Goal: Task Accomplishment & Management: Use online tool/utility

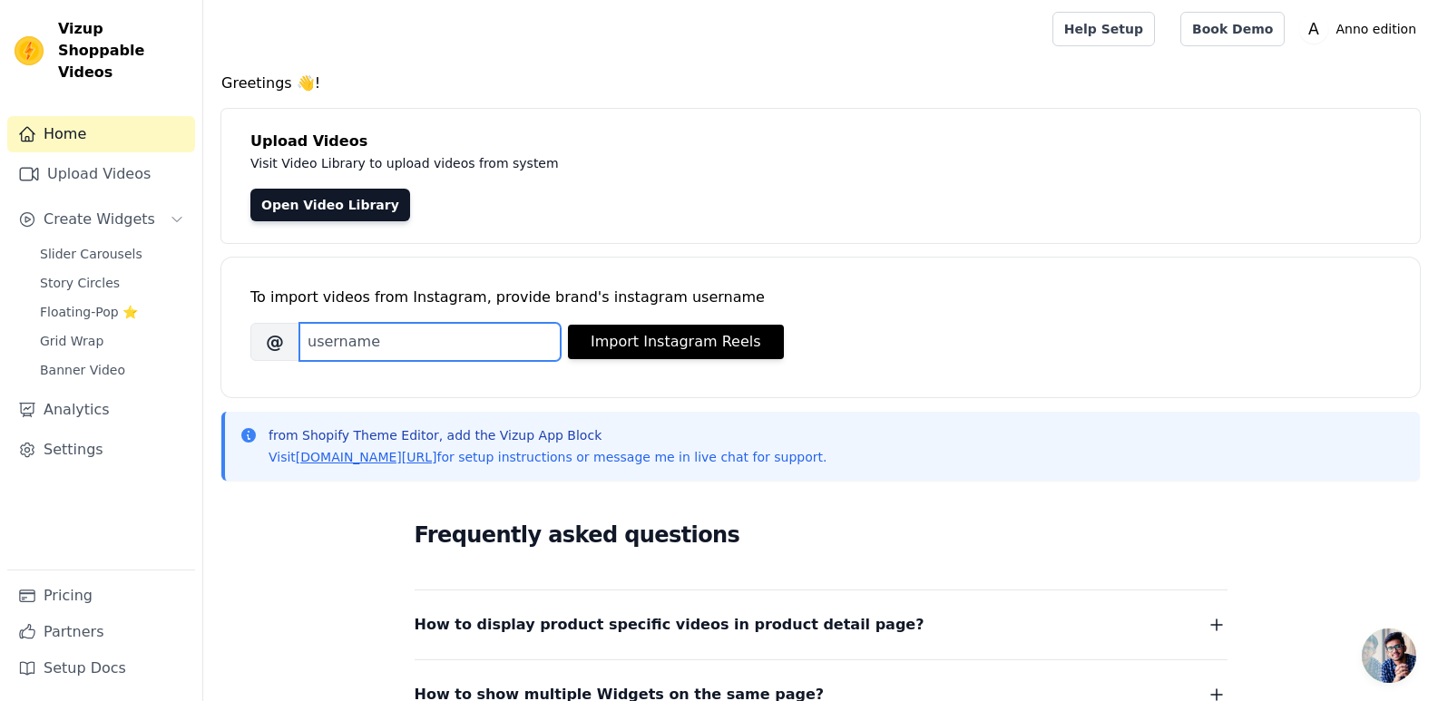
click at [509, 338] on input "Brand's Instagram Username" at bounding box center [429, 342] width 261 height 38
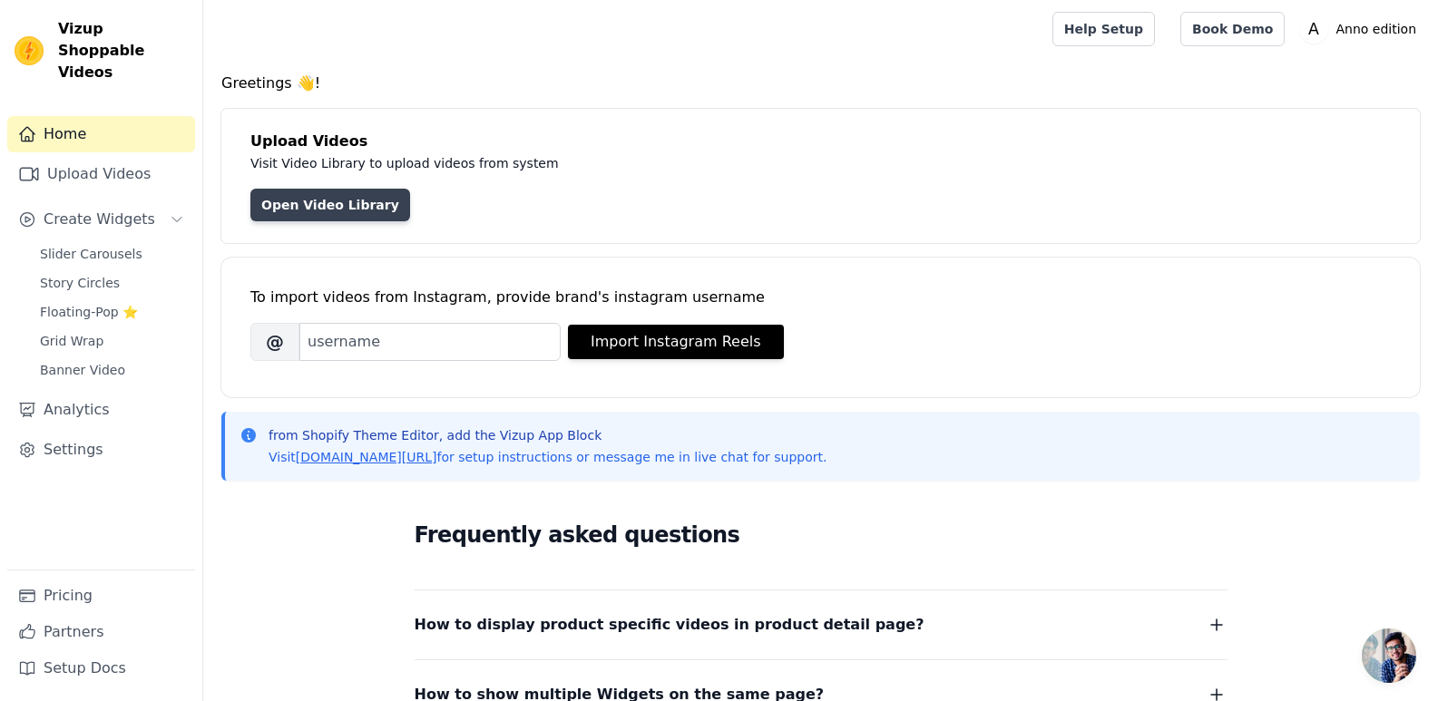
click at [333, 207] on link "Open Video Library" at bounding box center [330, 205] width 160 height 33
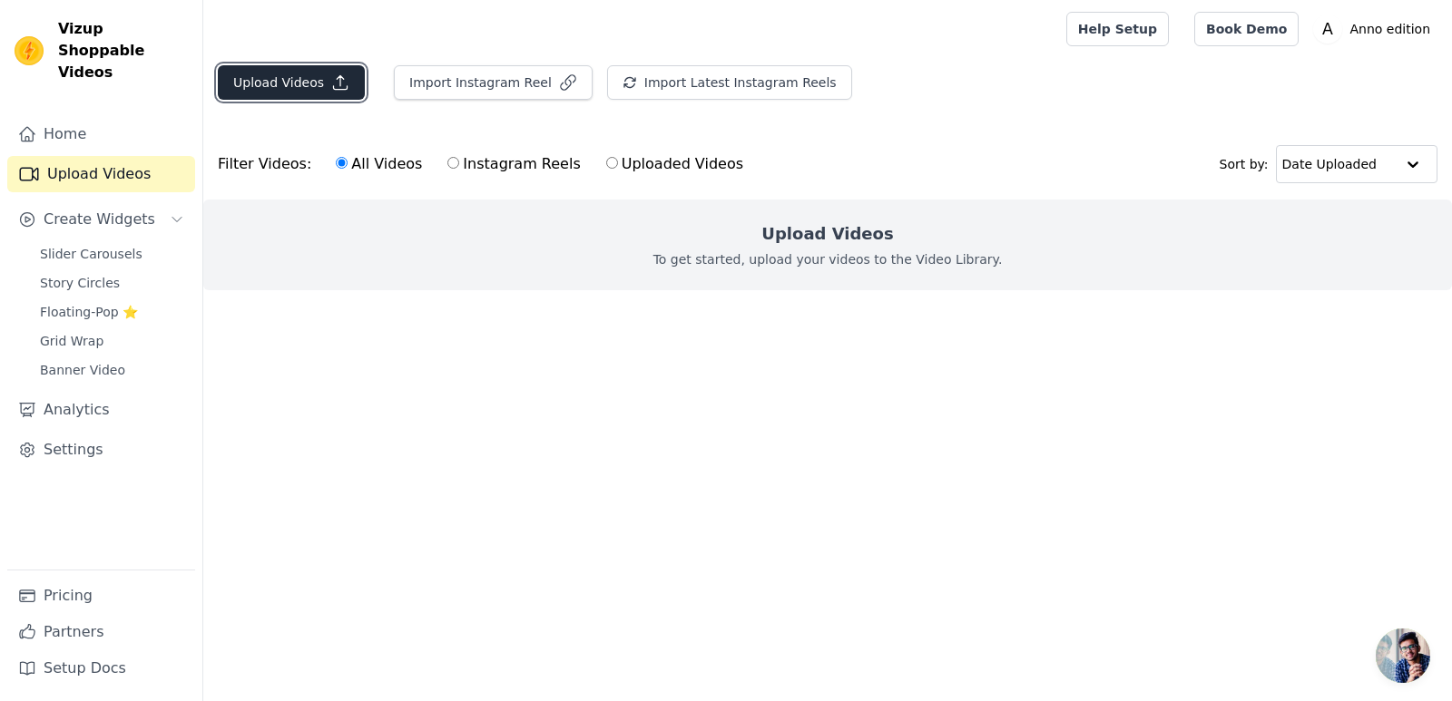
click at [334, 87] on icon "button" at bounding box center [340, 82] width 18 height 18
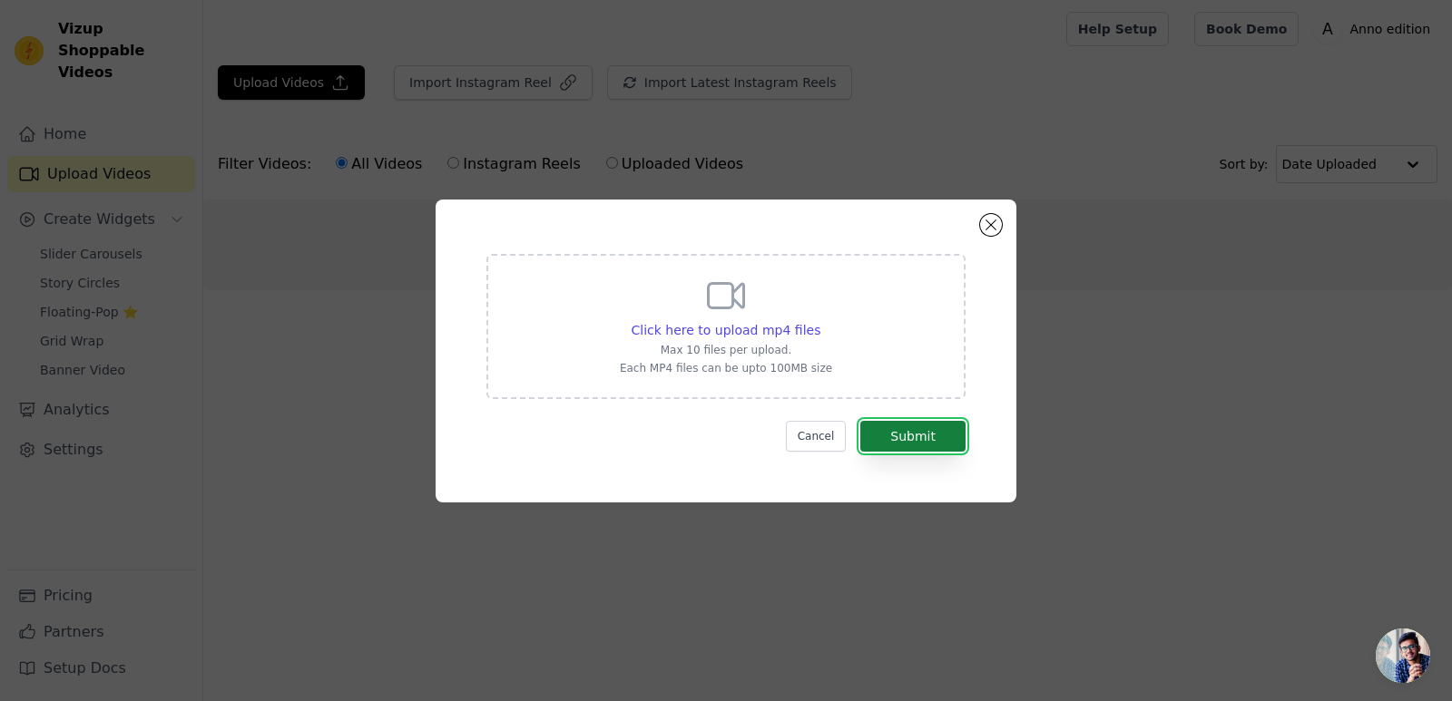
click at [951, 432] on button "Submit" at bounding box center [912, 436] width 105 height 31
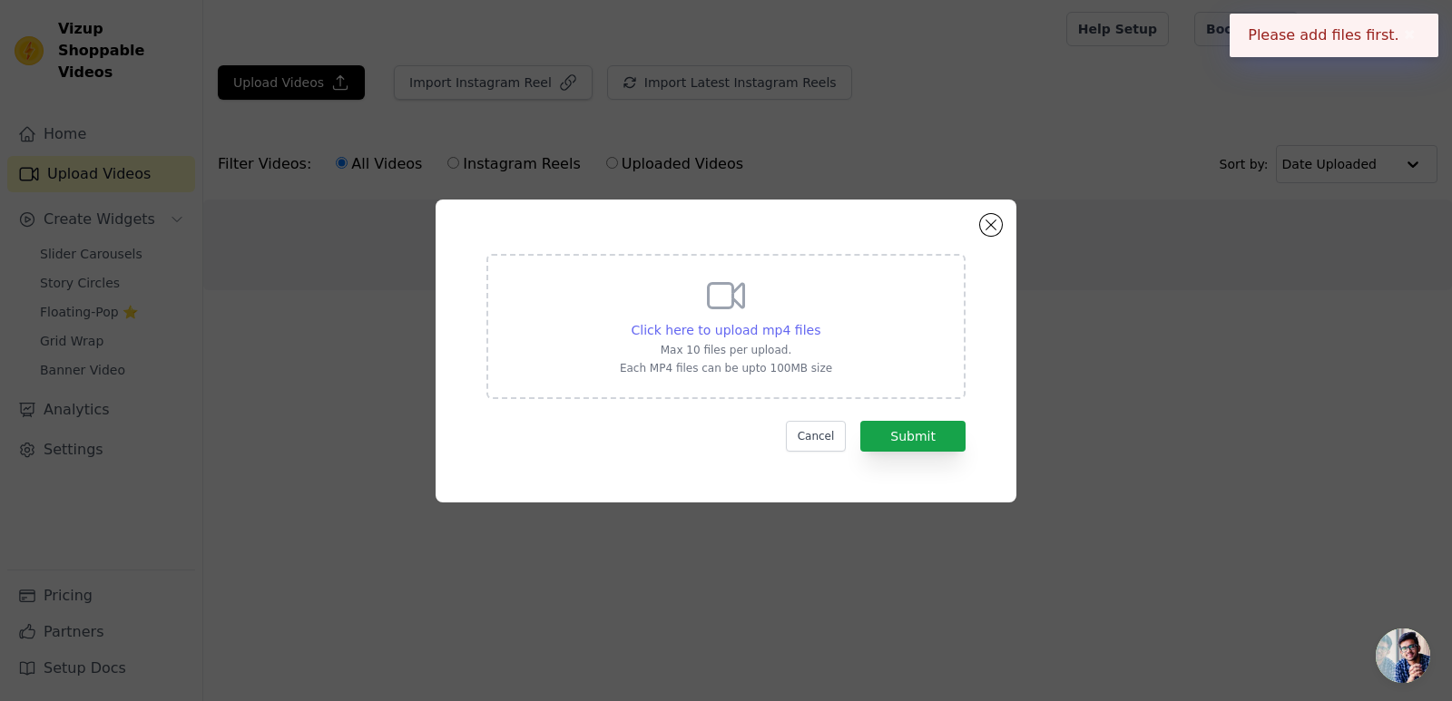
click at [721, 323] on span "Click here to upload mp4 files" at bounding box center [727, 330] width 190 height 15
click at [819, 321] on input "Click here to upload mp4 files Max 10 files per upload. Each MP4 files can be u…" at bounding box center [819, 320] width 1 height 1
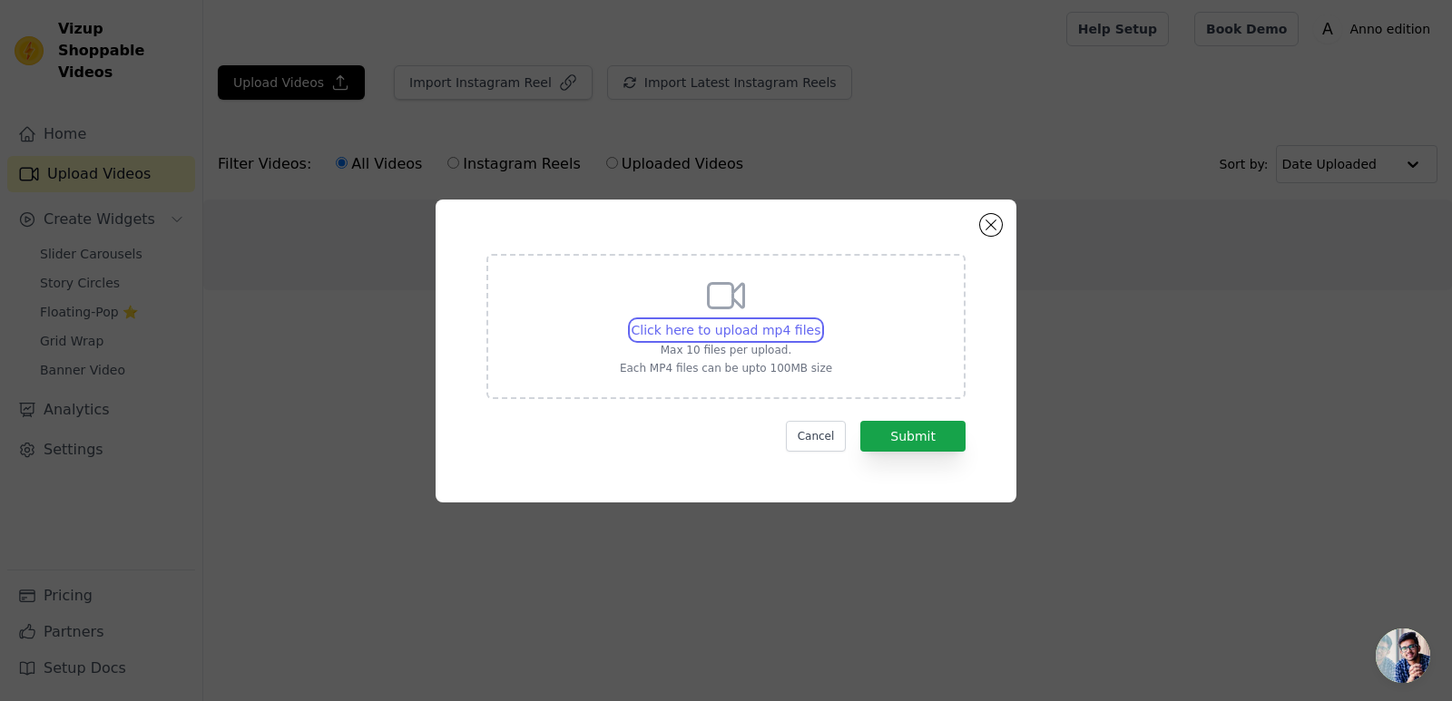
type input "C:\fakepath\Megha.mp4"
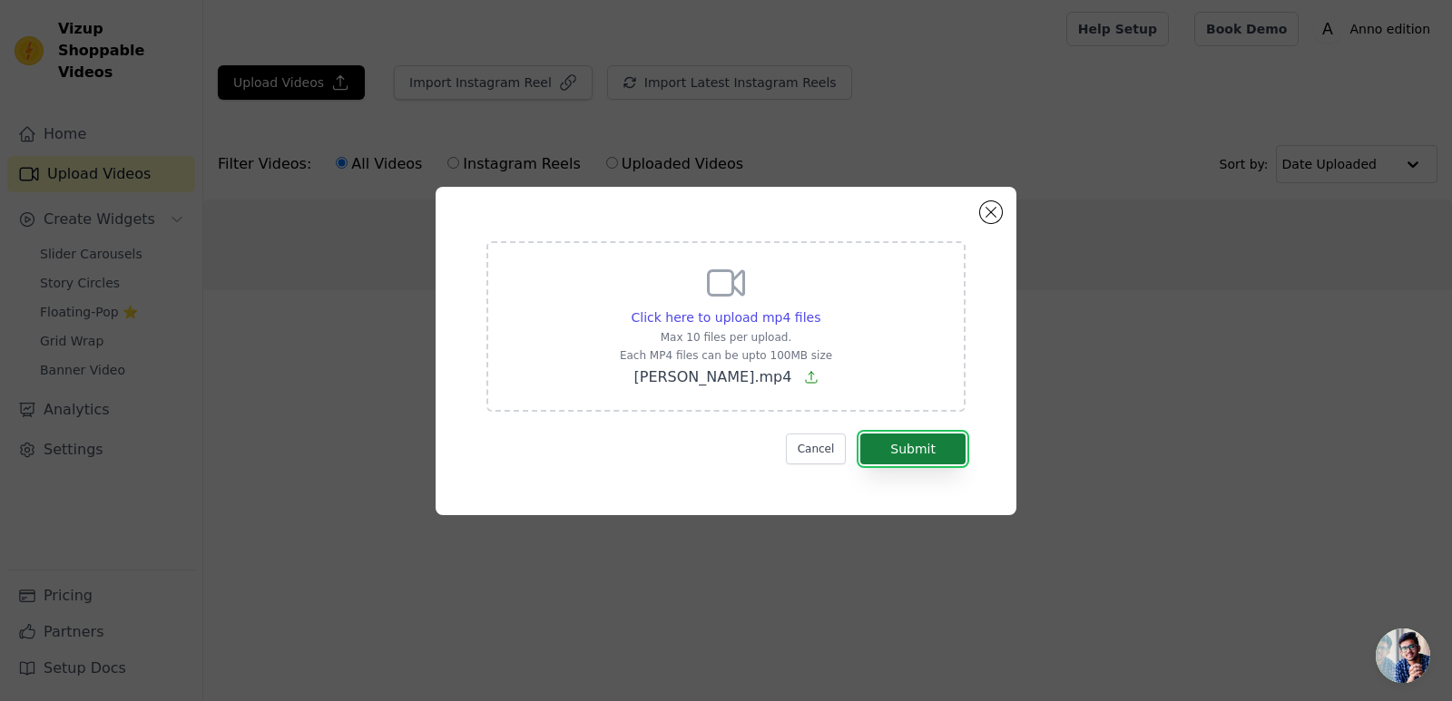
click at [936, 455] on button "Submit" at bounding box center [912, 449] width 105 height 31
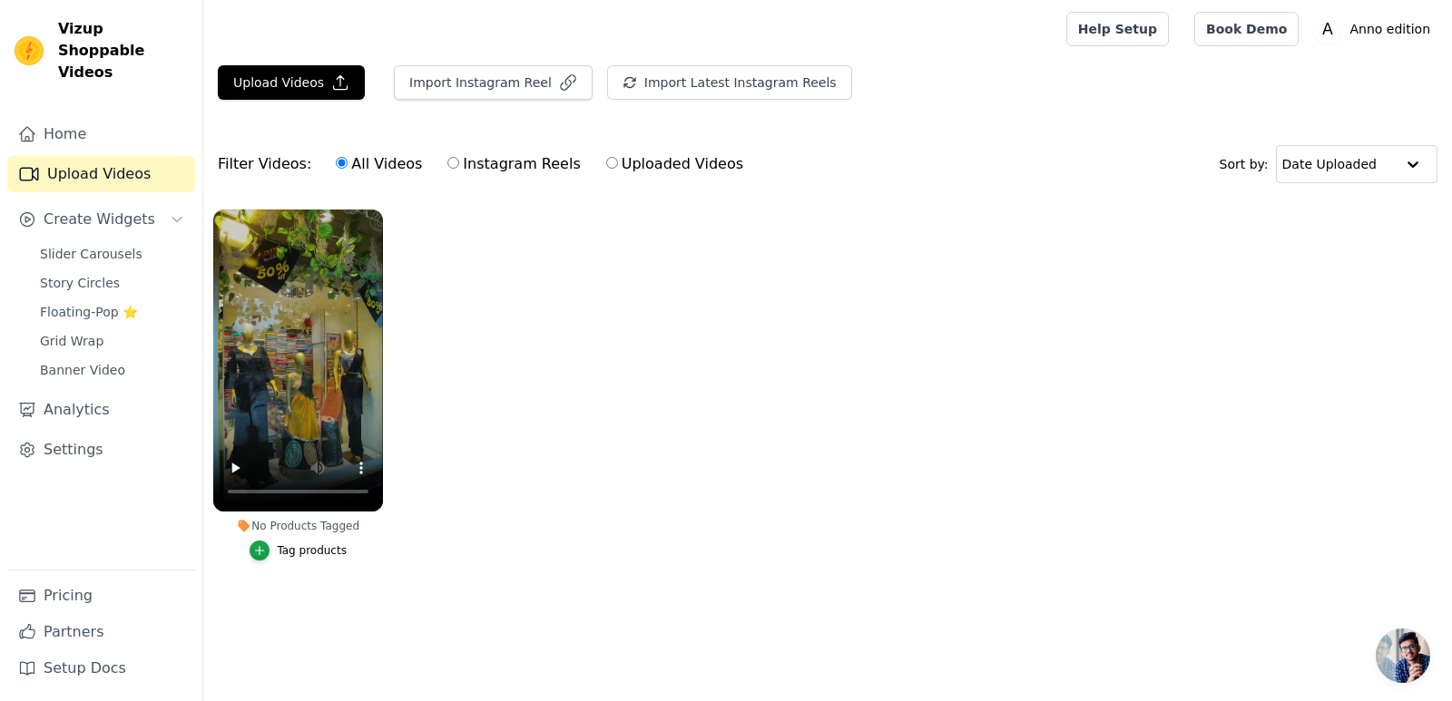
click at [274, 558] on button "Tag products" at bounding box center [298, 551] width 97 height 20
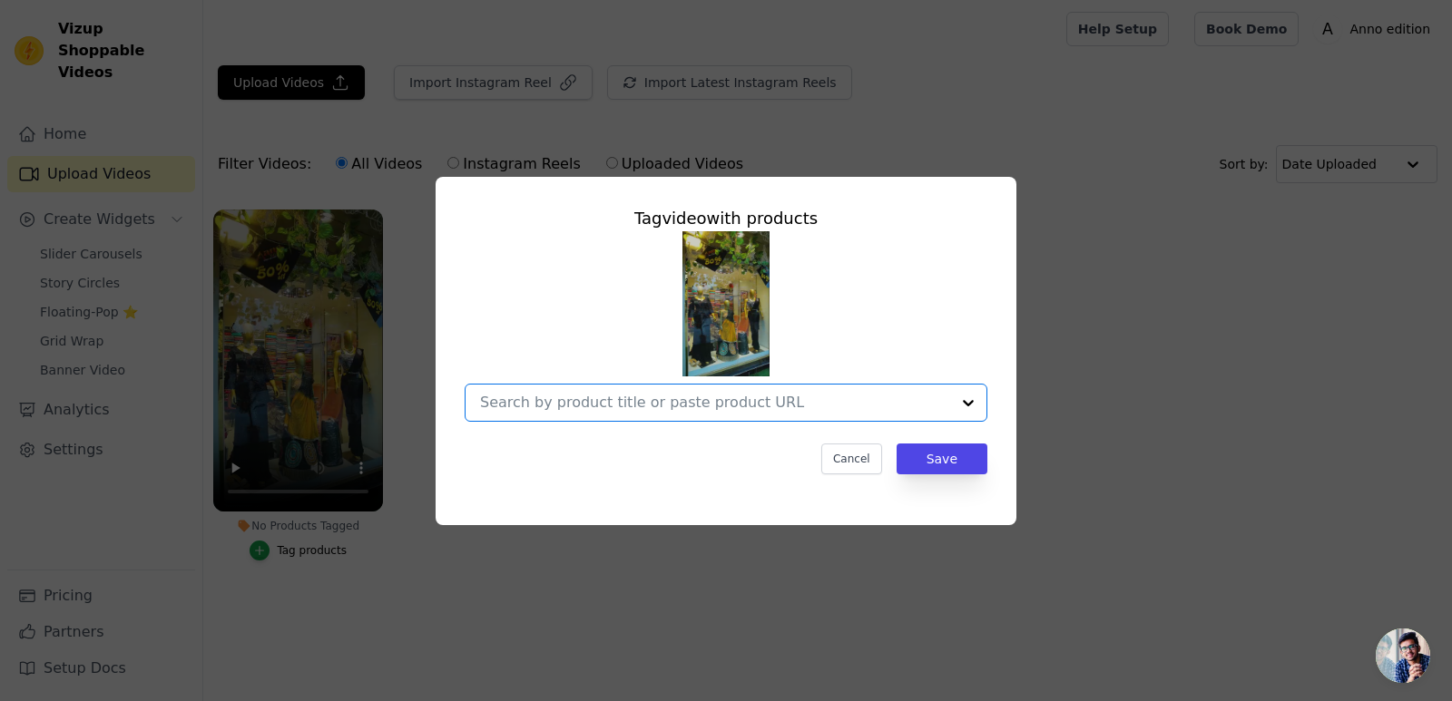
click at [584, 404] on input "No Products Tagged Tag video with products Option undefined, selected. Select i…" at bounding box center [715, 402] width 470 height 17
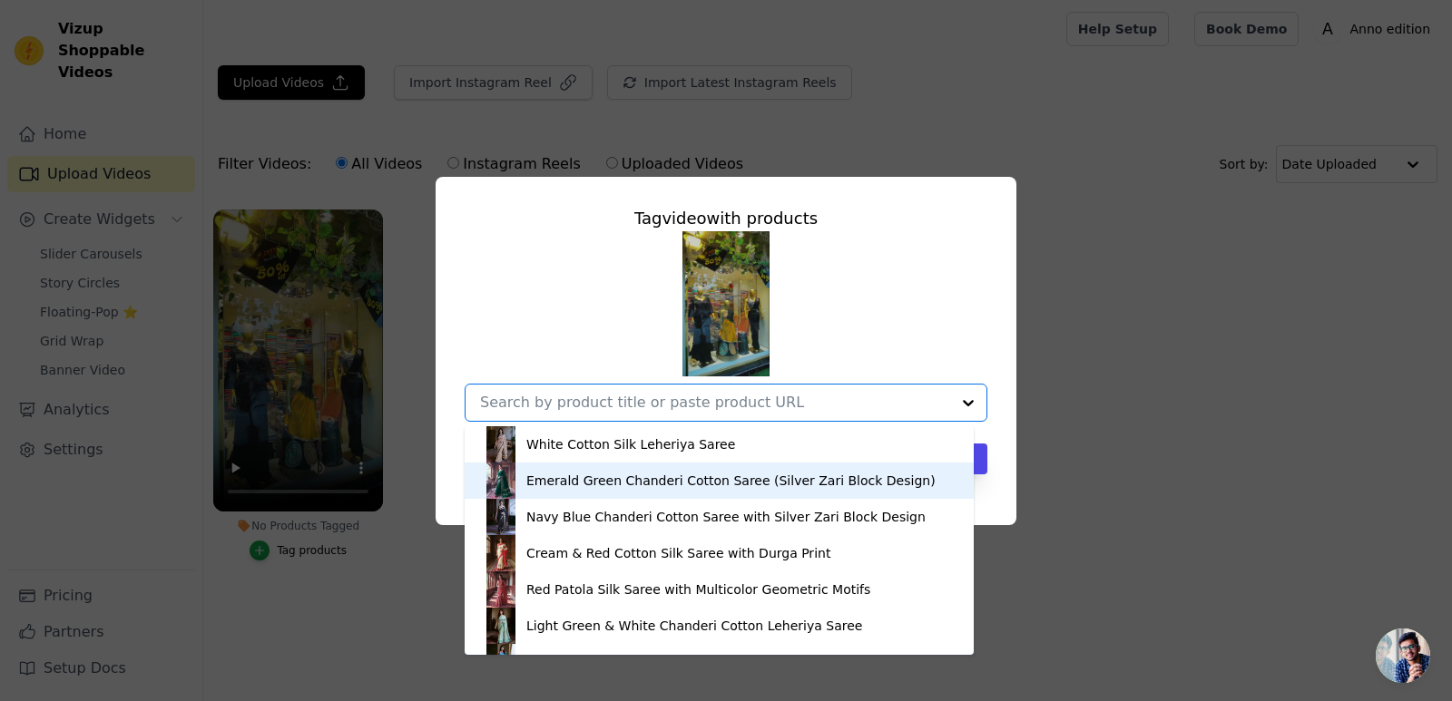
click at [609, 475] on div "Emerald Green Chanderi Cotton Saree (Silver Zari Block Design)" at bounding box center [730, 481] width 409 height 18
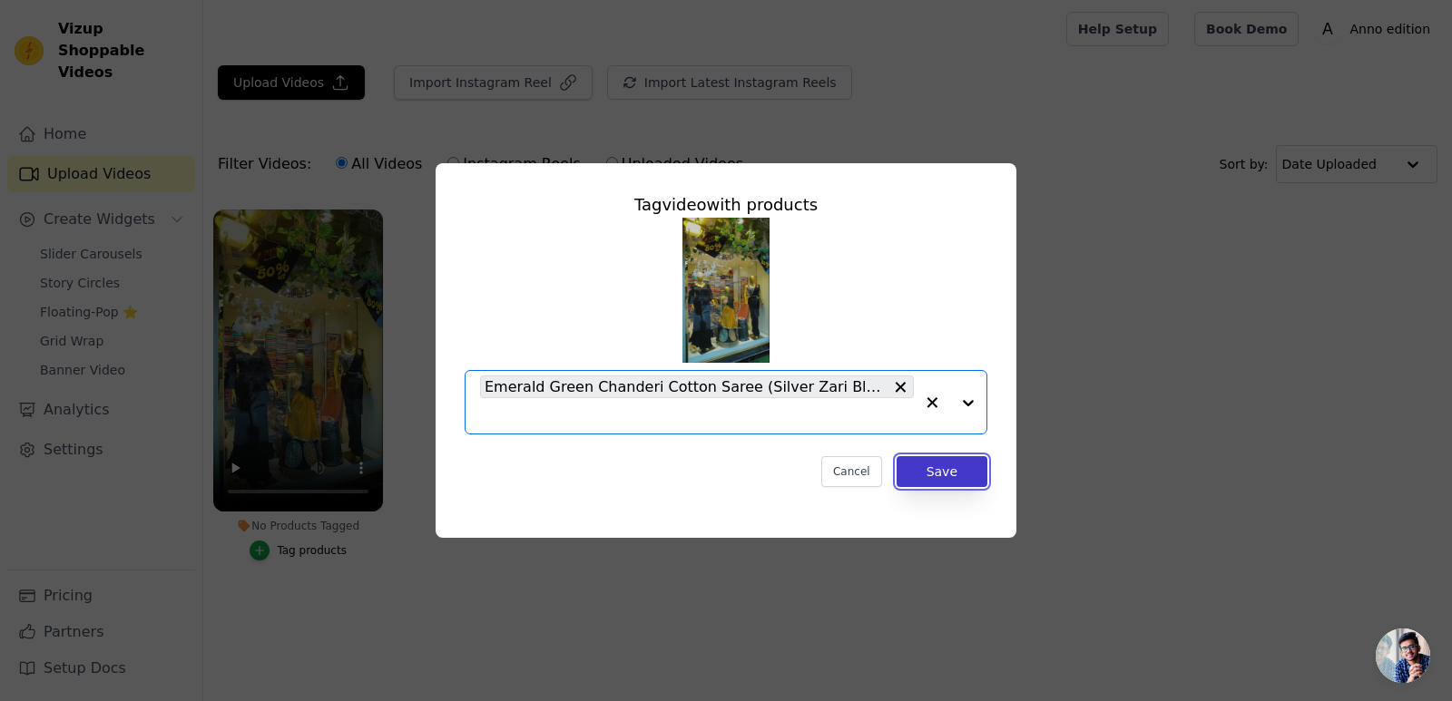
click at [948, 468] on button "Save" at bounding box center [941, 471] width 91 height 31
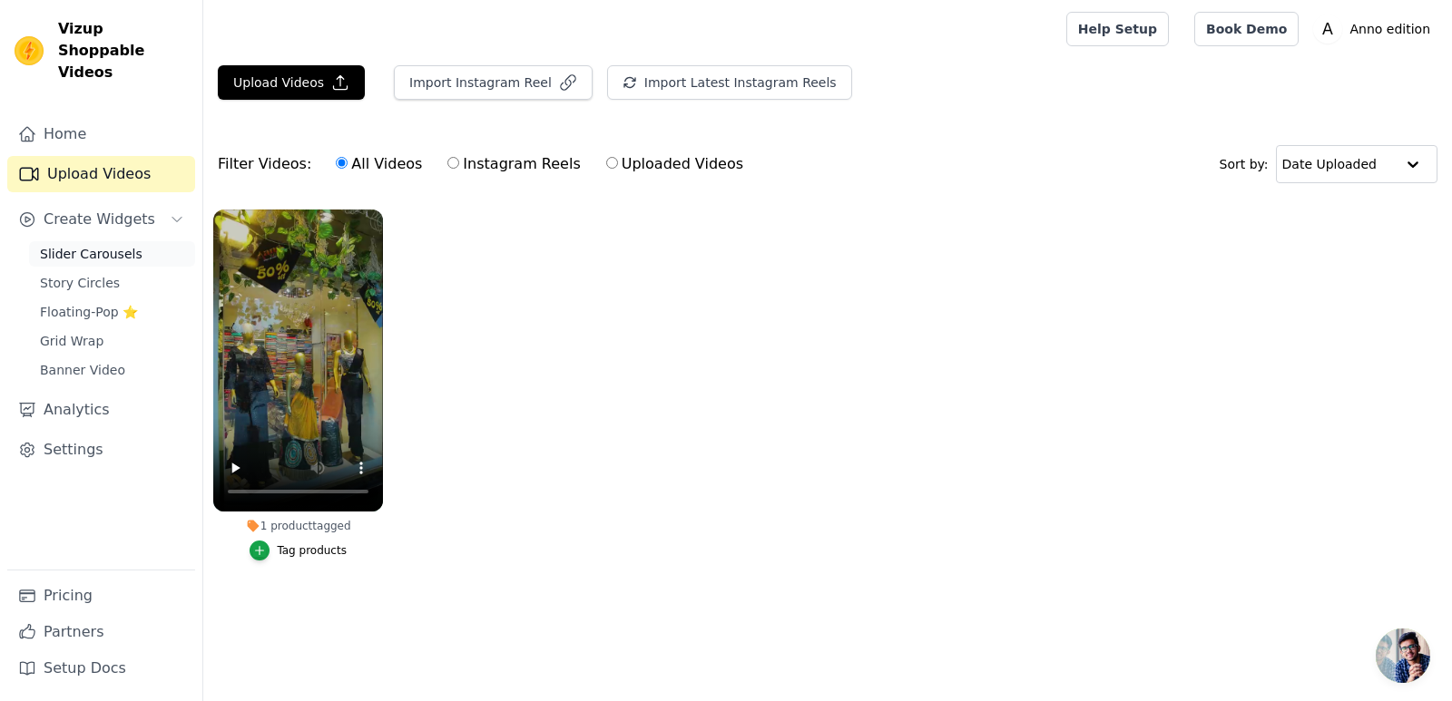
click at [80, 245] on span "Slider Carousels" at bounding box center [91, 254] width 103 height 18
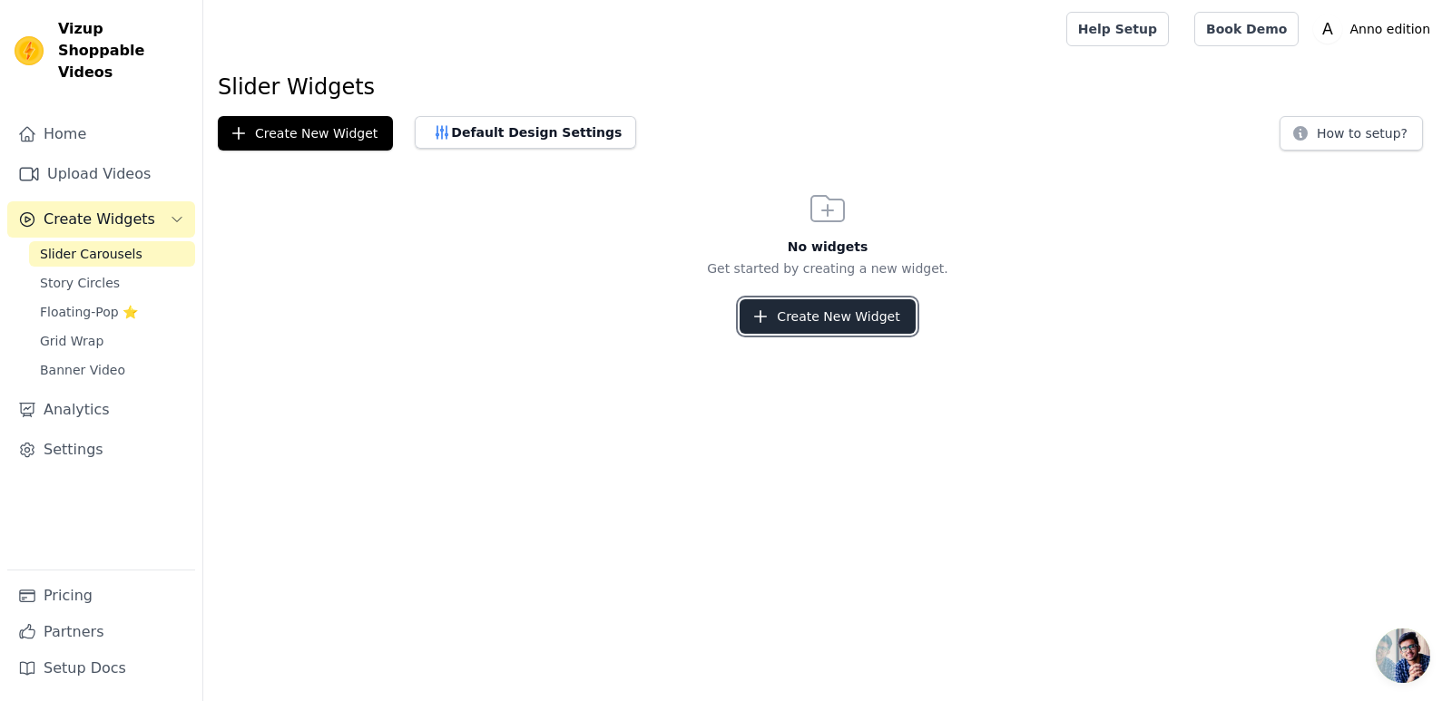
click at [788, 320] on button "Create New Widget" at bounding box center [826, 316] width 175 height 34
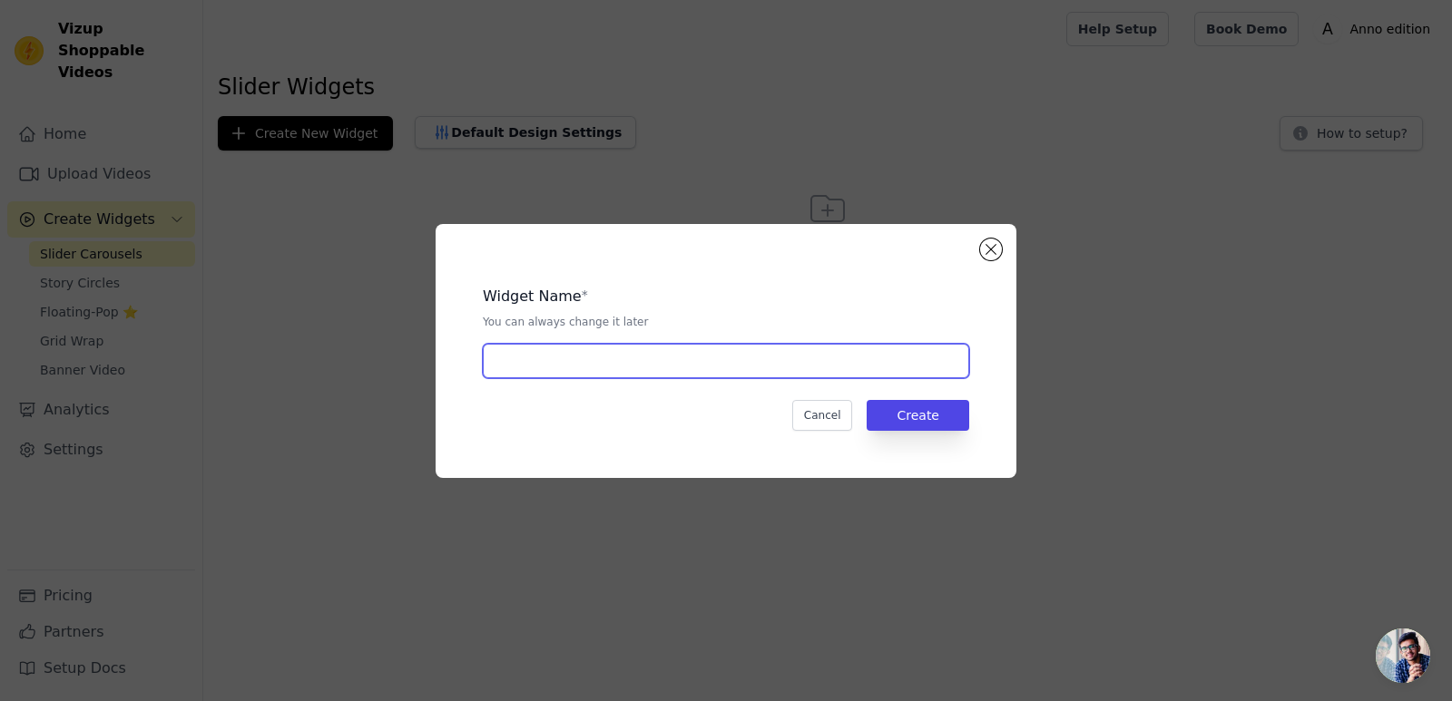
click at [740, 368] on input "text" at bounding box center [726, 361] width 486 height 34
type input "new"
click at [945, 419] on button "Create" at bounding box center [918, 415] width 103 height 31
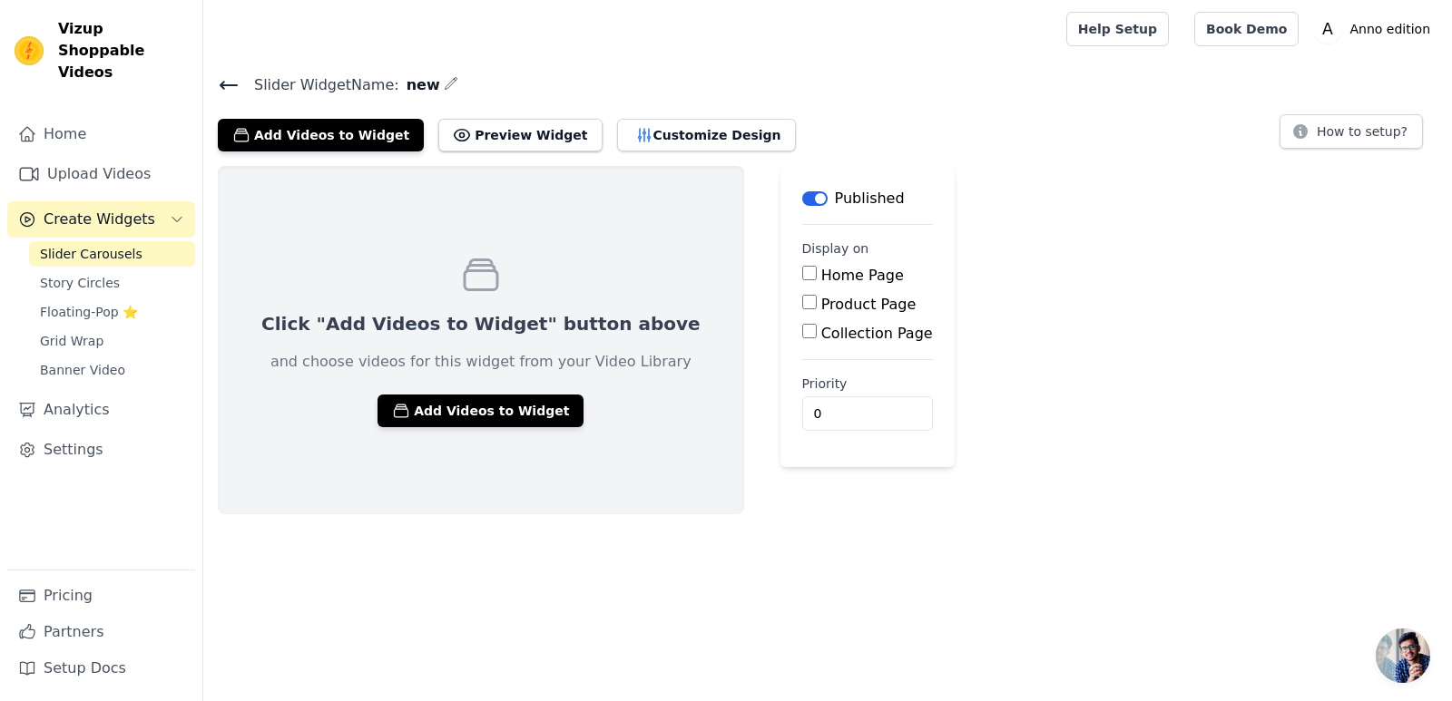
click at [802, 272] on input "Home Page" at bounding box center [809, 273] width 15 height 15
checkbox input "true"
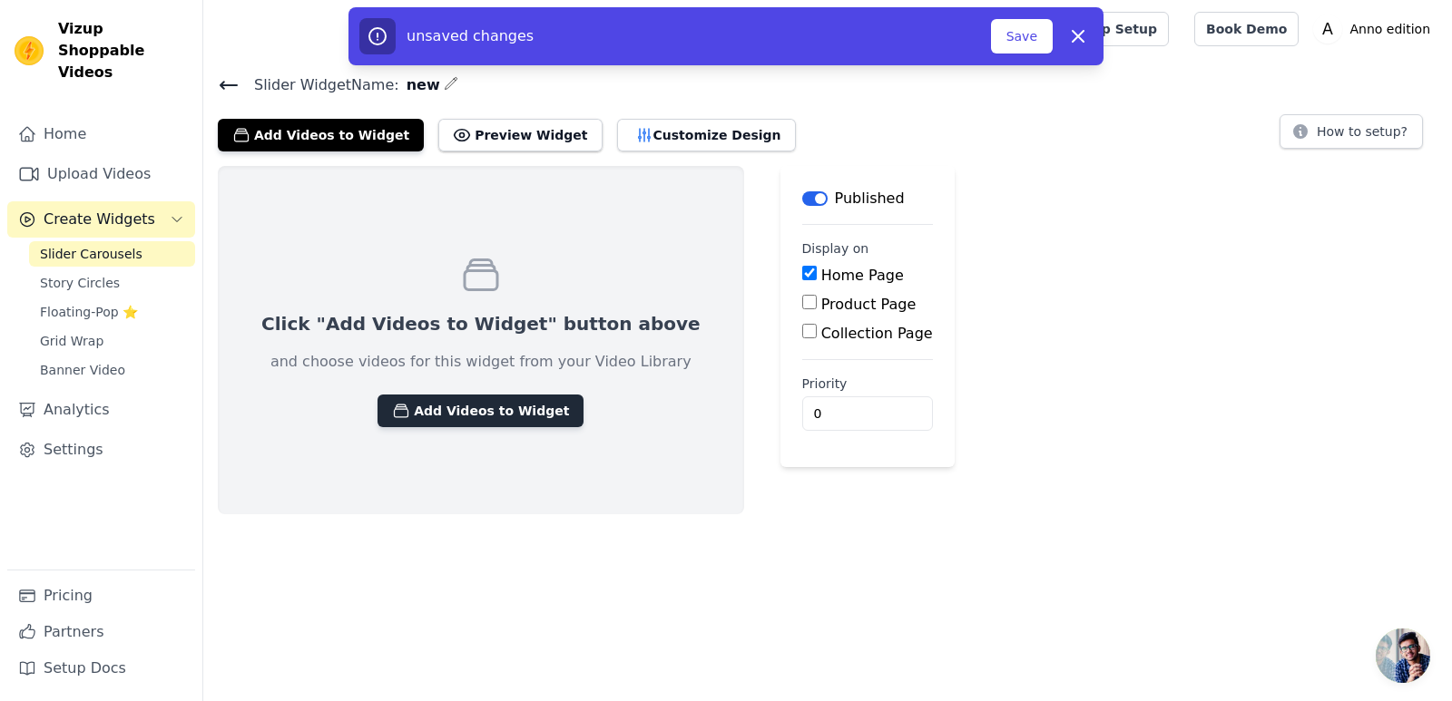
click at [502, 409] on button "Add Videos to Widget" at bounding box center [480, 411] width 206 height 33
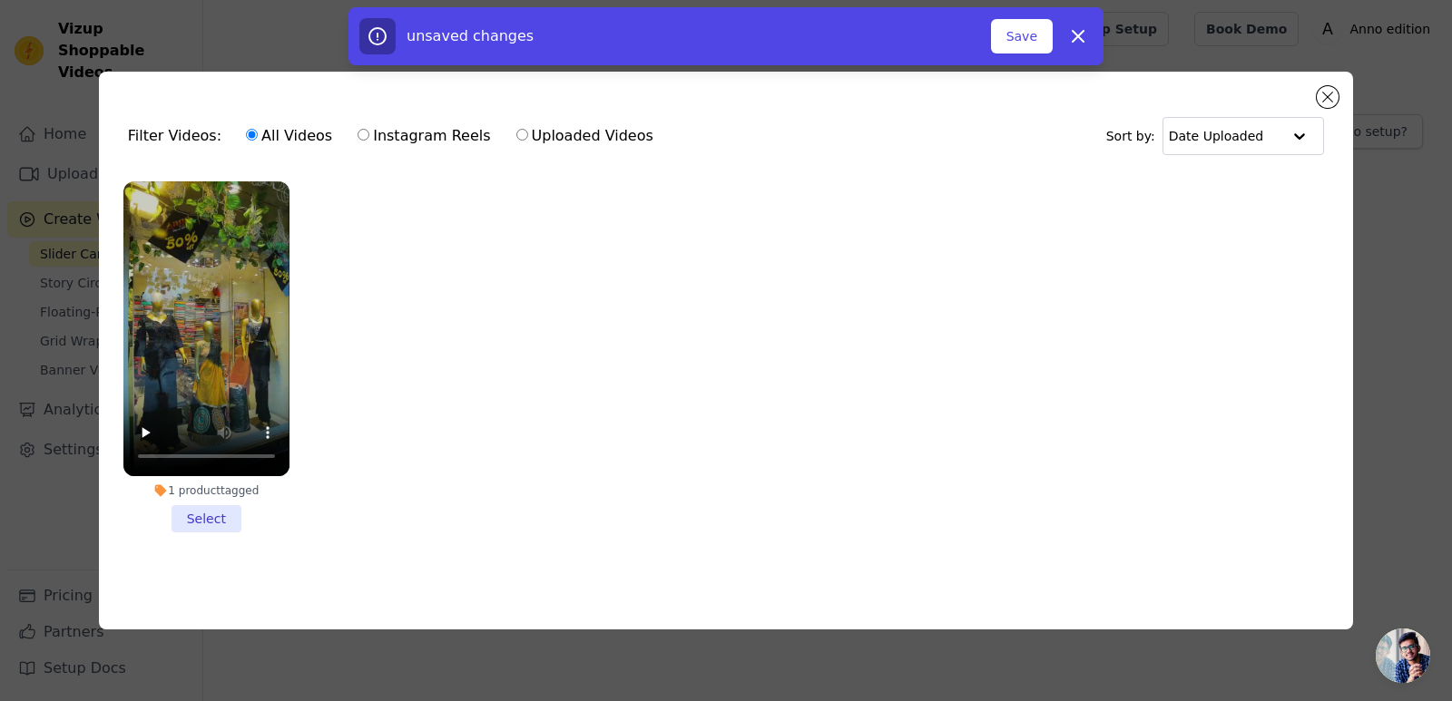
click at [516, 131] on input "Uploaded Videos" at bounding box center [522, 135] width 12 height 12
radio input "true"
click at [246, 129] on input "All Videos" at bounding box center [252, 135] width 12 height 12
radio input "true"
click at [1317, 96] on button "Close modal" at bounding box center [1328, 97] width 22 height 22
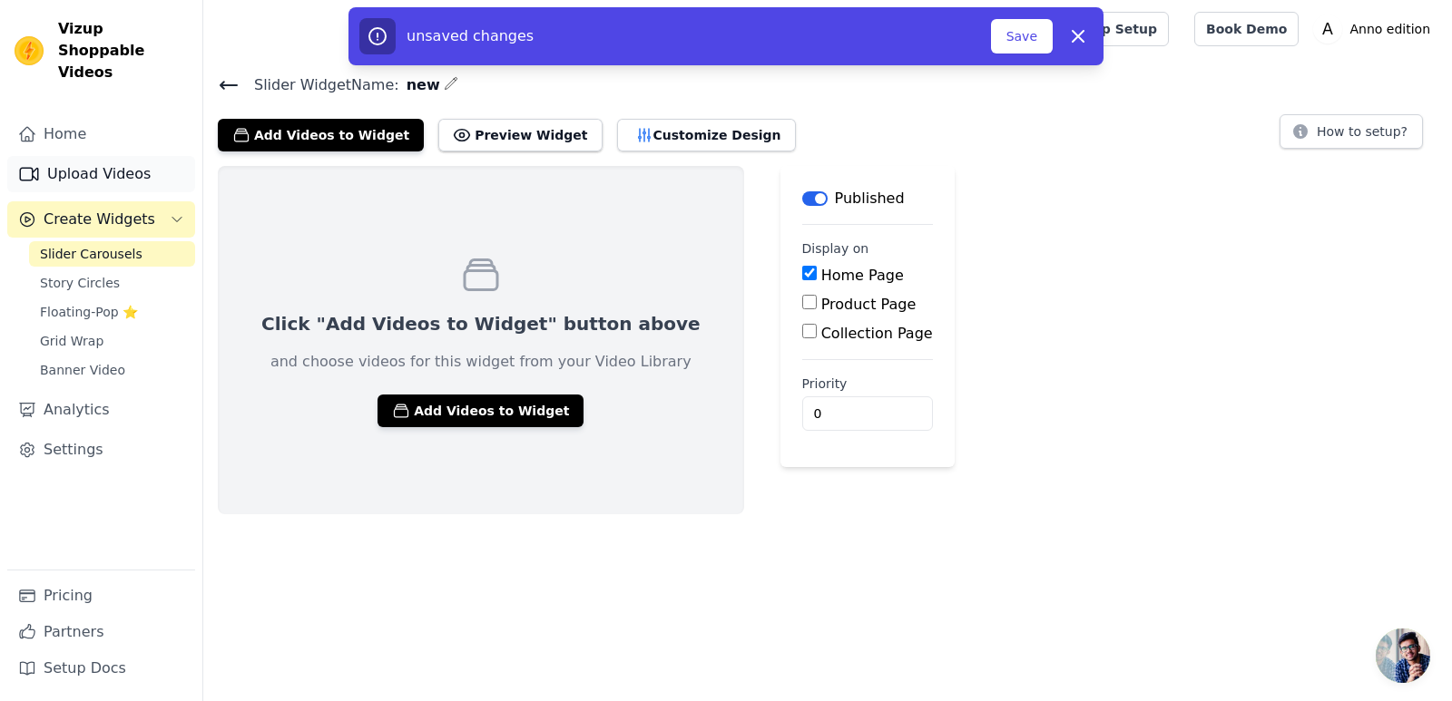
click at [112, 156] on link "Upload Videos" at bounding box center [101, 174] width 188 height 36
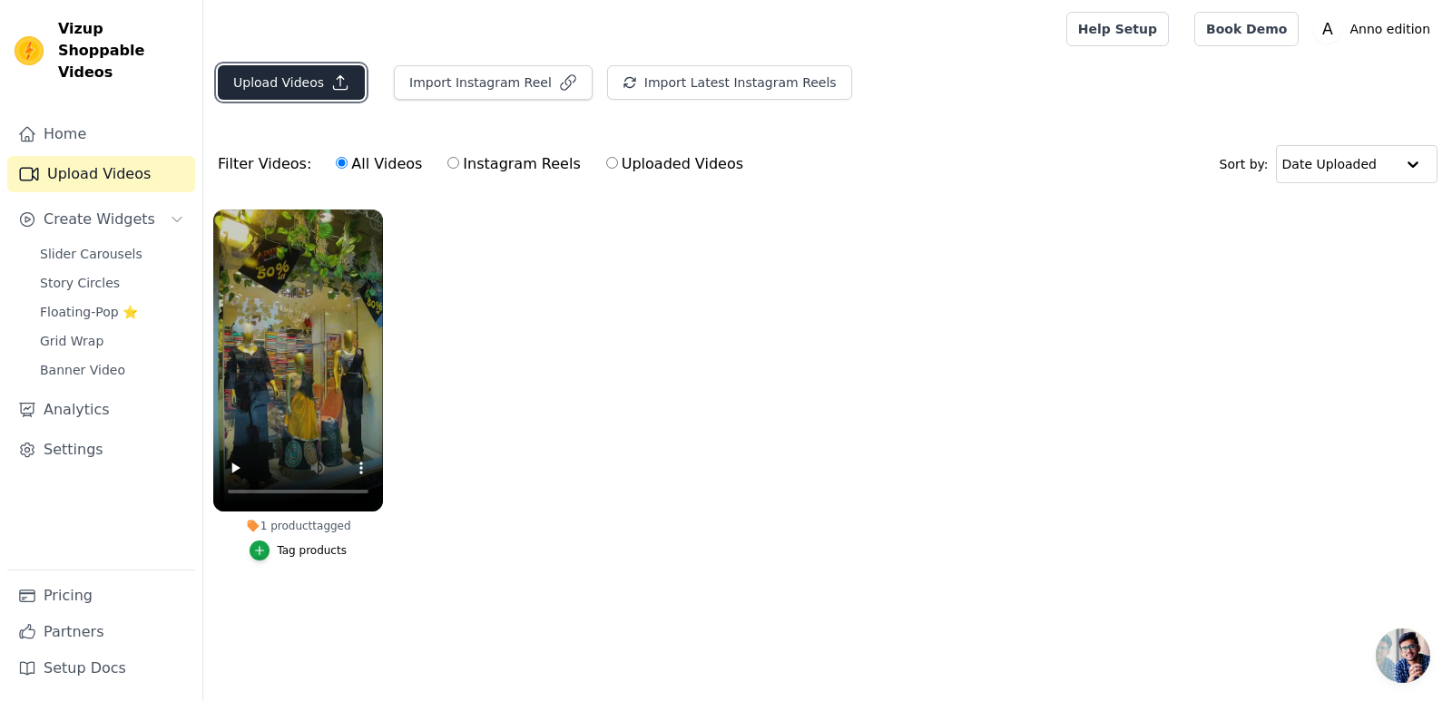
click at [273, 77] on button "Upload Videos" at bounding box center [291, 82] width 147 height 34
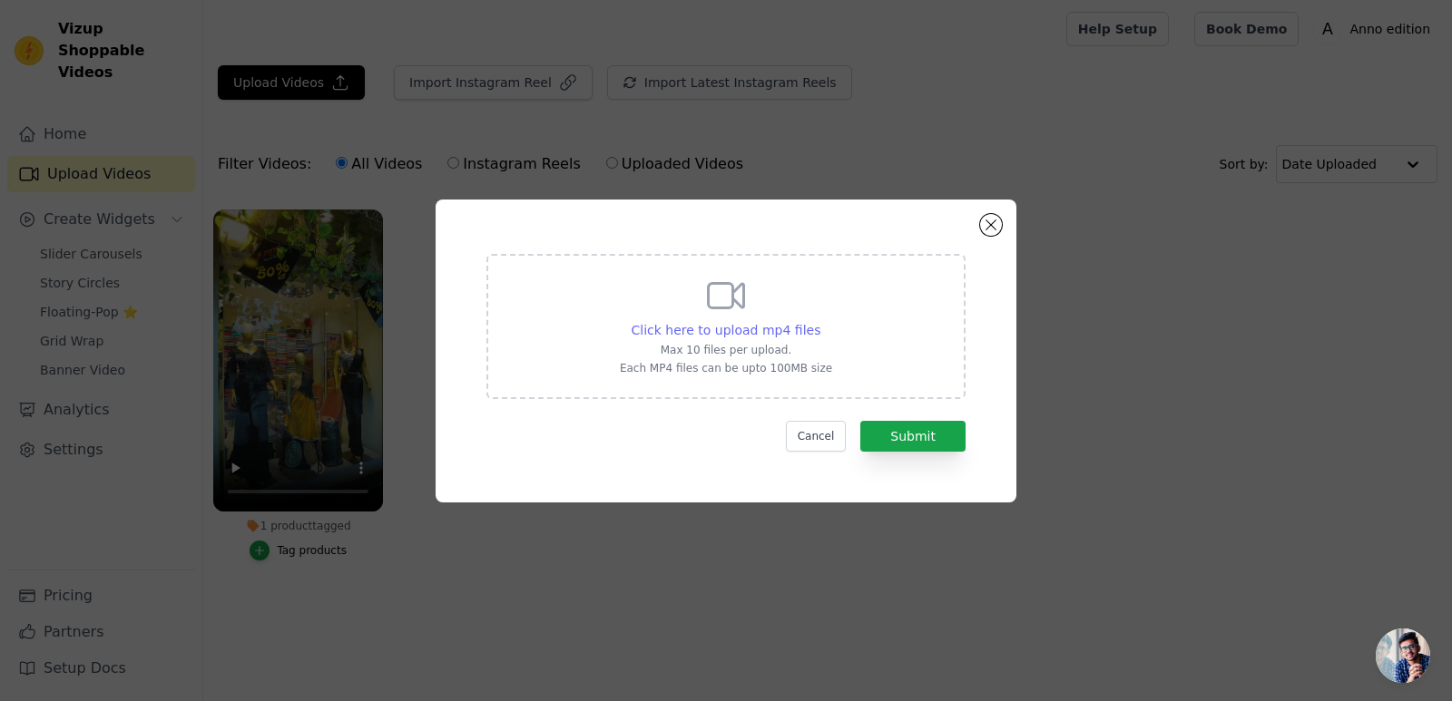
click at [779, 330] on span "Click here to upload mp4 files" at bounding box center [727, 330] width 190 height 15
click at [819, 321] on input "Click here to upload mp4 files Max 10 files per upload. Each MP4 files can be u…" at bounding box center [819, 320] width 1 height 1
type input "C:\fakepath\Reena.mp4"
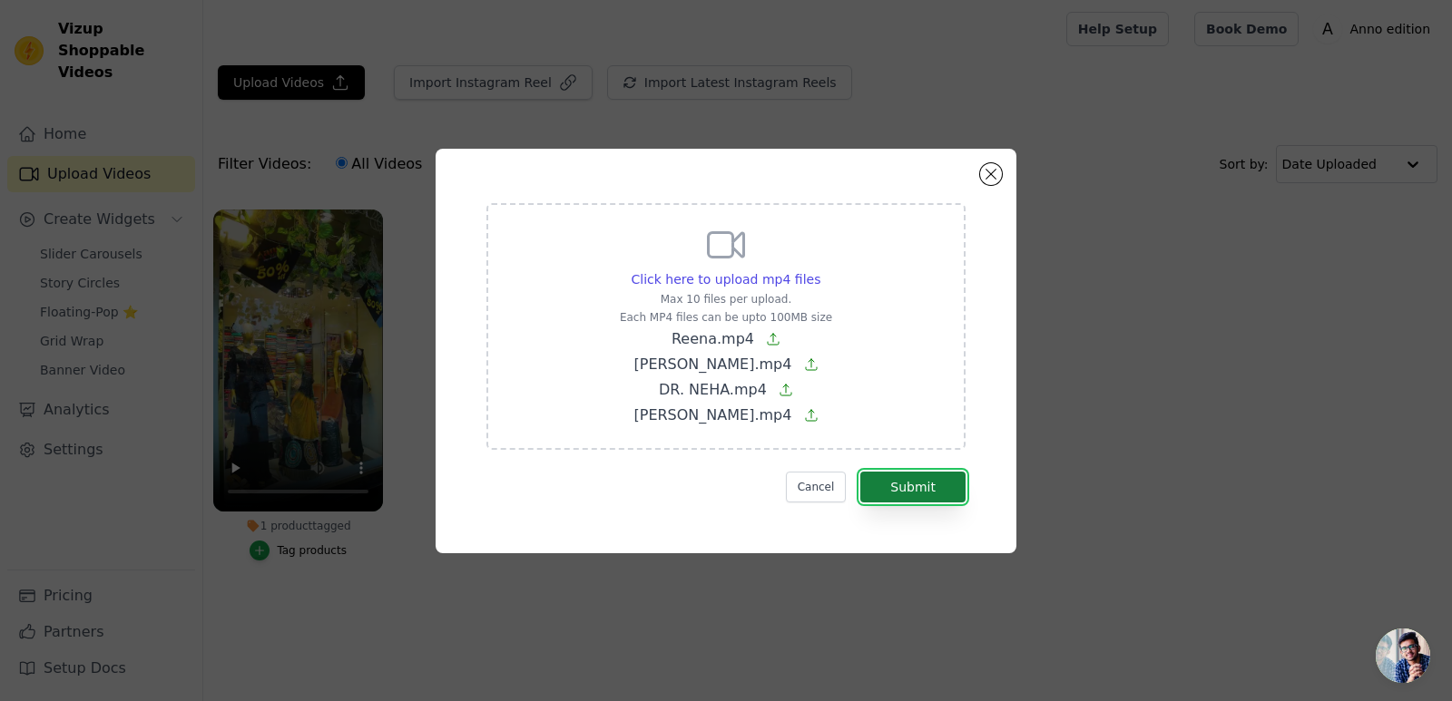
click at [919, 480] on button "Submit" at bounding box center [912, 487] width 105 height 31
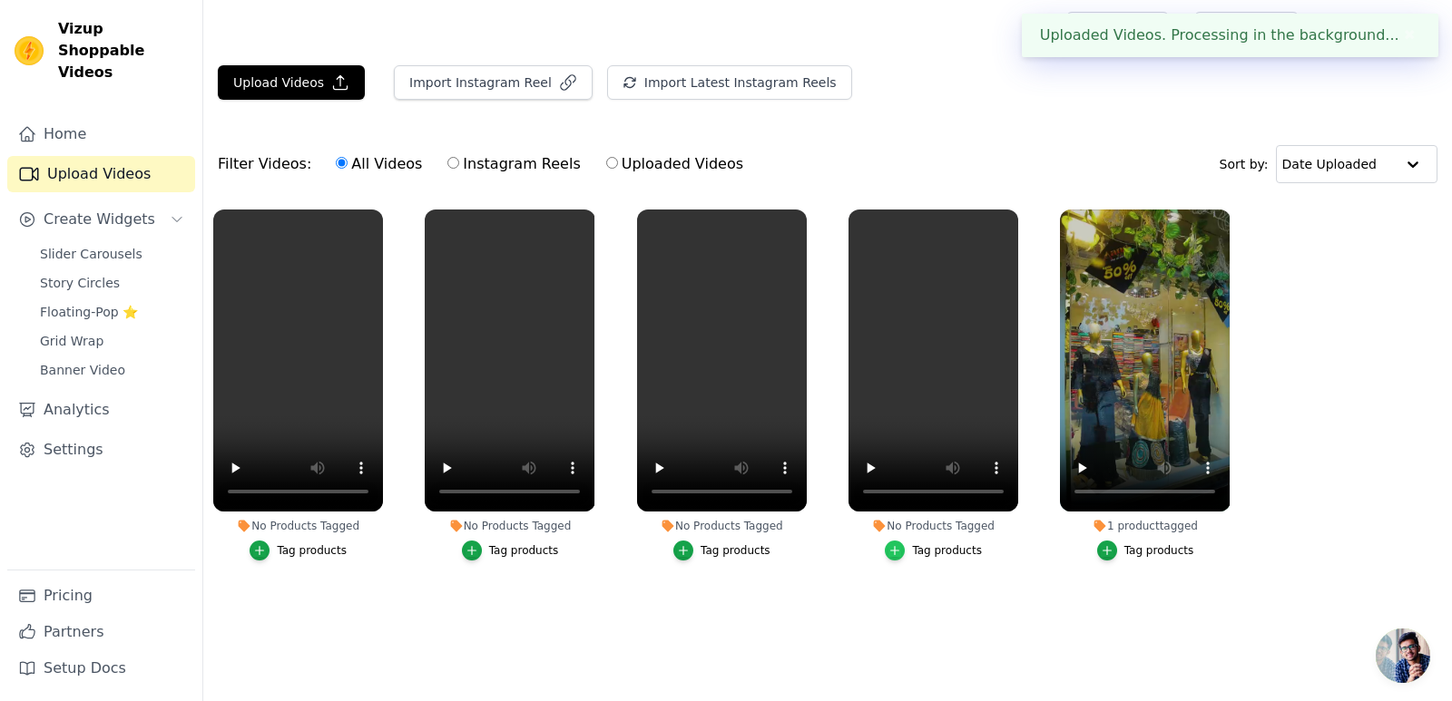
click at [904, 543] on div "button" at bounding box center [895, 551] width 20 height 20
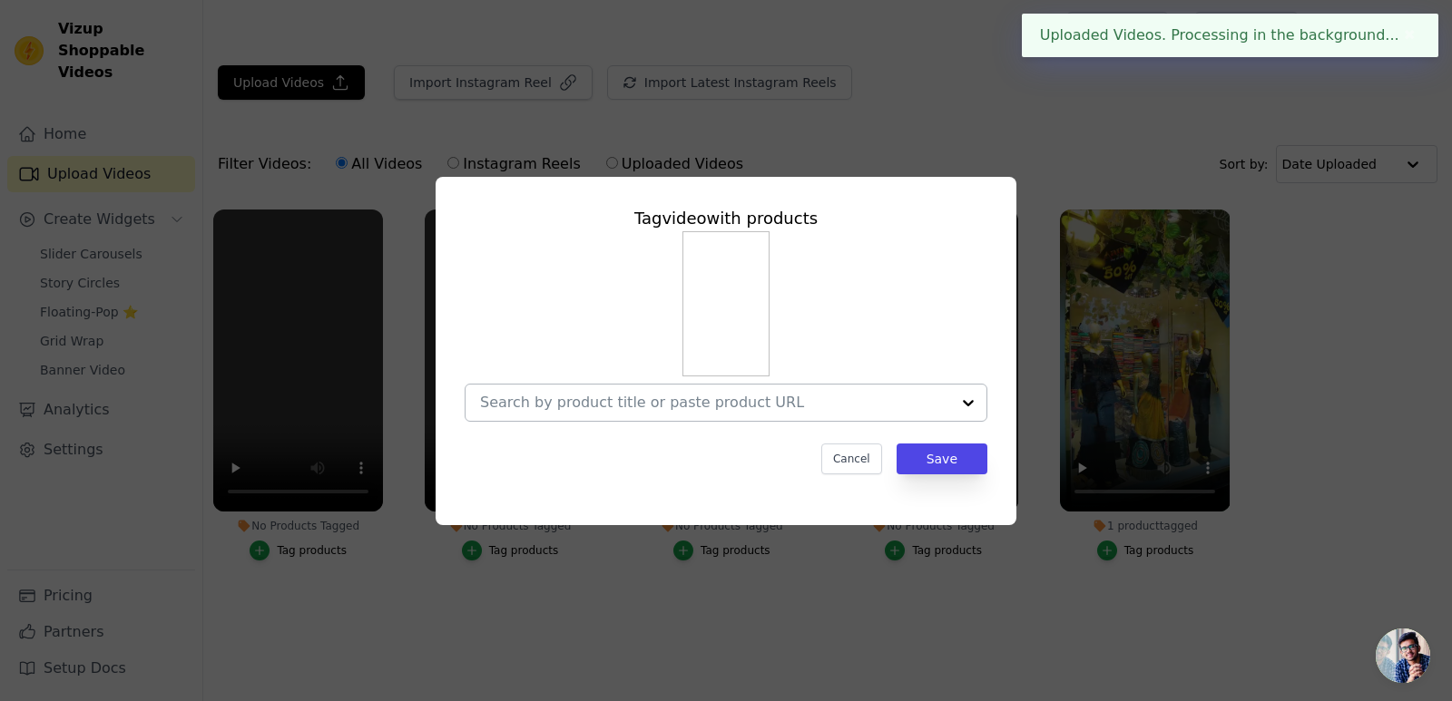
click at [905, 409] on input "No Products Tagged Tag video with products Cancel Save Tag products" at bounding box center [715, 402] width 470 height 17
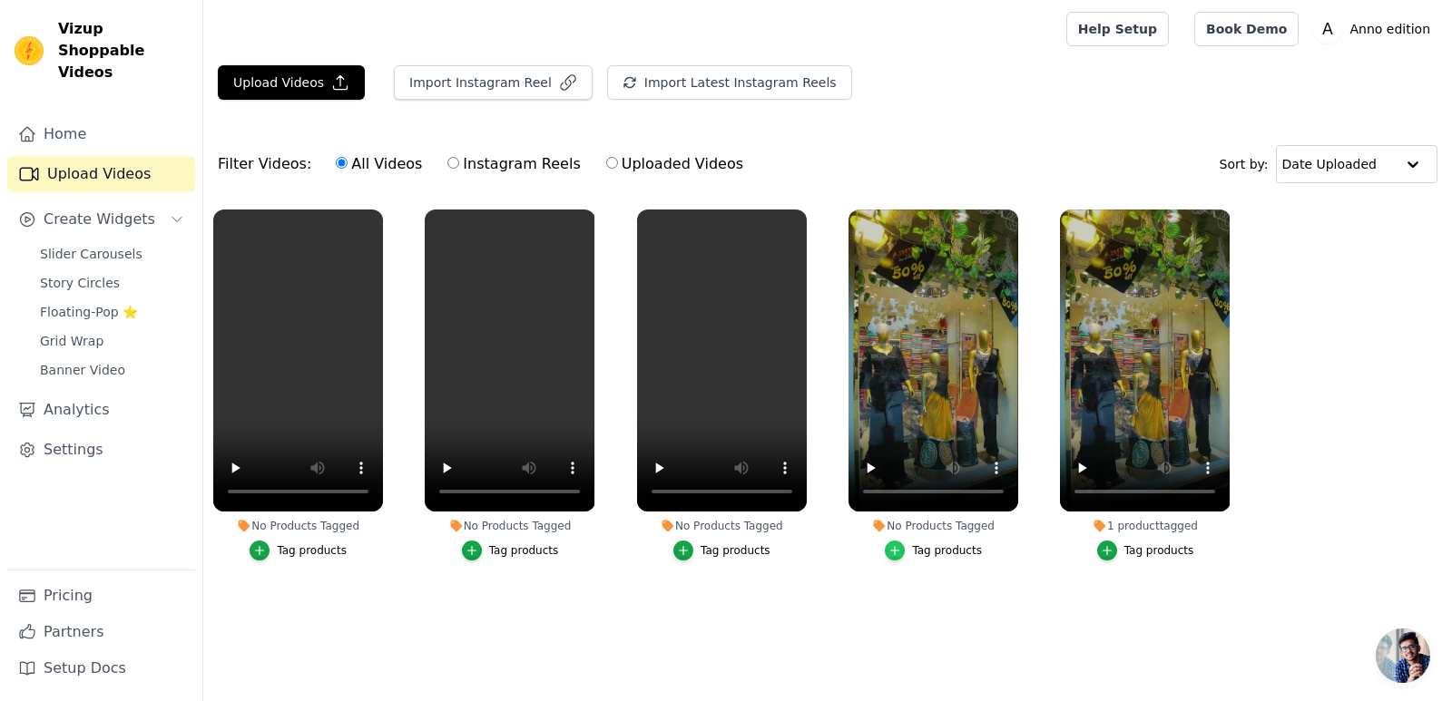
click at [898, 546] on icon "button" at bounding box center [894, 550] width 13 height 13
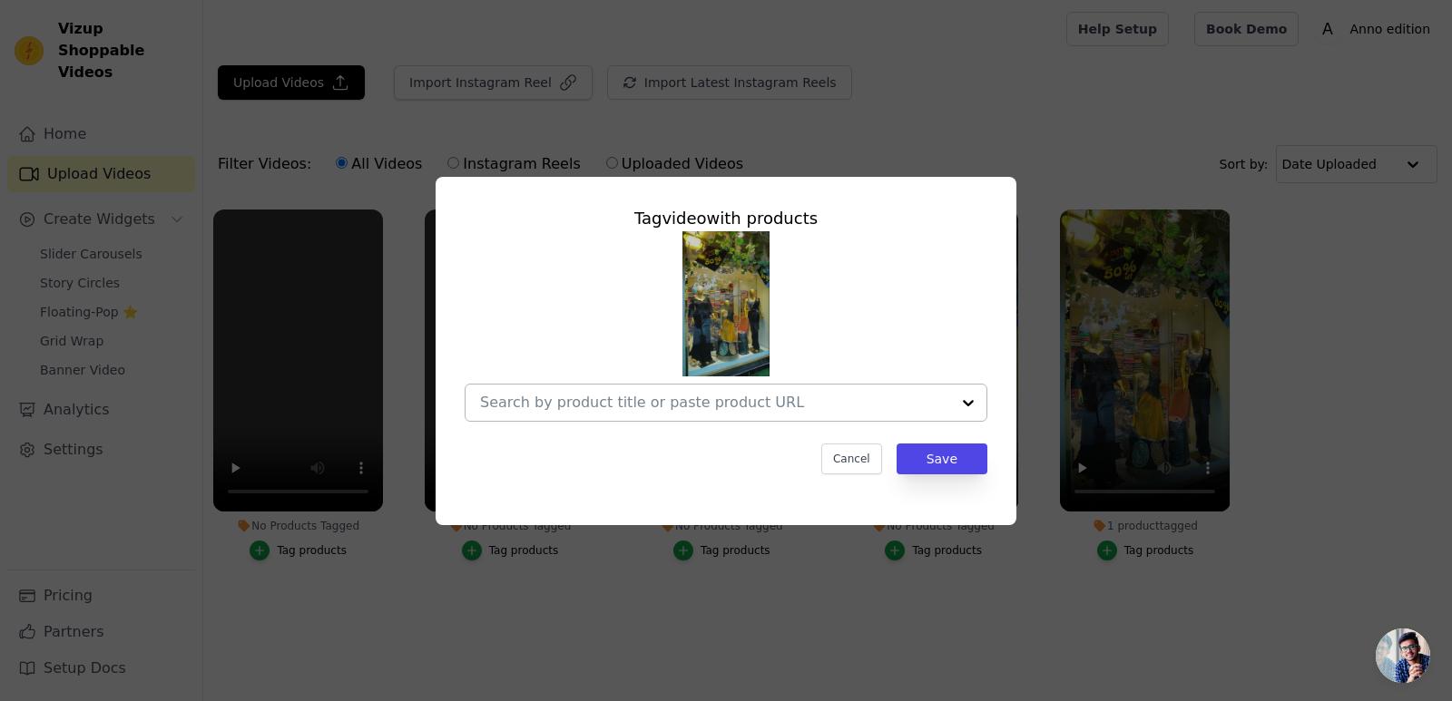
click at [836, 416] on div at bounding box center [715, 403] width 470 height 36
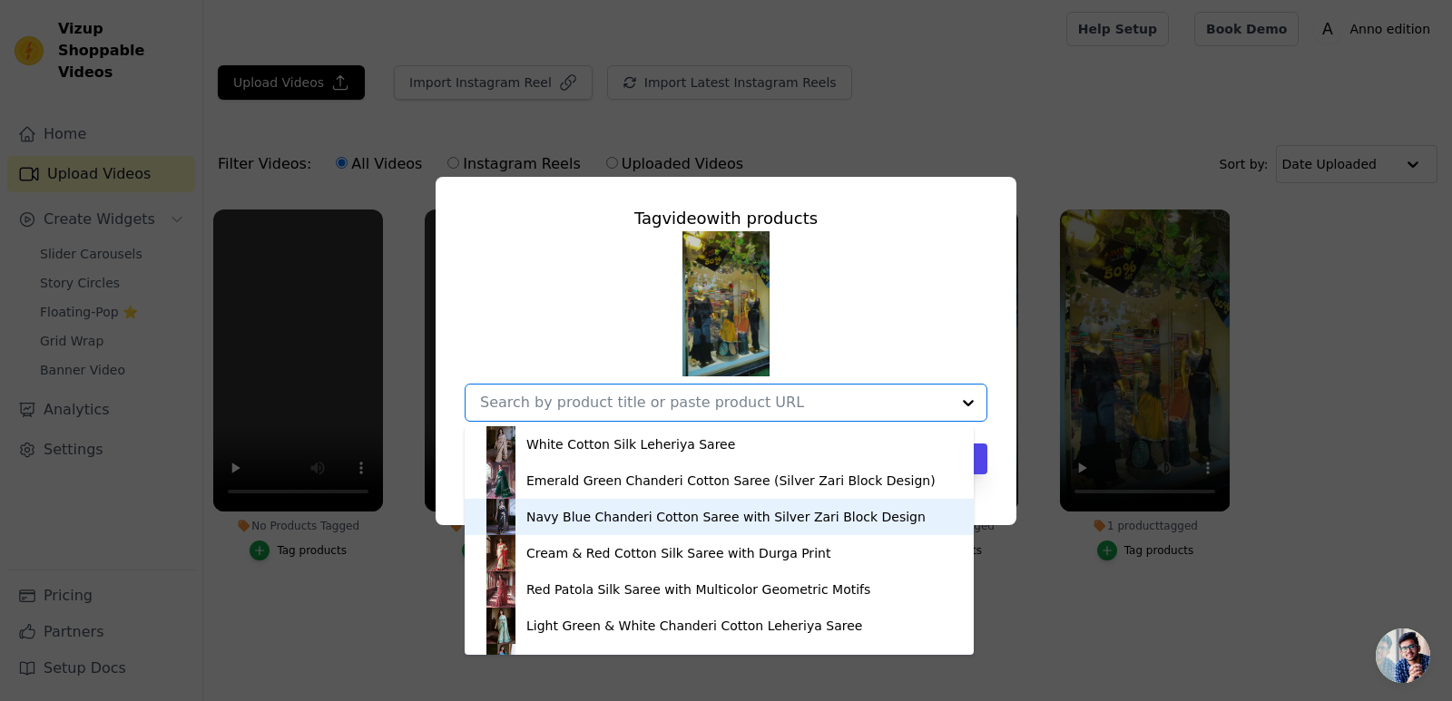
click at [807, 525] on div "Navy Blue Chanderi Cotton Saree with Silver Zari Block Design" at bounding box center [725, 517] width 399 height 18
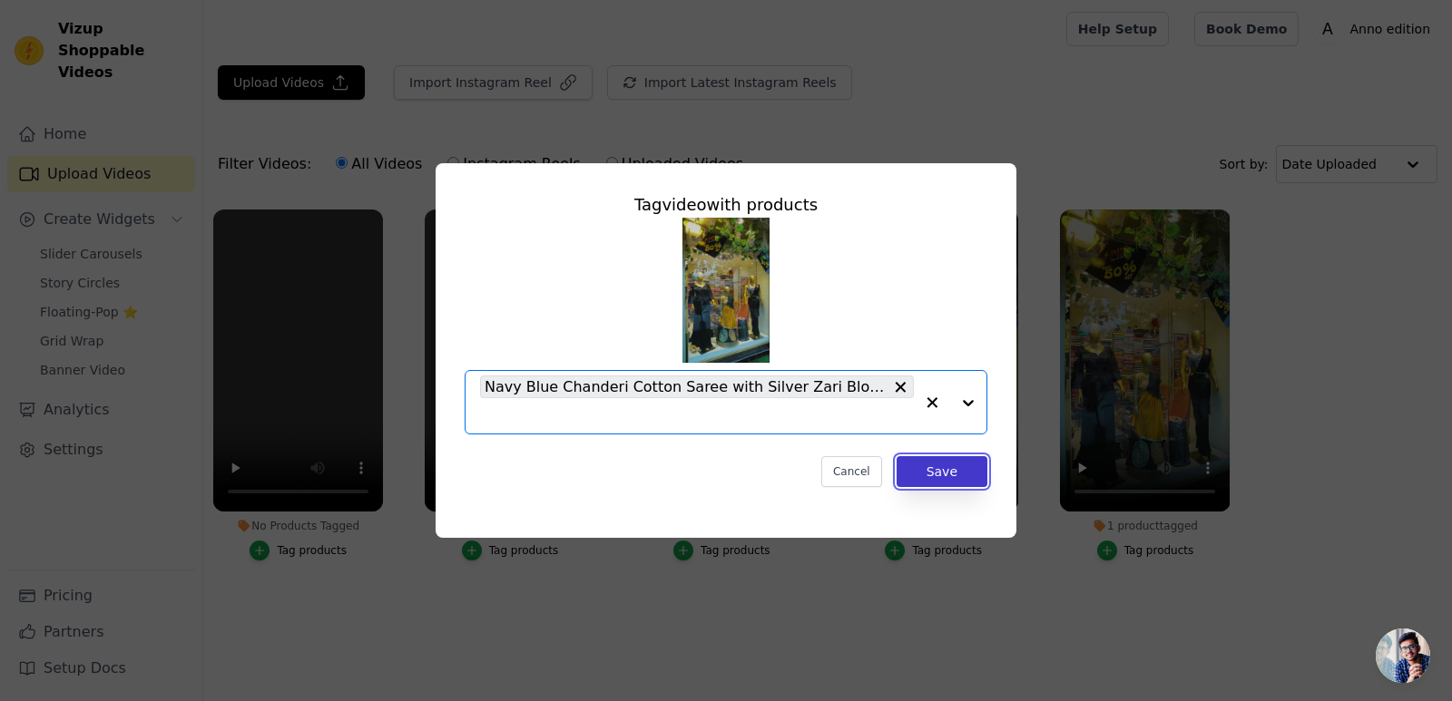
click at [942, 476] on button "Save" at bounding box center [941, 471] width 91 height 31
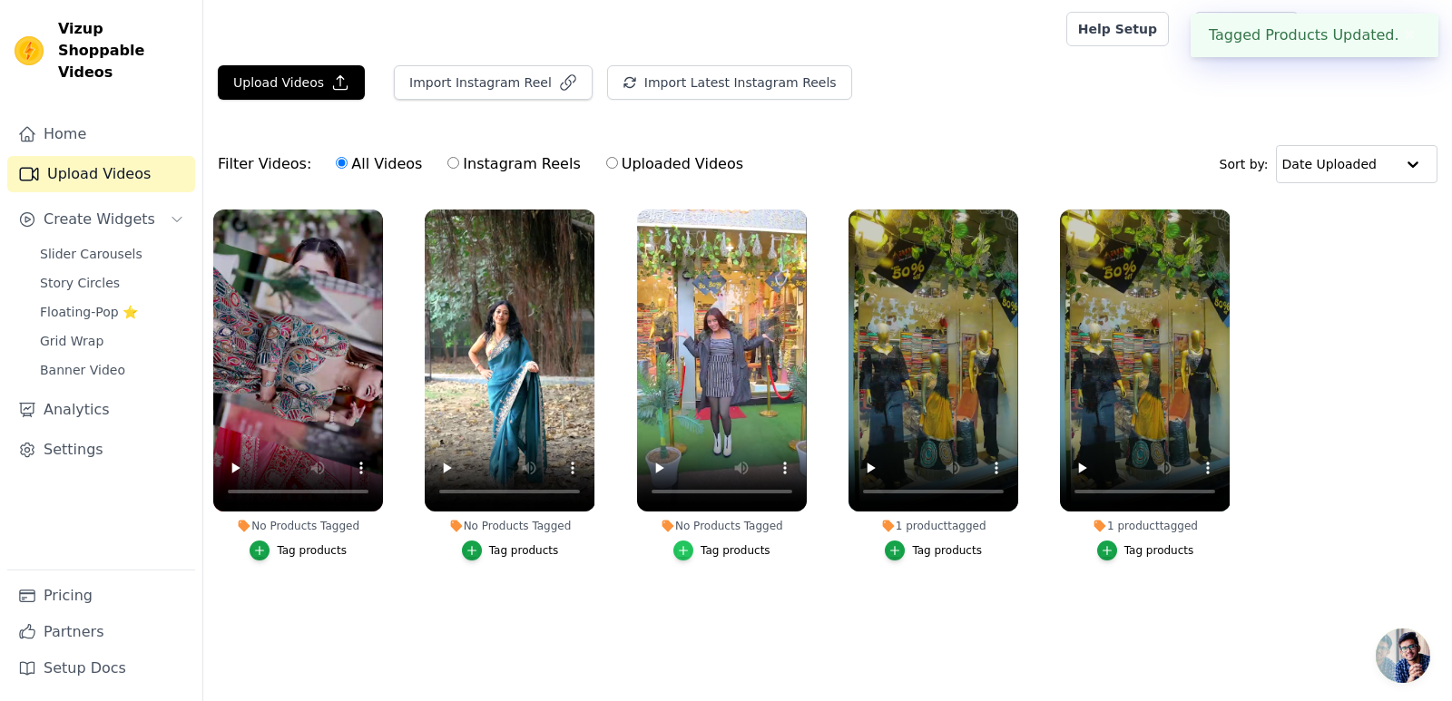
click at [690, 548] on icon "button" at bounding box center [683, 550] width 13 height 13
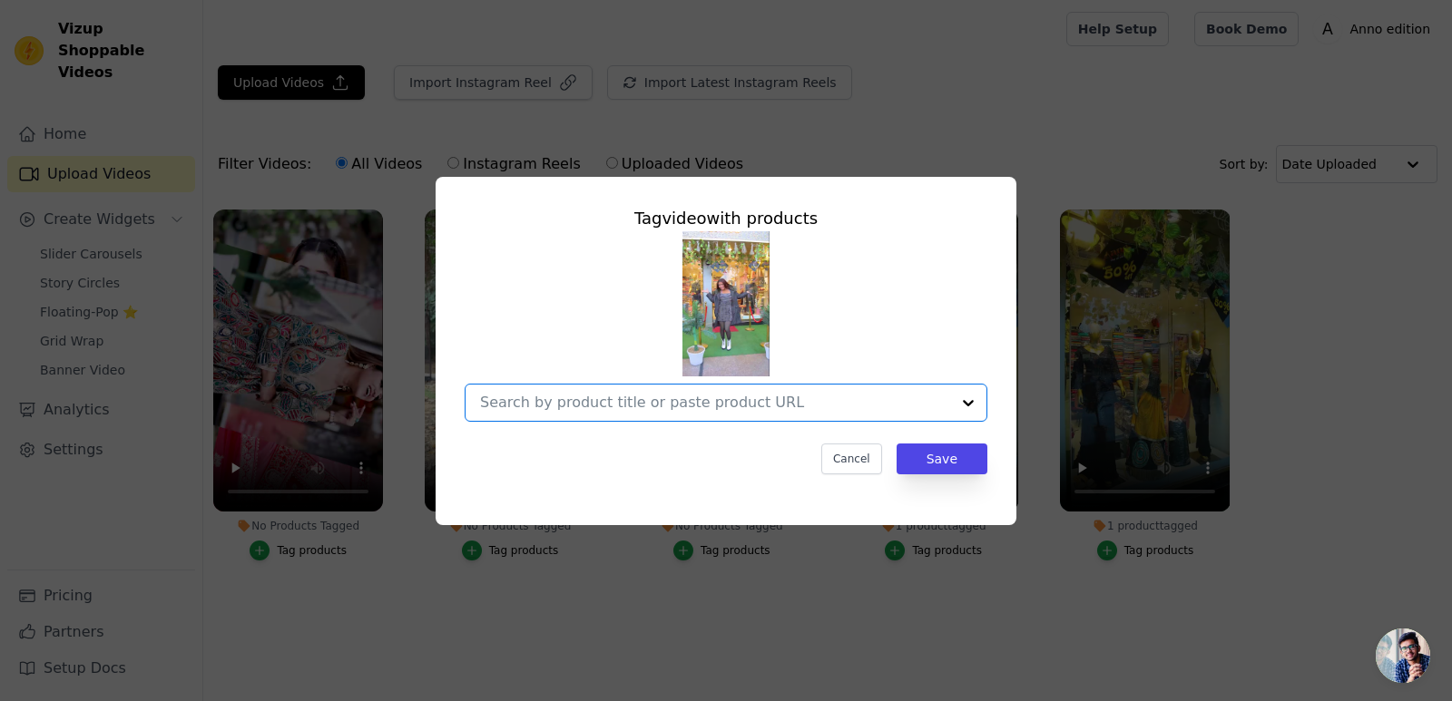
click at [776, 395] on input "No Products Tagged Tag video with products Option undefined, selected. Select i…" at bounding box center [715, 402] width 470 height 17
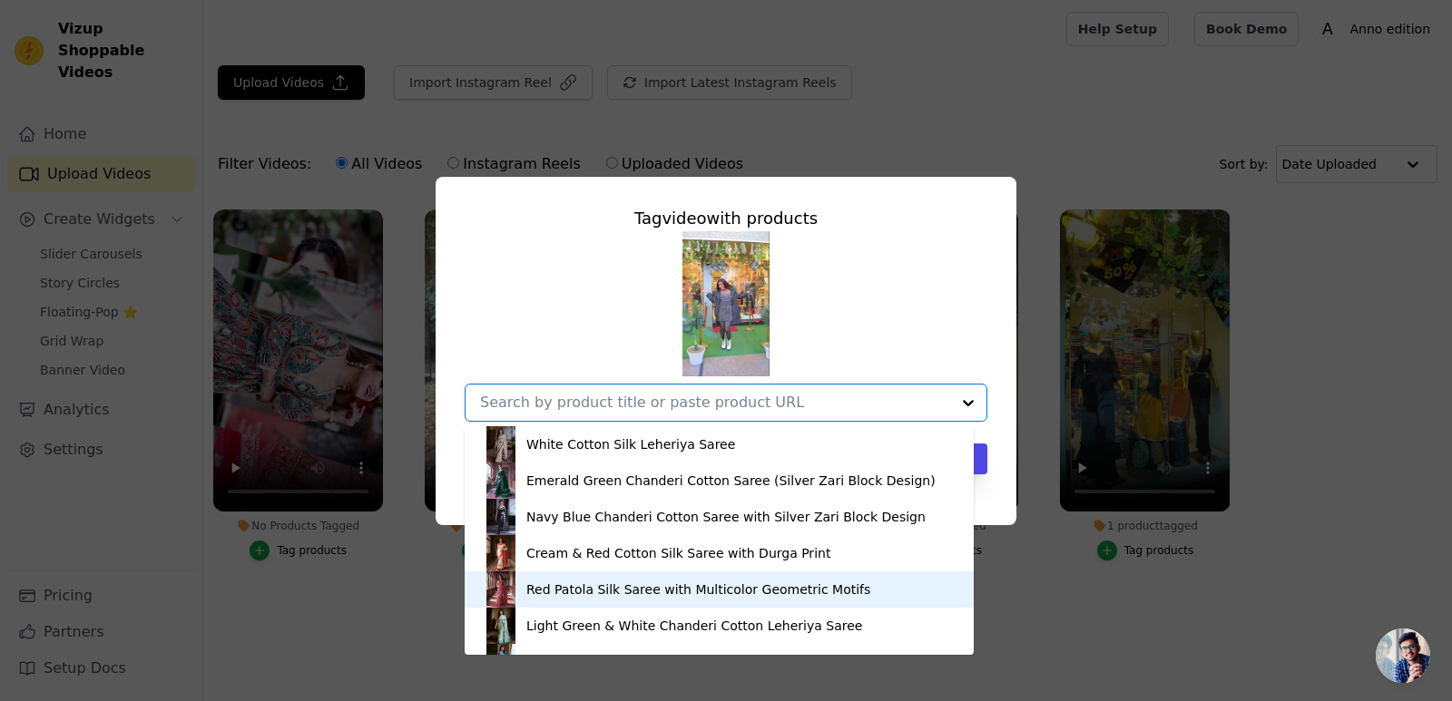
click at [759, 581] on div "Red Patola Silk Saree with Multicolor Geometric Motifs" at bounding box center [698, 590] width 344 height 18
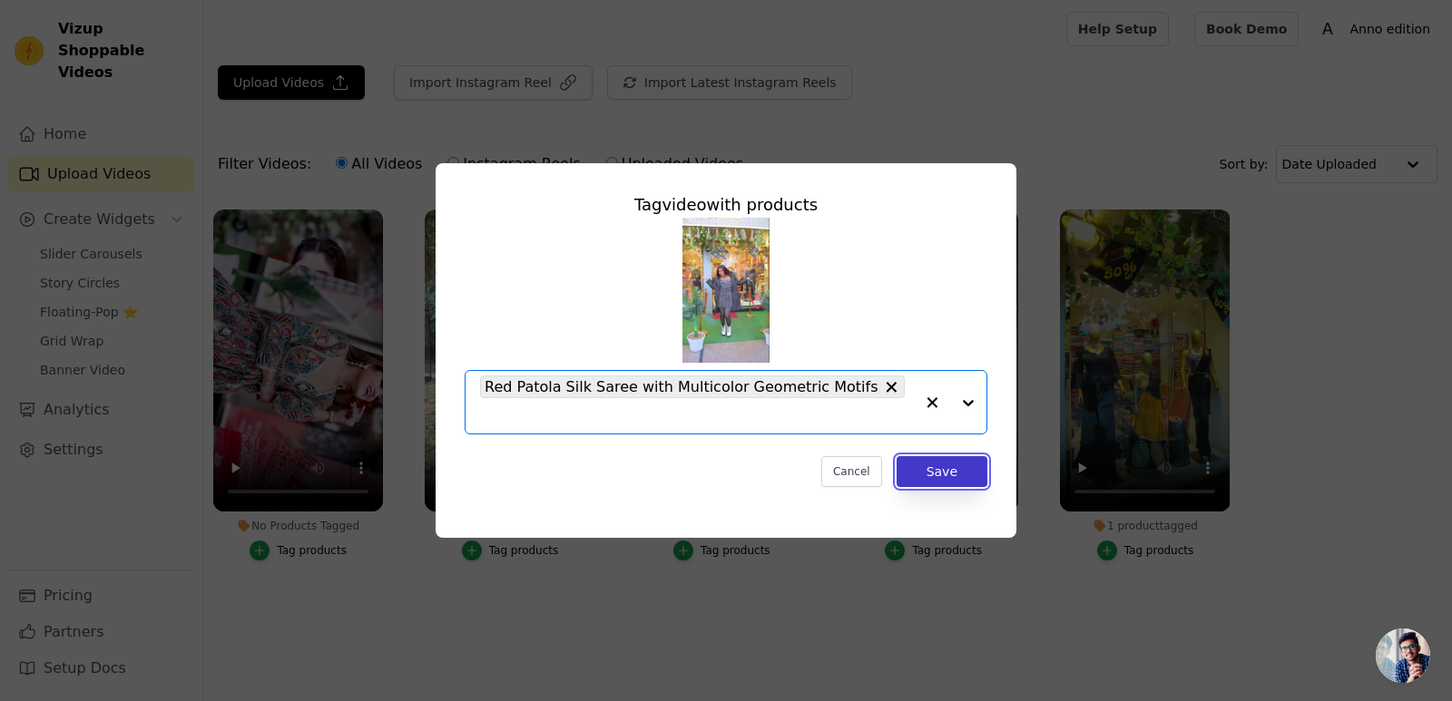
click at [951, 456] on button "Save" at bounding box center [941, 471] width 91 height 31
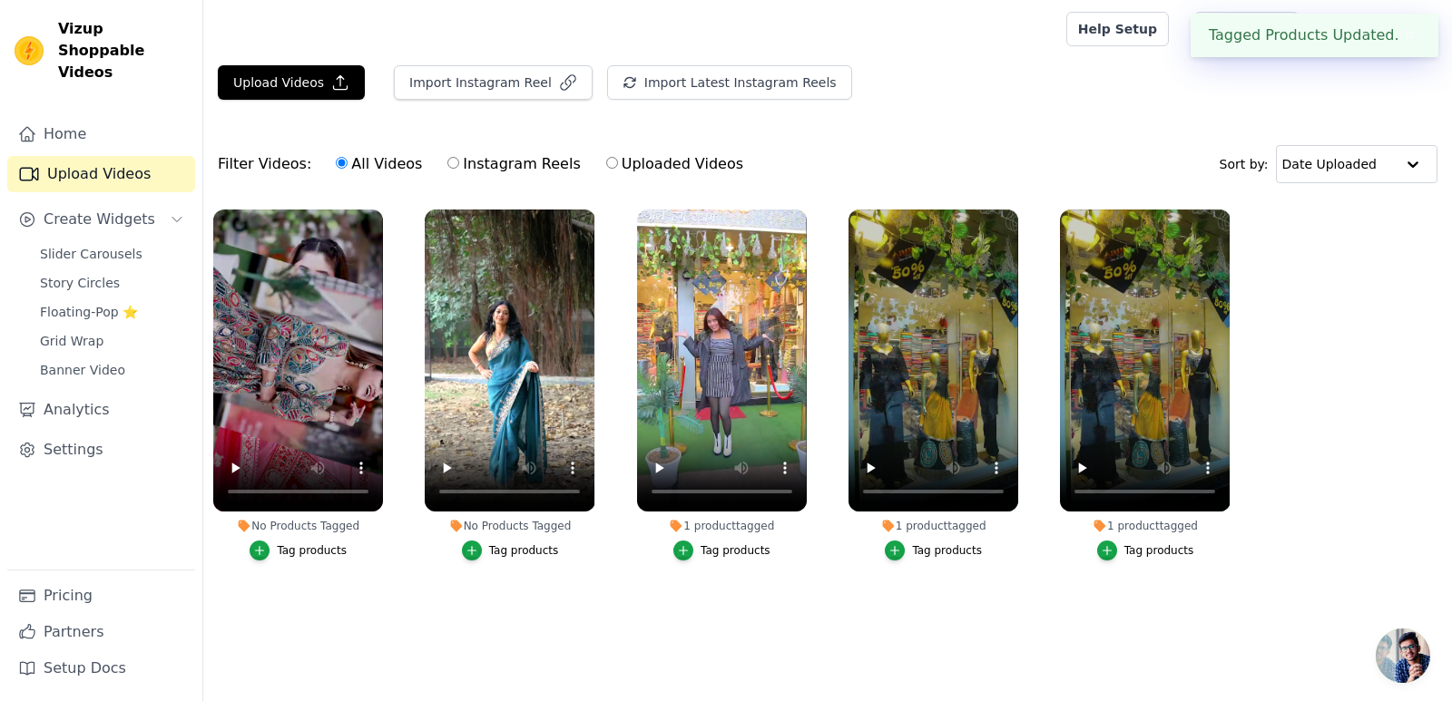
click at [544, 552] on div "Tag products" at bounding box center [524, 550] width 70 height 15
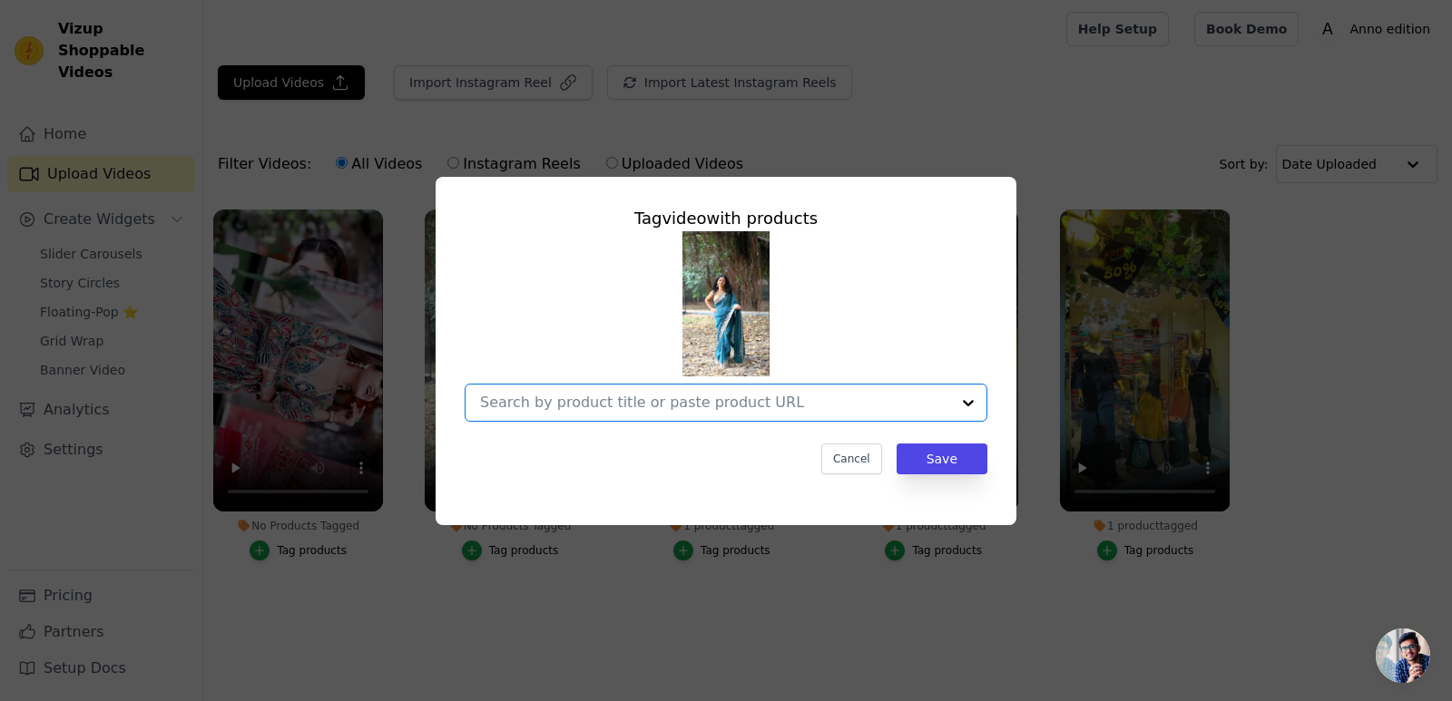
click at [831, 411] on input "No Products Tagged Tag video with products Option undefined, selected. Select i…" at bounding box center [715, 402] width 470 height 17
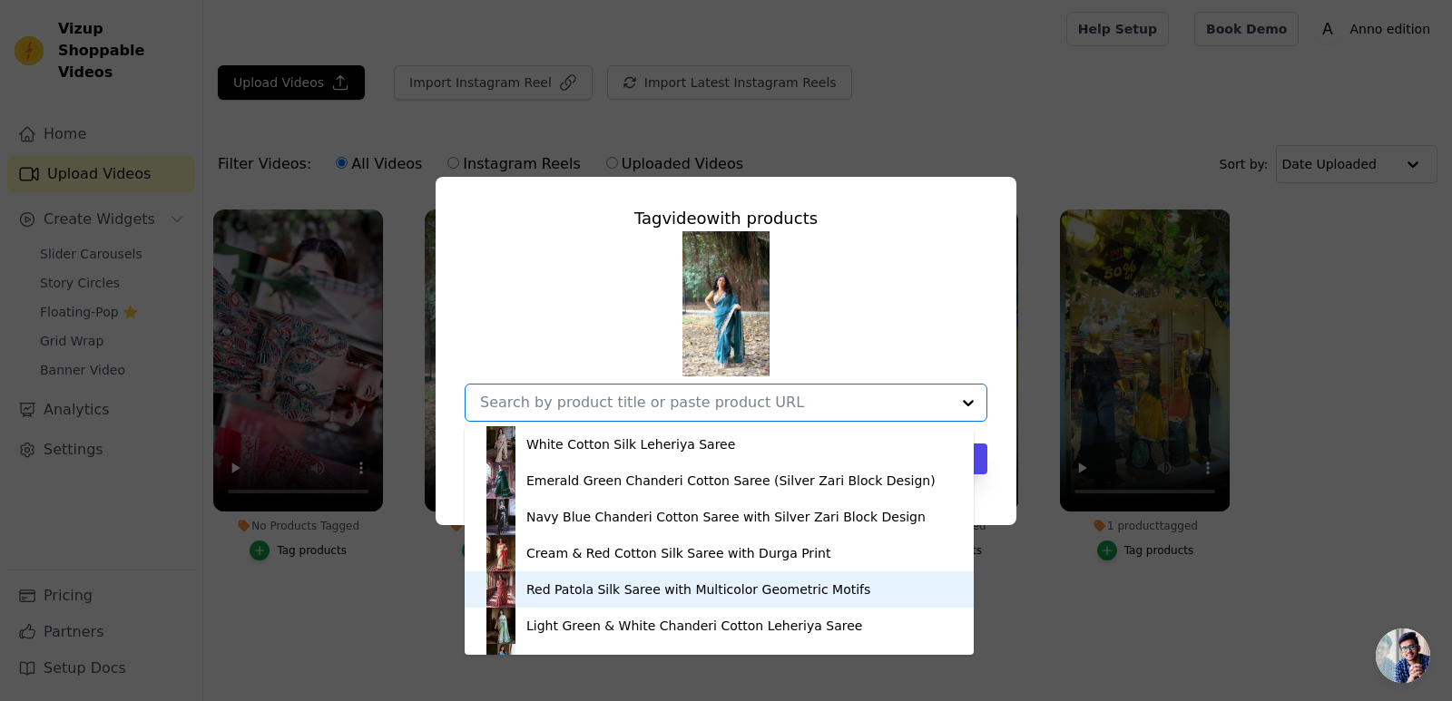
click at [809, 588] on div "Red Patola Silk Saree with Multicolor Geometric Motifs" at bounding box center [698, 590] width 344 height 18
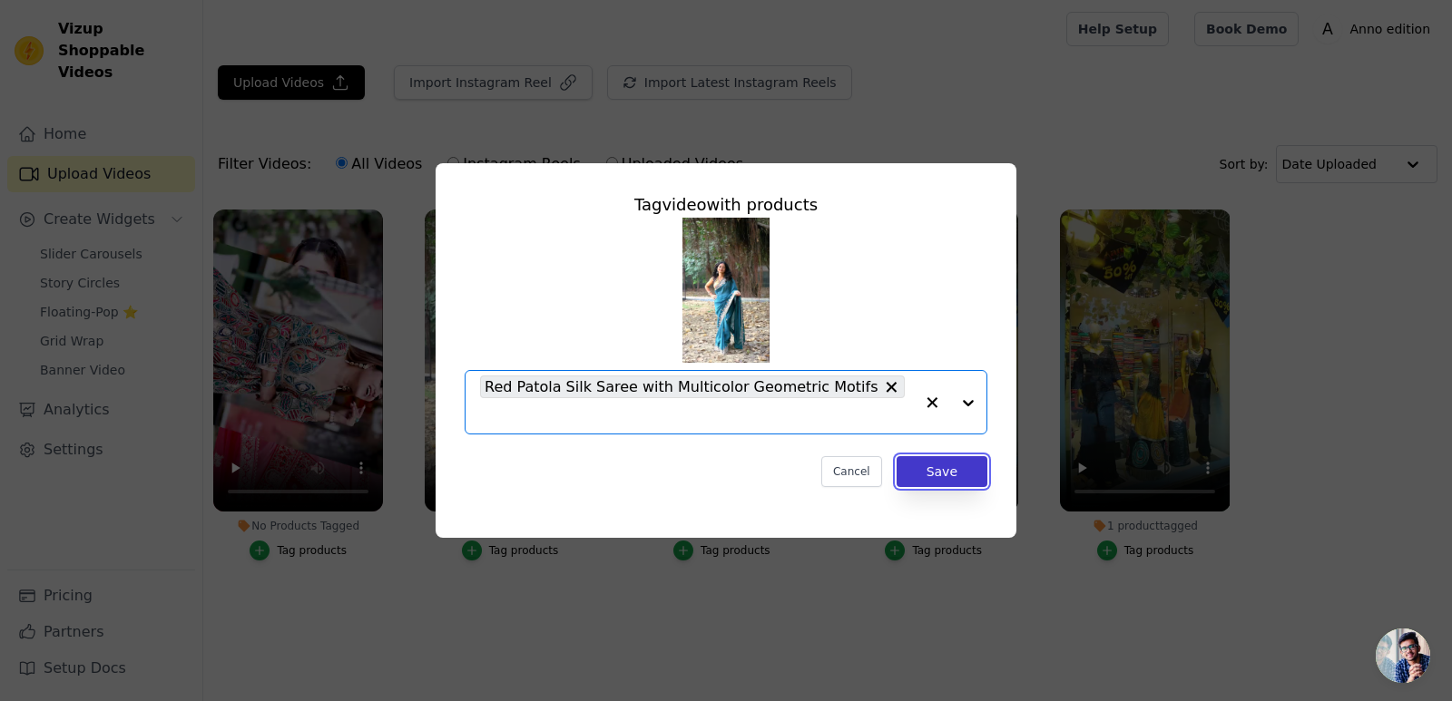
click at [938, 464] on button "Save" at bounding box center [941, 471] width 91 height 31
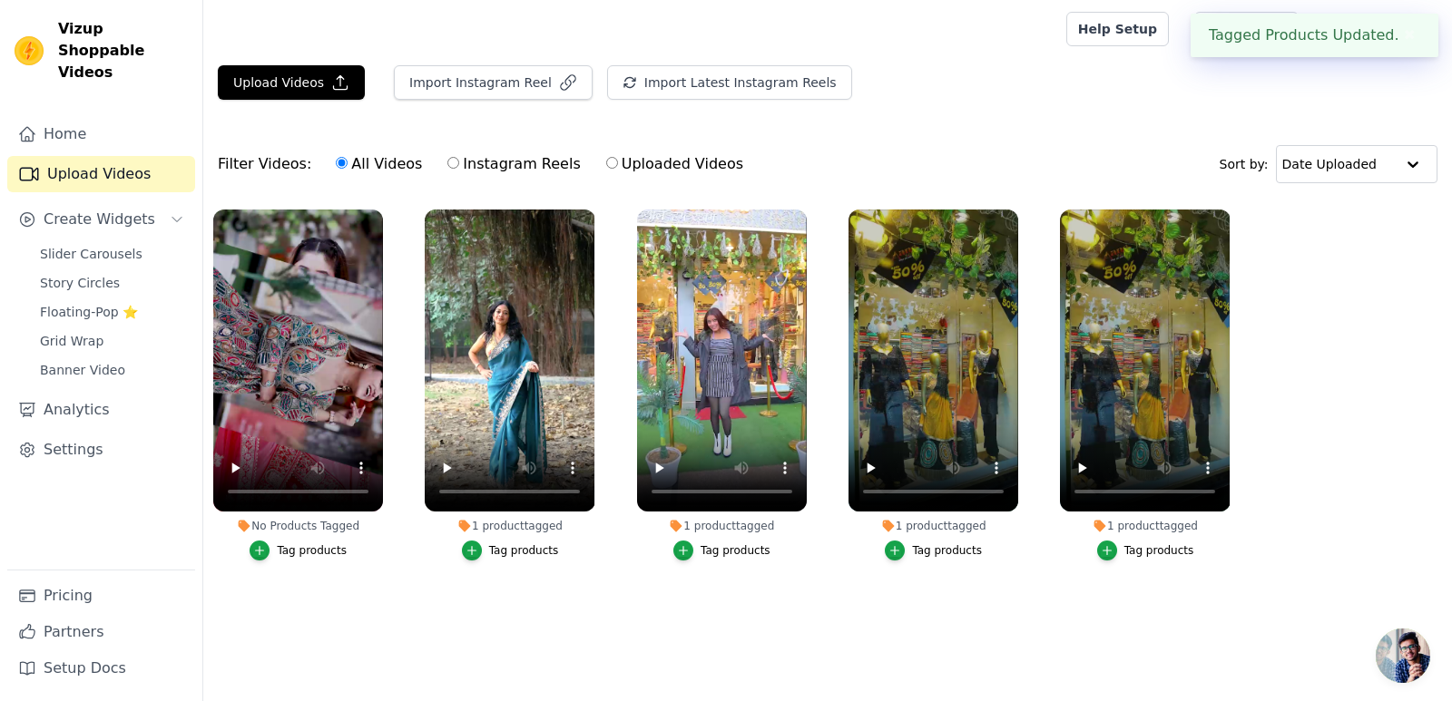
click at [341, 544] on div "Tag products" at bounding box center [312, 550] width 70 height 15
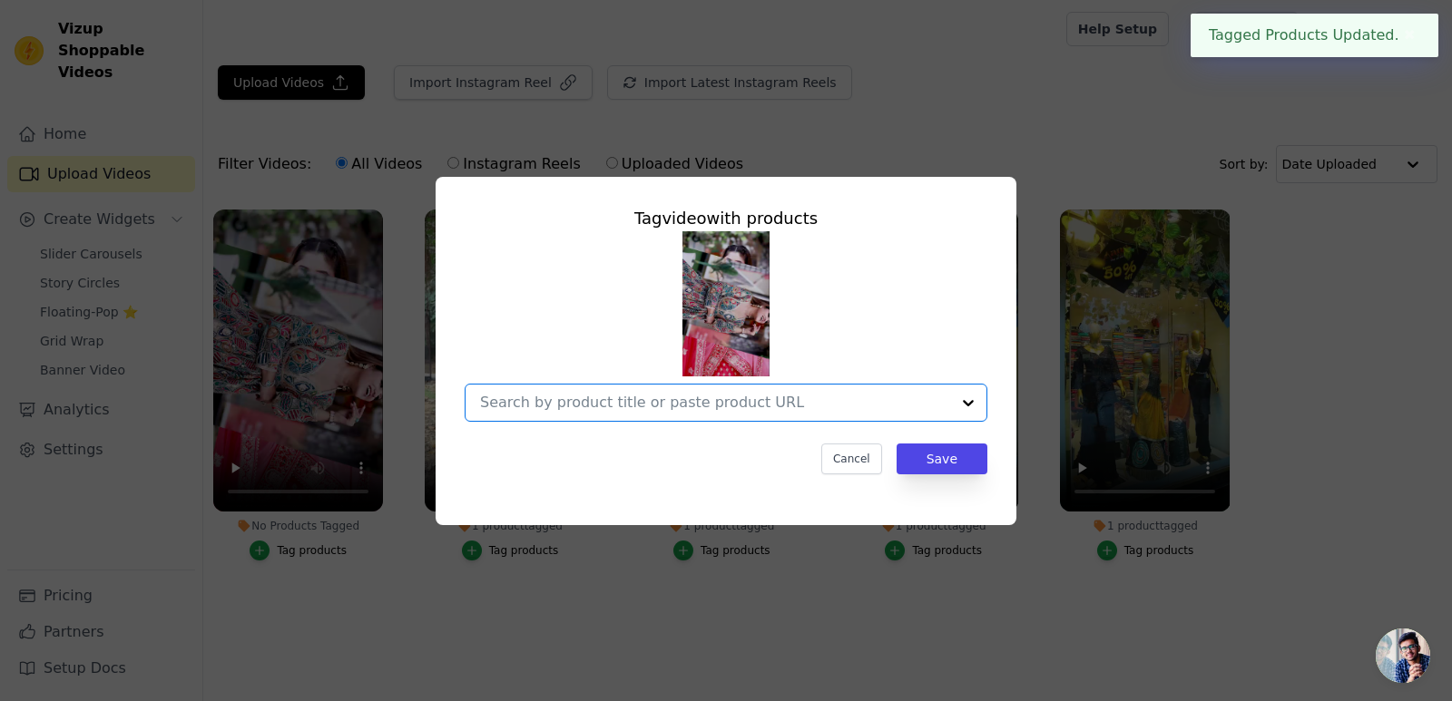
click at [790, 395] on input "No Products Tagged Tag video with products Option undefined, selected. Select i…" at bounding box center [715, 402] width 470 height 17
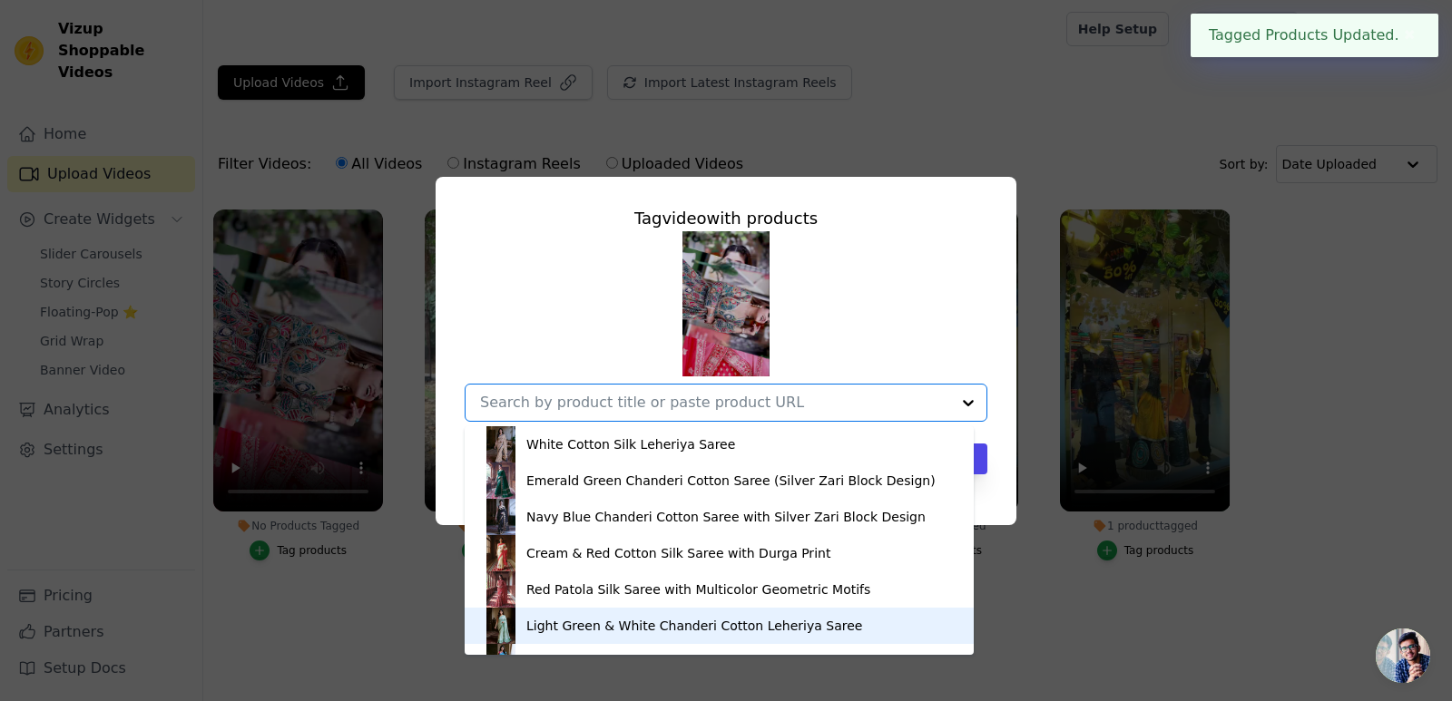
click at [738, 624] on div "Light Green & White Chanderi Cotton Leheriya Saree" at bounding box center [694, 626] width 336 height 18
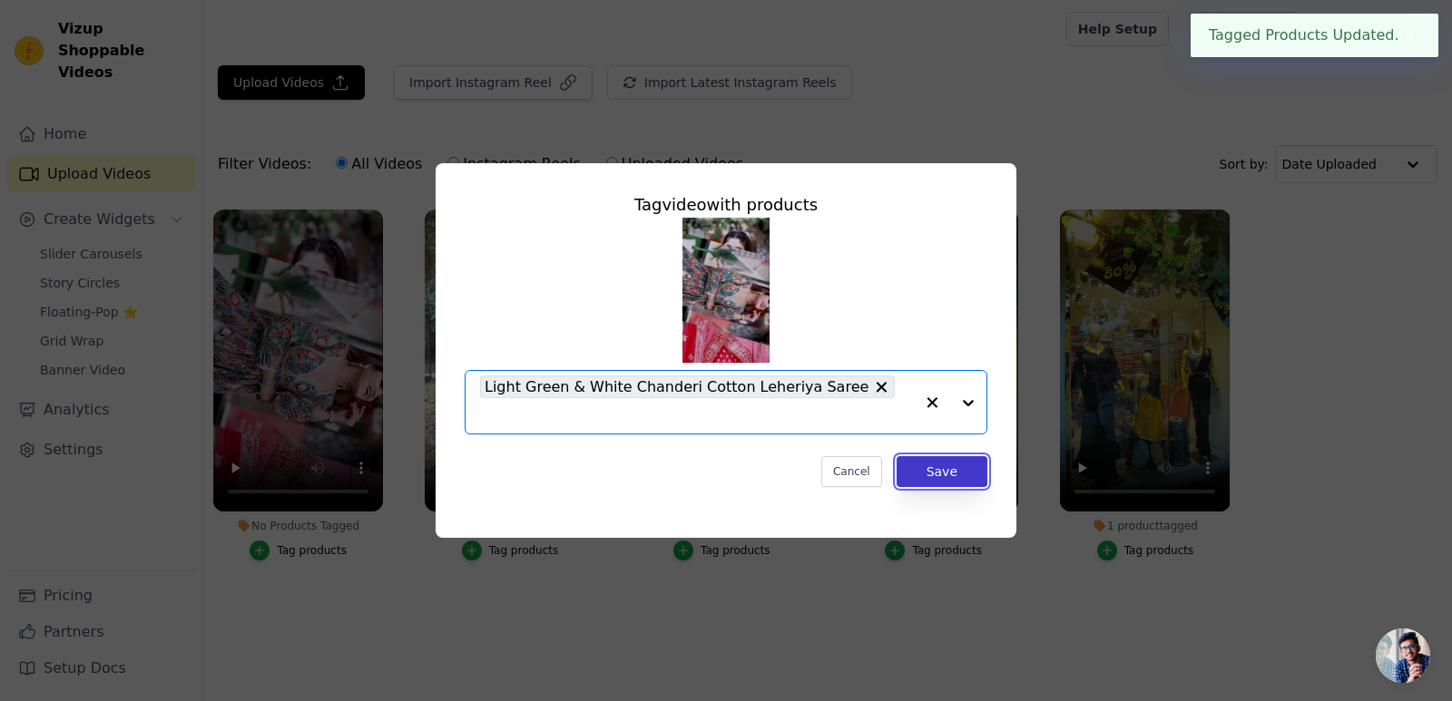
click at [949, 456] on button "Save" at bounding box center [941, 471] width 91 height 31
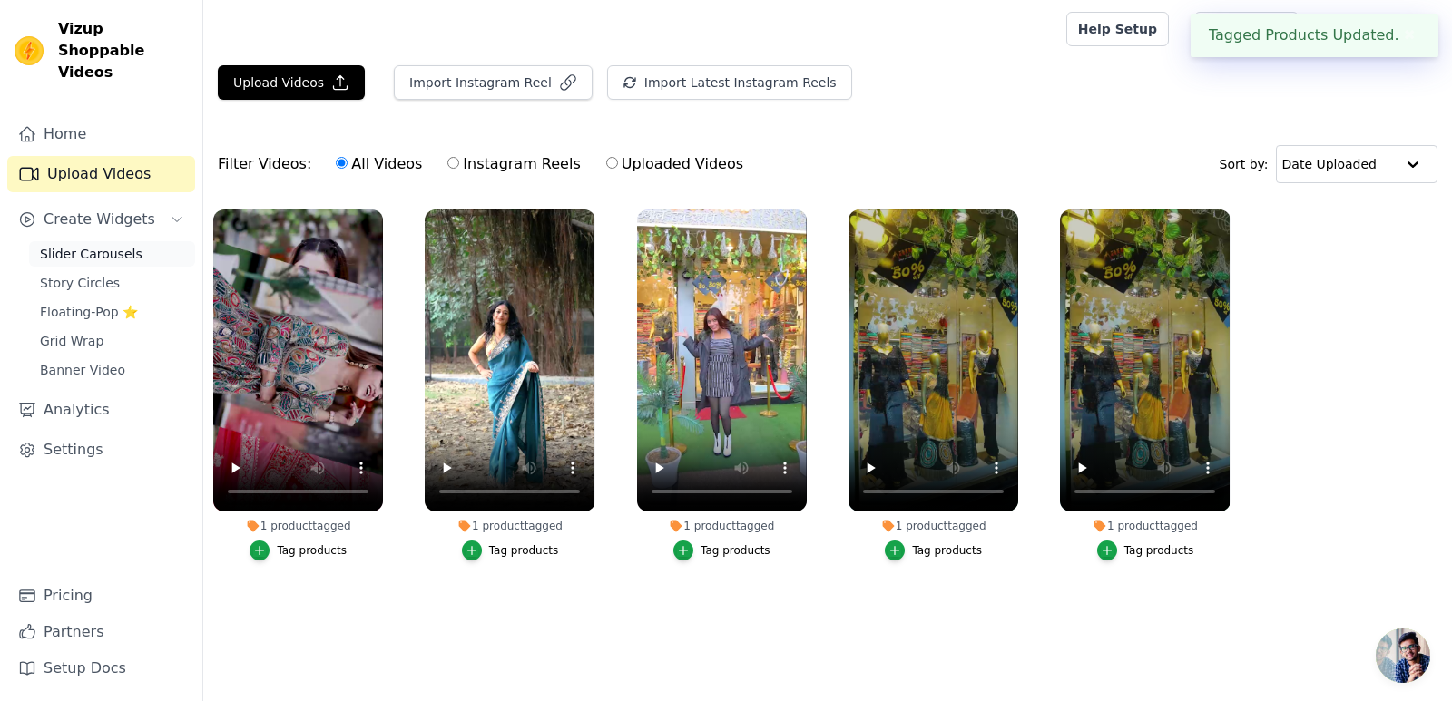
click at [134, 241] on link "Slider Carousels" at bounding box center [112, 253] width 166 height 25
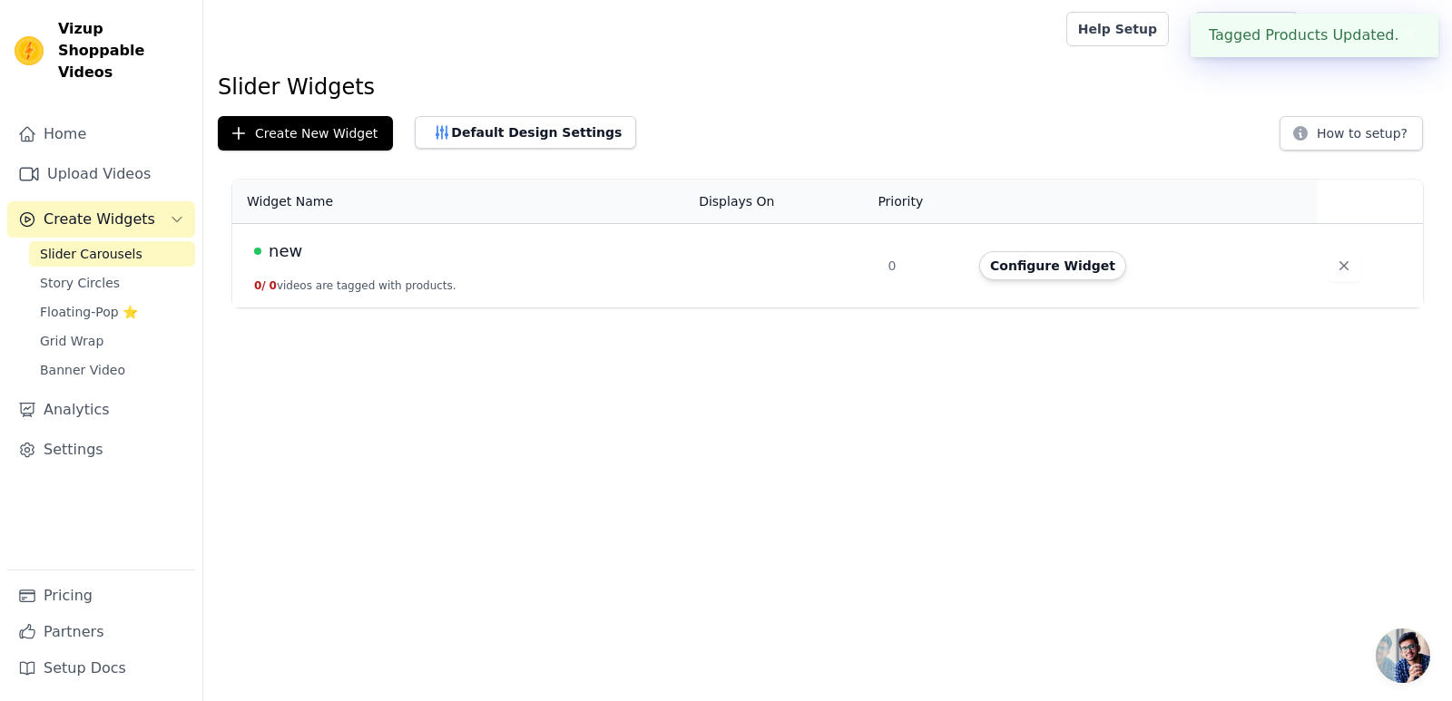
click at [852, 266] on td at bounding box center [782, 266] width 189 height 84
click at [1076, 264] on button "Configure Widget" at bounding box center [1052, 265] width 147 height 29
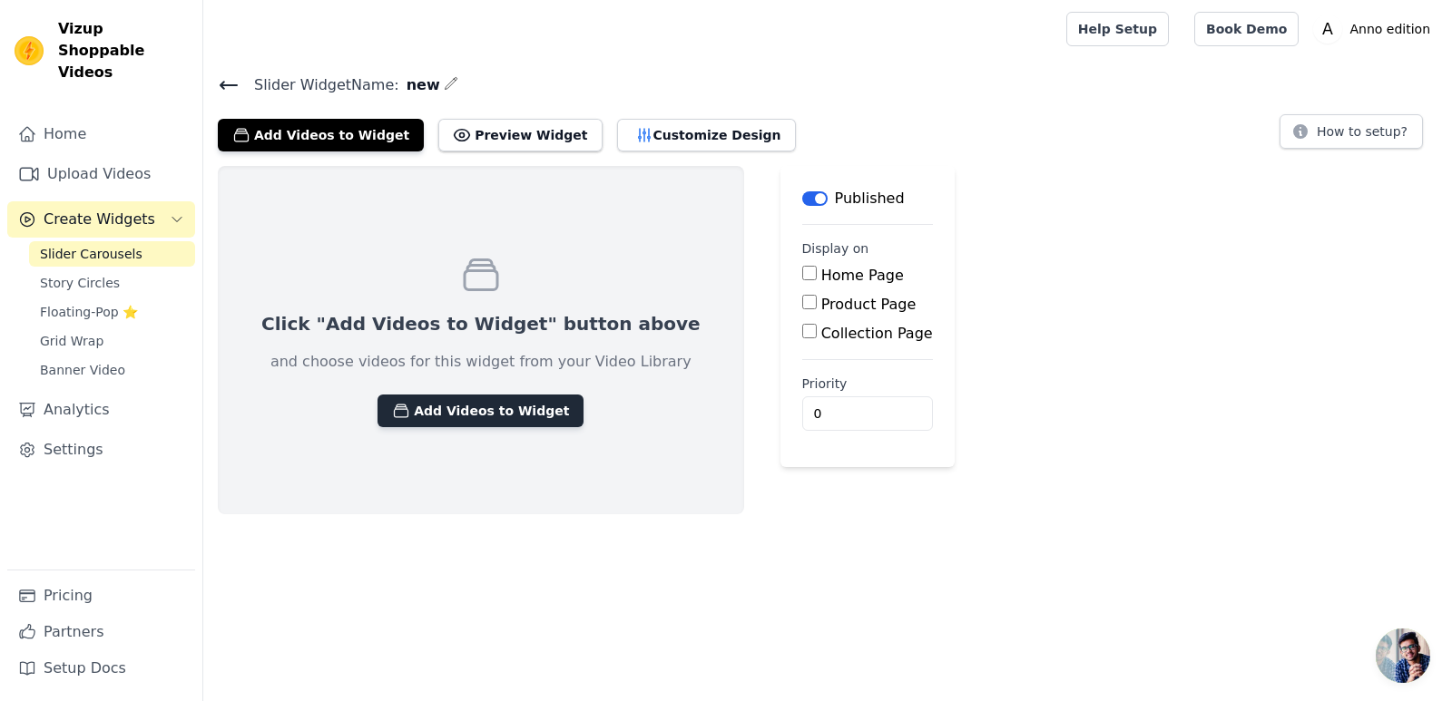
click at [508, 415] on button "Add Videos to Widget" at bounding box center [480, 411] width 206 height 33
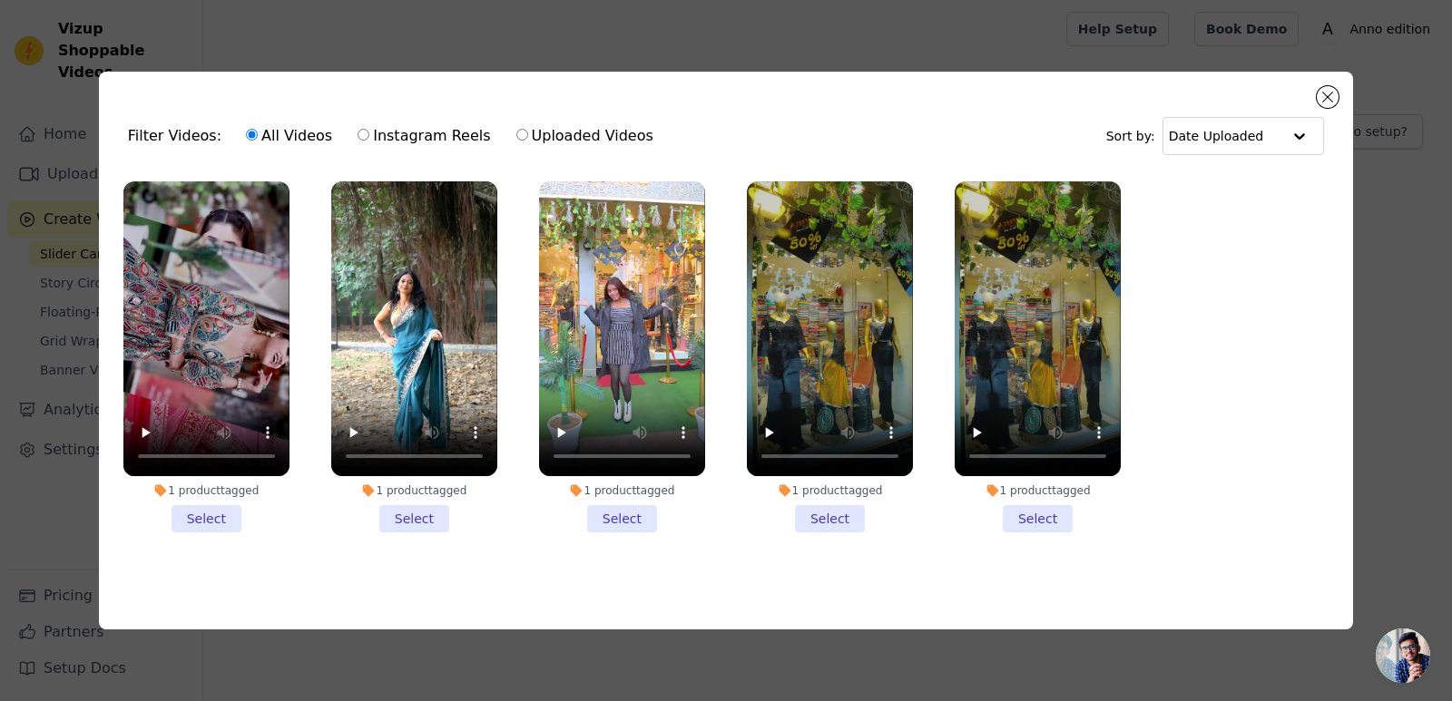
click at [516, 131] on input "Uploaded Videos" at bounding box center [522, 135] width 12 height 12
radio input "true"
click at [1317, 88] on div "Filter Videos: All Videos Instagram Reels Uploaded Videos Sort by: Date Uploade…" at bounding box center [726, 351] width 1254 height 558
click at [1327, 93] on button "Close modal" at bounding box center [1328, 97] width 22 height 22
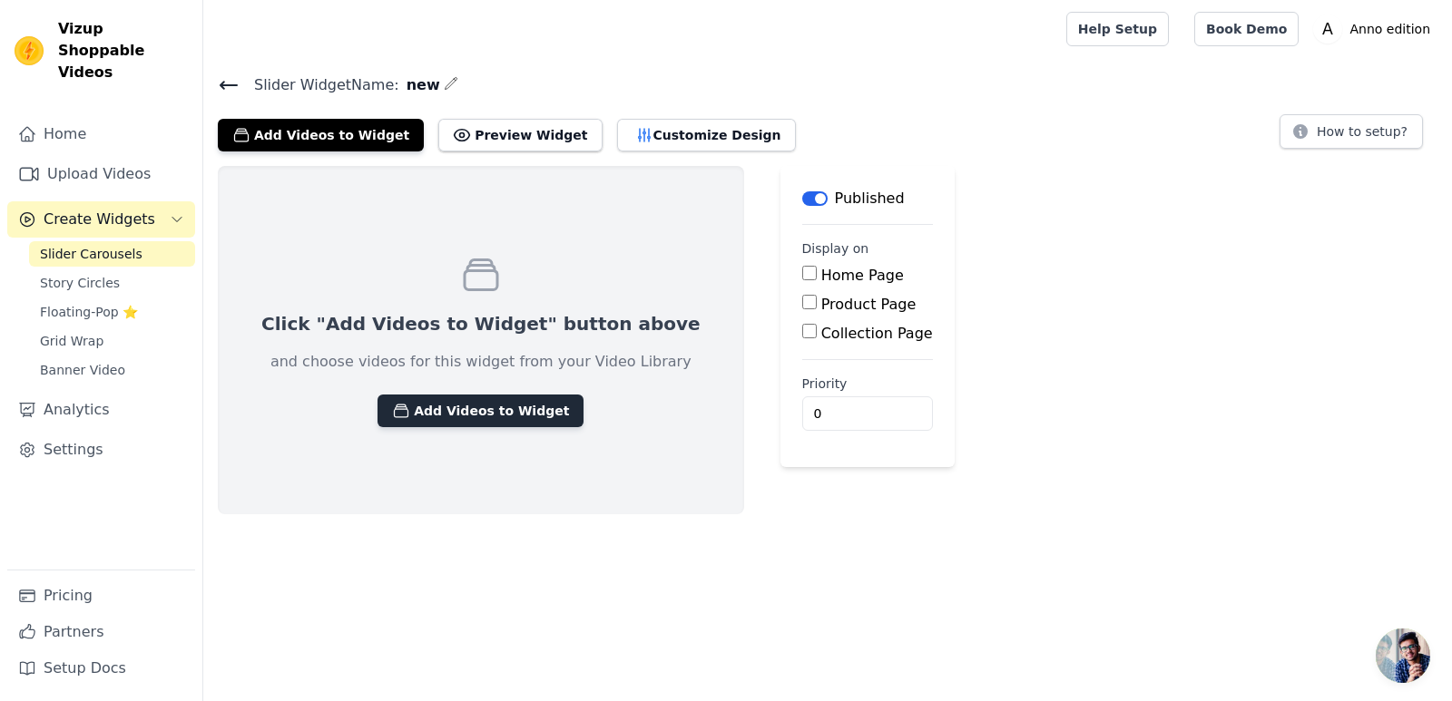
click at [471, 402] on button "Add Videos to Widget" at bounding box center [480, 411] width 206 height 33
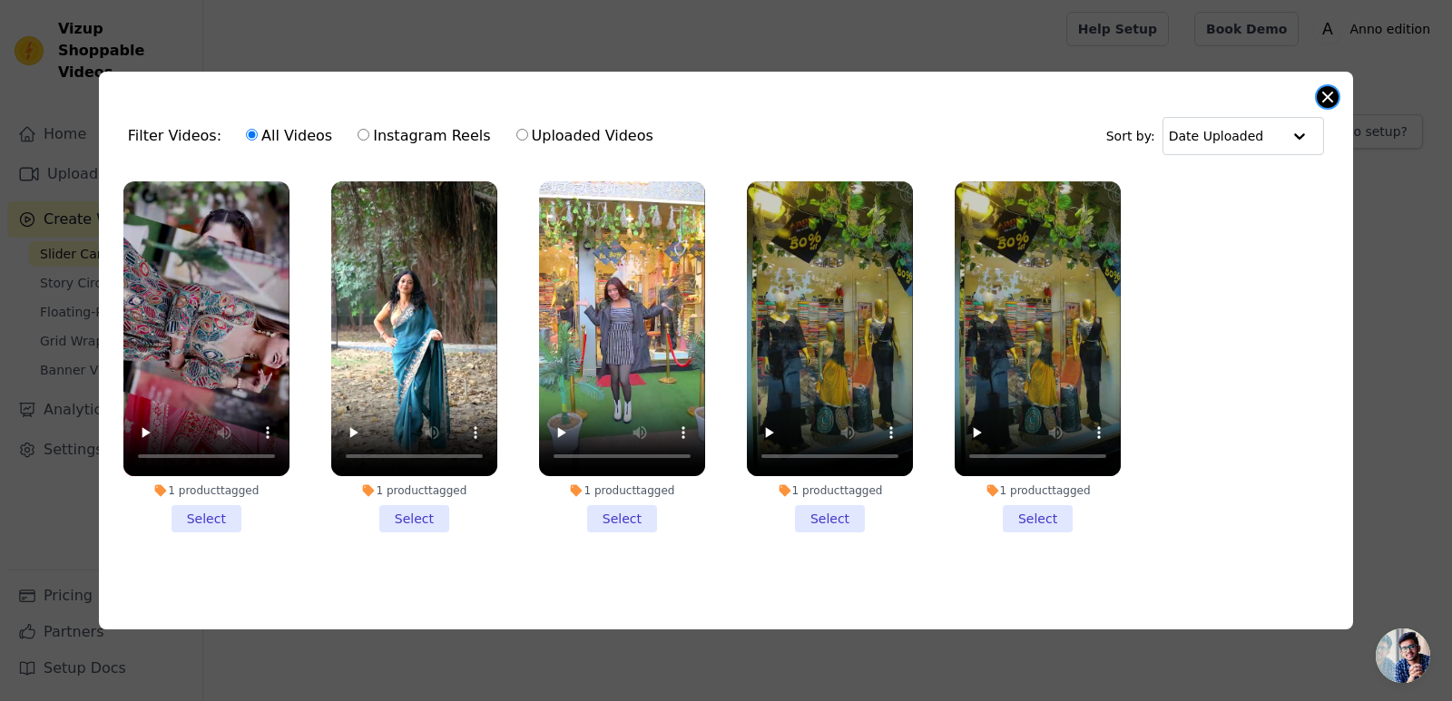
click at [1321, 90] on button "Close modal" at bounding box center [1328, 97] width 22 height 22
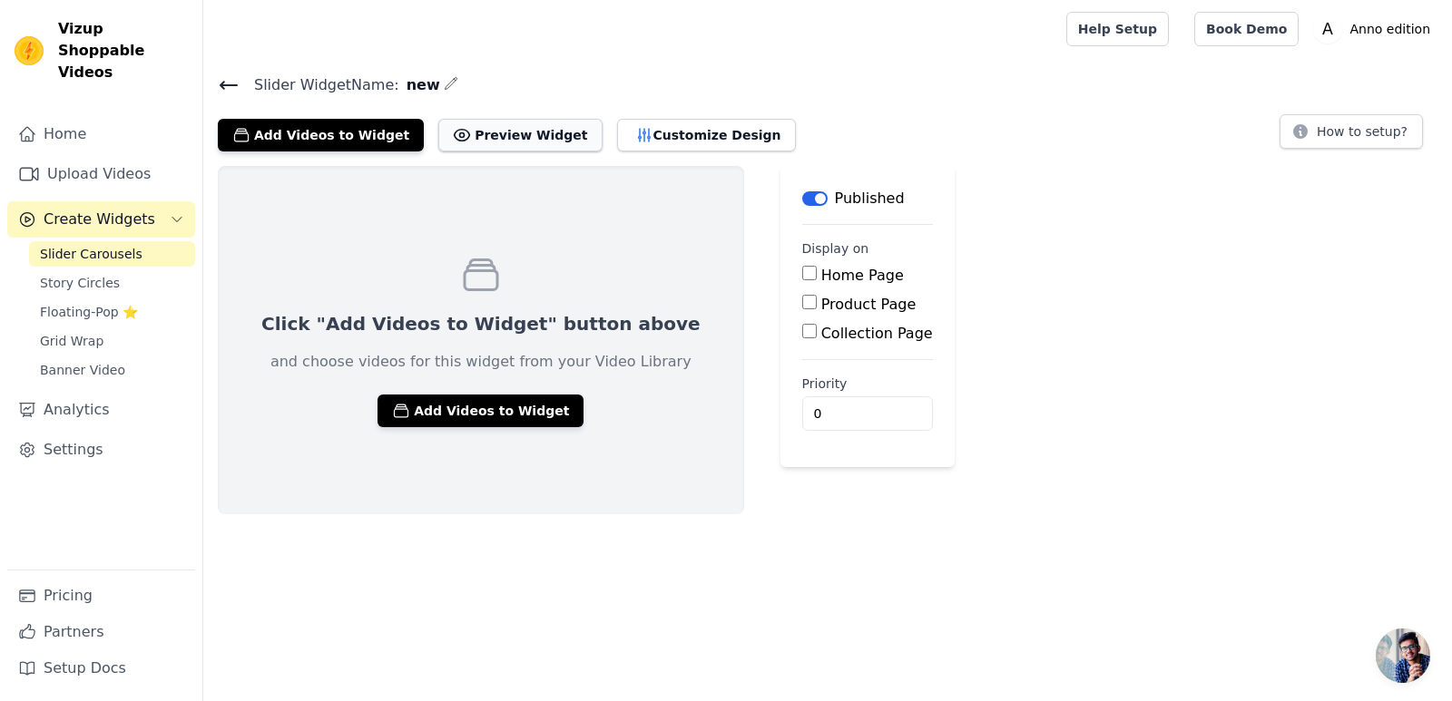
click at [517, 134] on button "Preview Widget" at bounding box center [519, 135] width 163 height 33
click at [617, 135] on button "Customize Design" at bounding box center [706, 135] width 179 height 33
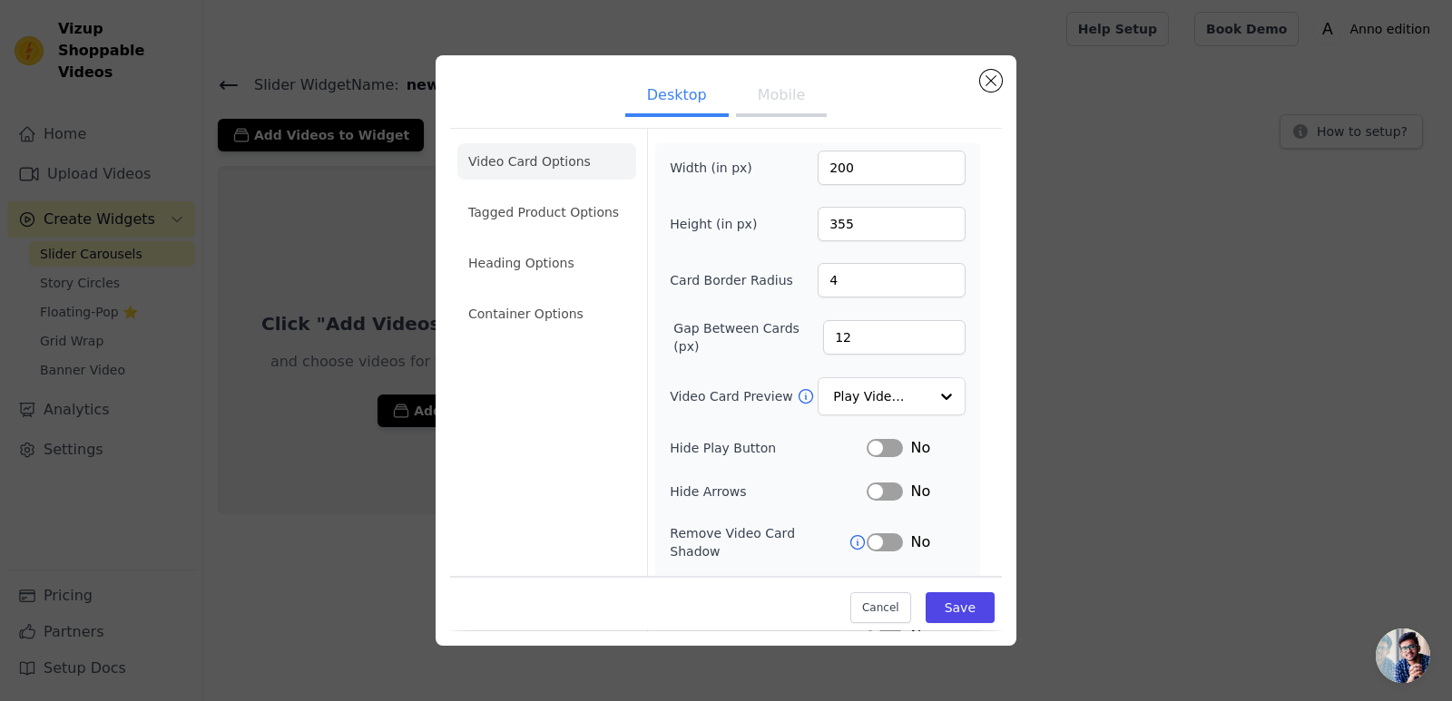
click at [759, 99] on button "Mobile" at bounding box center [781, 97] width 91 height 40
click at [665, 95] on button "Desktop" at bounding box center [676, 97] width 103 height 40
click at [993, 80] on button "Close modal" at bounding box center [991, 81] width 22 height 22
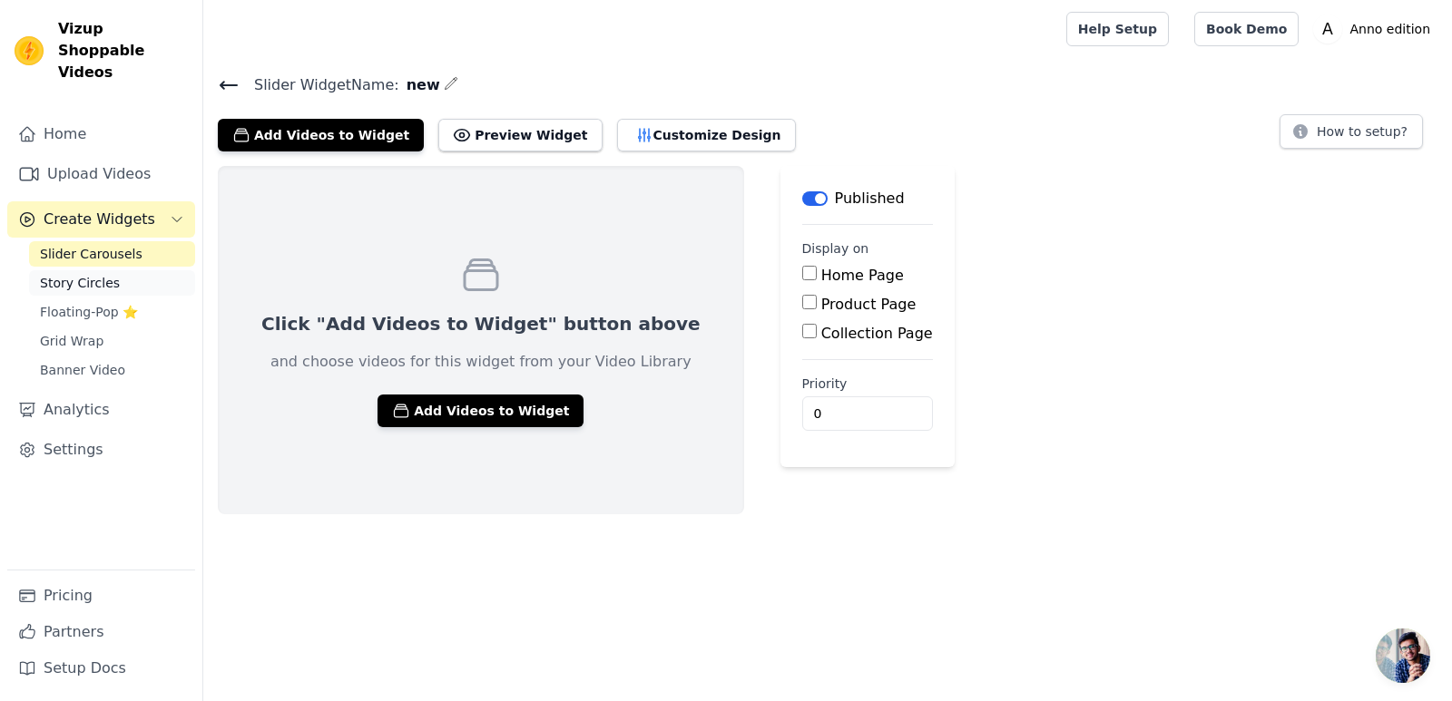
click at [76, 274] on span "Story Circles" at bounding box center [80, 283] width 80 height 18
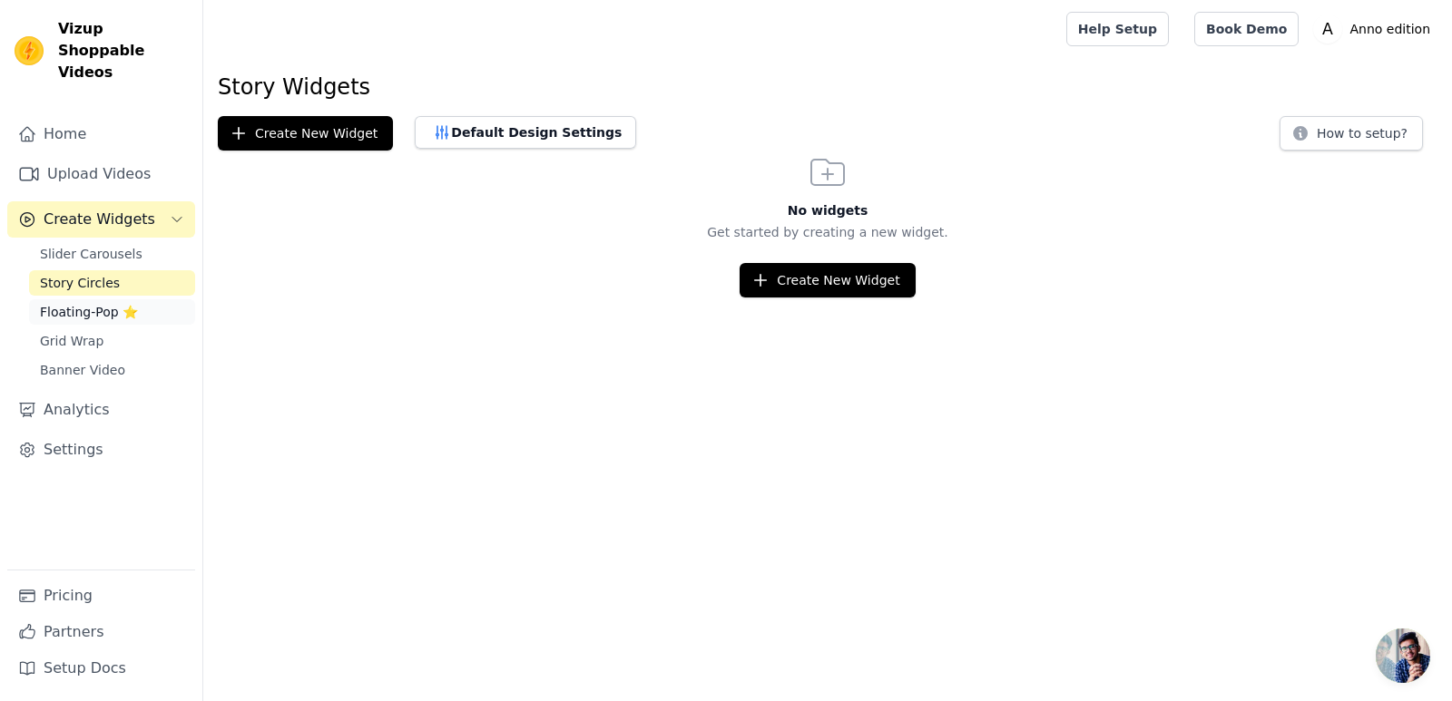
click at [90, 303] on span "Floating-Pop ⭐" at bounding box center [89, 312] width 98 height 18
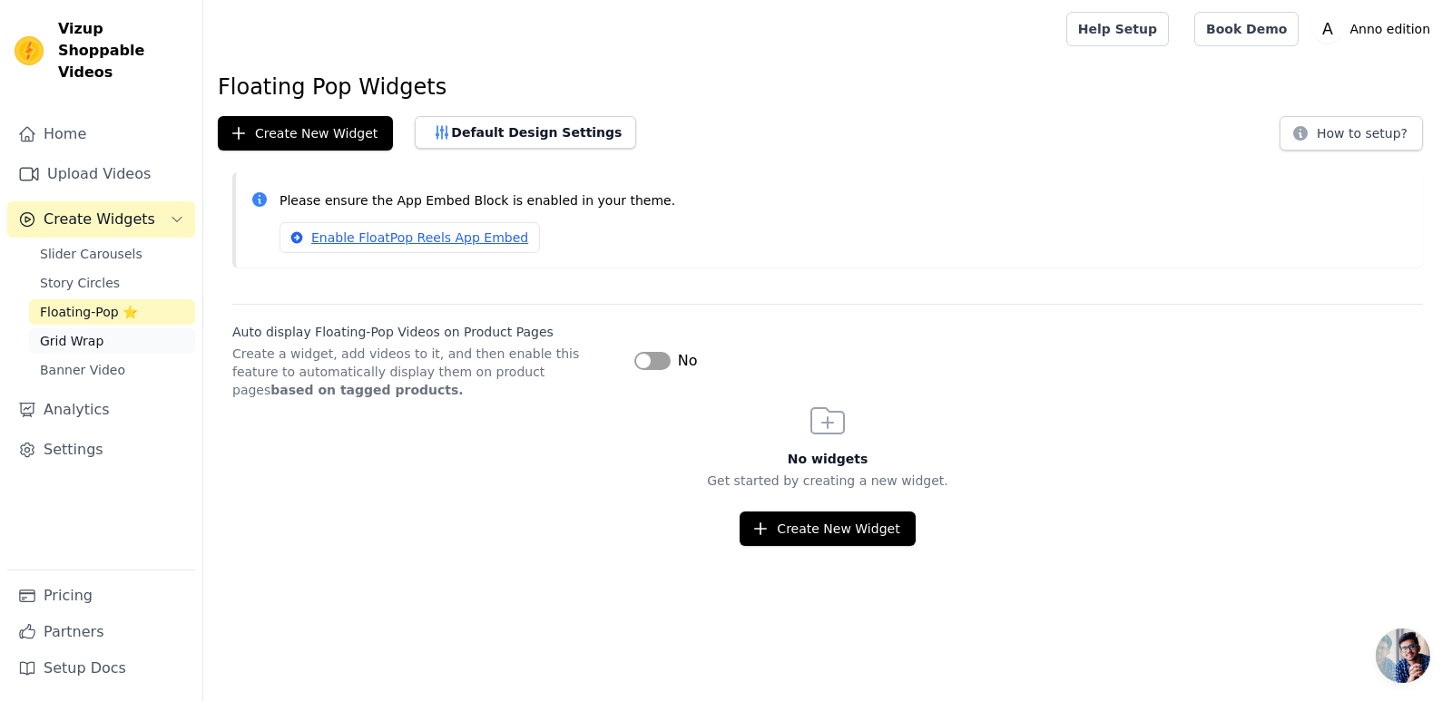
click at [92, 332] on span "Grid Wrap" at bounding box center [72, 341] width 64 height 18
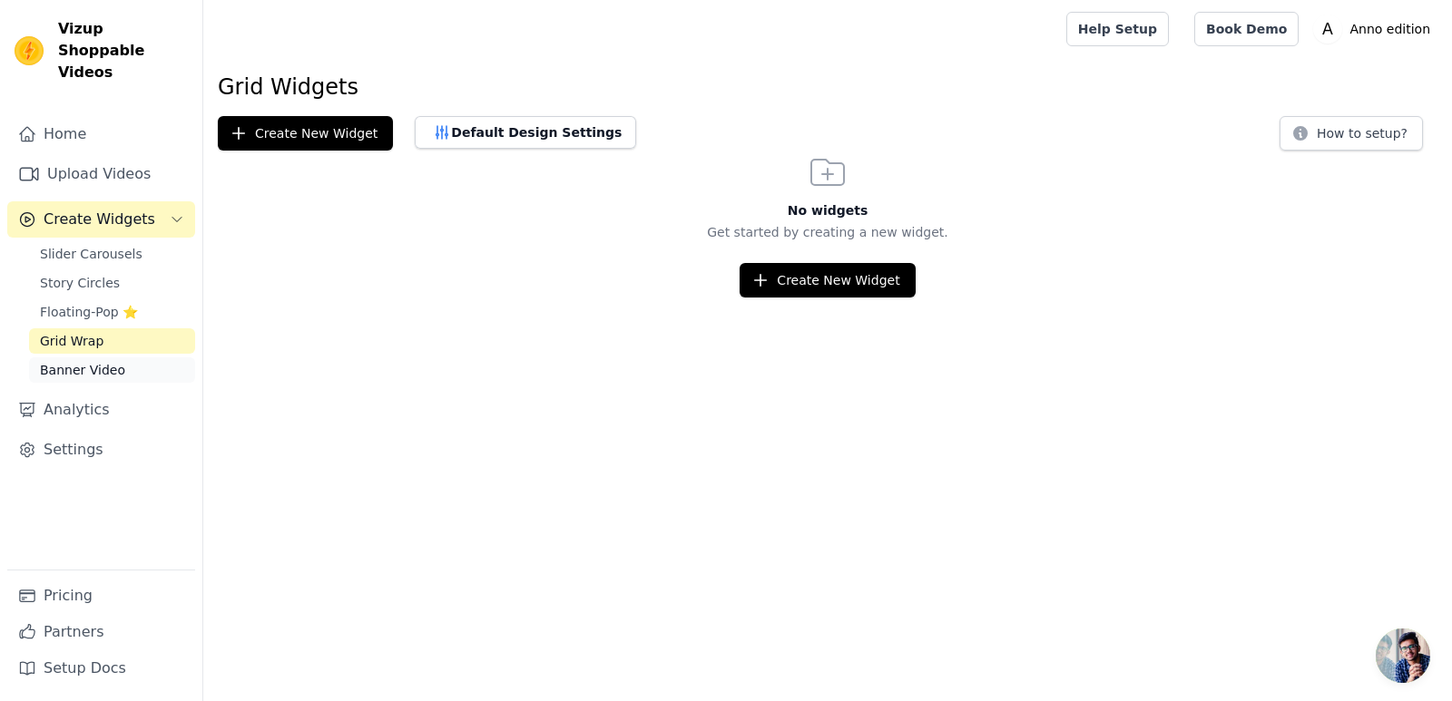
click at [79, 361] on span "Banner Video" at bounding box center [82, 370] width 85 height 18
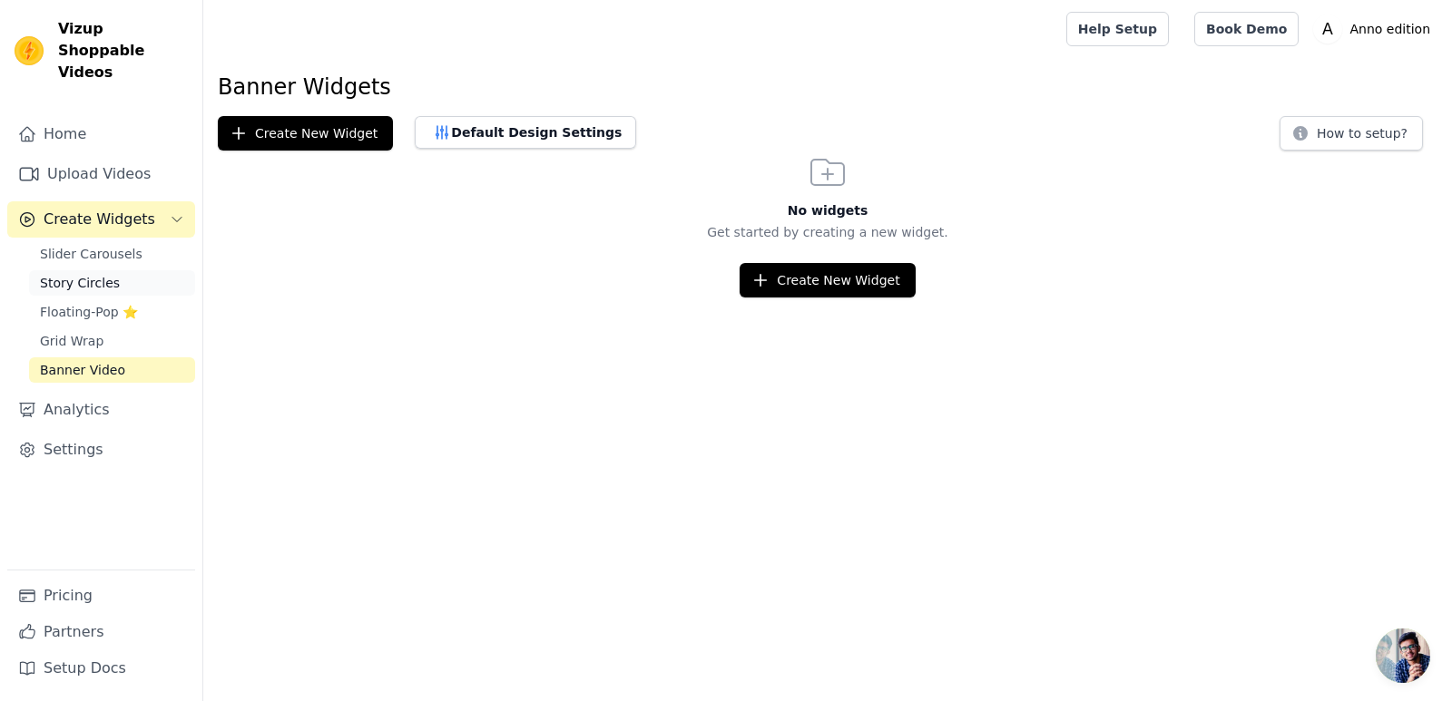
click at [99, 274] on span "Story Circles" at bounding box center [80, 283] width 80 height 18
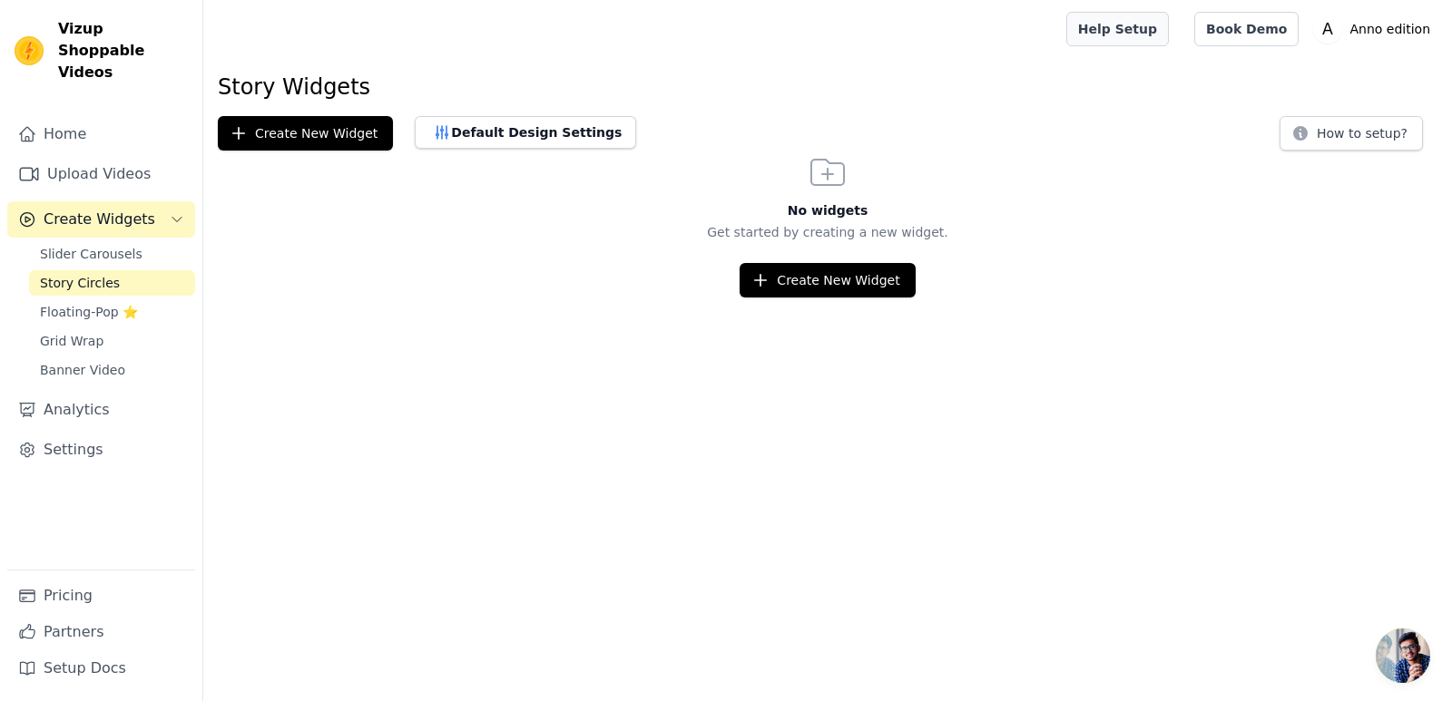
click at [1124, 34] on link "Help Setup" at bounding box center [1117, 29] width 103 height 34
click at [95, 432] on link "Settings" at bounding box center [101, 450] width 188 height 36
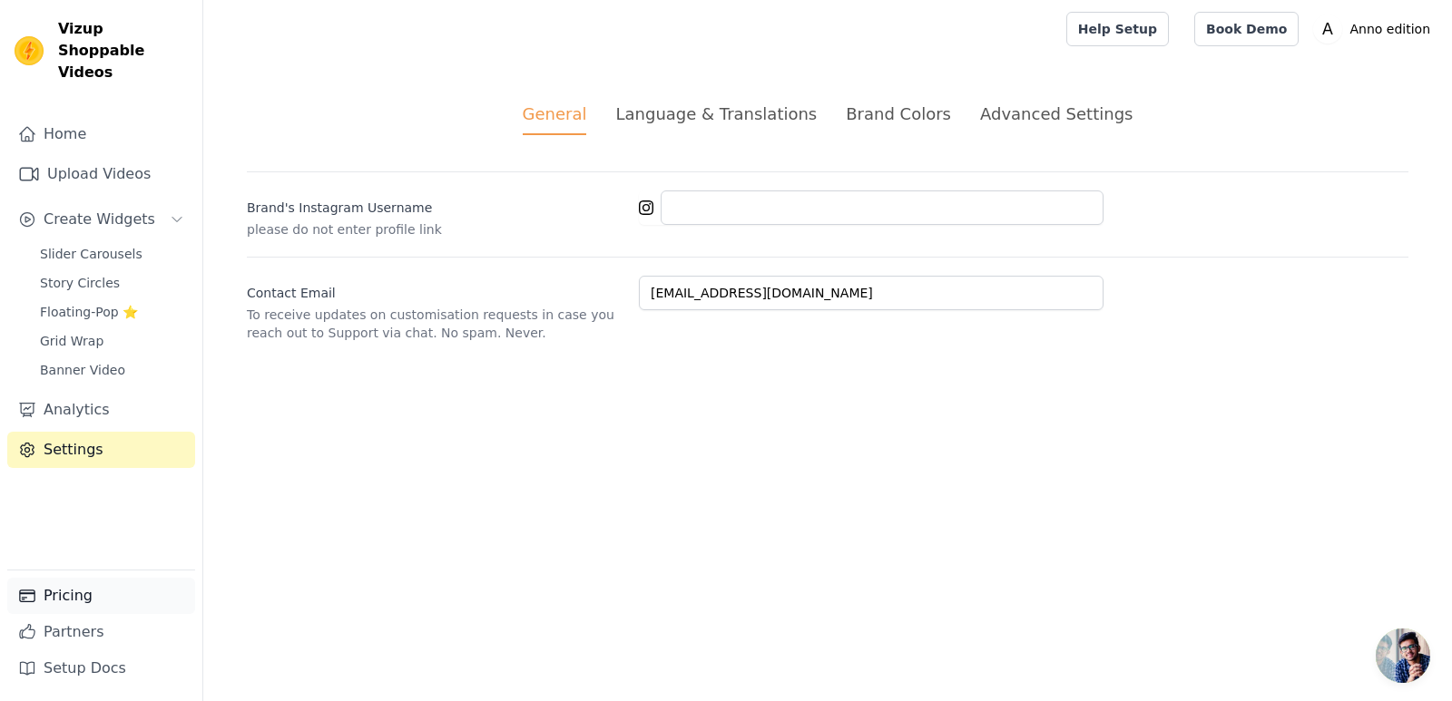
click at [87, 610] on link "Pricing" at bounding box center [101, 596] width 188 height 36
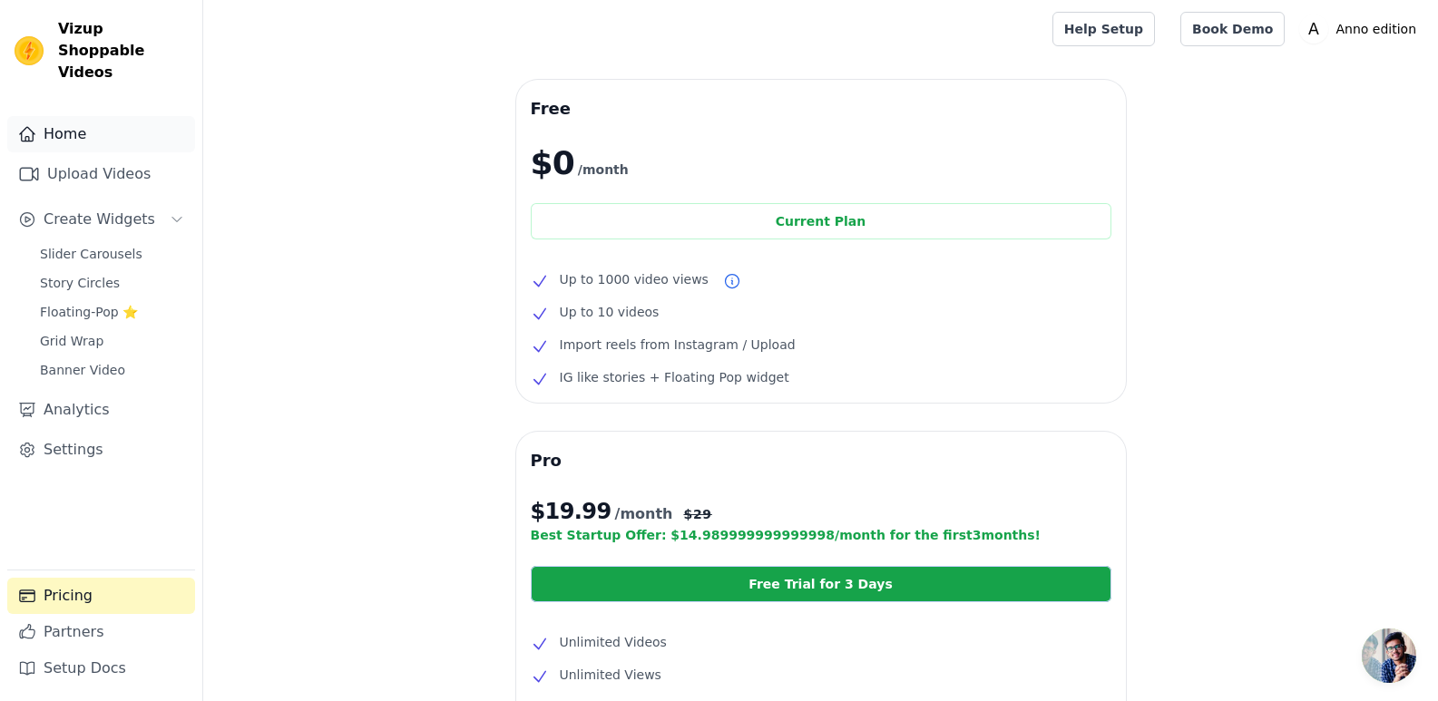
click at [82, 130] on link "Home" at bounding box center [101, 134] width 188 height 36
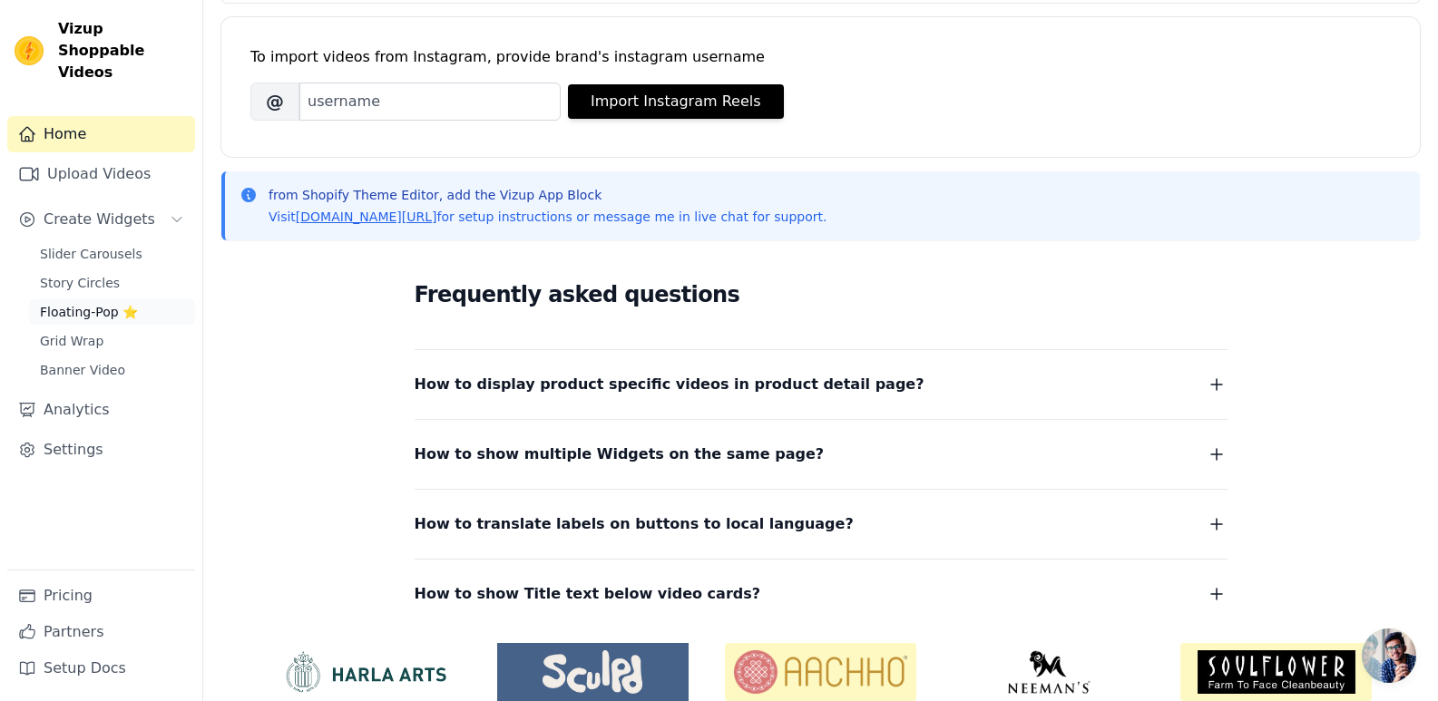
scroll to position [272, 0]
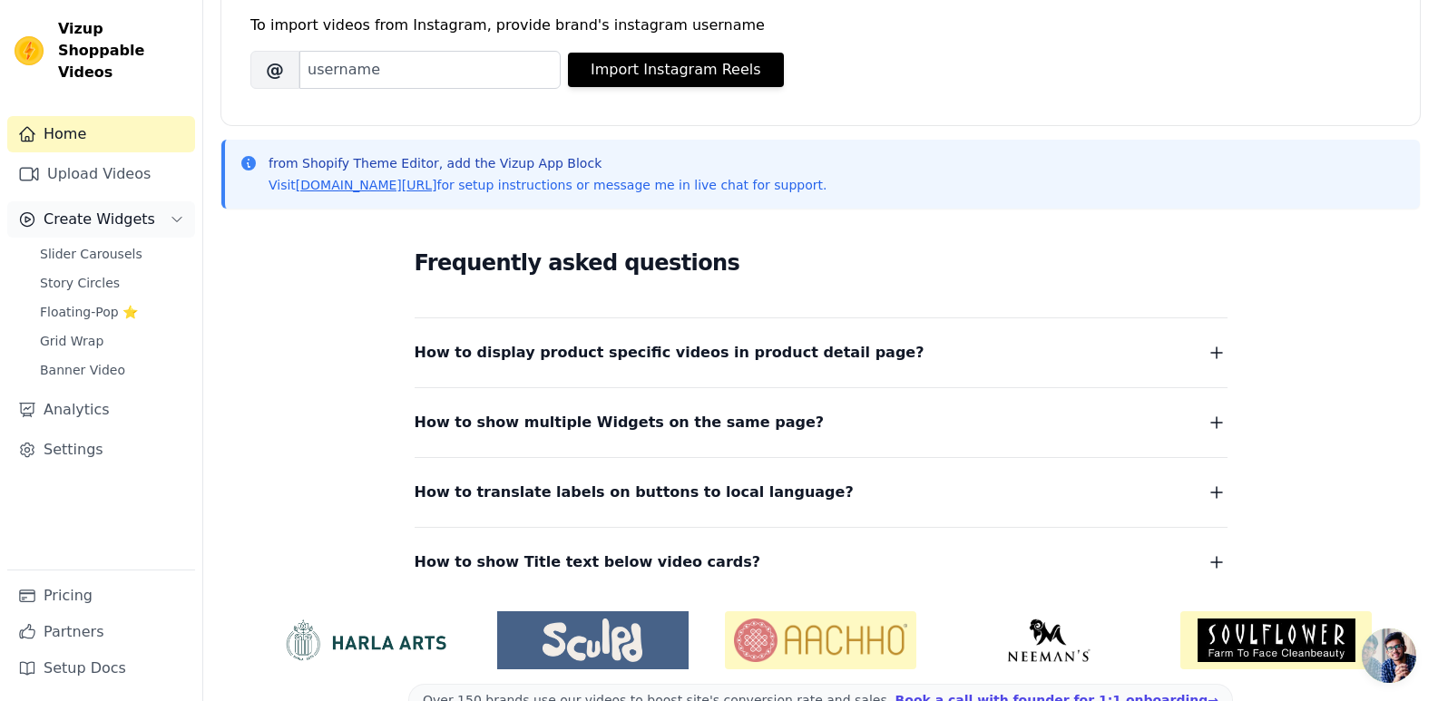
click at [162, 201] on button "Create Widgets" at bounding box center [101, 219] width 188 height 36
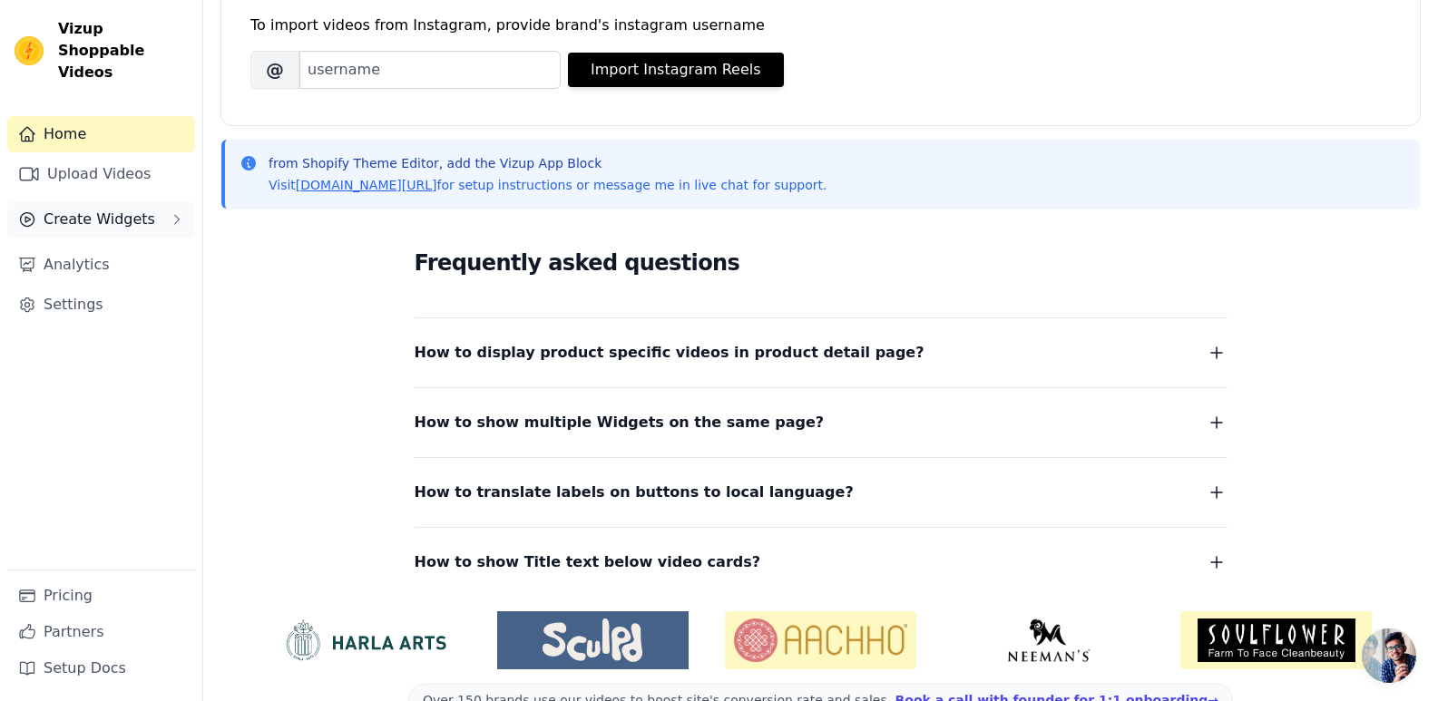
click at [162, 201] on button "Create Widgets" at bounding box center [101, 219] width 188 height 36
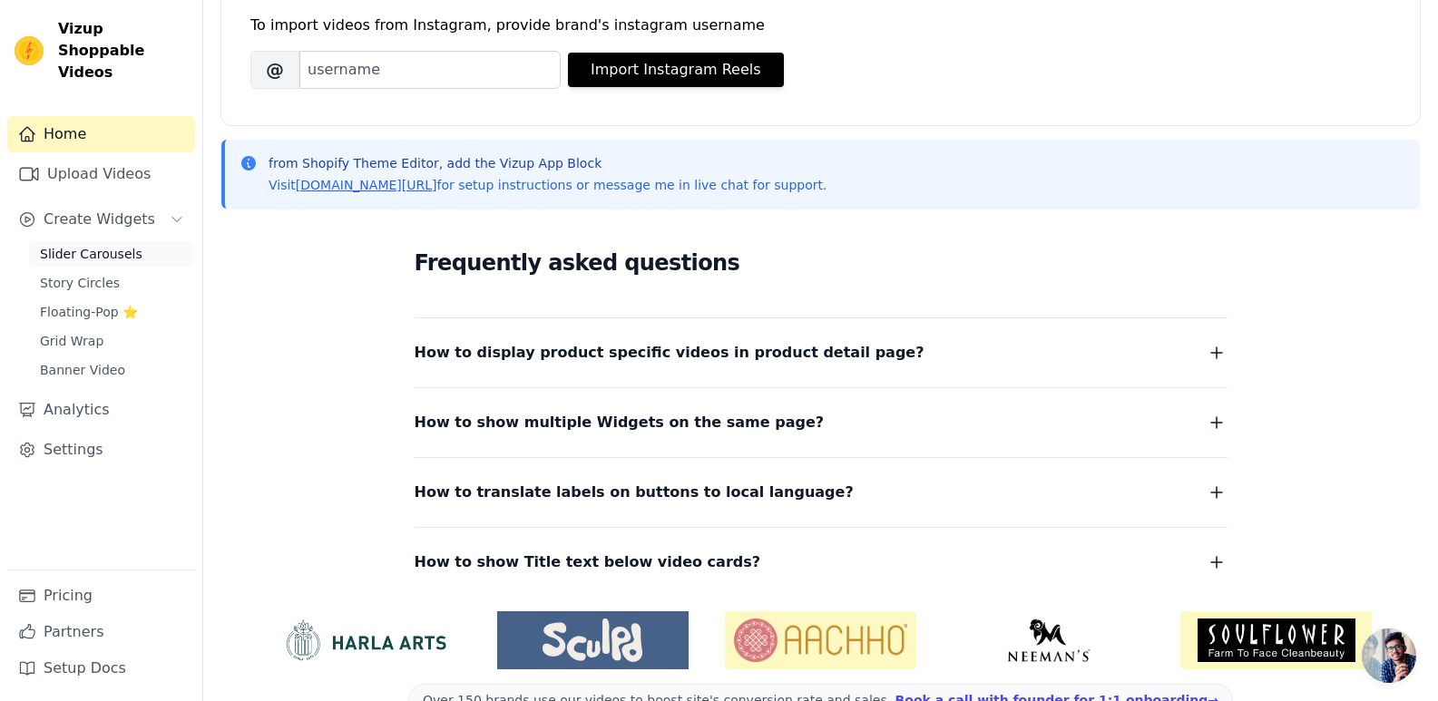
click at [111, 245] on span "Slider Carousels" at bounding box center [91, 254] width 103 height 18
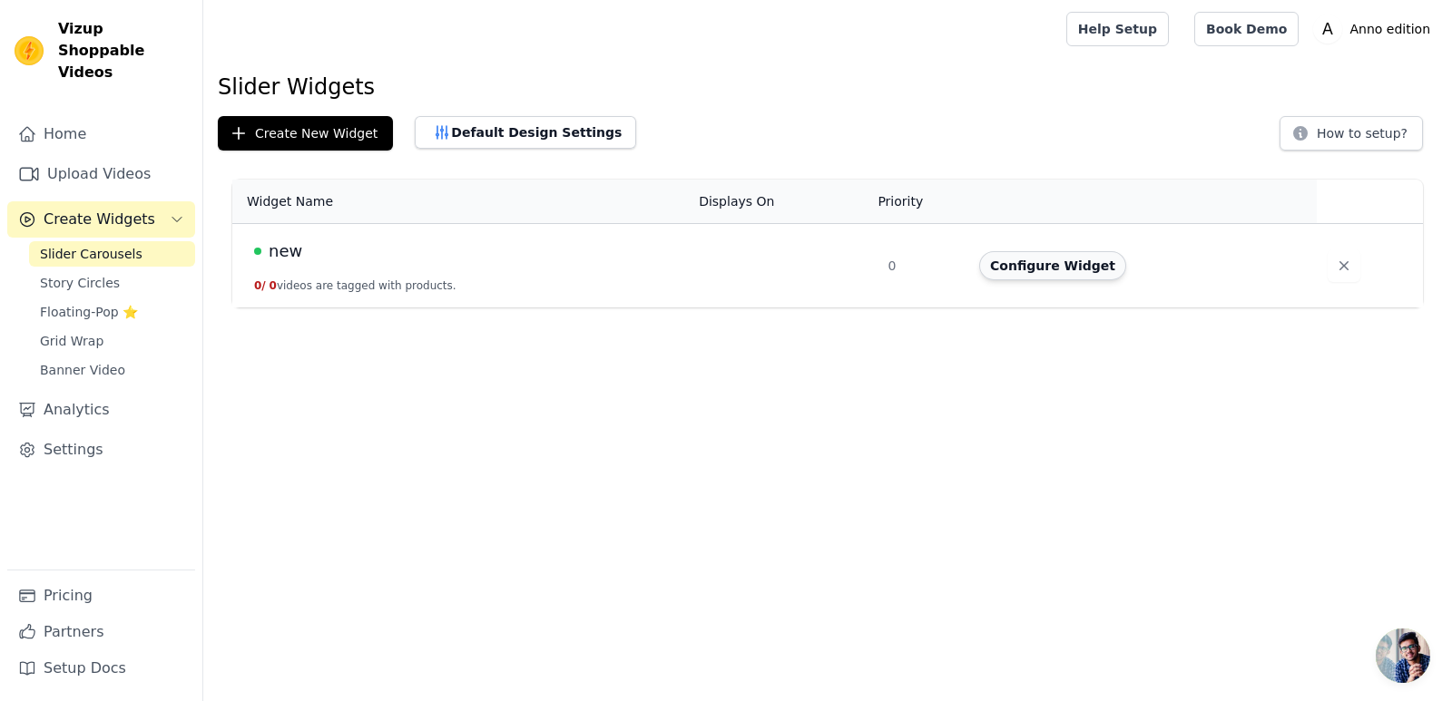
click at [1043, 266] on button "Configure Widget" at bounding box center [1052, 265] width 147 height 29
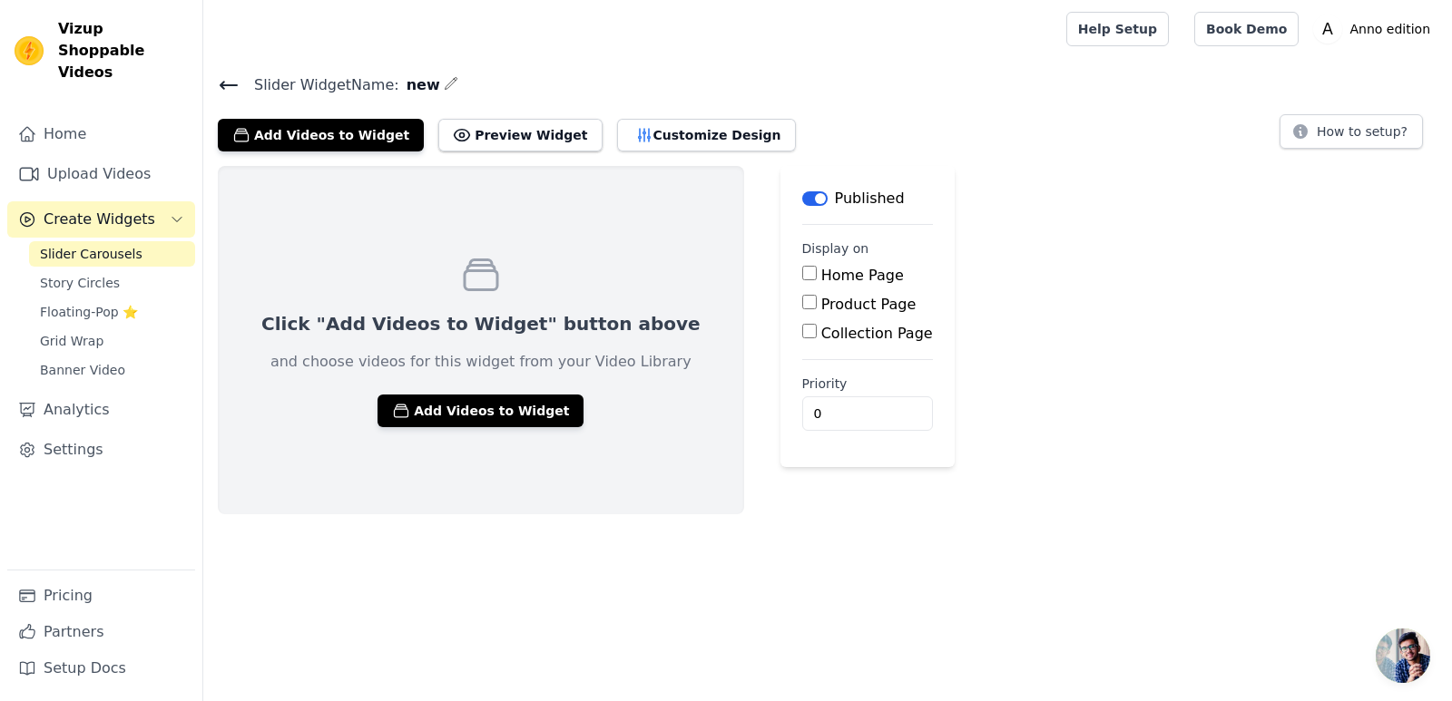
click at [802, 283] on div "Home Page" at bounding box center [867, 276] width 131 height 22
click at [802, 277] on input "Home Page" at bounding box center [809, 273] width 15 height 15
checkbox input "true"
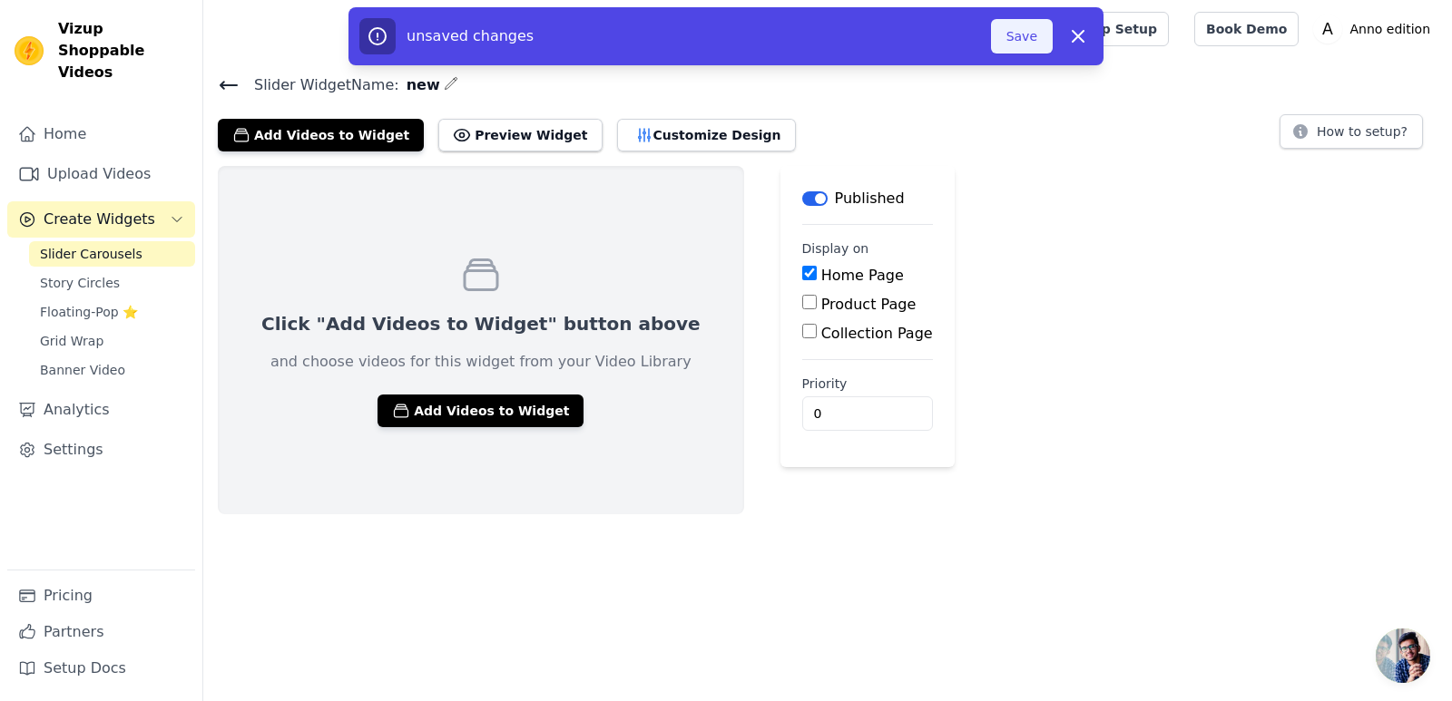
click at [1022, 31] on button "Save" at bounding box center [1022, 36] width 62 height 34
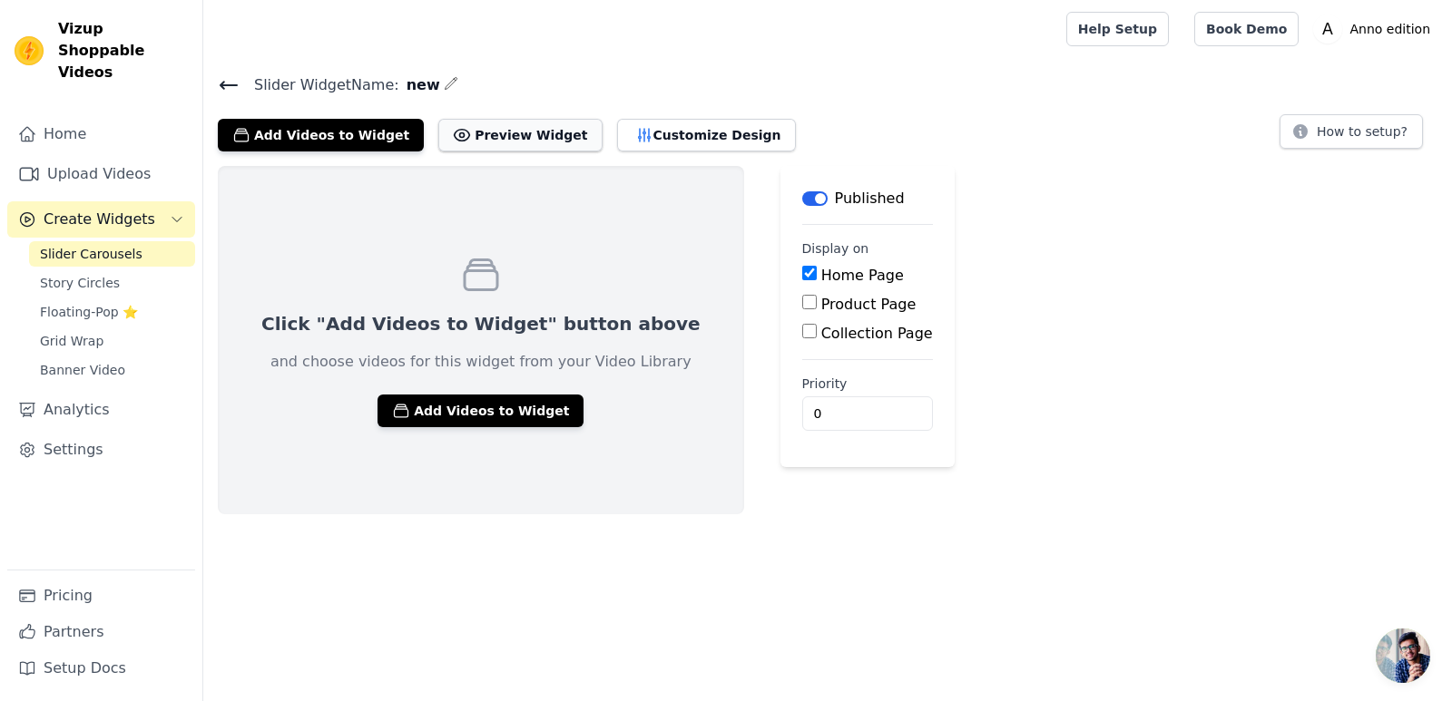
click at [512, 132] on button "Preview Widget" at bounding box center [519, 135] width 163 height 33
click at [413, 416] on button "Add Videos to Widget" at bounding box center [480, 411] width 206 height 33
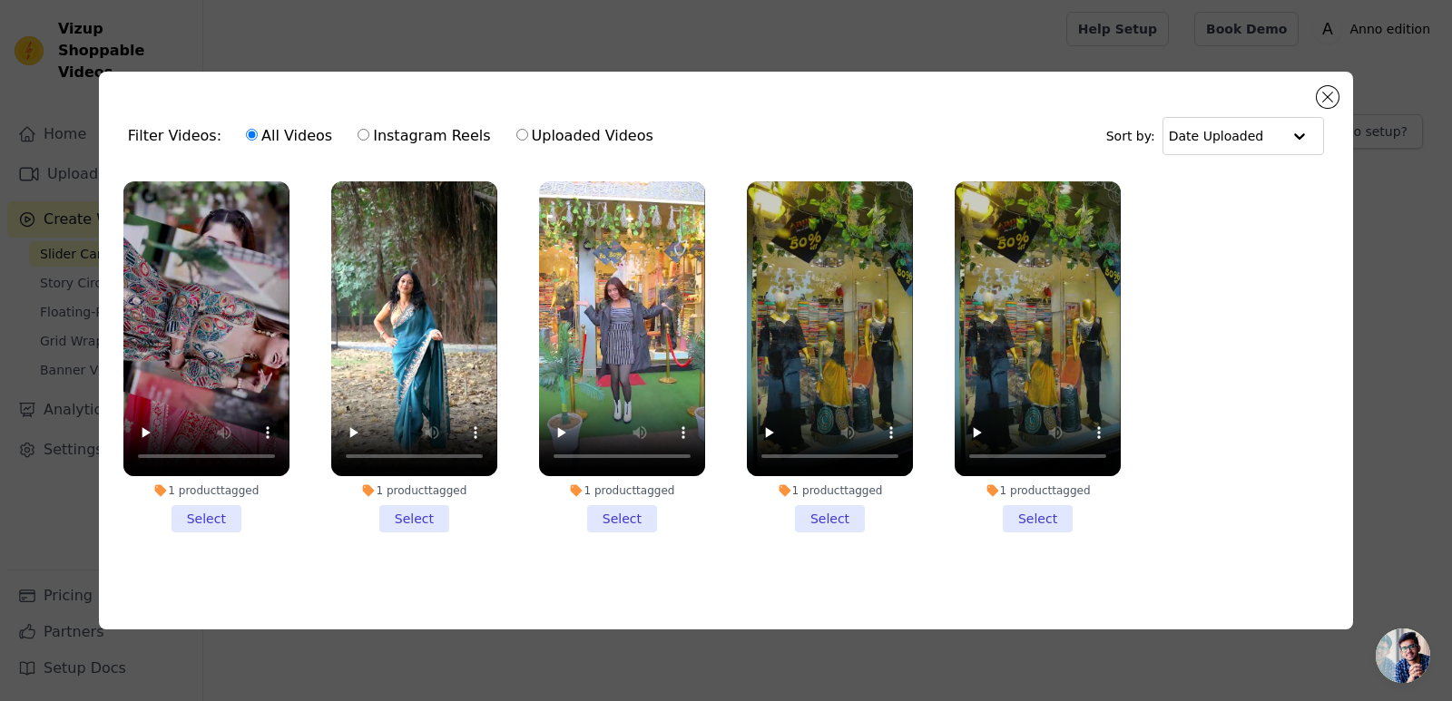
click at [1297, 162] on div "Filter Videos: All Videos Instagram Reels Uploaded Videos Sort by: Date Uploaded" at bounding box center [725, 136] width 1225 height 71
click at [1292, 122] on div at bounding box center [1299, 136] width 36 height 36
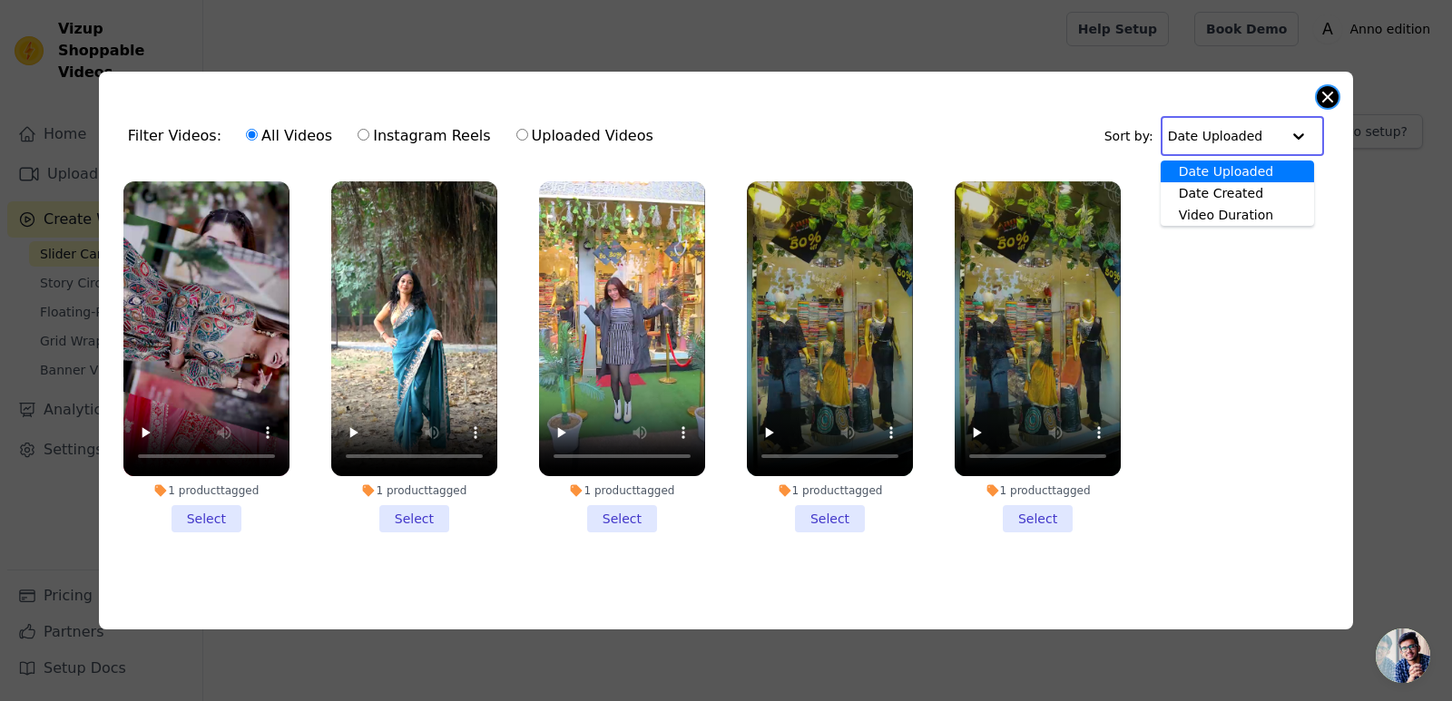
click at [1329, 97] on button "Close modal" at bounding box center [1328, 97] width 22 height 22
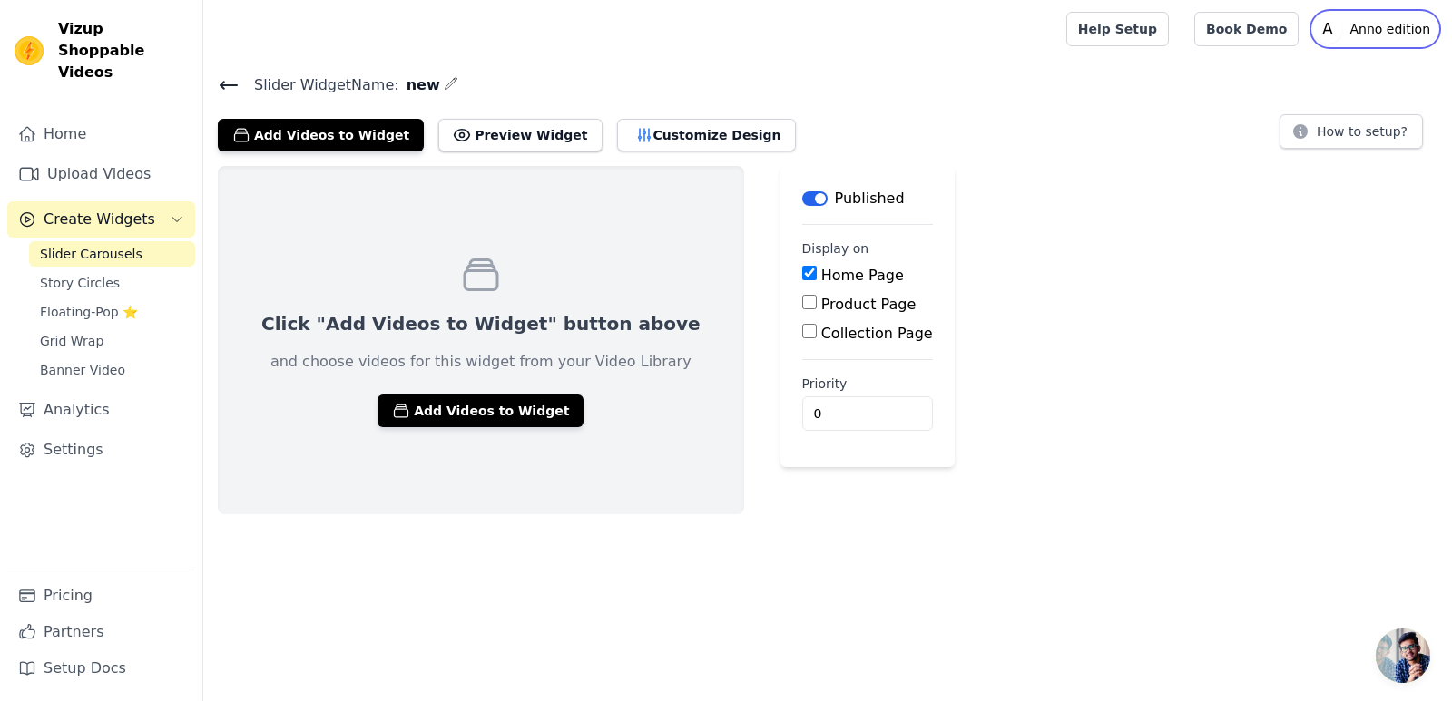
click at [1342, 24] on icon "A" at bounding box center [1327, 29] width 29 height 29
click at [1337, 128] on button "How to setup?" at bounding box center [1350, 131] width 143 height 34
click at [802, 406] on input "0" at bounding box center [867, 414] width 131 height 34
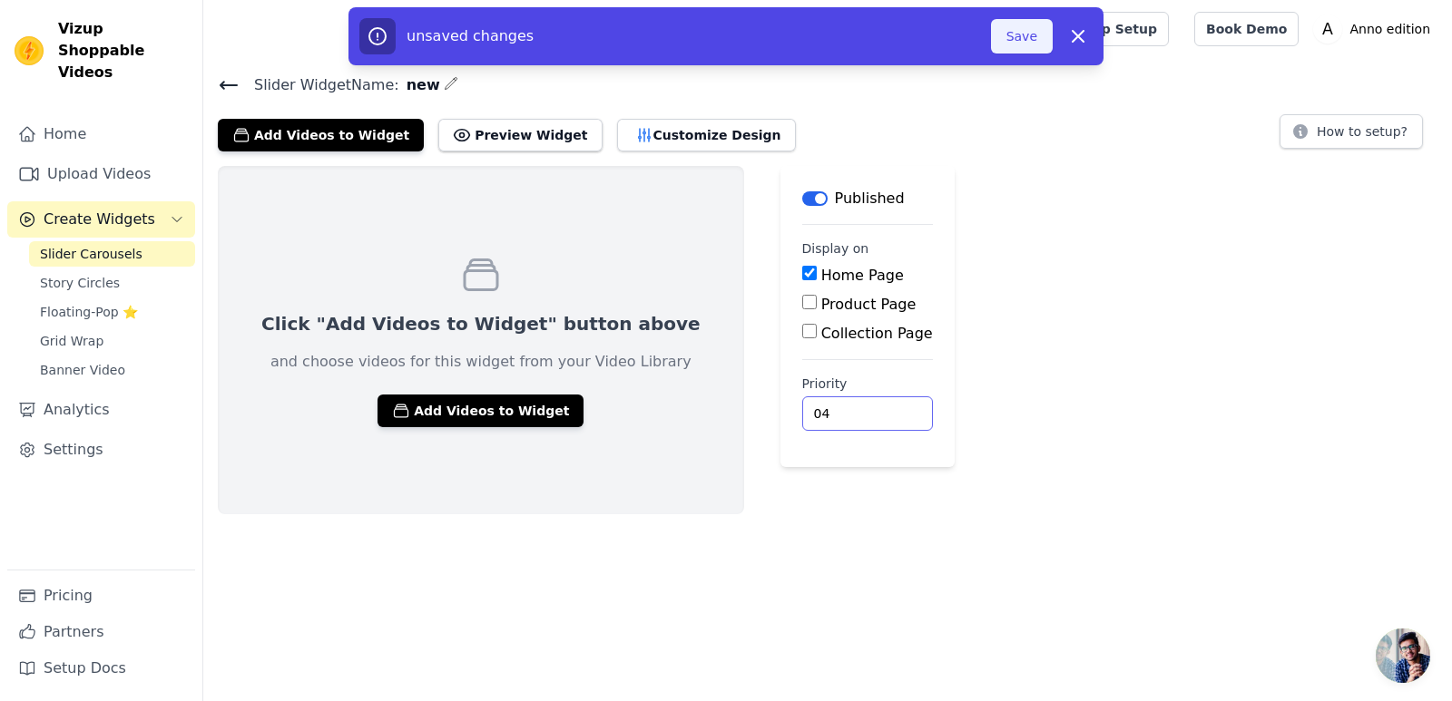
type input "04"
click at [1014, 30] on button "Save" at bounding box center [1022, 36] width 62 height 34
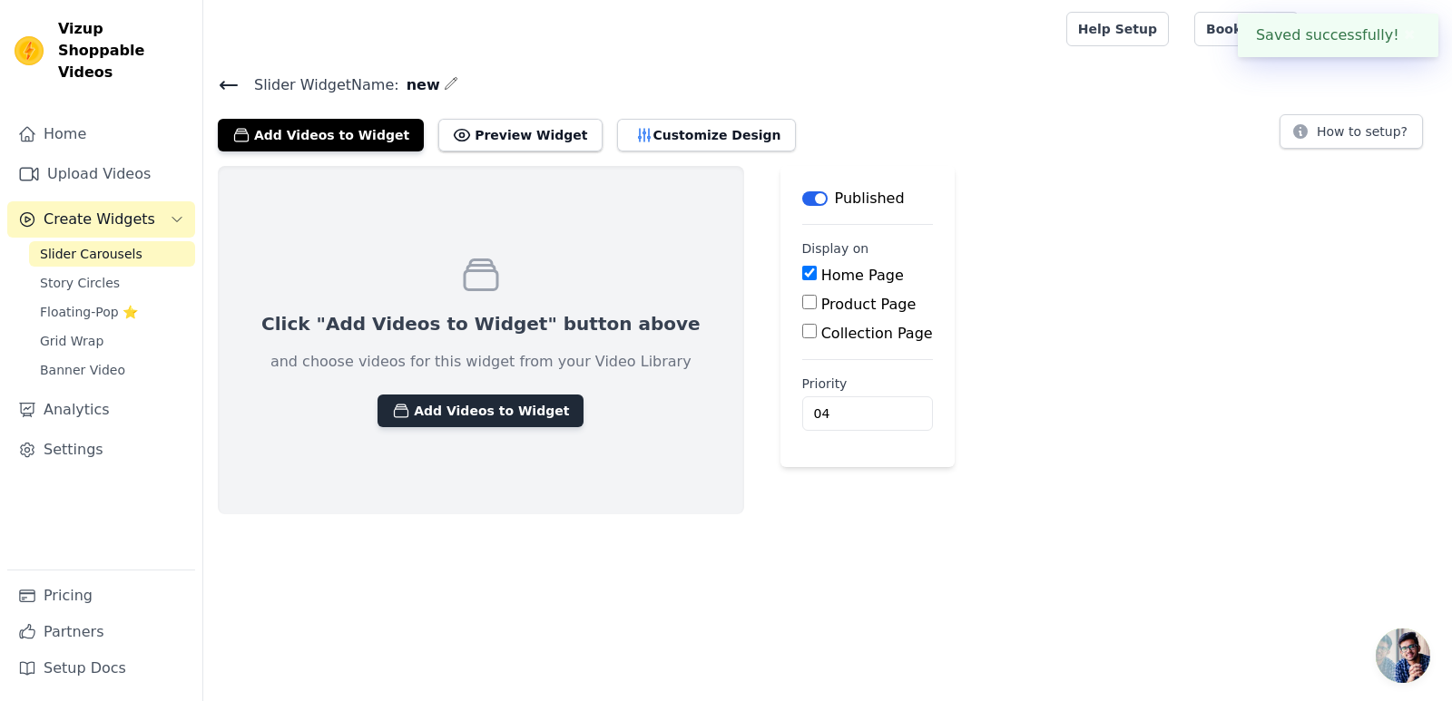
click at [446, 419] on button "Add Videos to Widget" at bounding box center [480, 411] width 206 height 33
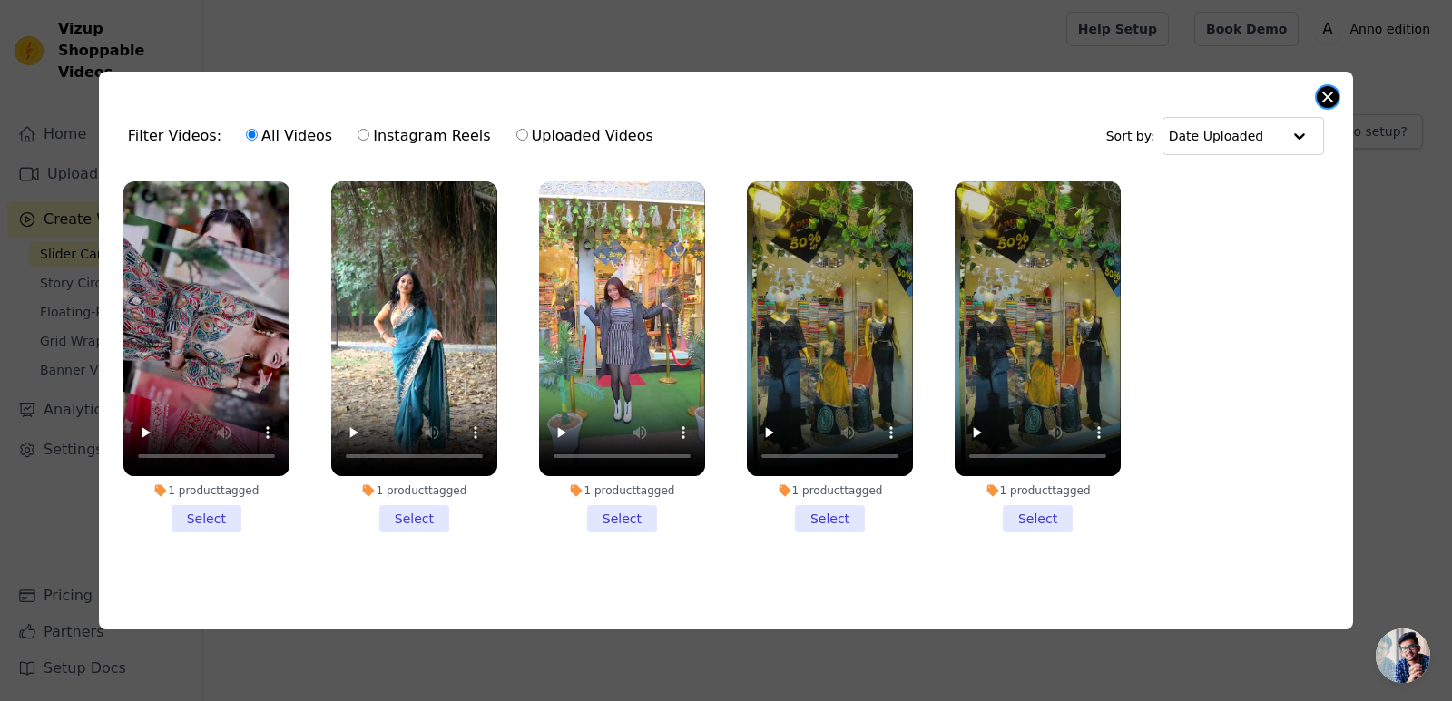
click at [1320, 92] on button "Close modal" at bounding box center [1328, 97] width 22 height 22
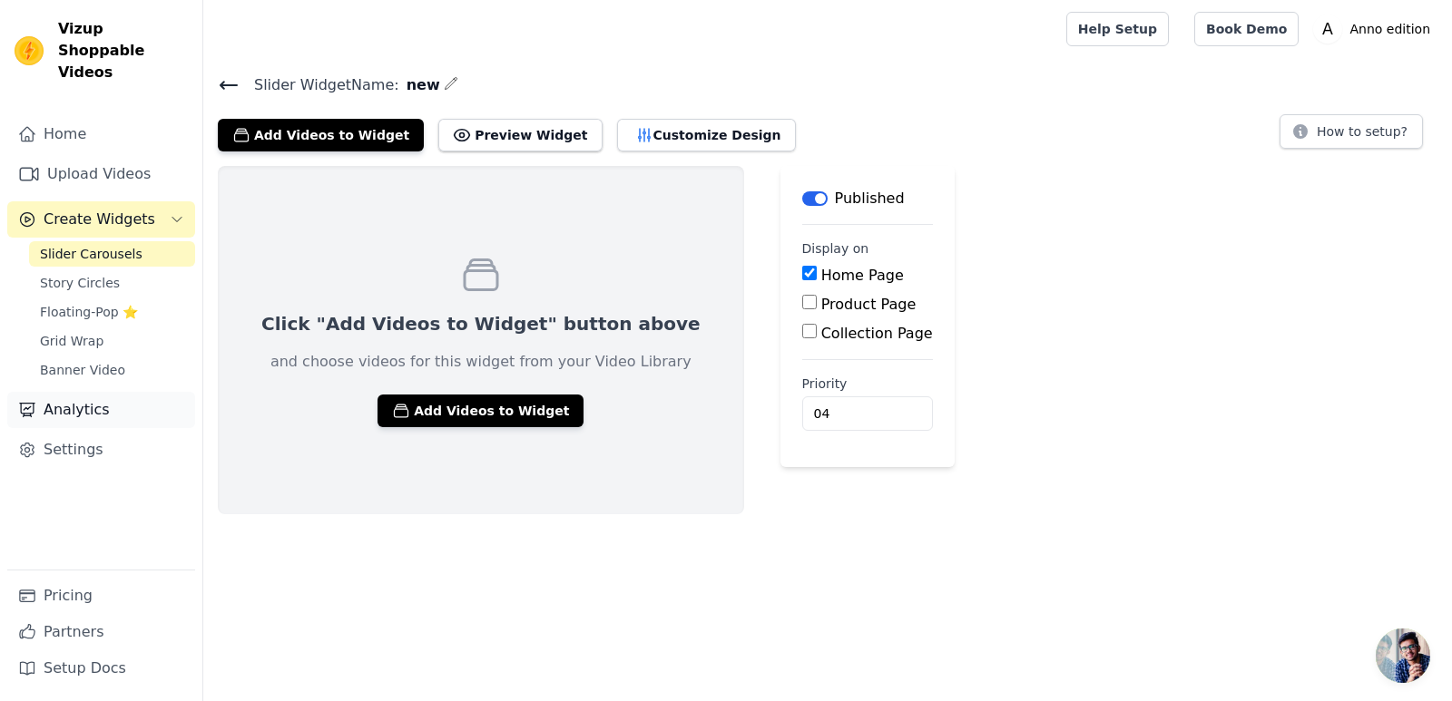
click at [101, 392] on link "Analytics" at bounding box center [101, 410] width 188 height 36
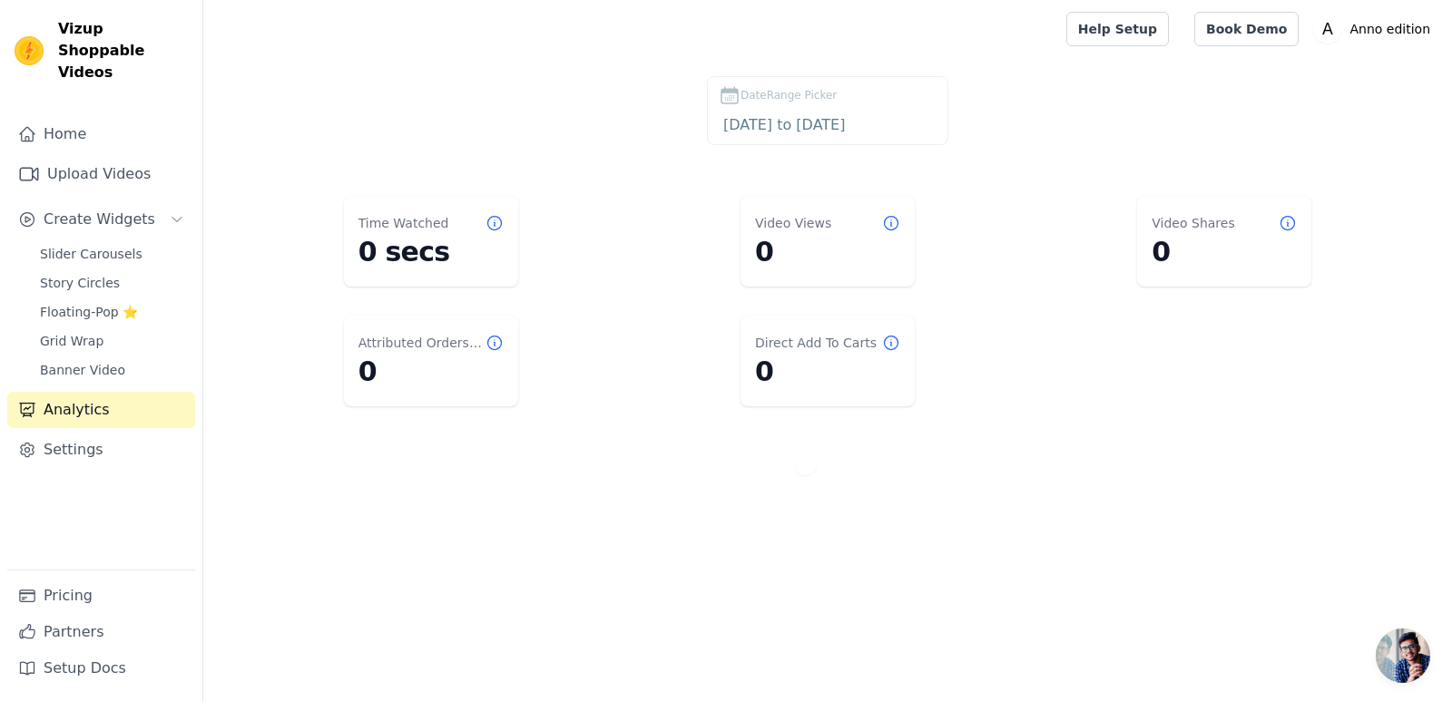
click at [104, 246] on div "Slider Carousels Story Circles Floating-Pop ⭐ Grid Wrap Banner Video" at bounding box center [112, 312] width 166 height 142
click at [110, 241] on link "Slider Carousels" at bounding box center [112, 253] width 166 height 25
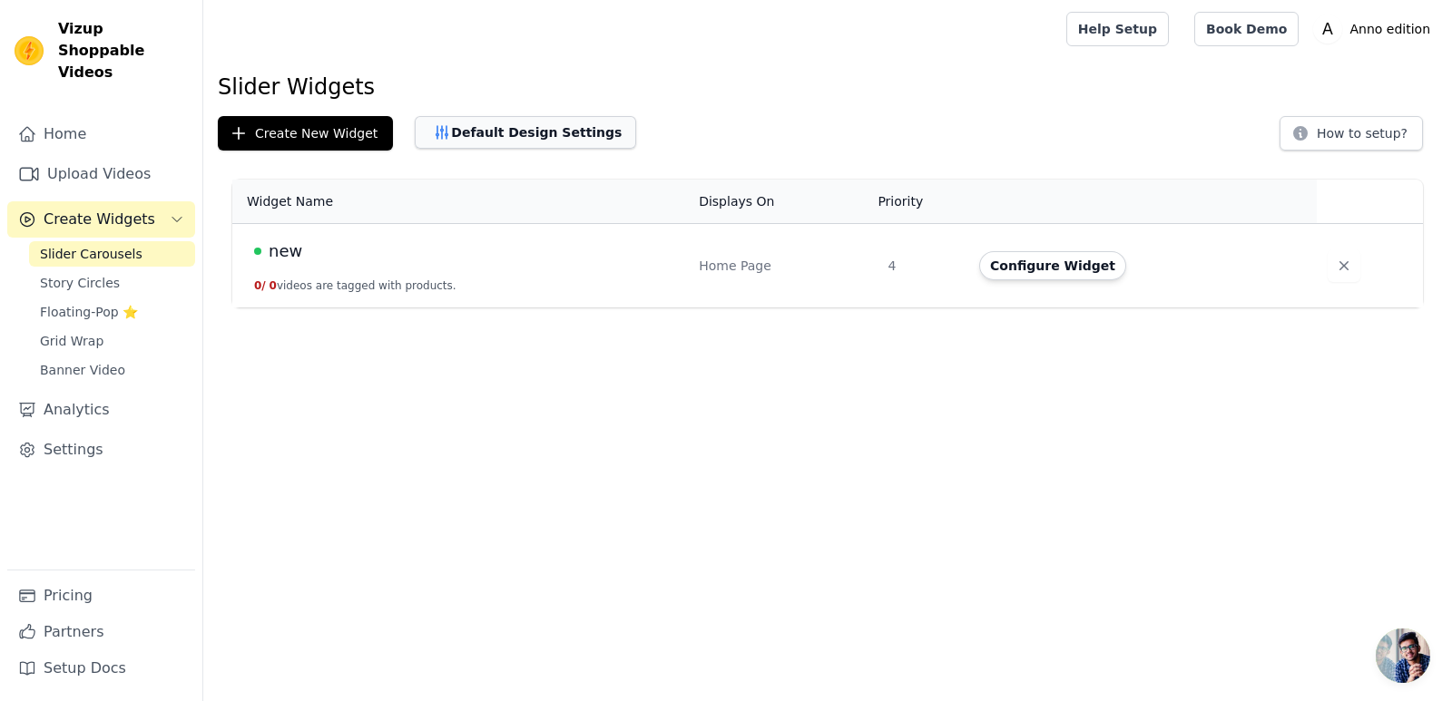
click at [443, 141] on button "Default Design Settings" at bounding box center [525, 132] width 221 height 33
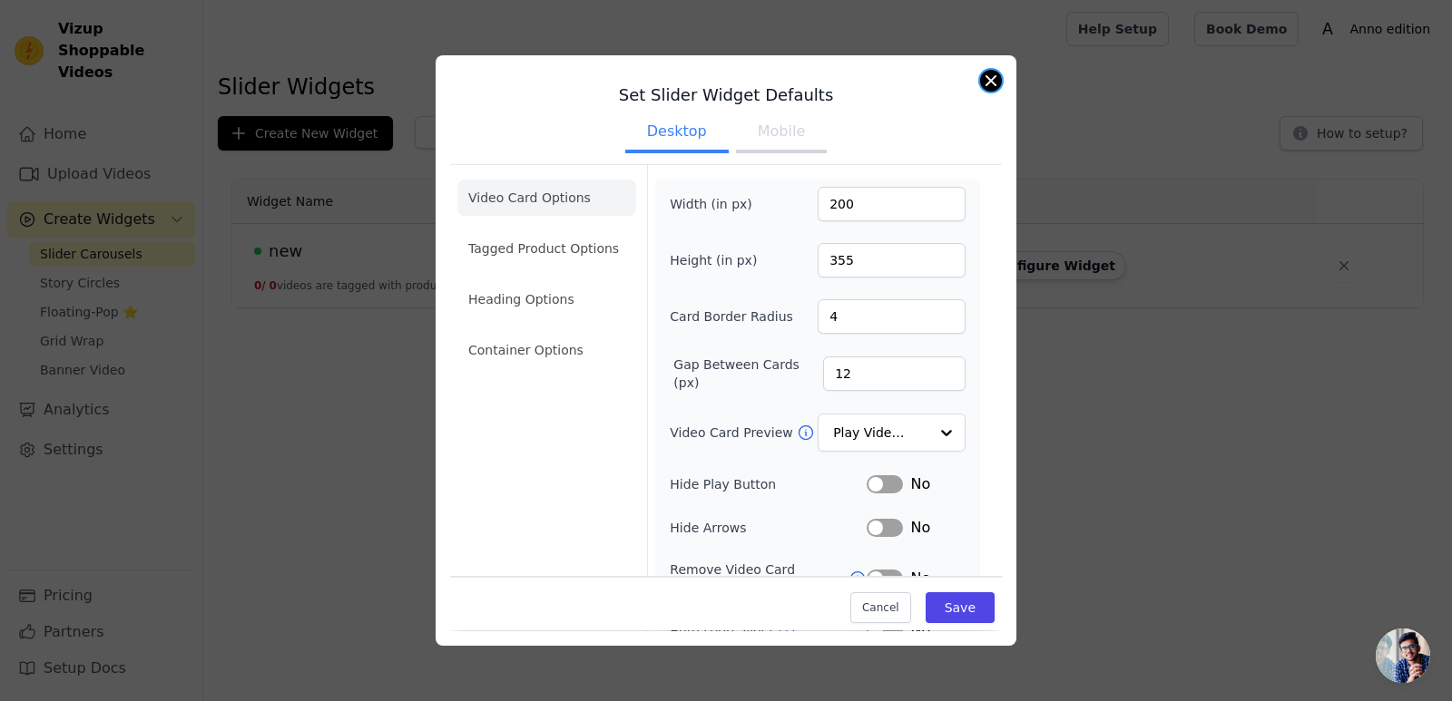
click at [992, 80] on button "Close modal" at bounding box center [991, 81] width 22 height 22
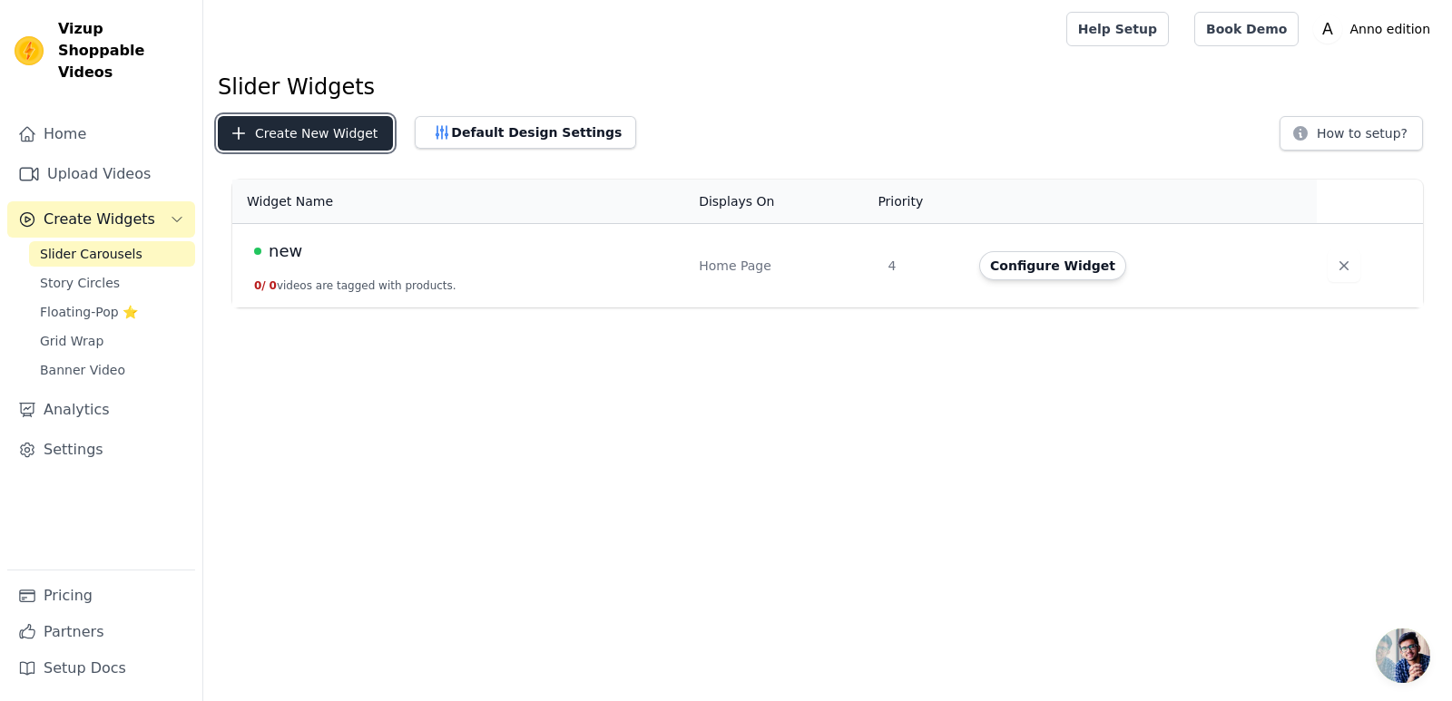
click at [298, 126] on button "Create New Widget" at bounding box center [305, 133] width 175 height 34
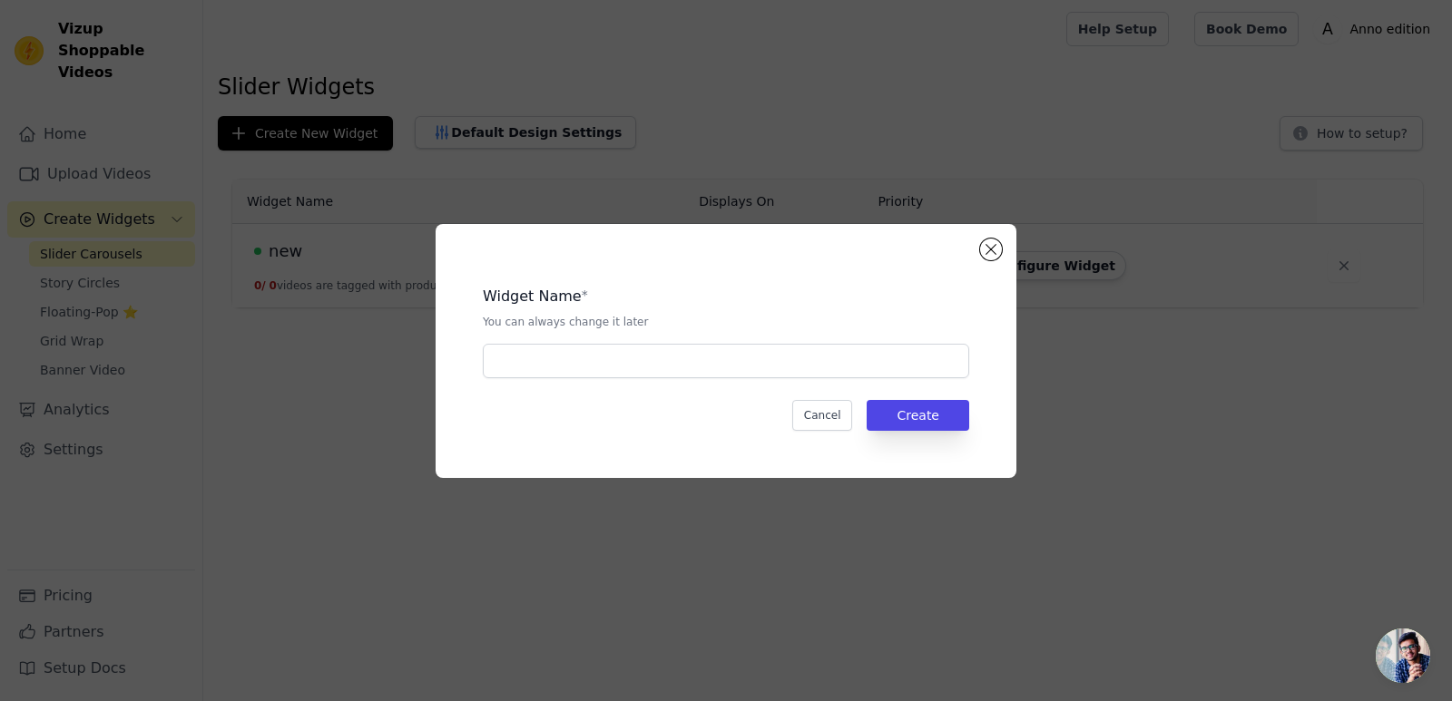
click at [1004, 247] on div "Widget Name * You can always change it later Cancel Create" at bounding box center [726, 351] width 581 height 254
click at [996, 247] on button "Close modal" at bounding box center [991, 250] width 22 height 22
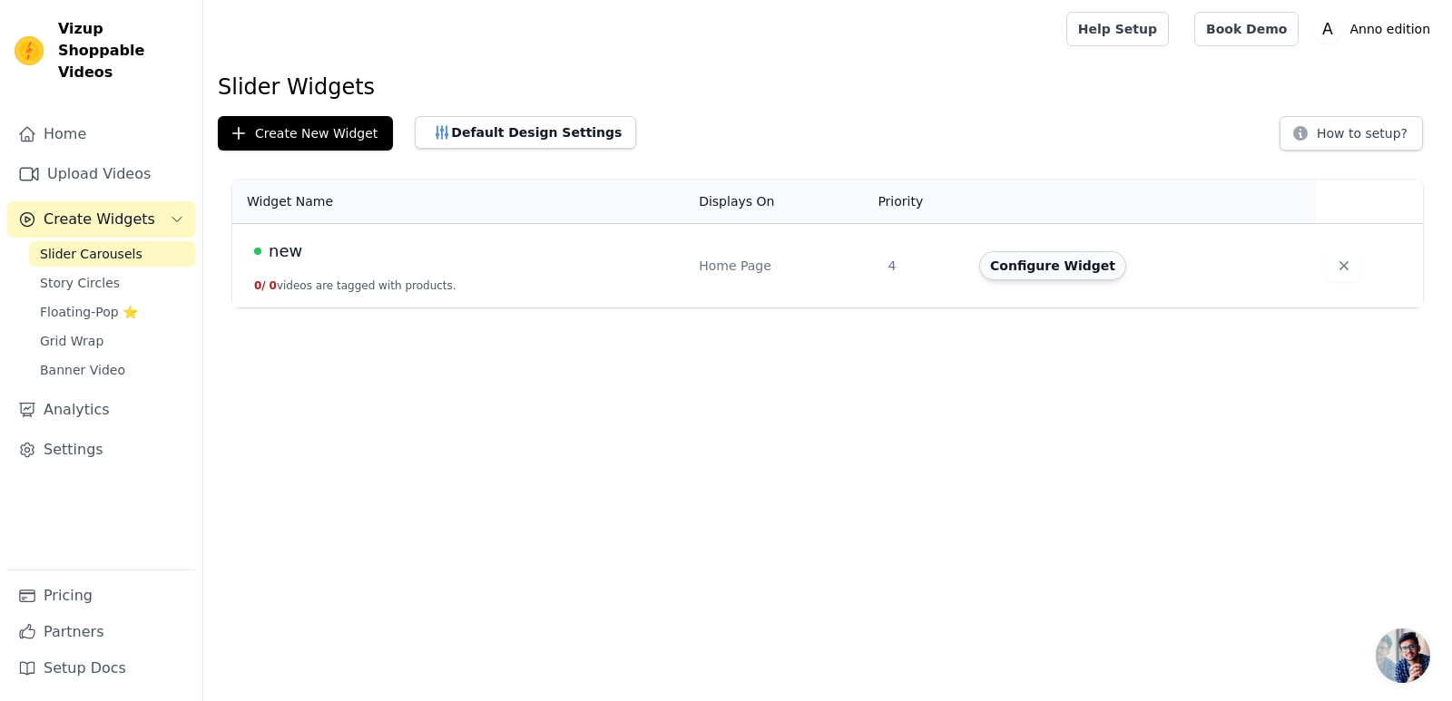
click at [1033, 262] on button "Configure Widget" at bounding box center [1052, 265] width 147 height 29
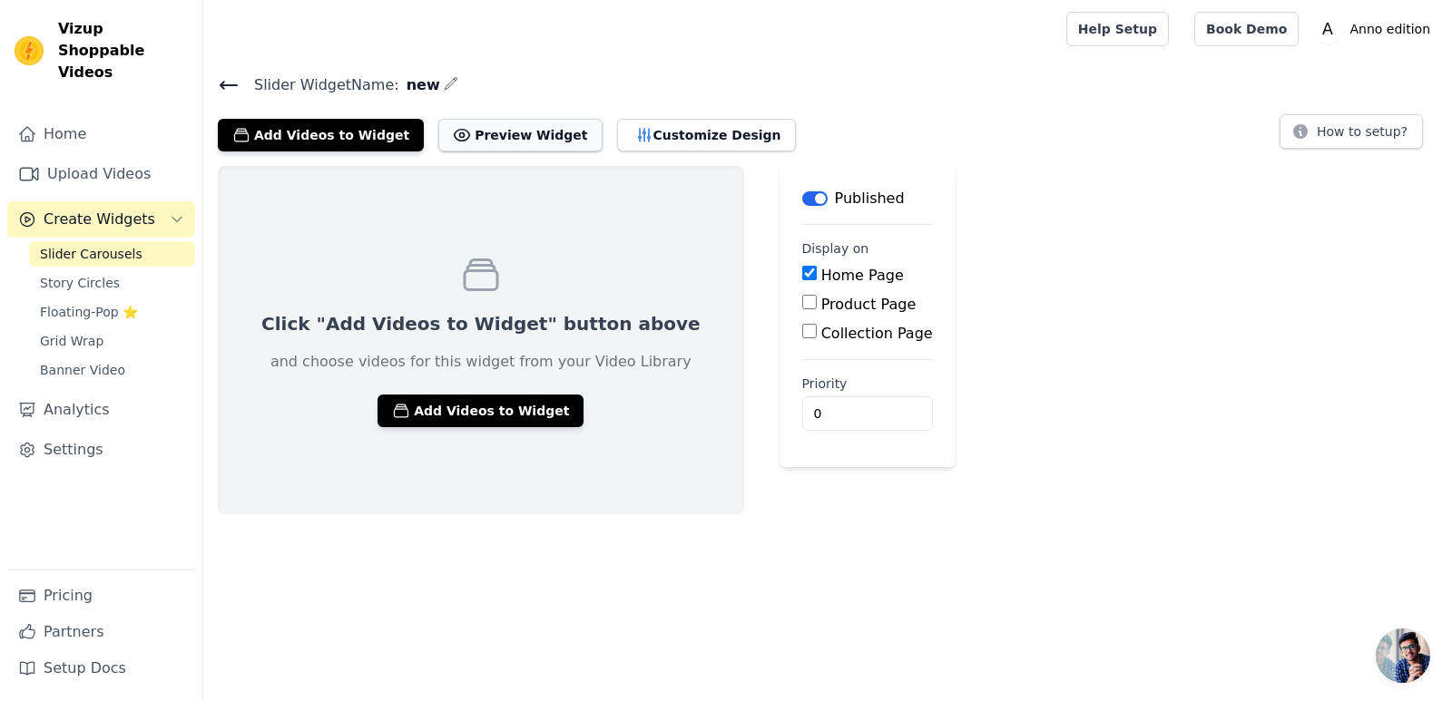
click at [506, 132] on button "Preview Widget" at bounding box center [519, 135] width 163 height 33
click at [220, 84] on icon at bounding box center [228, 85] width 16 height 7
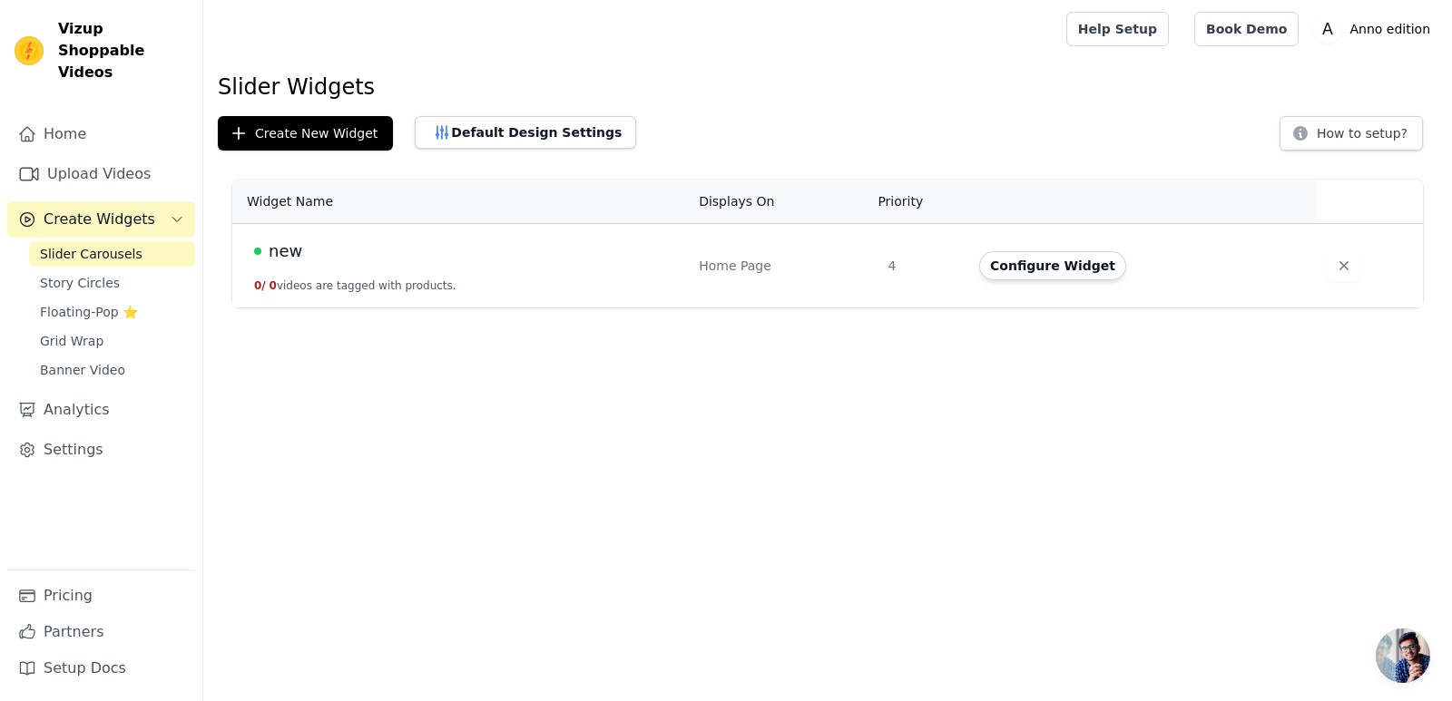
drag, startPoint x: 283, startPoint y: 254, endPoint x: 253, endPoint y: 254, distance: 29.9
click at [253, 254] on td "new 0 / 0 videos are tagged with products." at bounding box center [459, 266] width 455 height 84
click at [255, 254] on span at bounding box center [257, 251] width 7 height 7
click at [298, 266] on td "new 0 / 0 videos are tagged with products." at bounding box center [459, 266] width 455 height 84
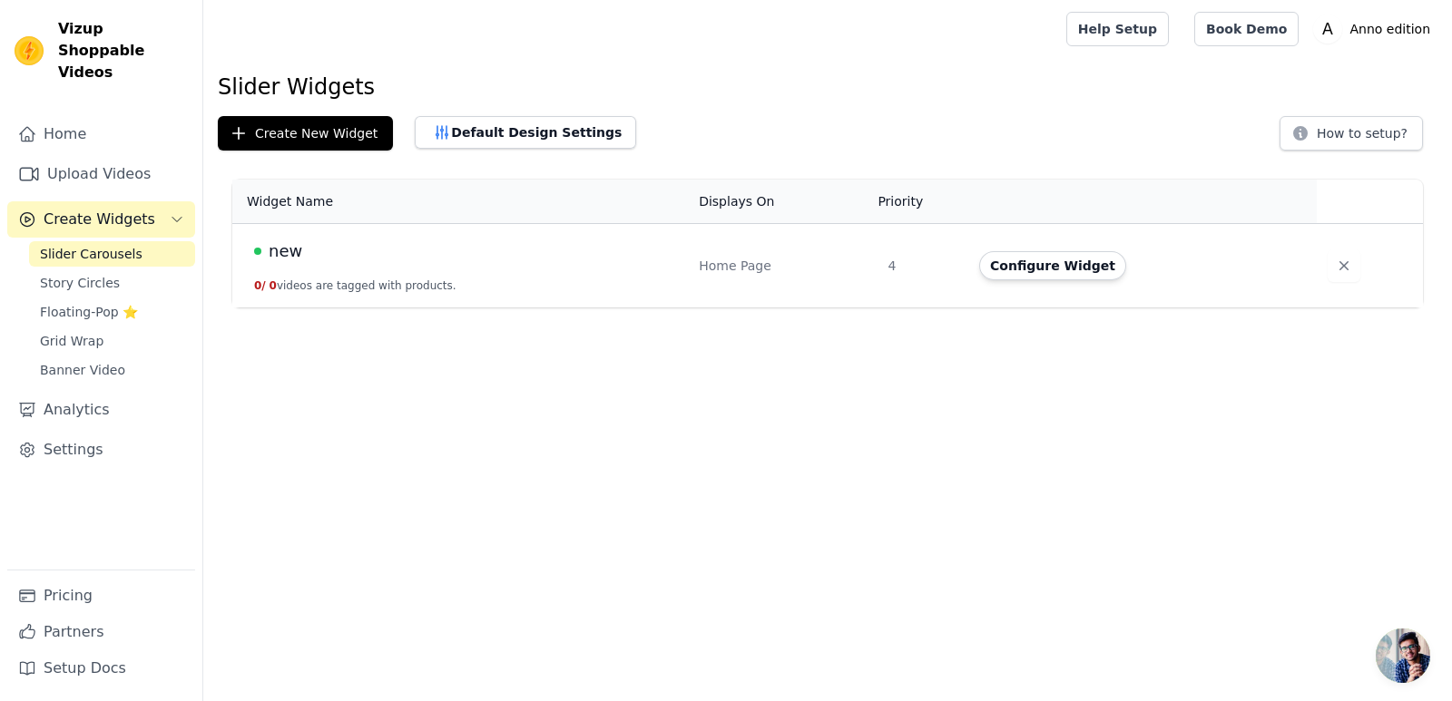
click at [288, 247] on span "new" at bounding box center [286, 251] width 34 height 25
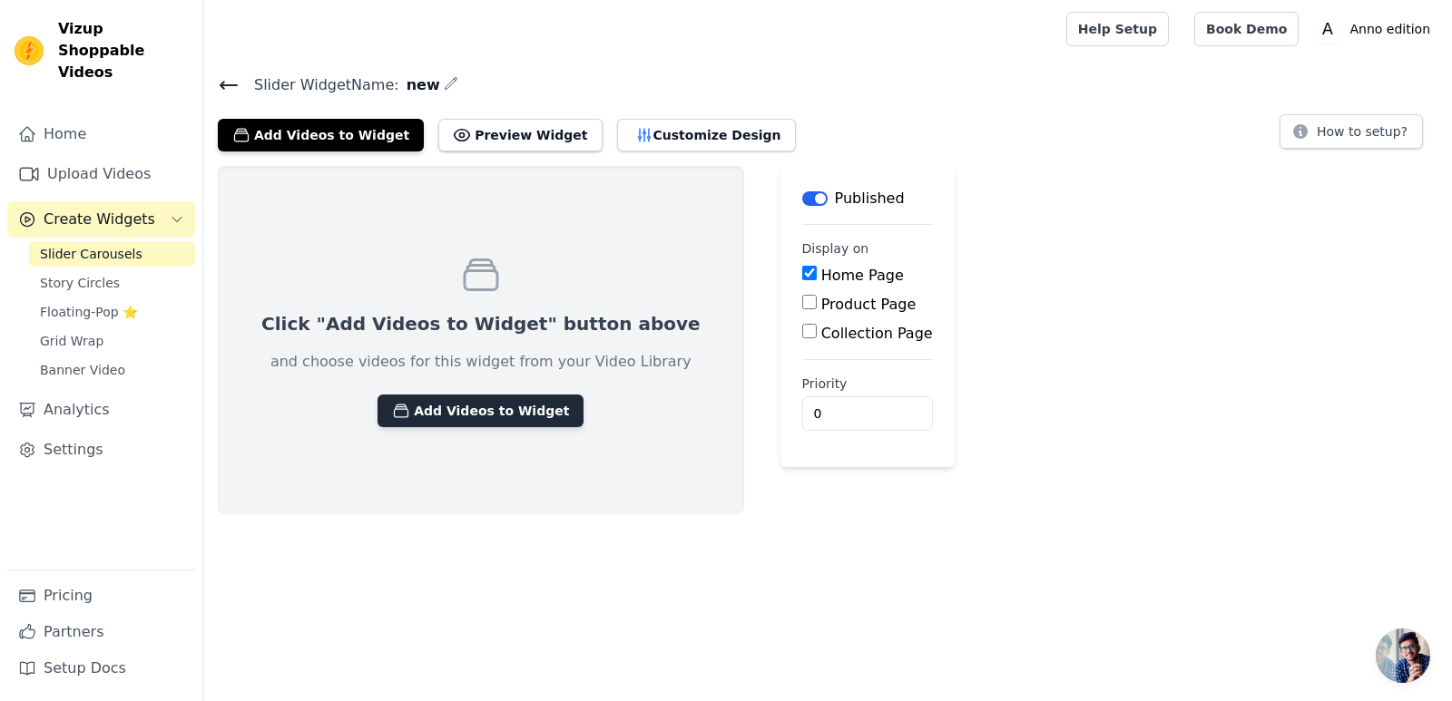
click at [495, 414] on button "Add Videos to Widget" at bounding box center [480, 411] width 206 height 33
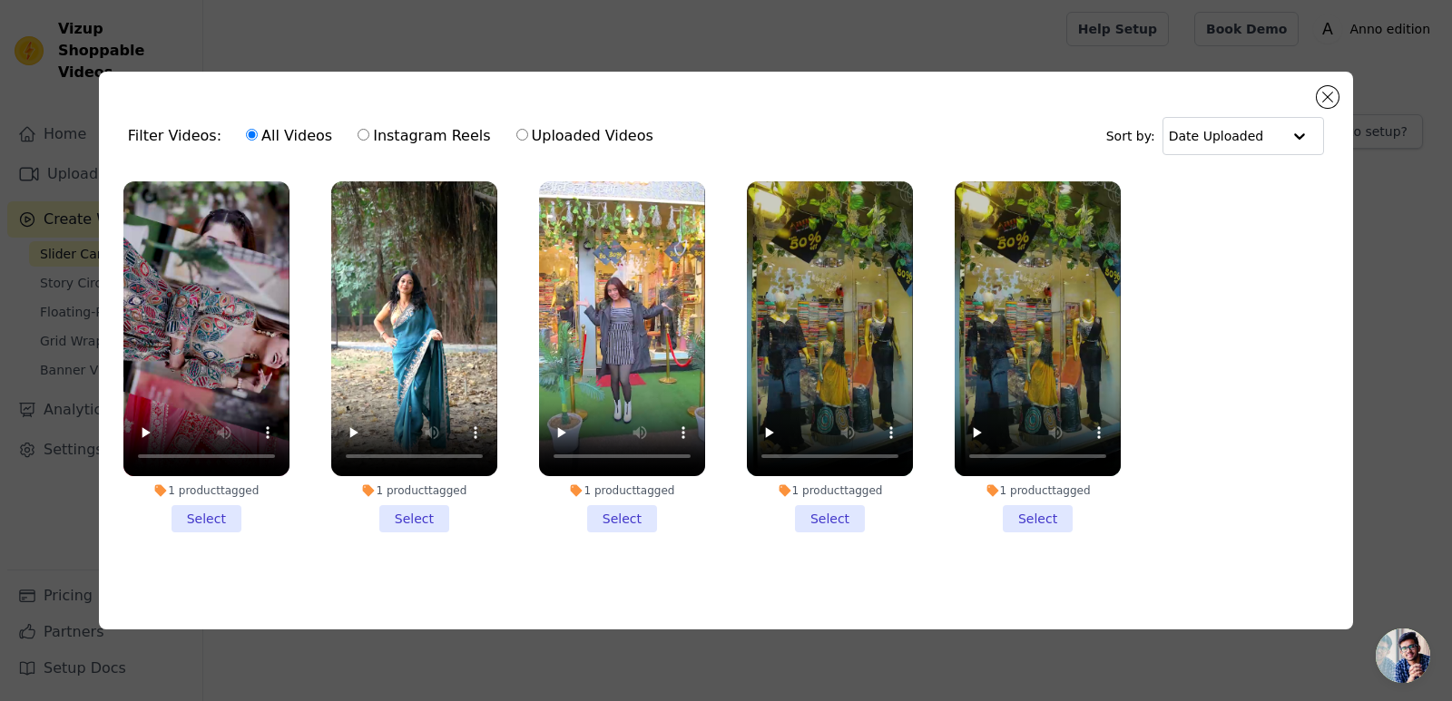
click at [421, 505] on li "1 product tagged Select" at bounding box center [414, 356] width 166 height 351
click at [0, 0] on input "1 product tagged Select" at bounding box center [0, 0] width 0 height 0
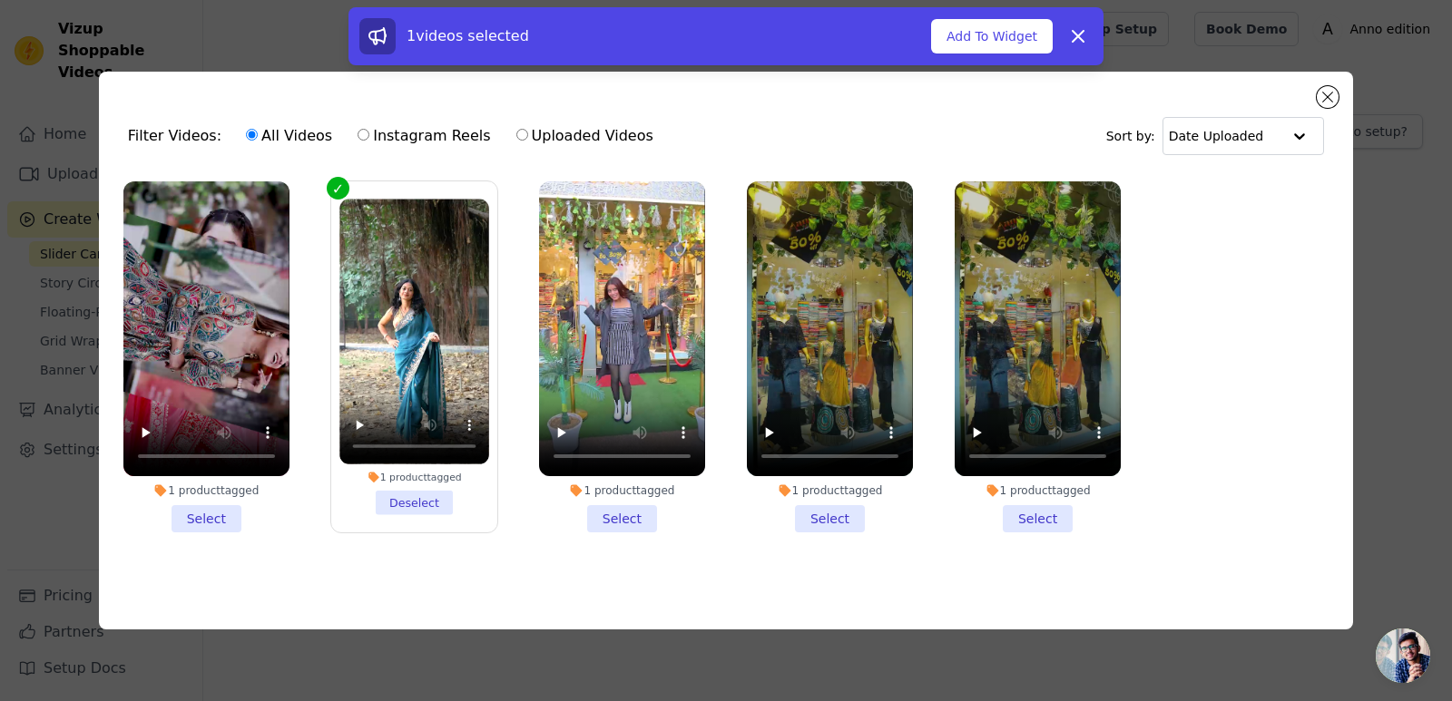
click at [189, 511] on li "1 product tagged Select" at bounding box center [206, 356] width 166 height 351
click at [0, 0] on input "1 product tagged Select" at bounding box center [0, 0] width 0 height 0
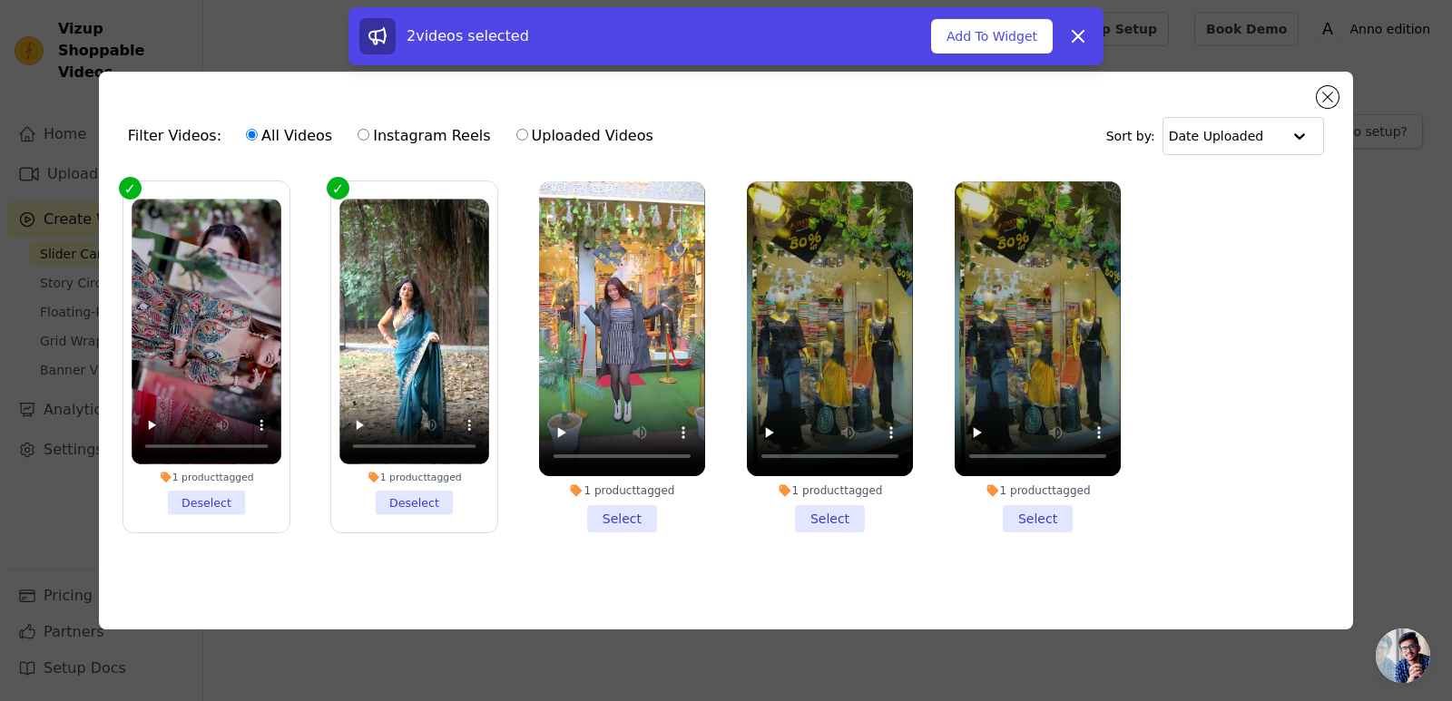
drag, startPoint x: 627, startPoint y: 516, endPoint x: 752, endPoint y: 531, distance: 126.1
click at [627, 517] on li "1 product tagged Select" at bounding box center [622, 356] width 166 height 351
click at [0, 0] on input "1 product tagged Select" at bounding box center [0, 0] width 0 height 0
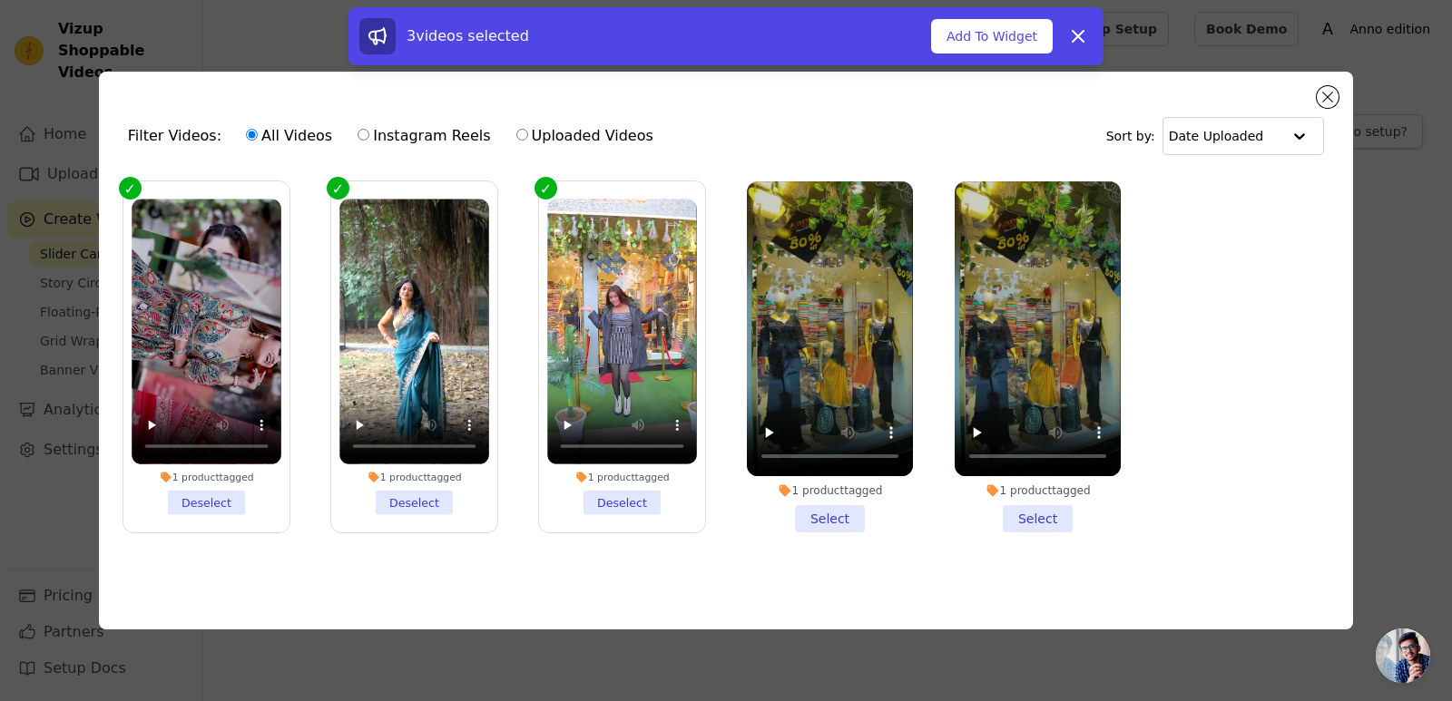
click at [840, 521] on li "1 product tagged Select" at bounding box center [830, 356] width 166 height 351
click at [0, 0] on input "1 product tagged Select" at bounding box center [0, 0] width 0 height 0
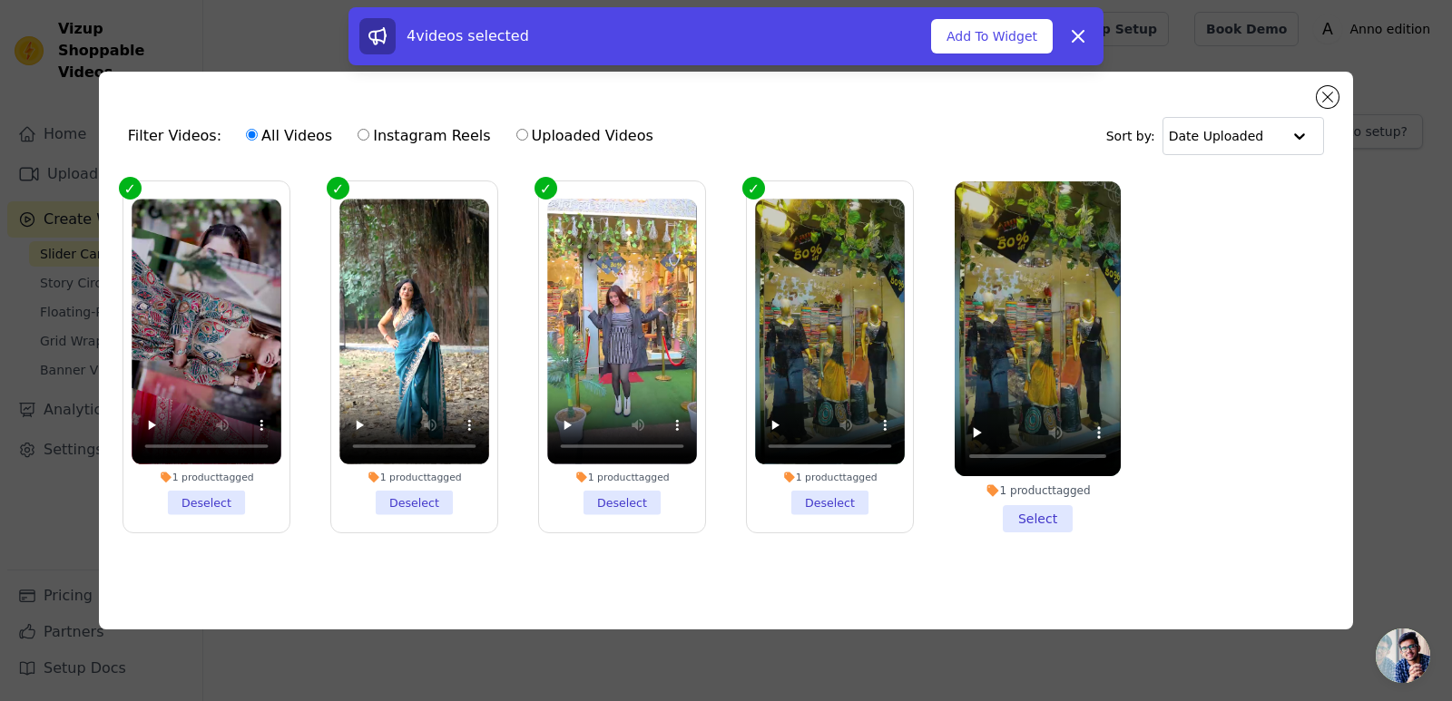
click at [1081, 523] on li "1 product tagged Select" at bounding box center [1038, 356] width 166 height 351
click at [0, 0] on input "1 product tagged Select" at bounding box center [0, 0] width 0 height 0
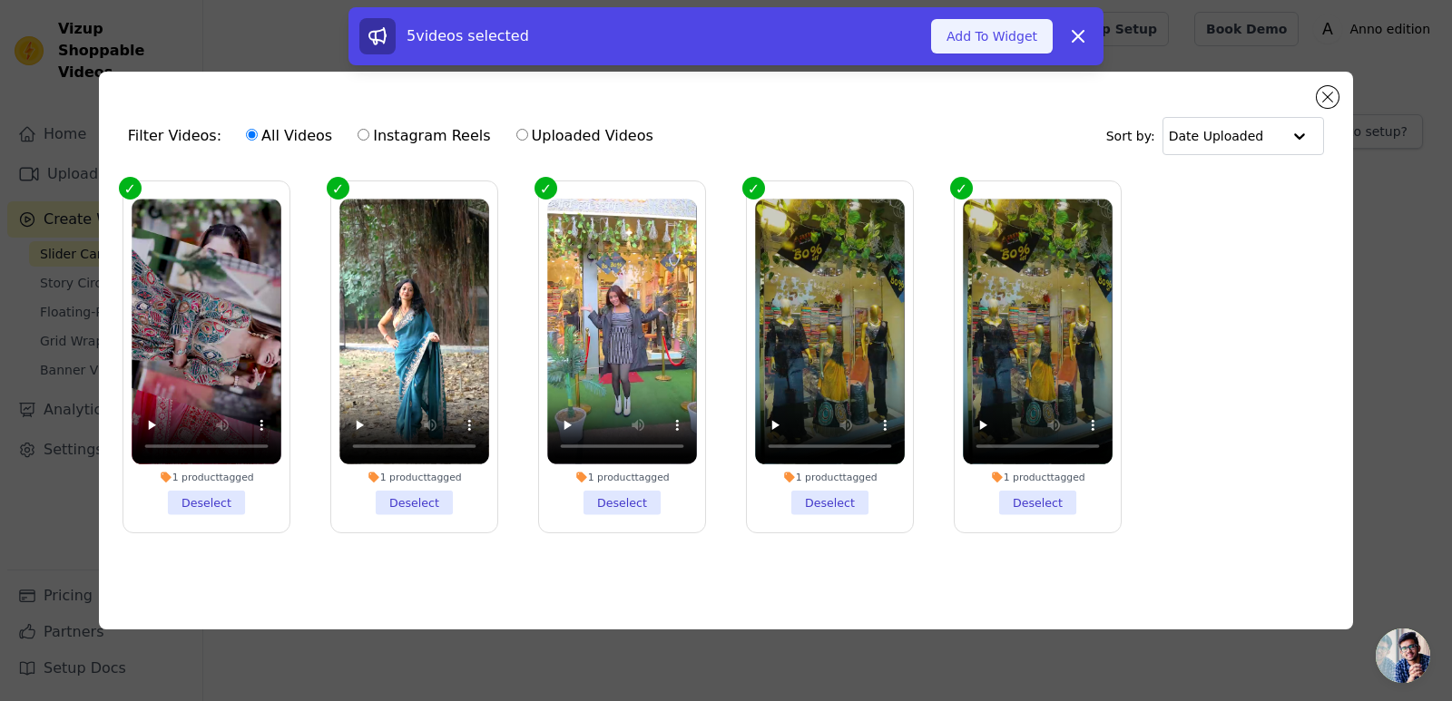
click at [1023, 44] on button "Add To Widget" at bounding box center [992, 36] width 122 height 34
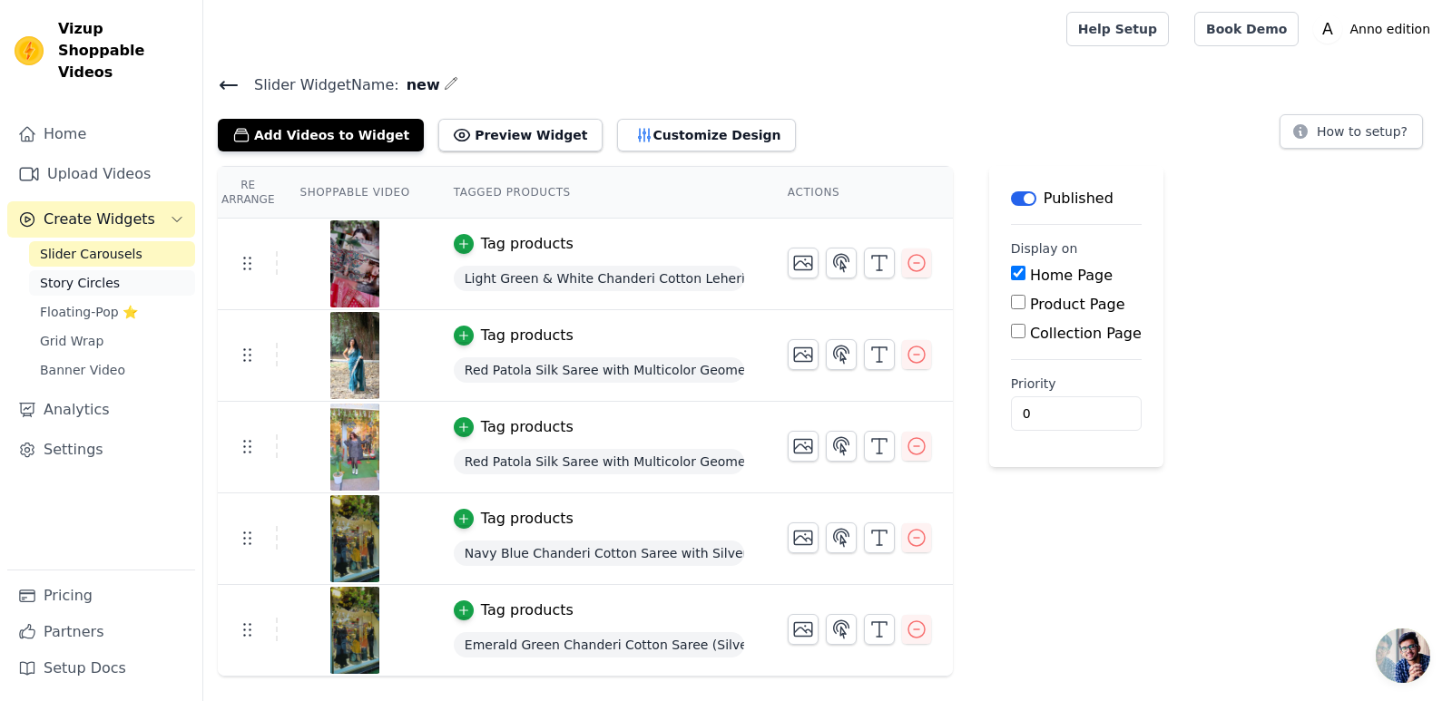
click at [78, 274] on span "Story Circles" at bounding box center [80, 283] width 80 height 18
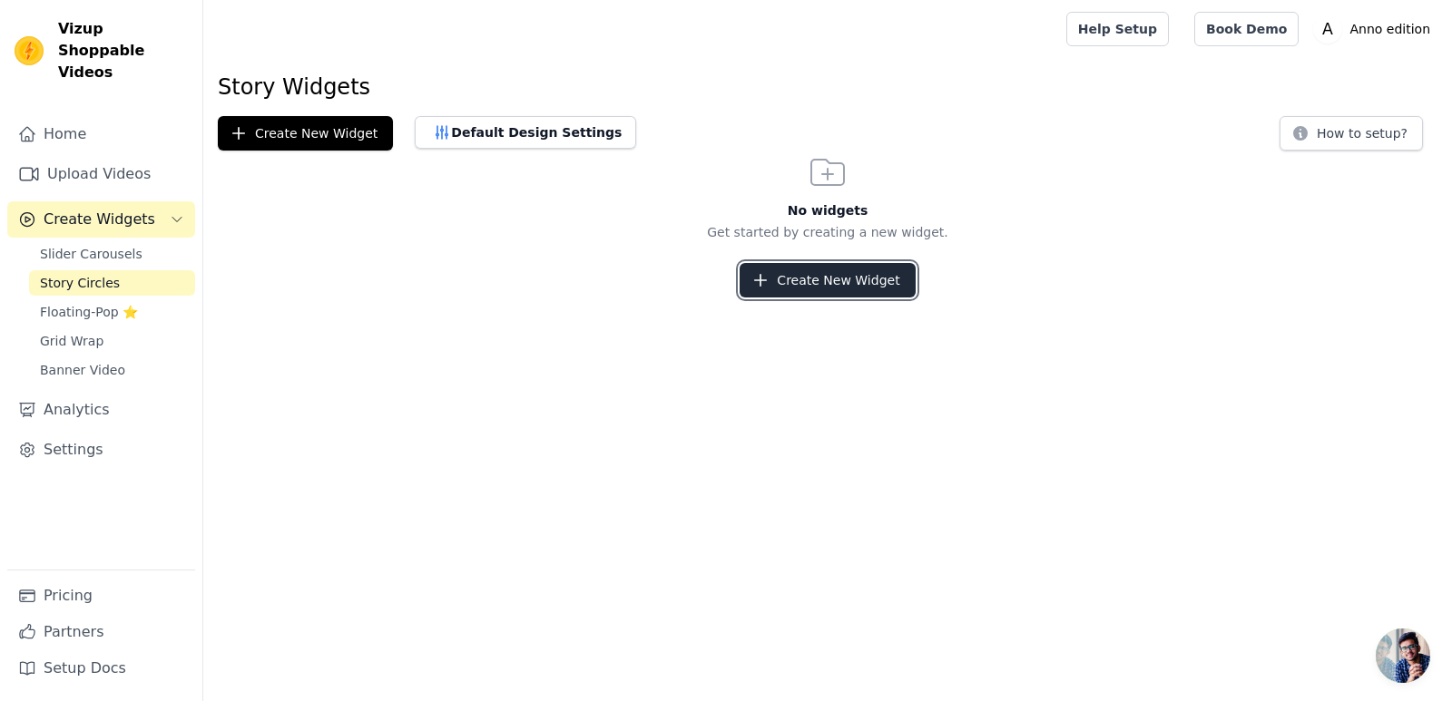
click at [815, 279] on button "Create New Widget" at bounding box center [826, 280] width 175 height 34
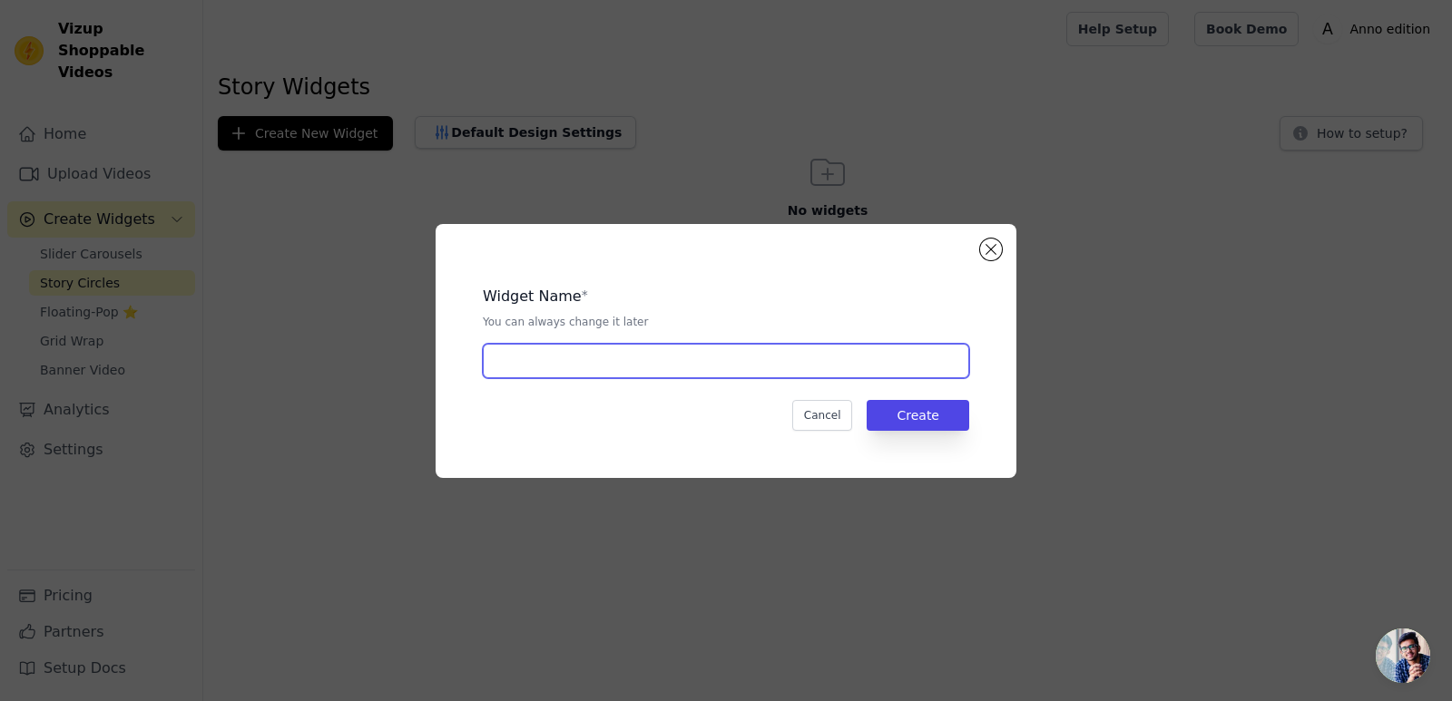
click at [678, 370] on input "text" at bounding box center [726, 361] width 486 height 34
type input "story circles"
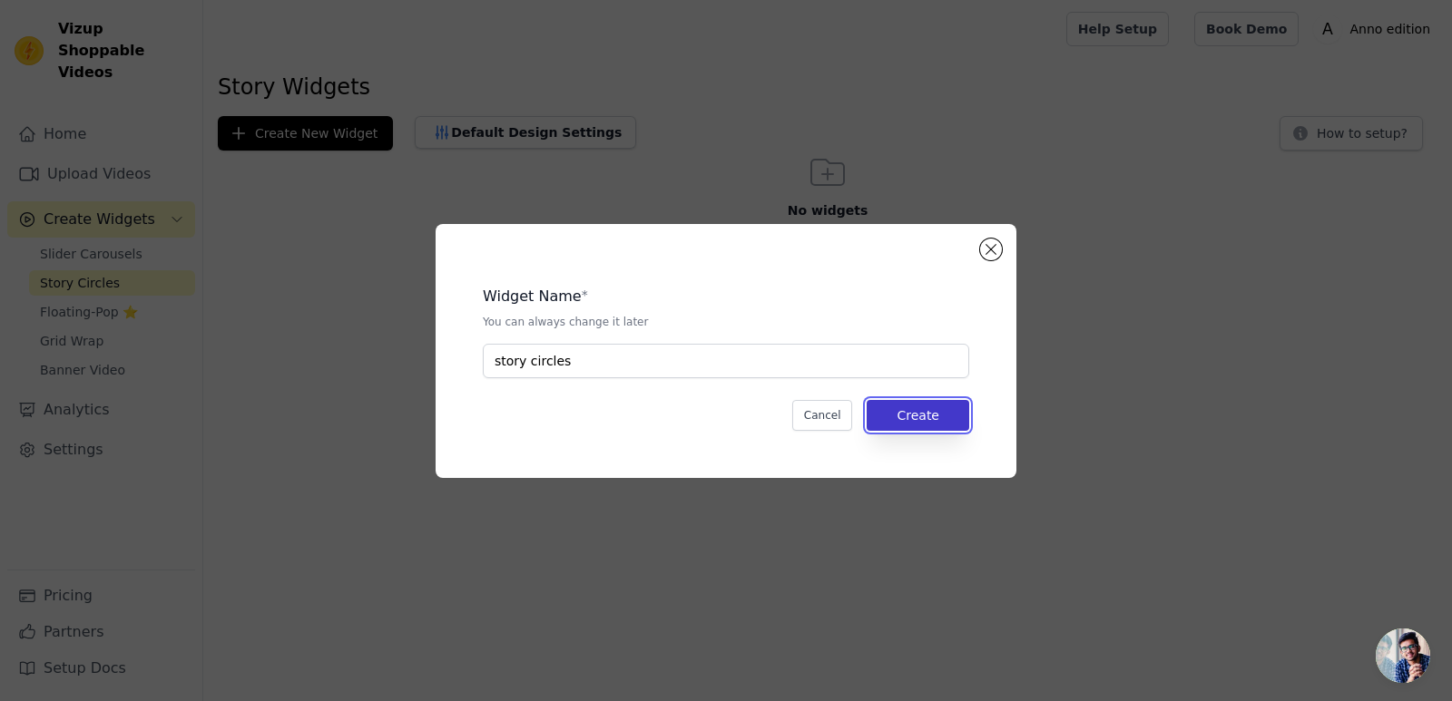
click at [921, 408] on button "Create" at bounding box center [918, 415] width 103 height 31
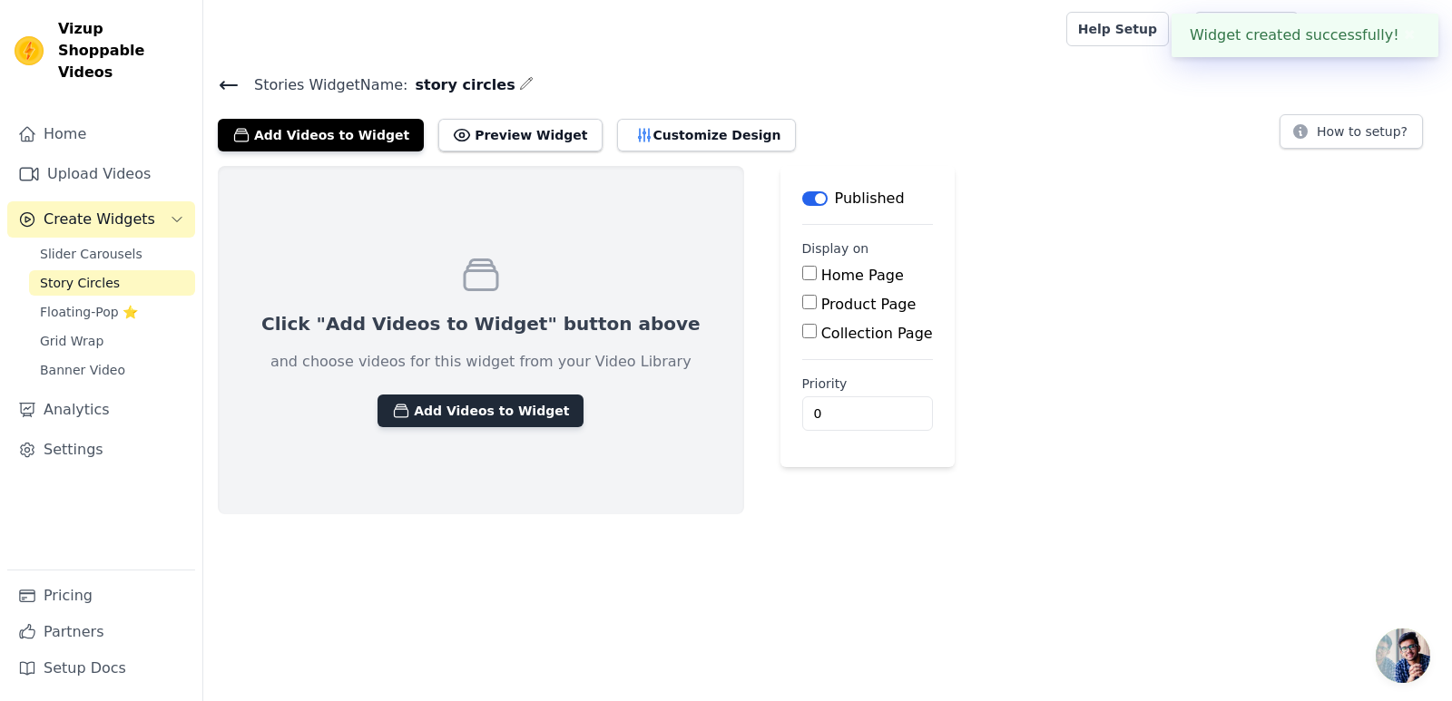
click at [415, 412] on button "Add Videos to Widget" at bounding box center [480, 411] width 206 height 33
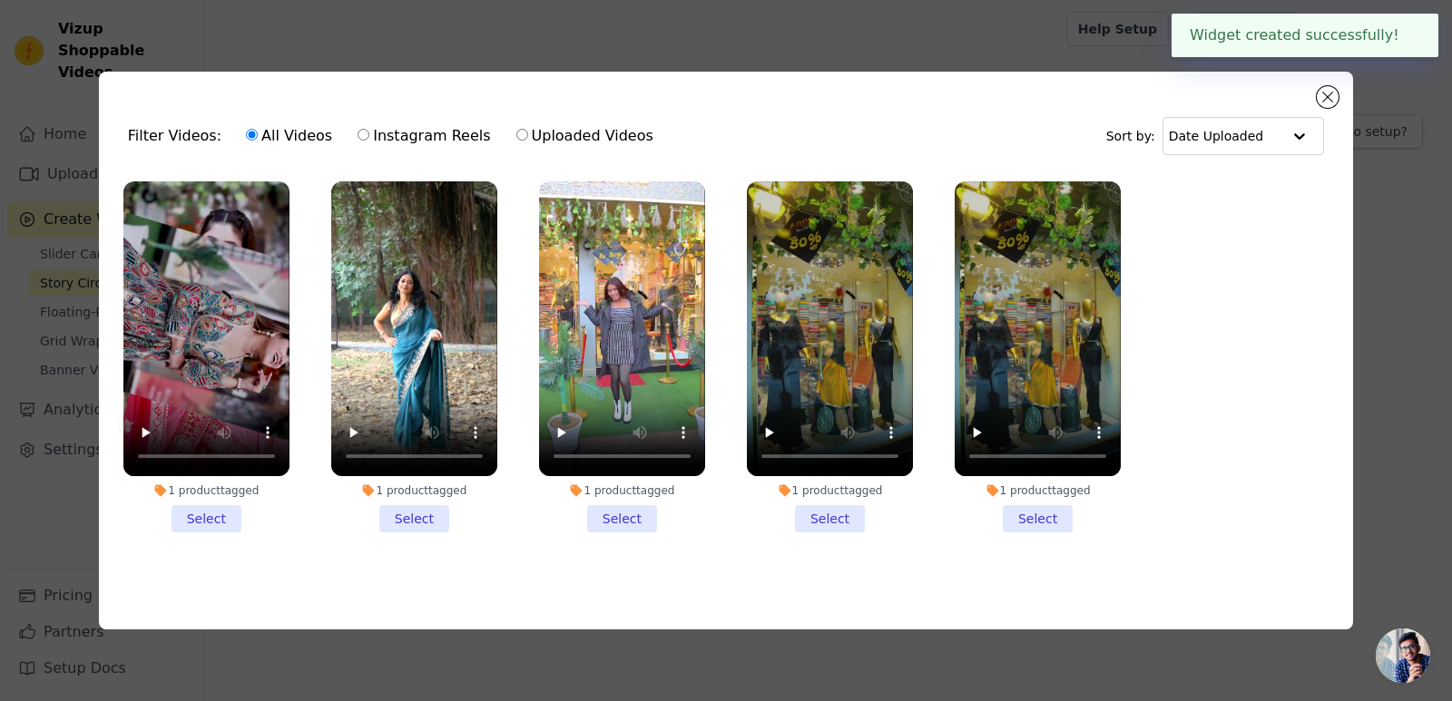
click at [224, 506] on li "1 product tagged Select" at bounding box center [206, 356] width 166 height 351
click at [0, 0] on input "1 product tagged Select" at bounding box center [0, 0] width 0 height 0
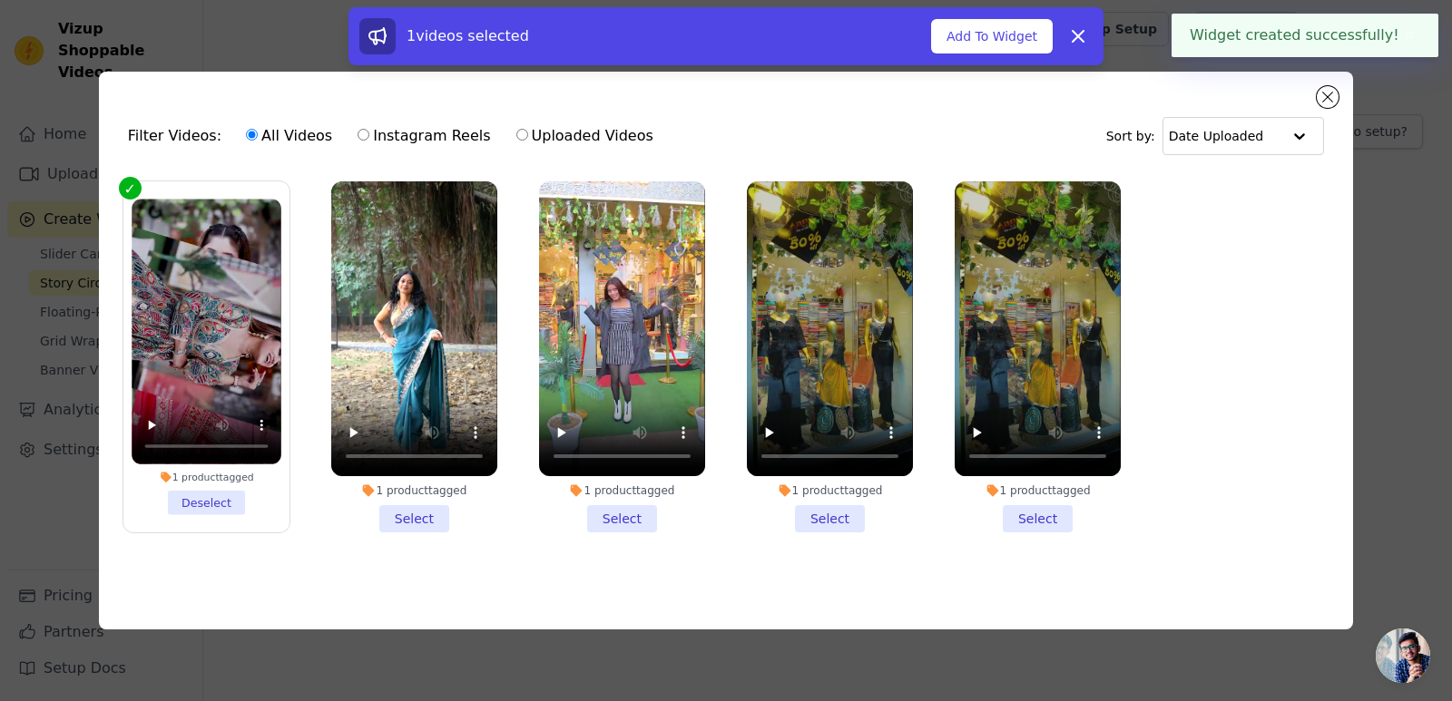
click at [446, 514] on li "1 product tagged Select" at bounding box center [414, 356] width 166 height 351
click at [0, 0] on input "1 product tagged Select" at bounding box center [0, 0] width 0 height 0
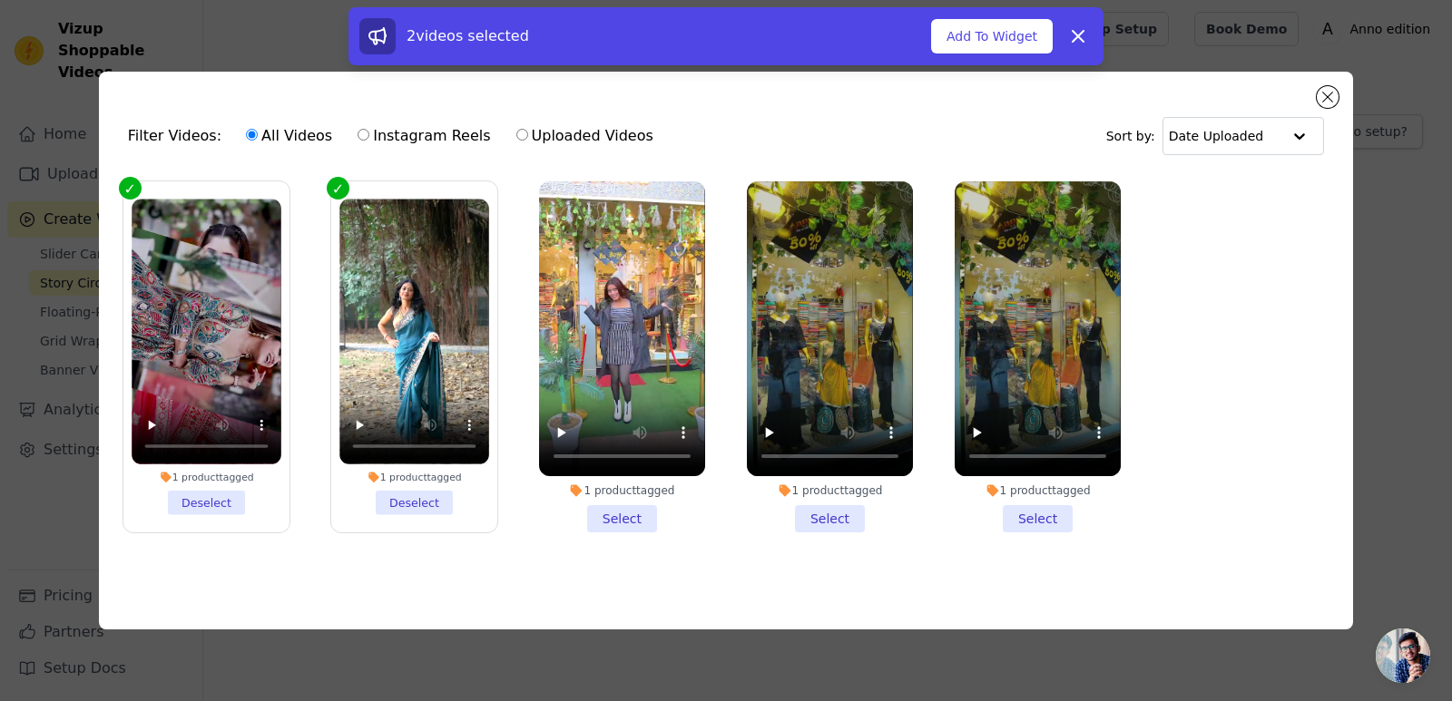
click at [623, 512] on li "1 product tagged Select" at bounding box center [622, 356] width 166 height 351
click at [0, 0] on input "1 product tagged Select" at bounding box center [0, 0] width 0 height 0
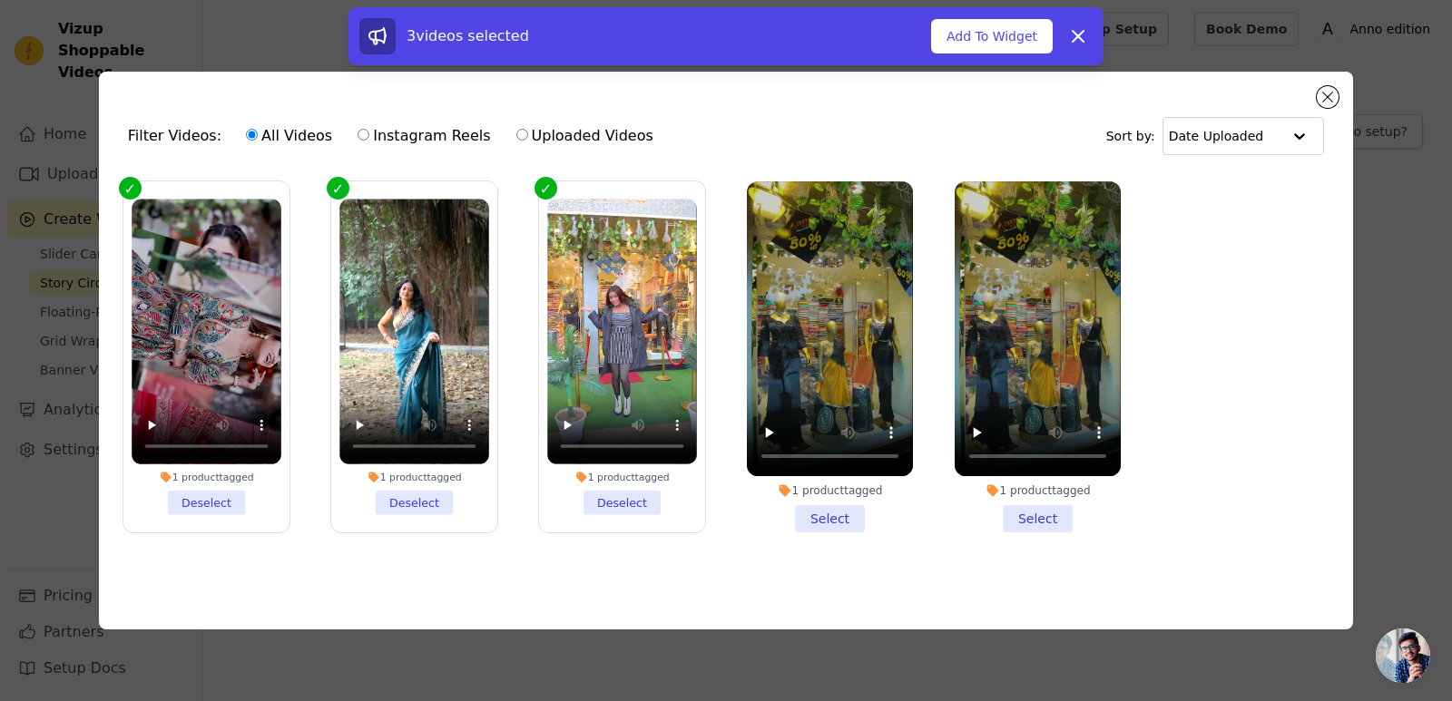
click at [798, 513] on li "1 product tagged Select" at bounding box center [830, 356] width 166 height 351
click at [0, 0] on input "1 product tagged Select" at bounding box center [0, 0] width 0 height 0
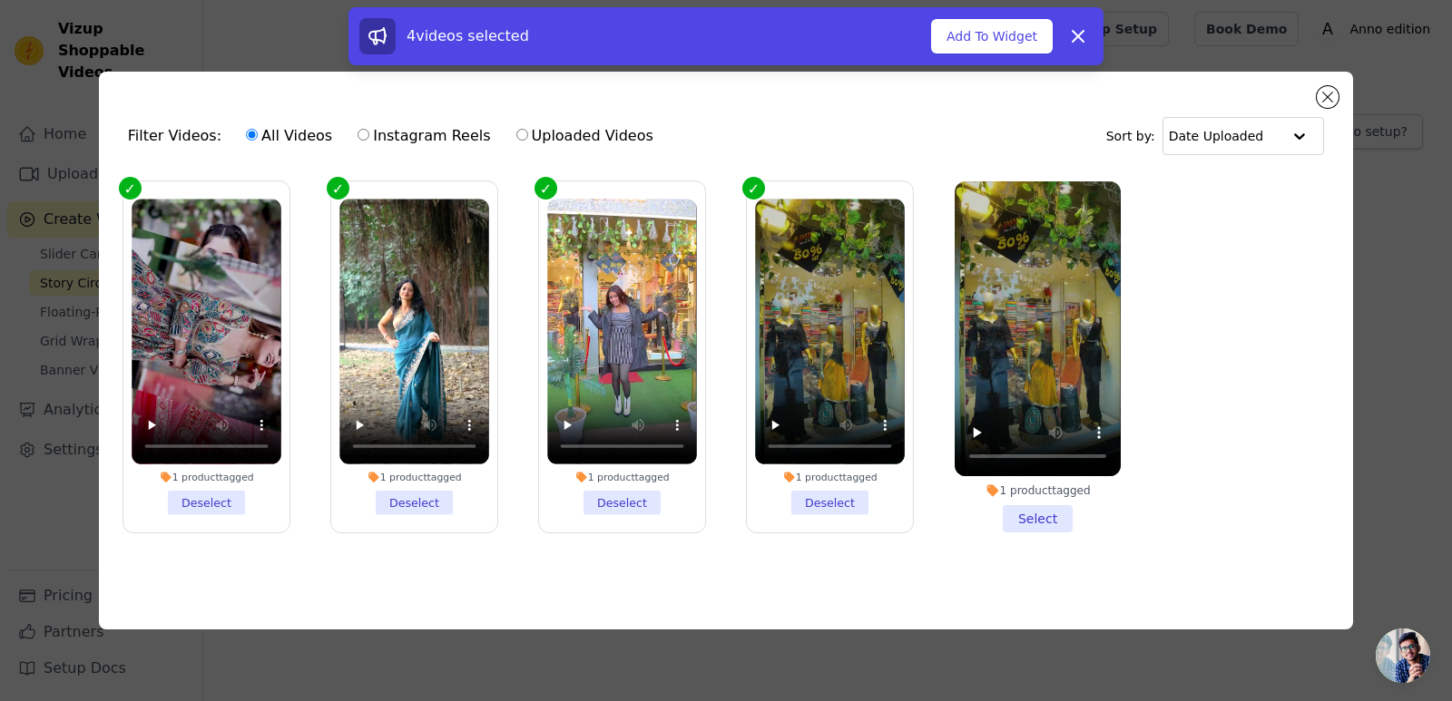
click at [1032, 512] on li "1 product tagged Select" at bounding box center [1038, 356] width 166 height 351
click at [0, 0] on input "1 product tagged Select" at bounding box center [0, 0] width 0 height 0
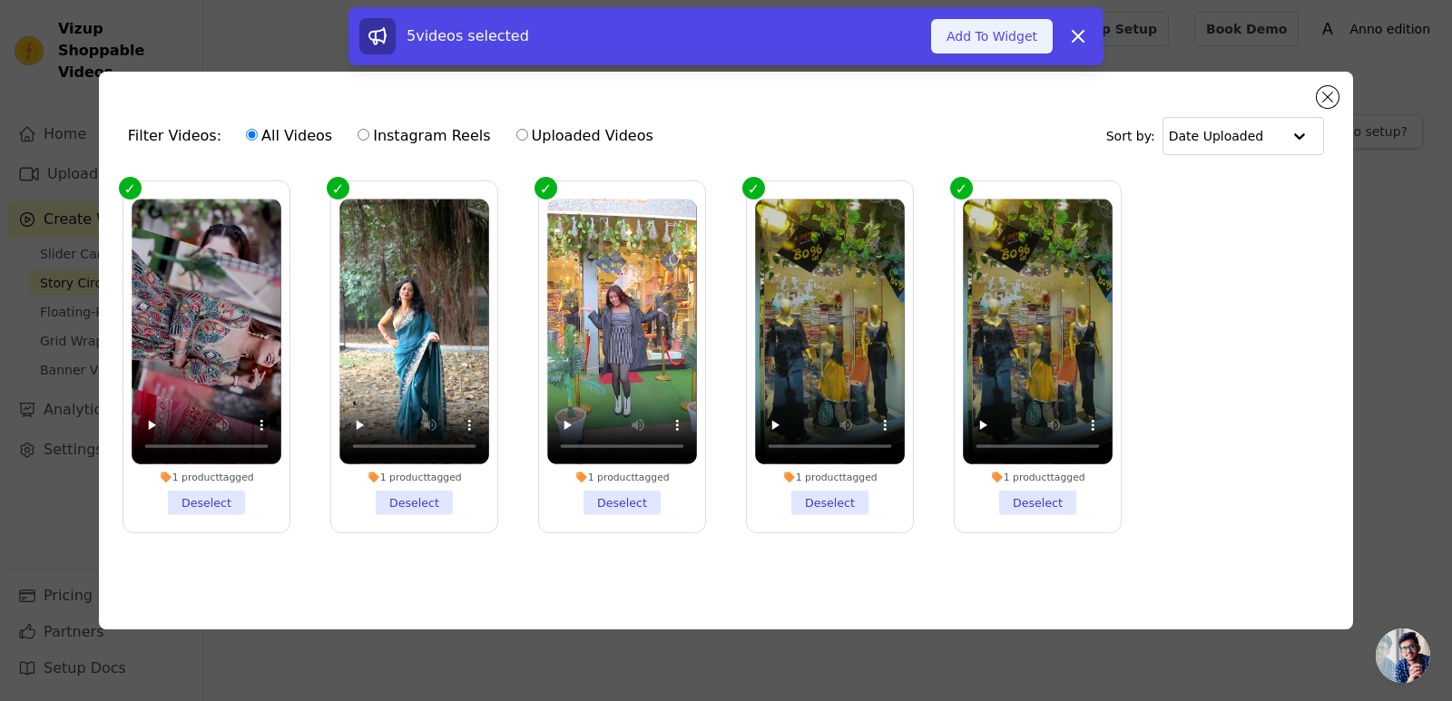
click at [1043, 35] on button "Add To Widget" at bounding box center [992, 36] width 122 height 34
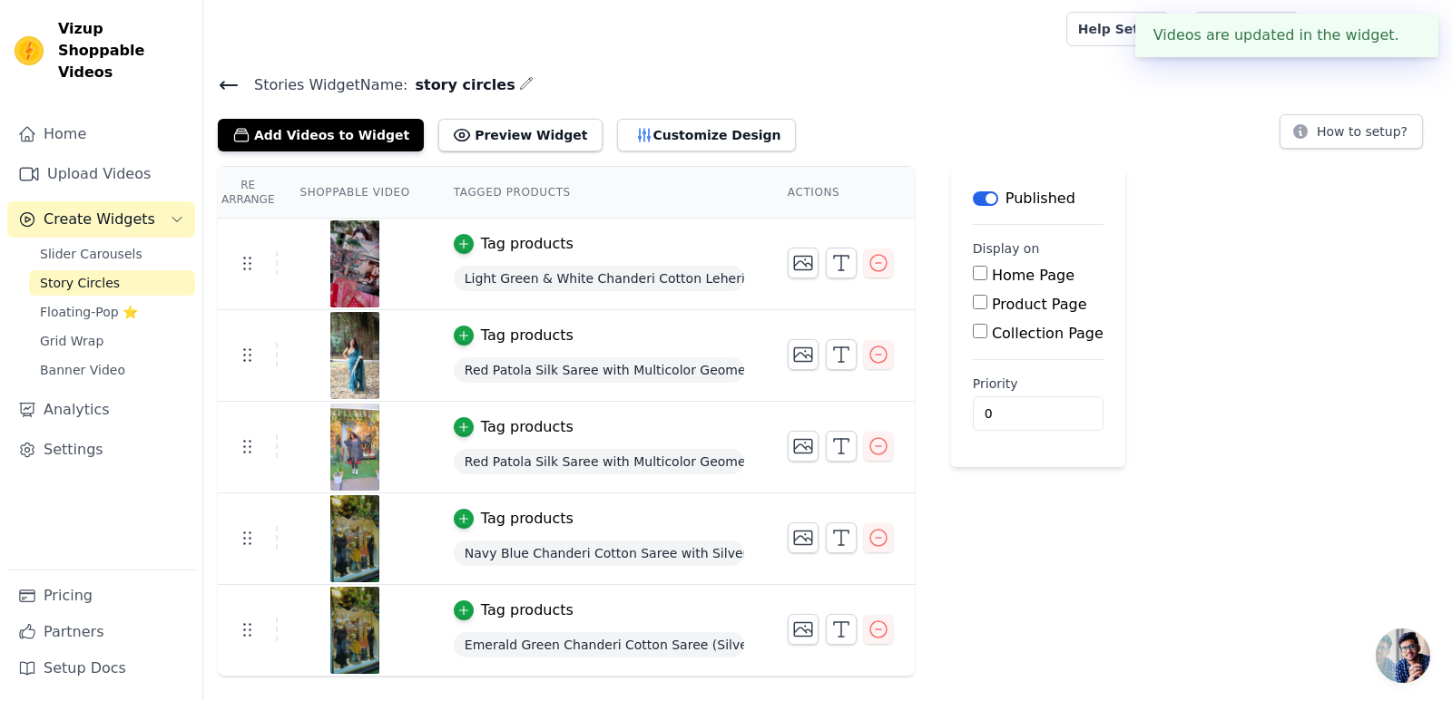
click at [973, 274] on input "Home Page" at bounding box center [980, 273] width 15 height 15
checkbox input "true"
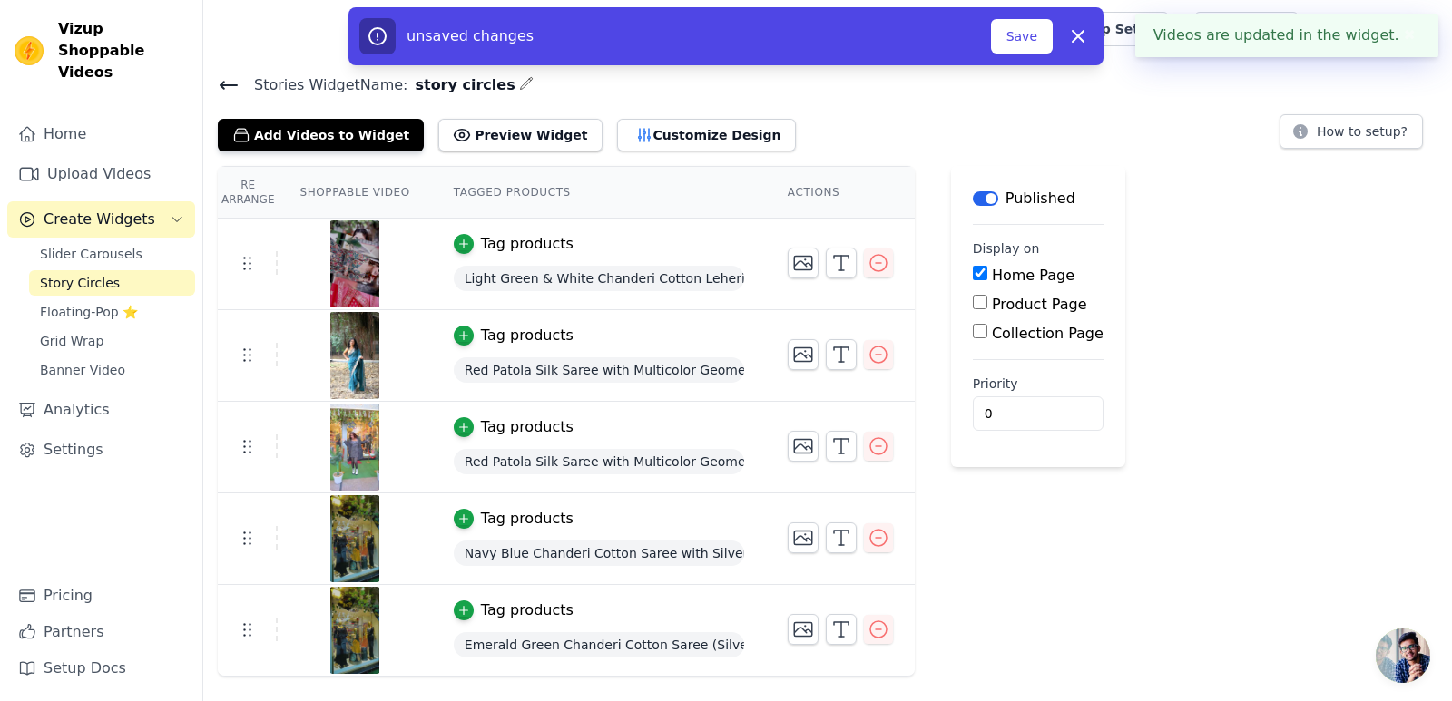
click at [973, 302] on input "Product Page" at bounding box center [980, 302] width 15 height 15
checkbox input "true"
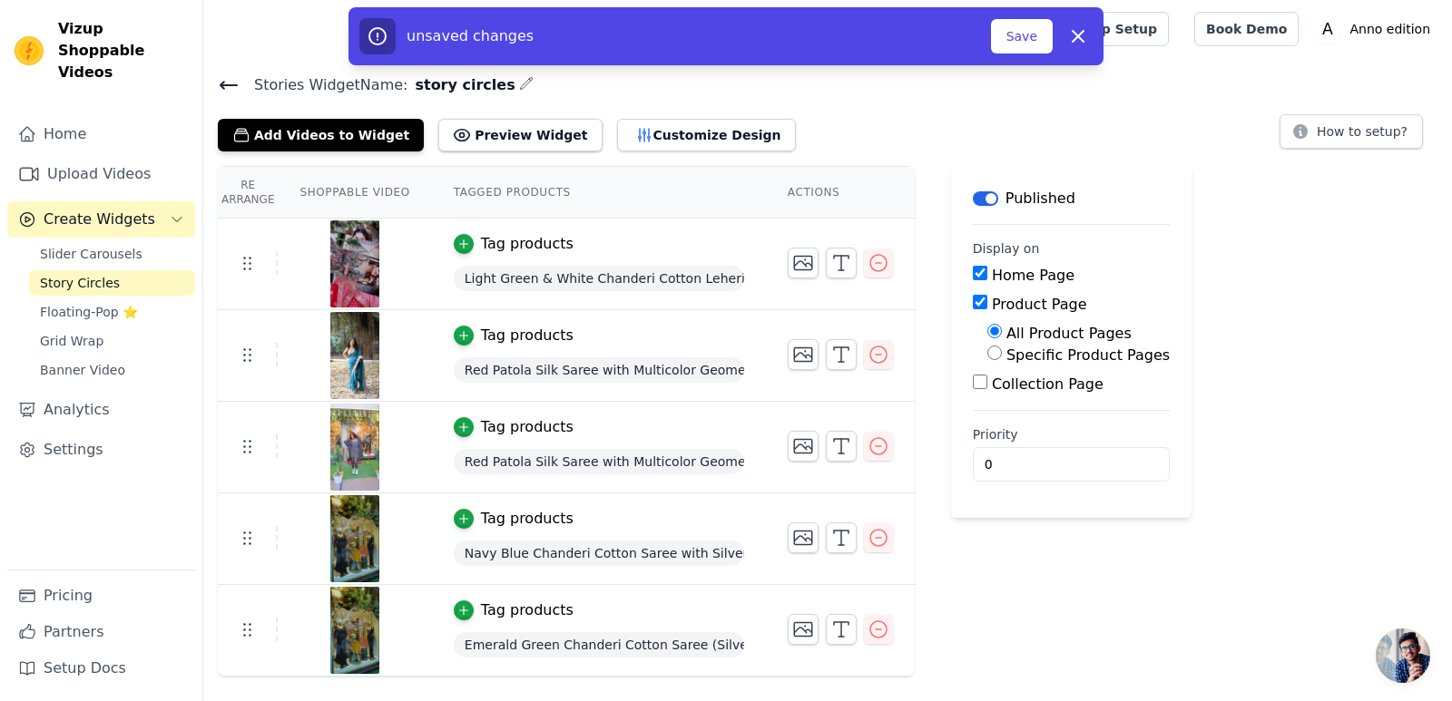
click at [973, 381] on input "Collection Page" at bounding box center [980, 382] width 15 height 15
checkbox input "true"
click at [1030, 26] on button "Save" at bounding box center [1022, 36] width 62 height 34
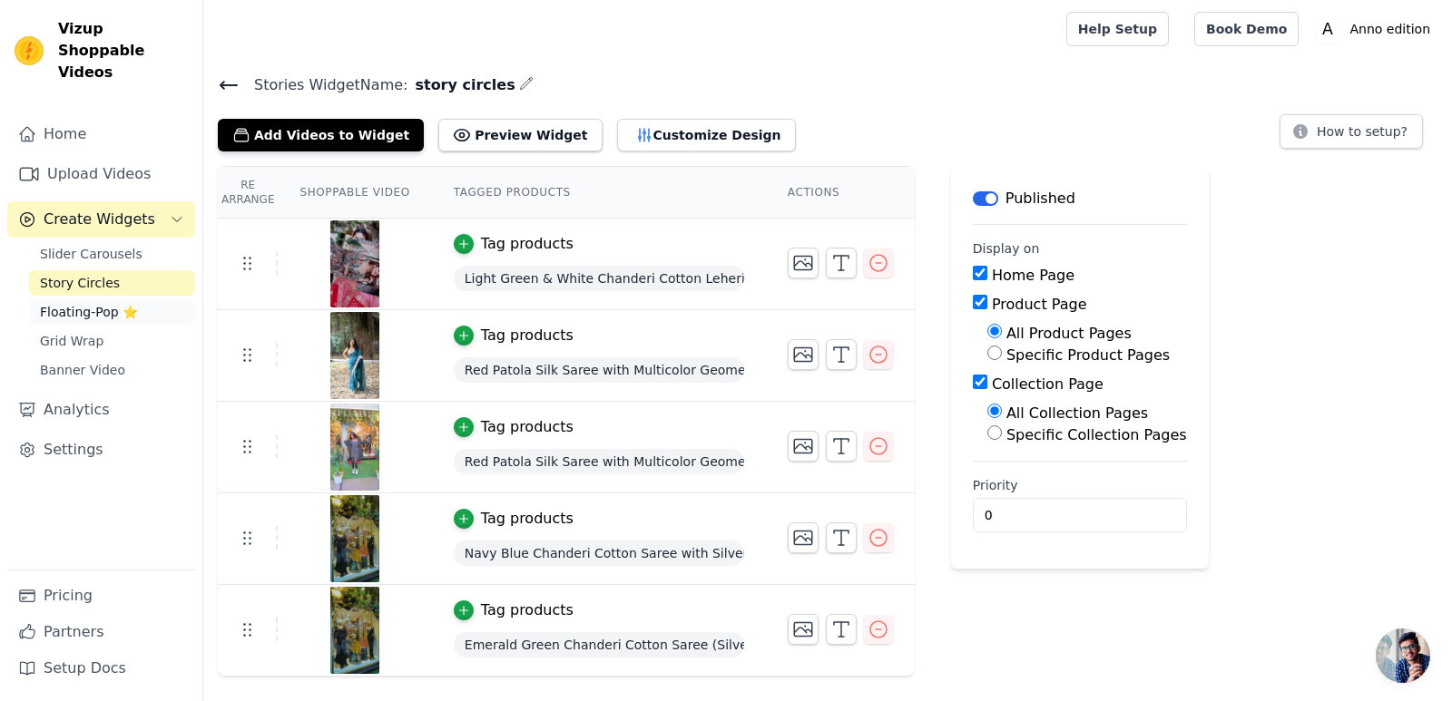
click at [111, 303] on span "Floating-Pop ⭐" at bounding box center [89, 312] width 98 height 18
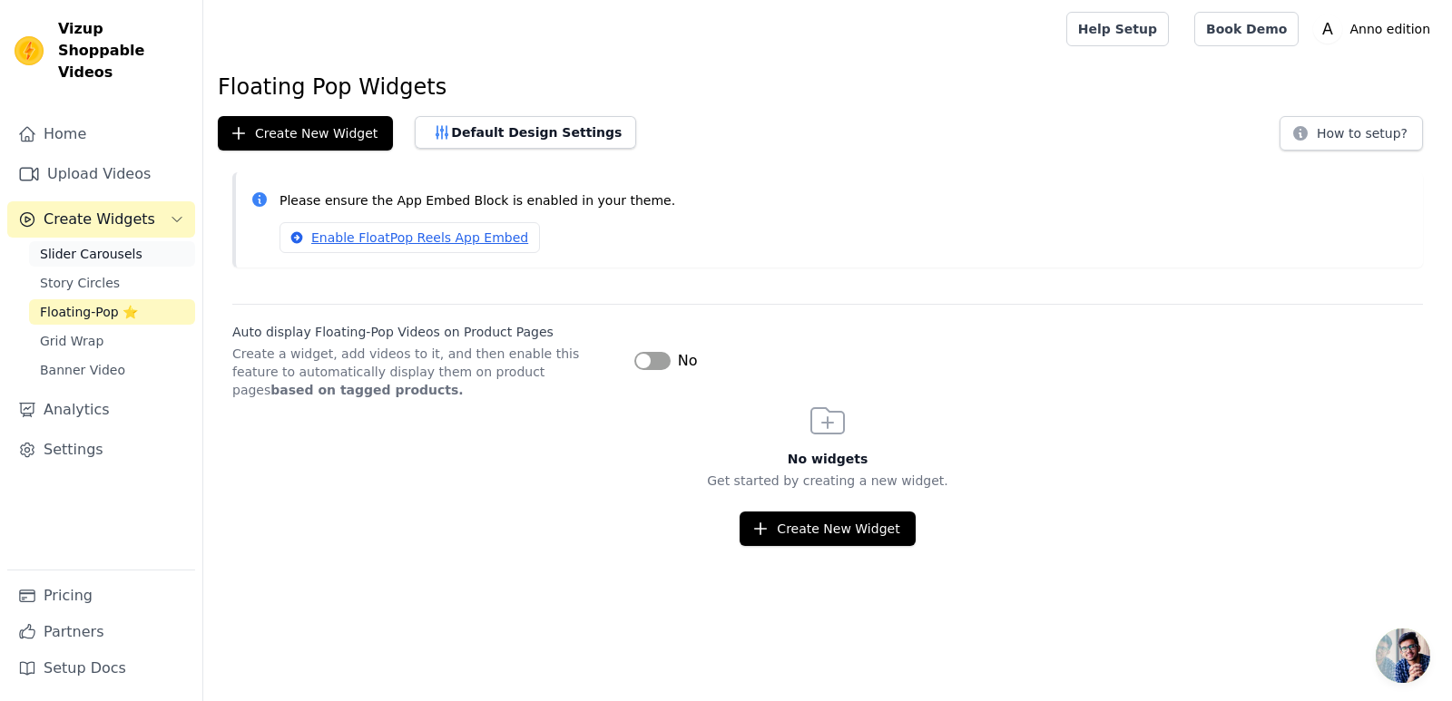
click at [164, 241] on link "Slider Carousels" at bounding box center [112, 253] width 166 height 25
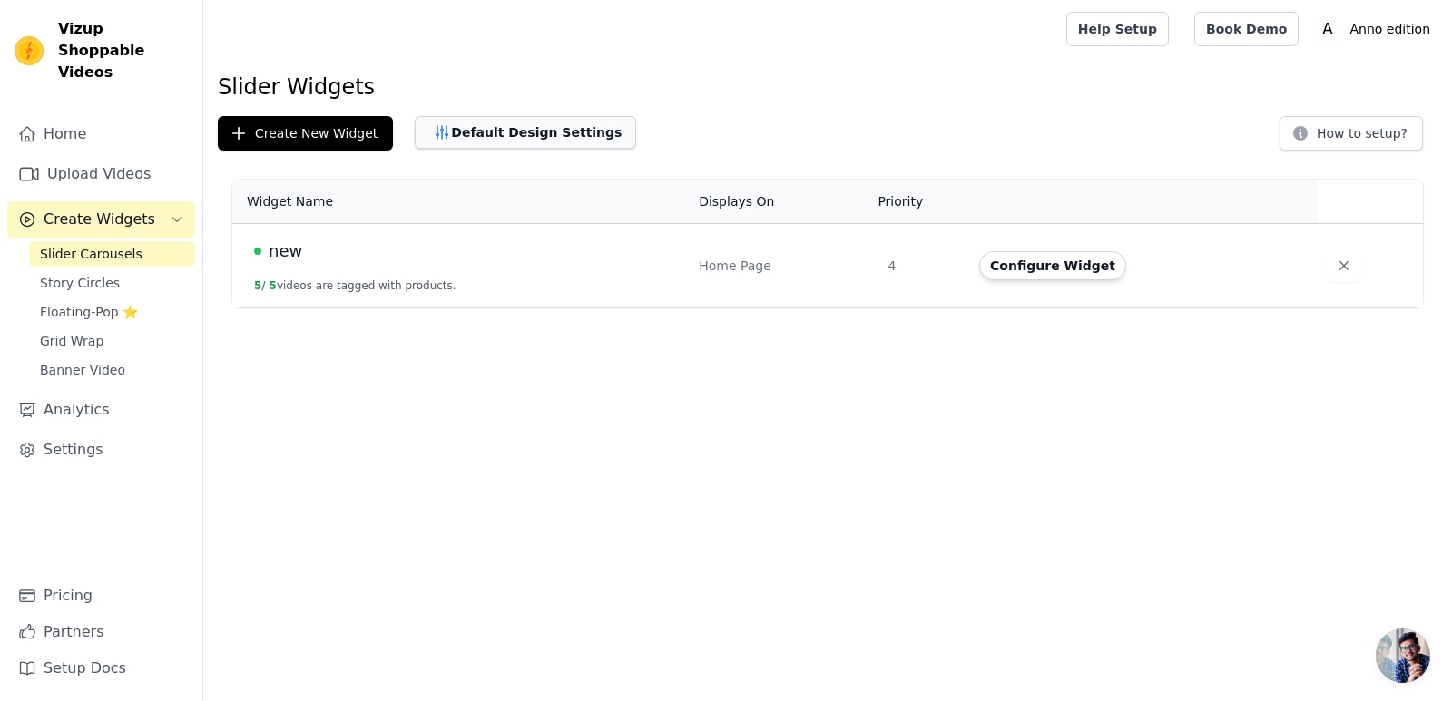
click at [465, 138] on button "Default Design Settings" at bounding box center [525, 132] width 221 height 33
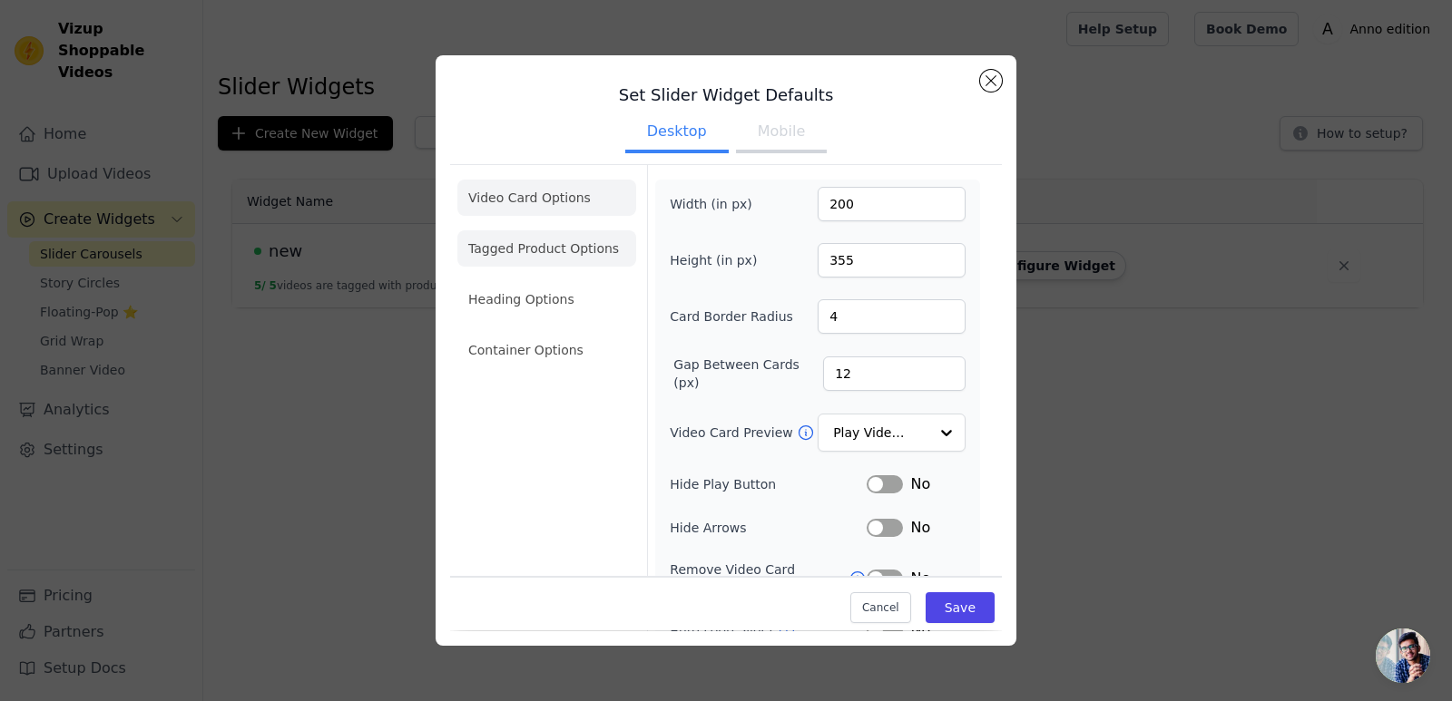
click at [567, 332] on li "Tagged Product Options" at bounding box center [546, 350] width 179 height 36
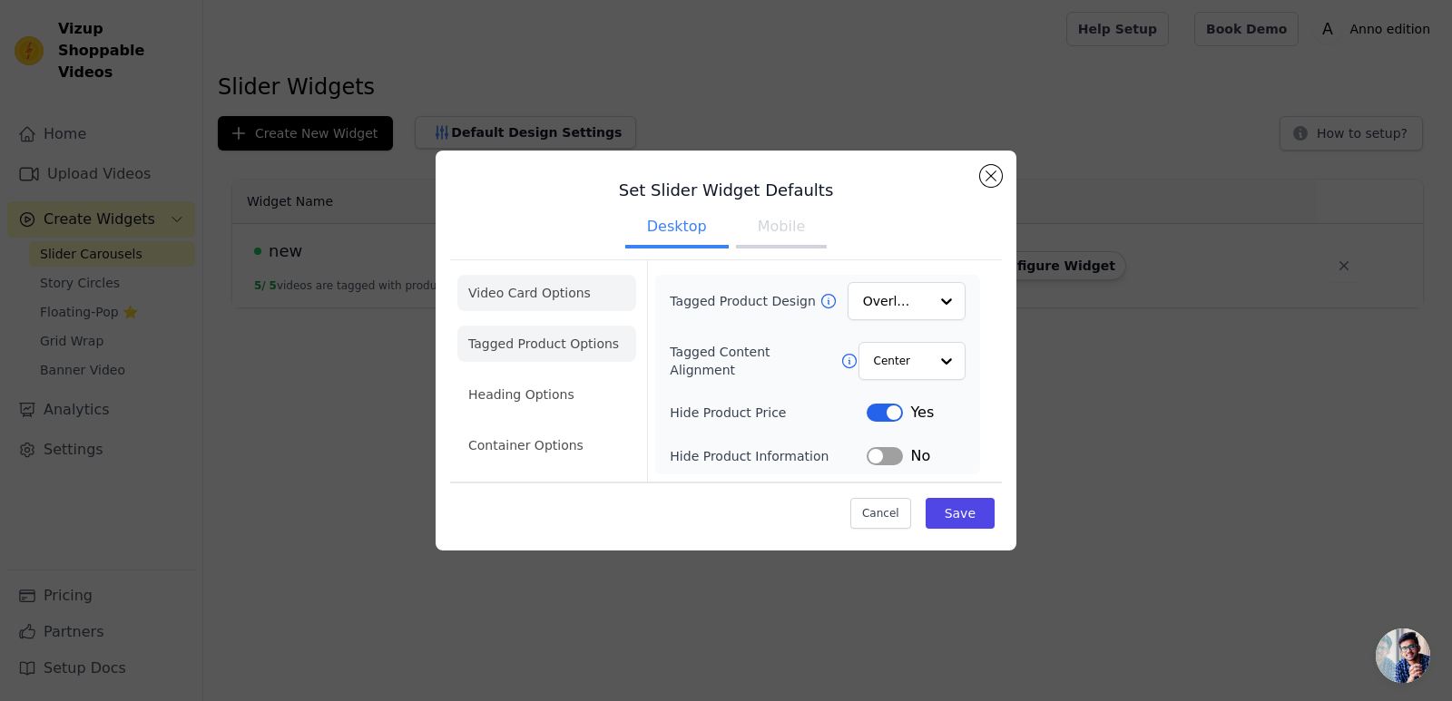
click at [553, 326] on li "Video Card Options" at bounding box center [546, 344] width 179 height 36
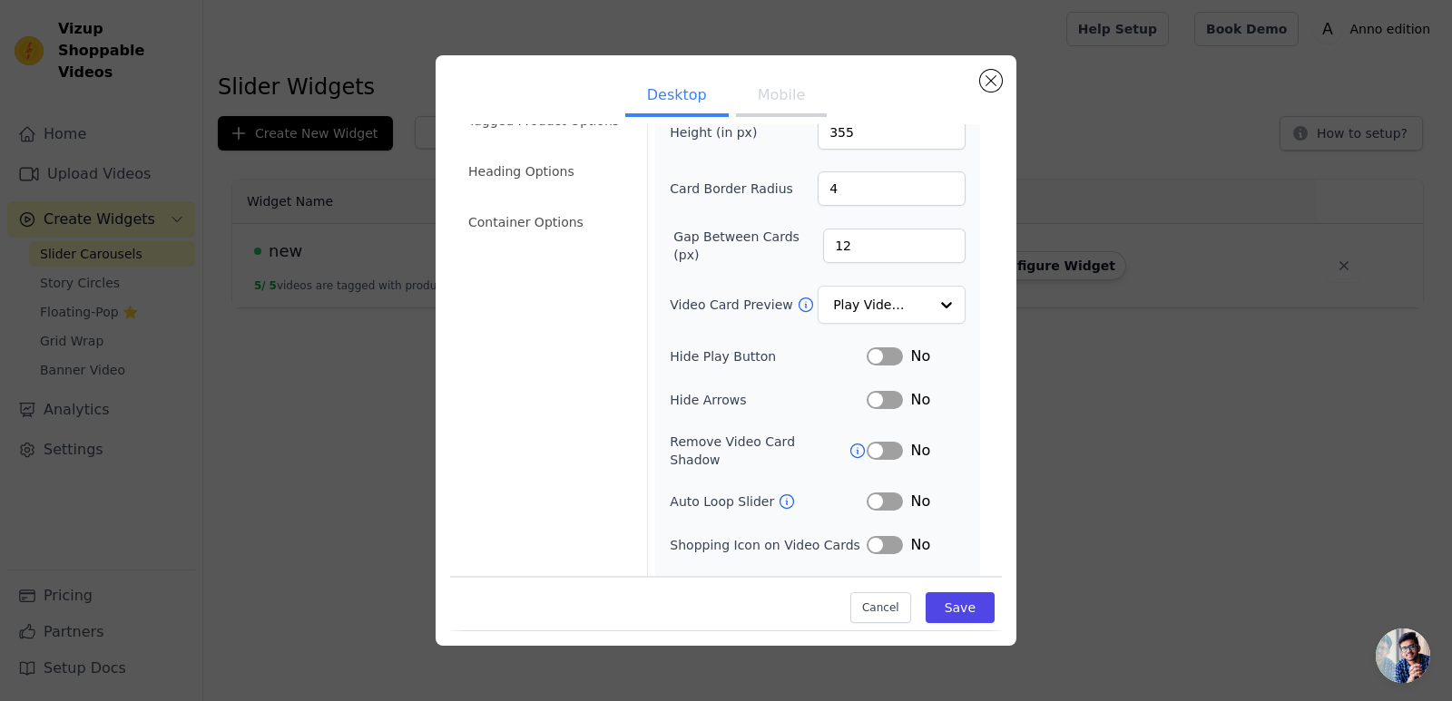
scroll to position [149, 0]
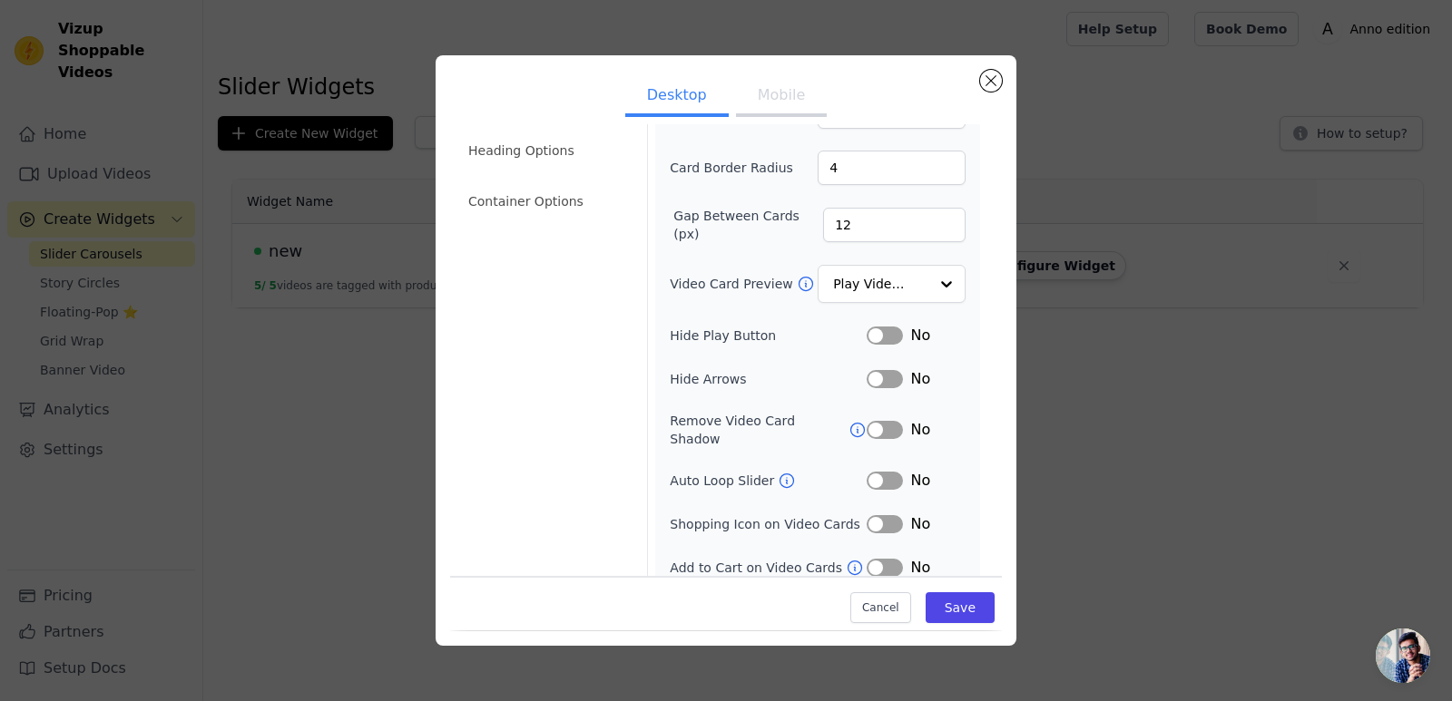
click at [981, 474] on div "Video Card Options Tagged Product Options Heading Options Container Options Wid…" at bounding box center [726, 304] width 552 height 578
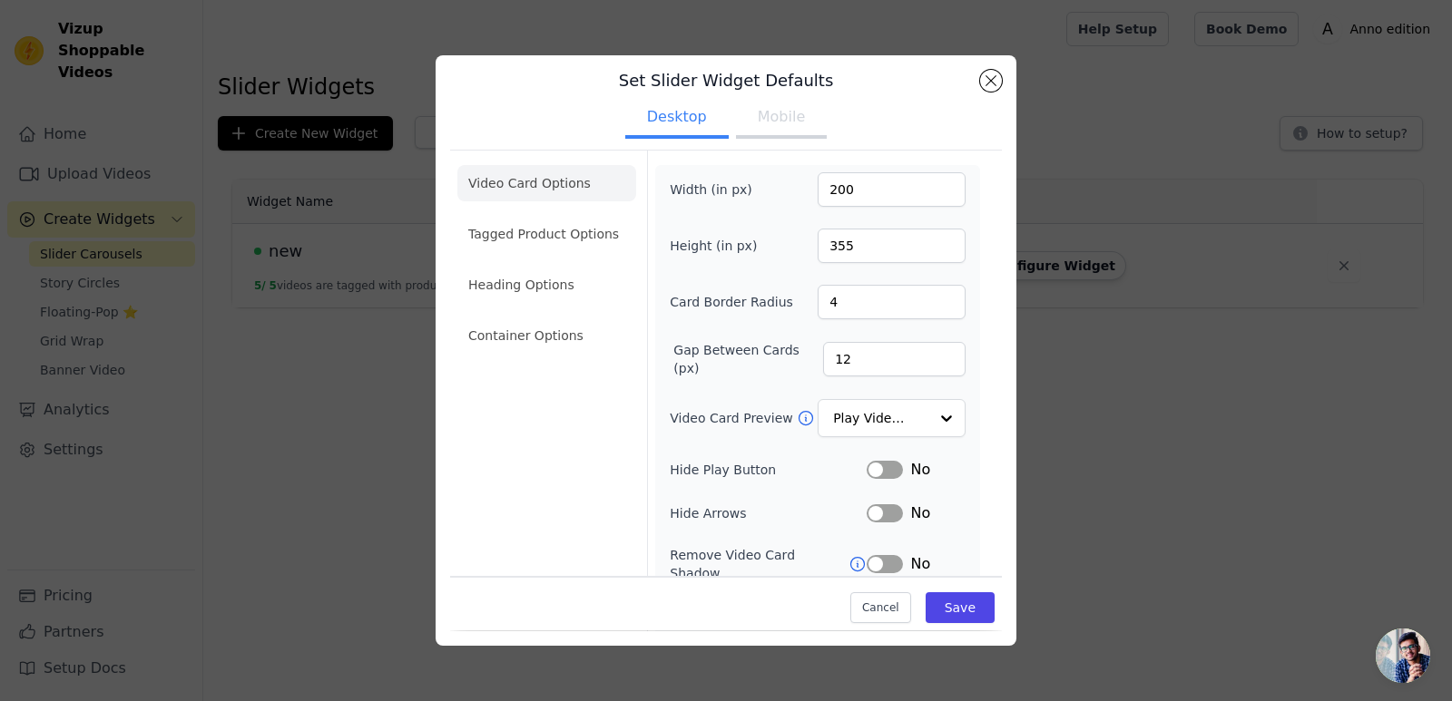
scroll to position [0, 0]
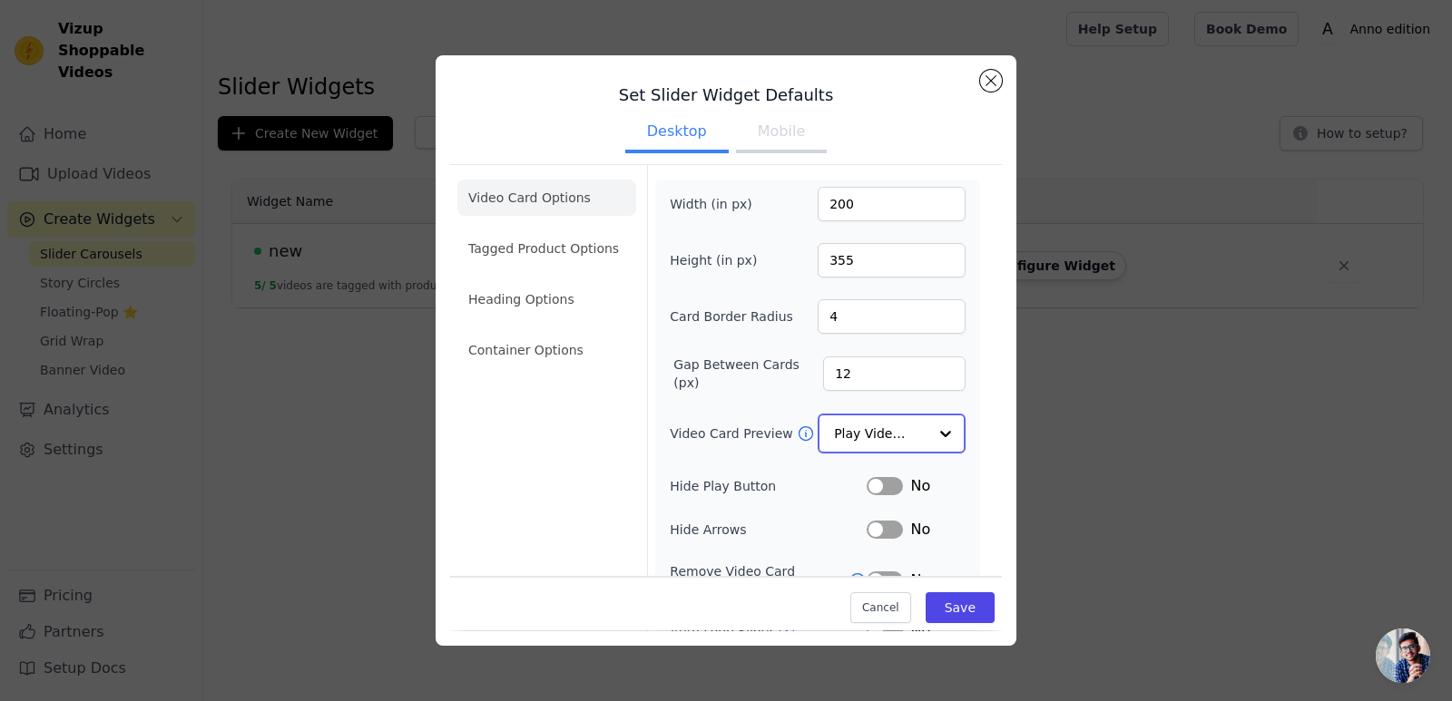
click at [890, 426] on input "Video Card Preview" at bounding box center [880, 434] width 93 height 36
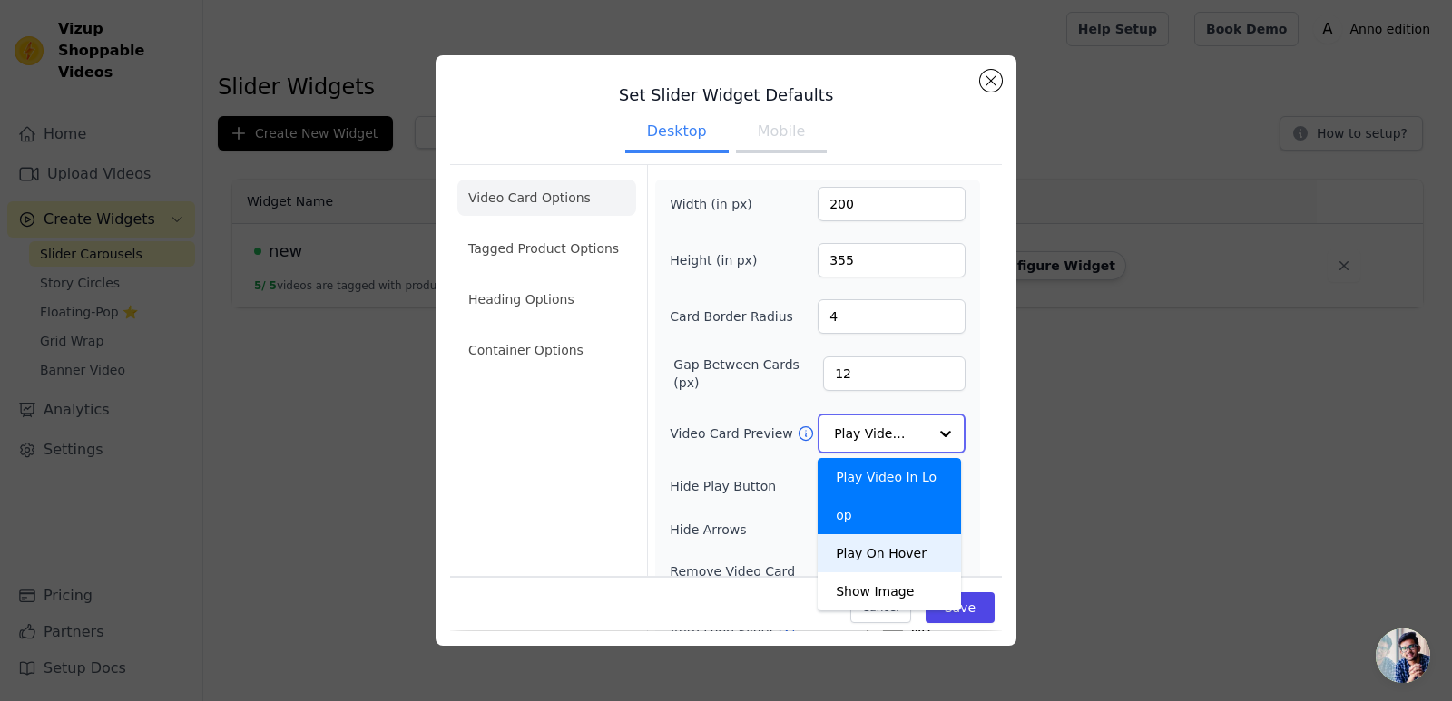
click at [876, 534] on div "Play On Hover" at bounding box center [889, 553] width 143 height 38
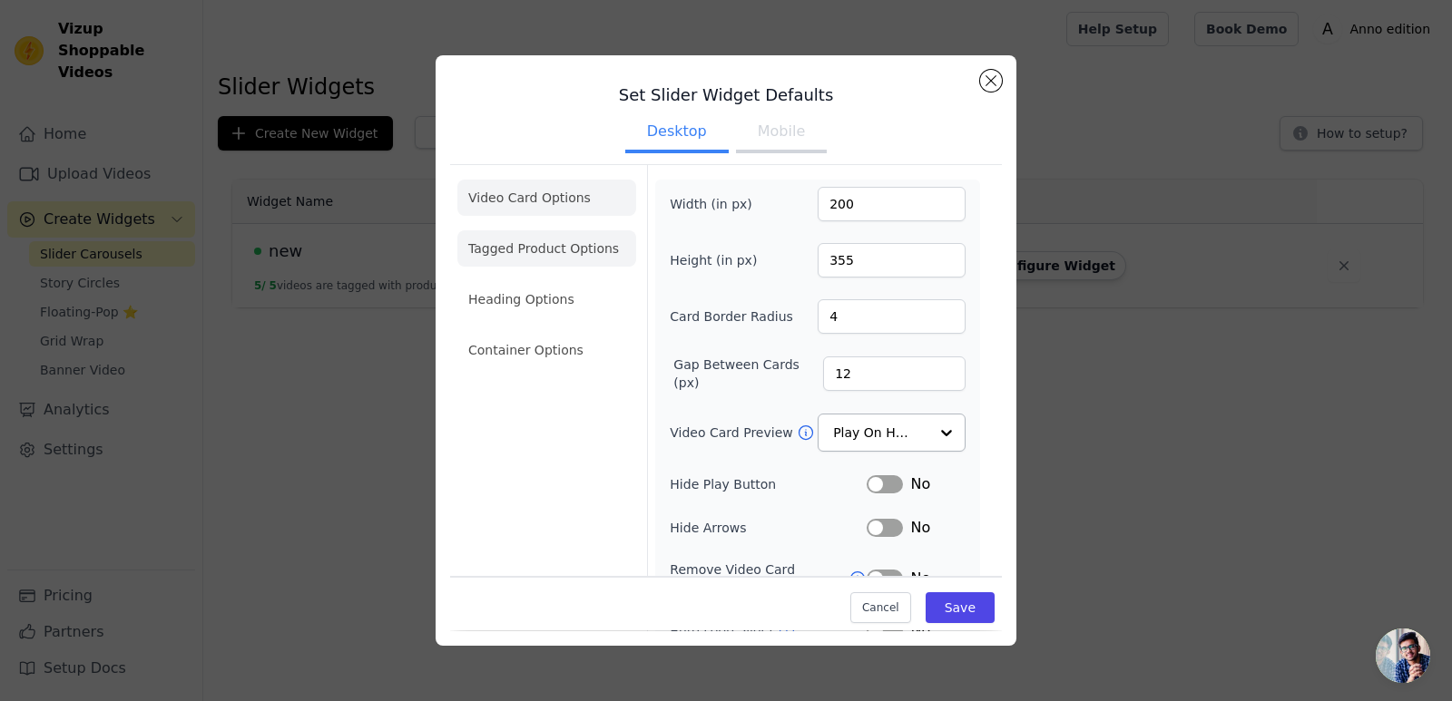
click at [553, 332] on li "Tagged Product Options" at bounding box center [546, 350] width 179 height 36
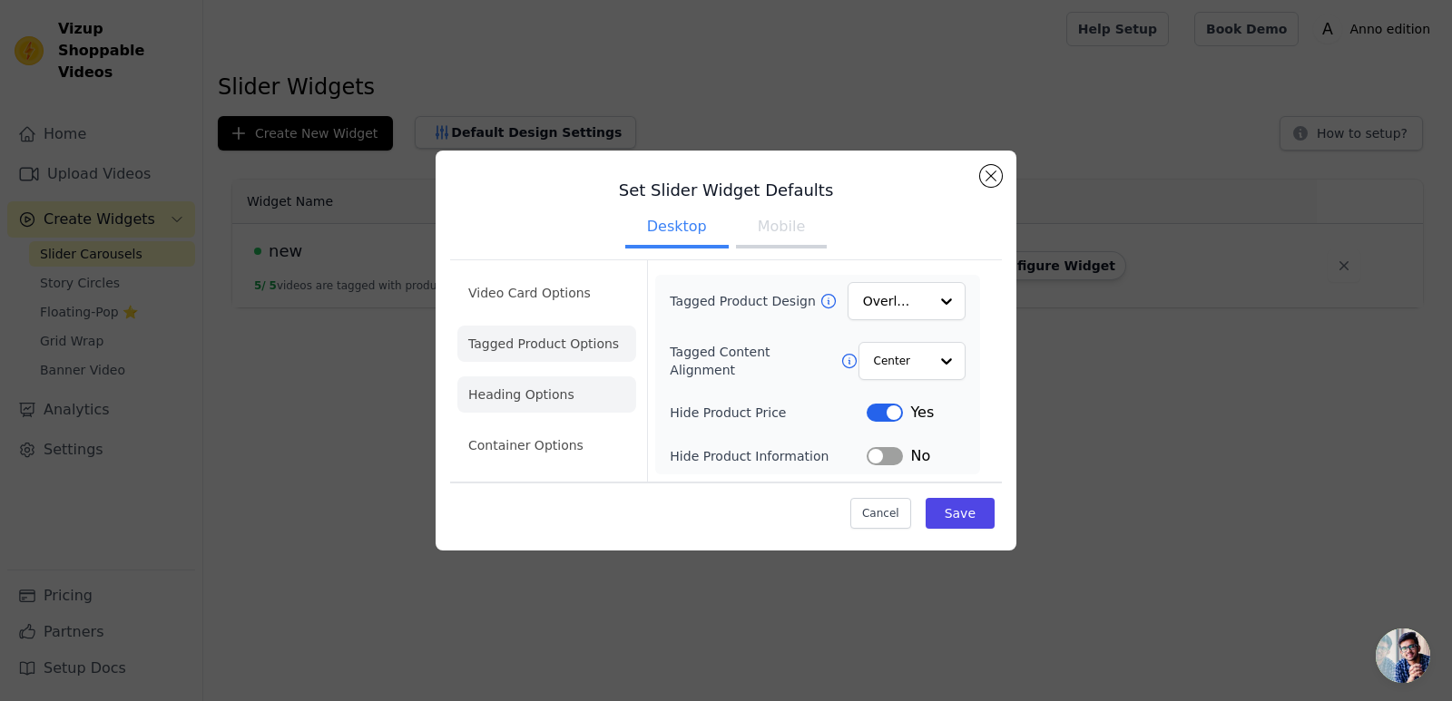
click at [518, 386] on li "Heading Options" at bounding box center [546, 395] width 179 height 36
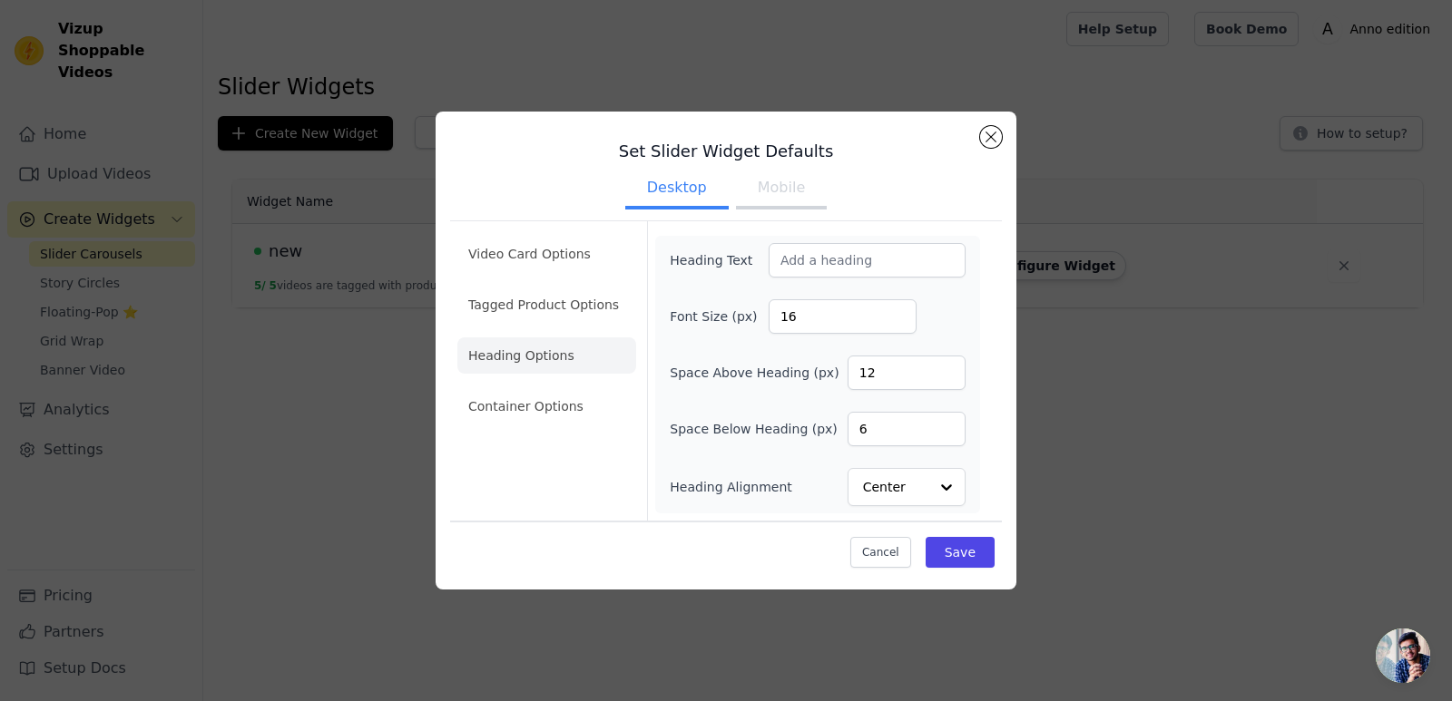
click at [524, 437] on div "Video Card Options Tagged Product Options Heading Options Container Options" at bounding box center [546, 370] width 179 height 299
click at [533, 409] on li "Container Options" at bounding box center [546, 406] width 179 height 36
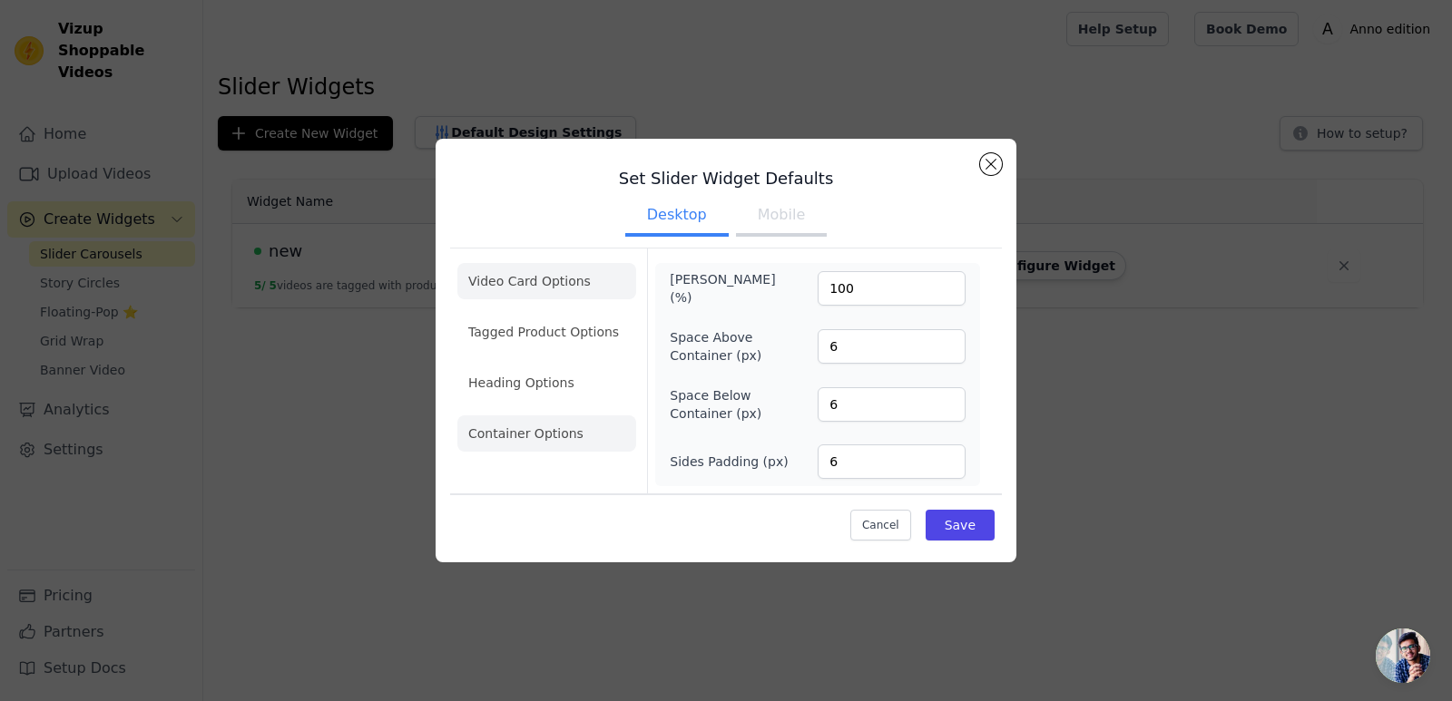
click at [556, 314] on li "Video Card Options" at bounding box center [546, 332] width 179 height 36
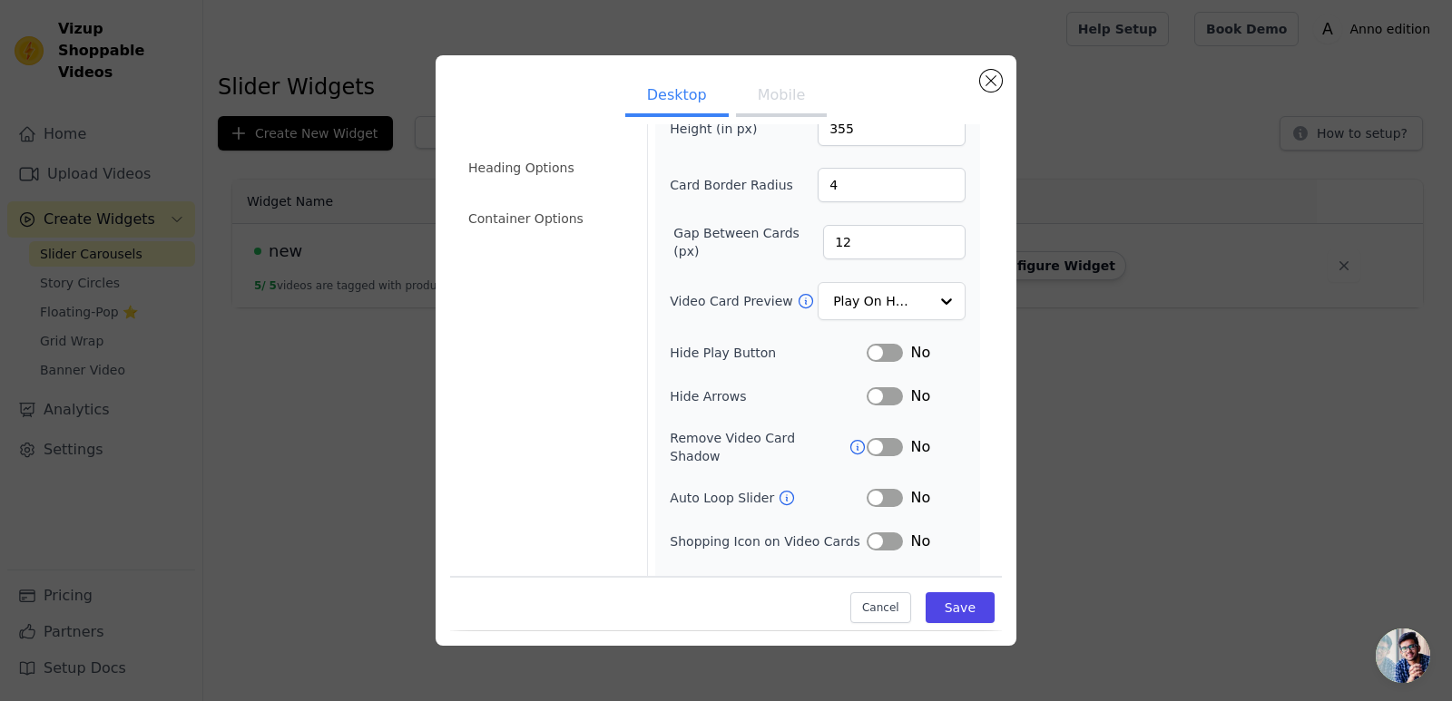
scroll to position [149, 0]
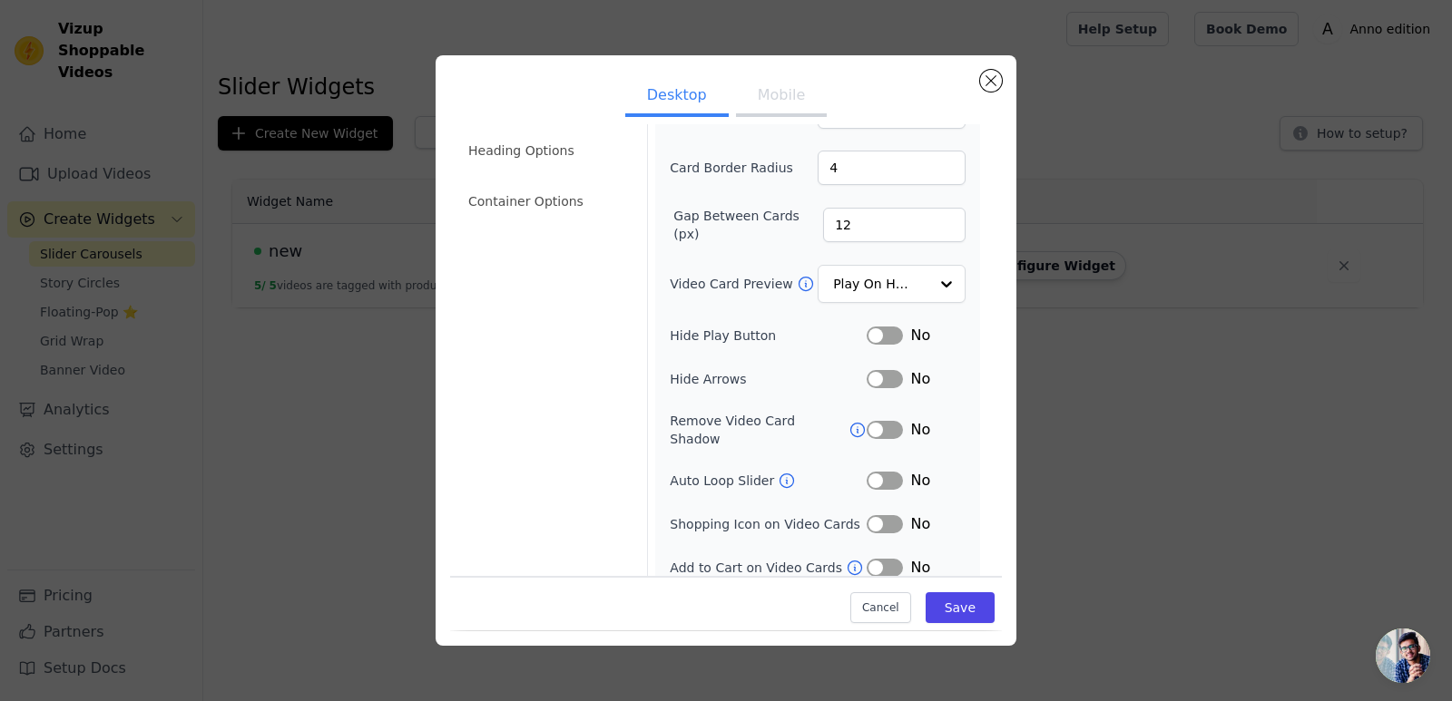
click at [886, 334] on button "Label" at bounding box center [885, 336] width 36 height 18
click at [940, 595] on button "Save" at bounding box center [959, 608] width 69 height 31
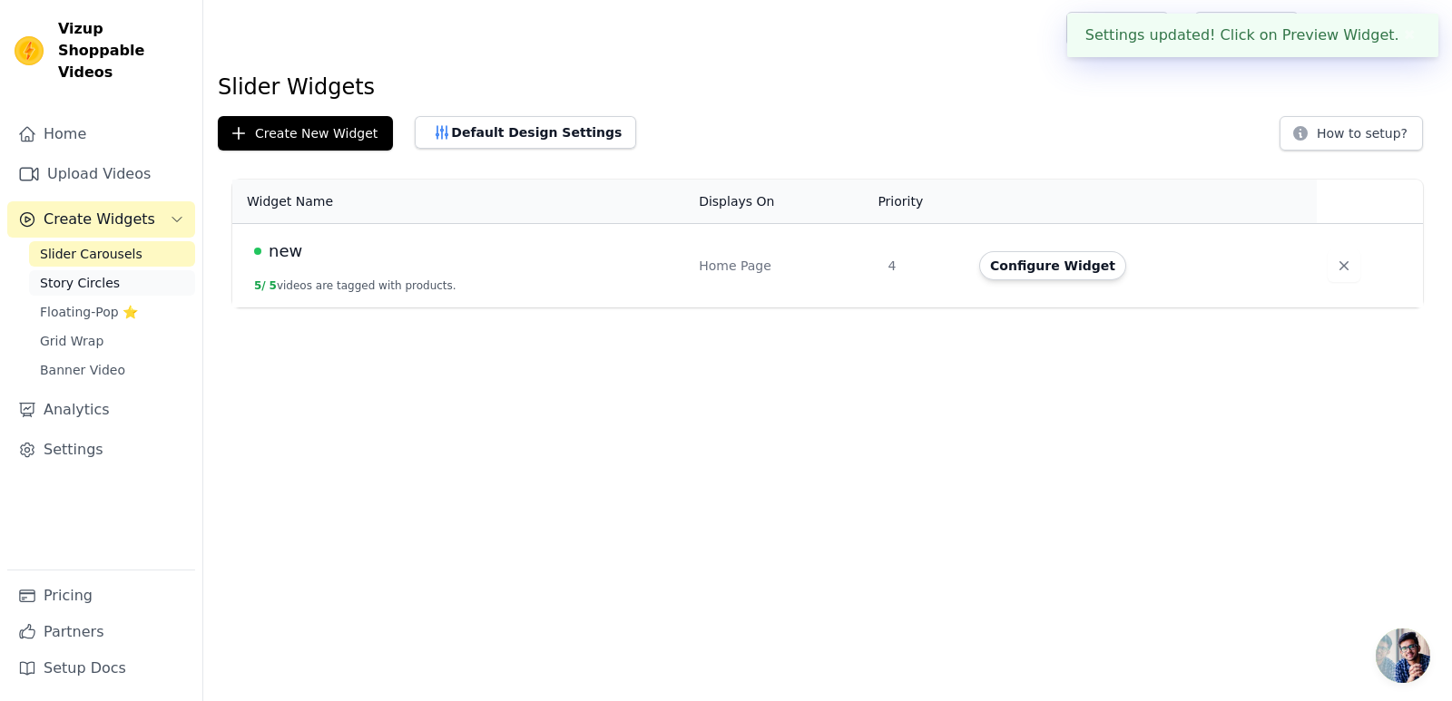
click at [142, 270] on link "Story Circles" at bounding box center [112, 282] width 166 height 25
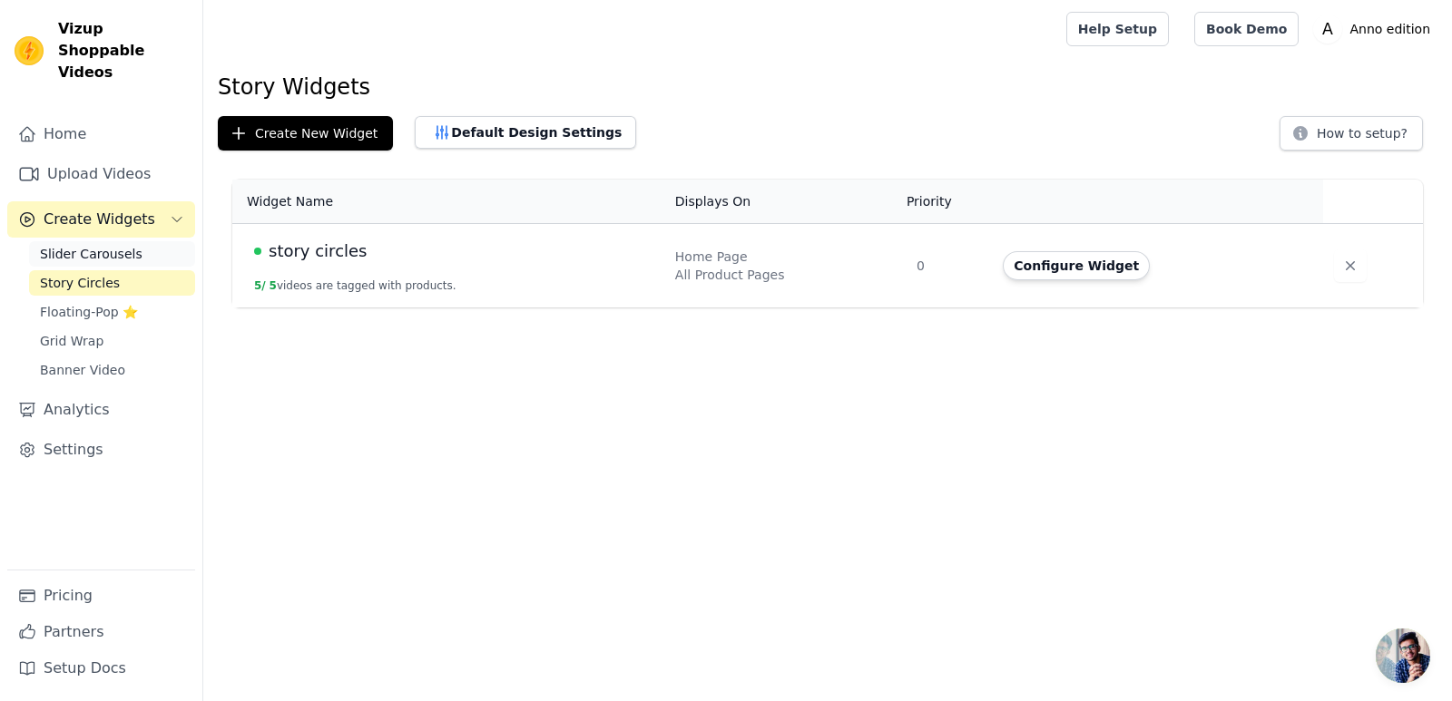
click at [103, 245] on span "Slider Carousels" at bounding box center [91, 254] width 103 height 18
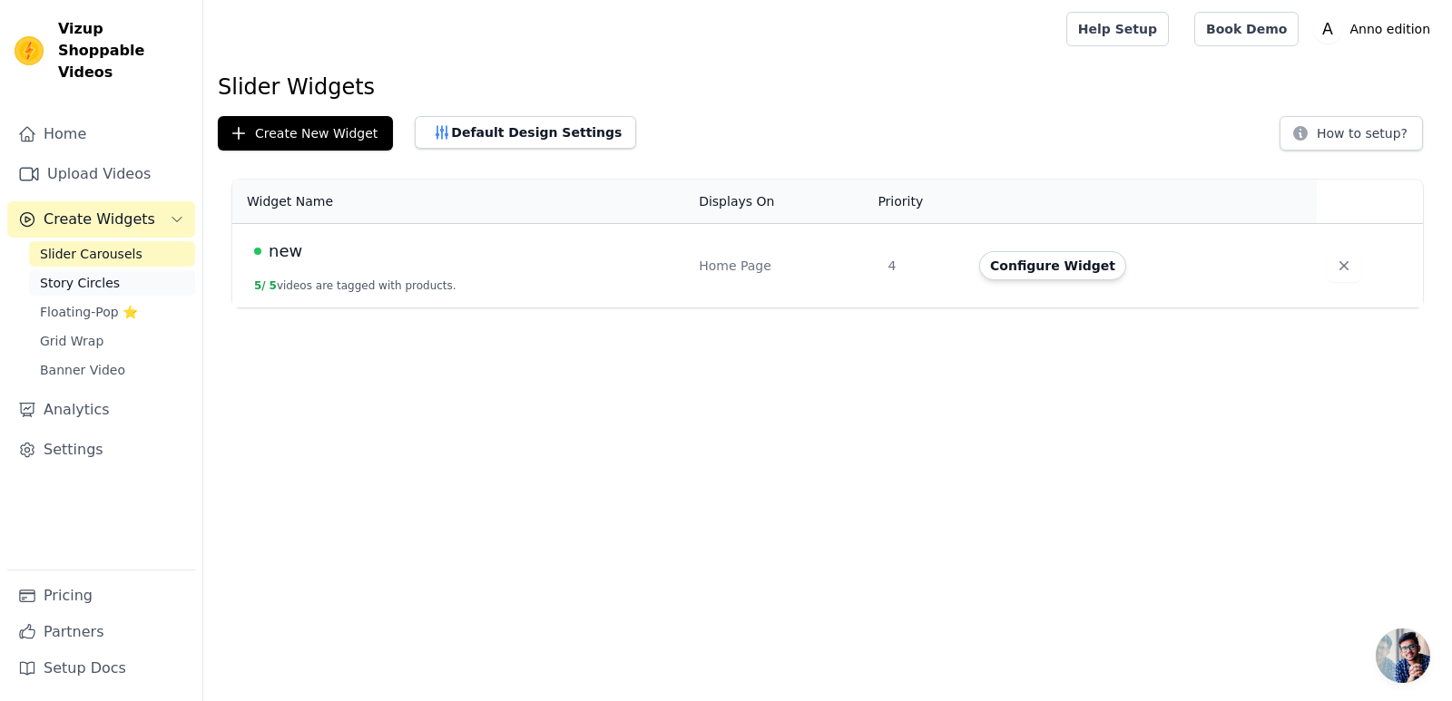
click at [111, 270] on link "Story Circles" at bounding box center [112, 282] width 166 height 25
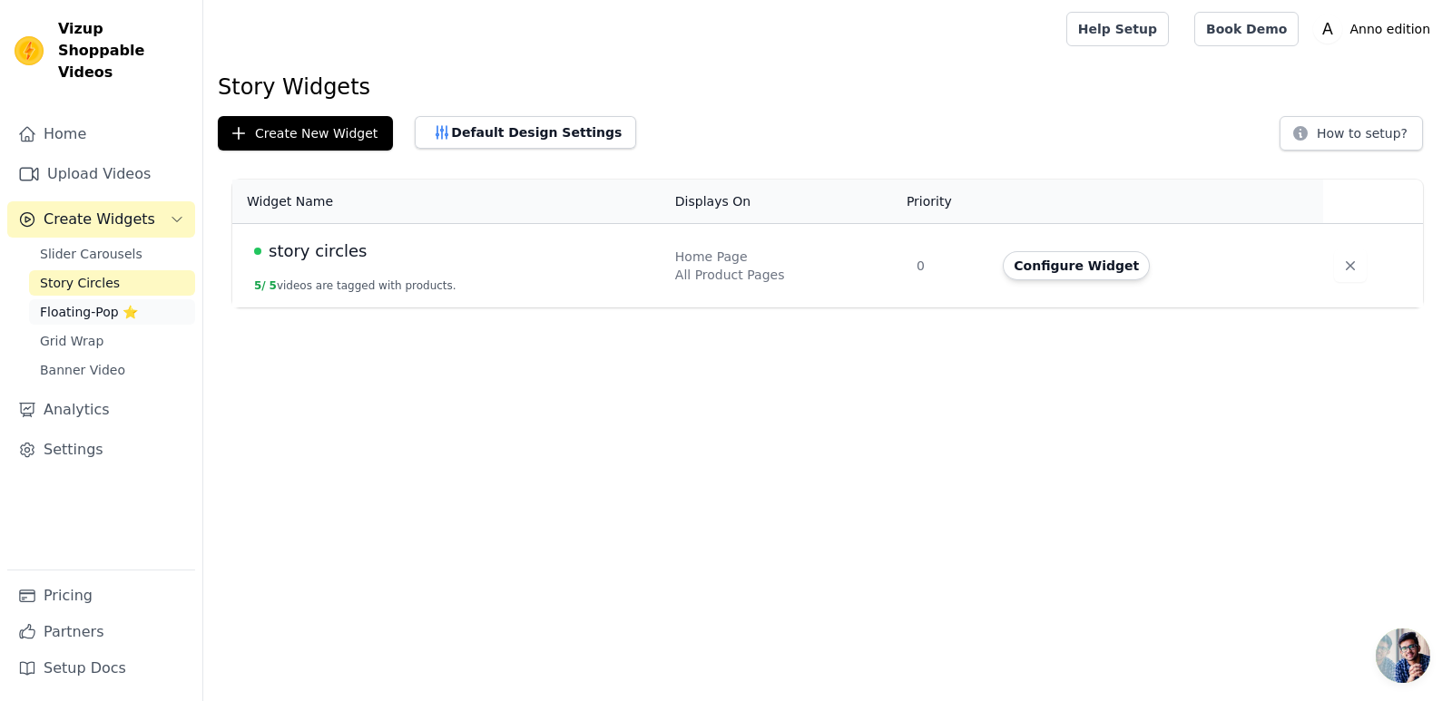
click at [104, 303] on span "Floating-Pop ⭐" at bounding box center [89, 312] width 98 height 18
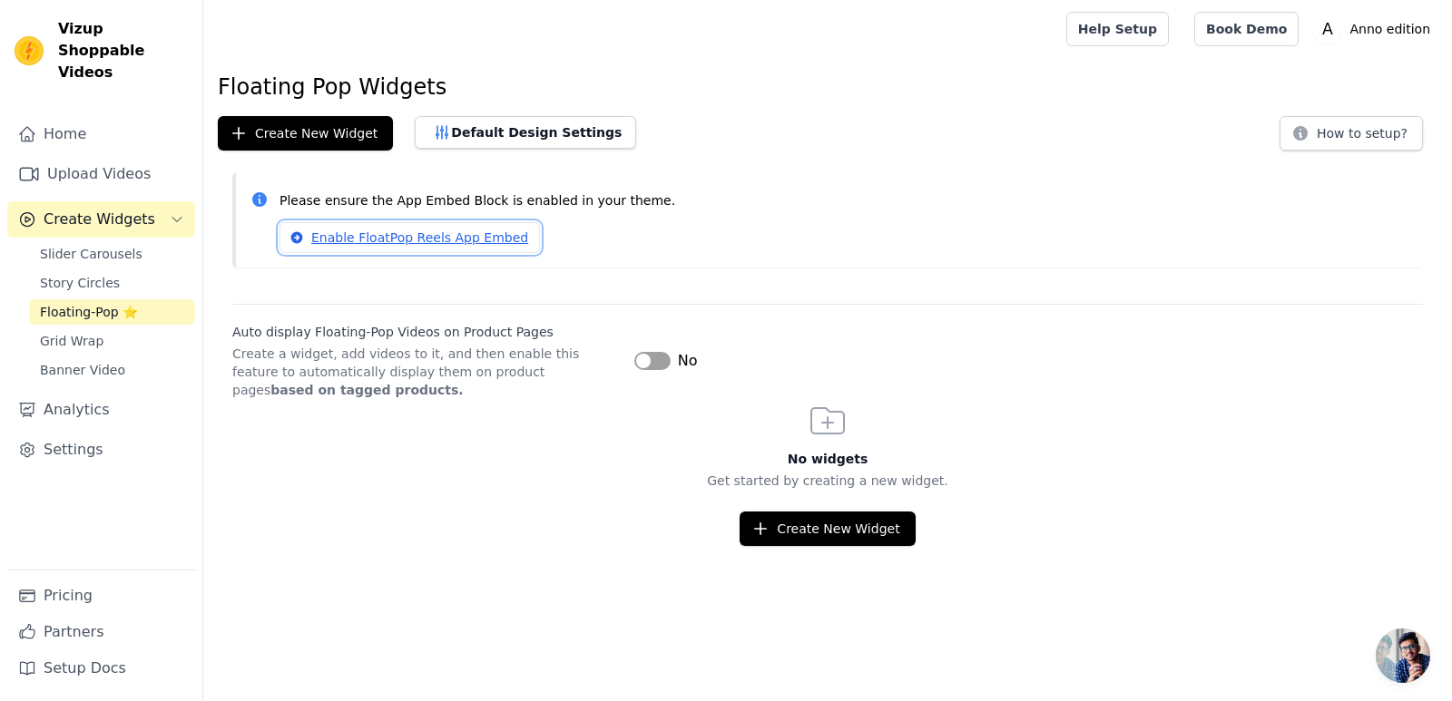
click at [423, 230] on link "Enable FloatPop Reels App Embed" at bounding box center [409, 237] width 260 height 31
click at [638, 366] on button "Label" at bounding box center [652, 361] width 36 height 18
click at [808, 524] on button "Create New Widget" at bounding box center [826, 529] width 175 height 34
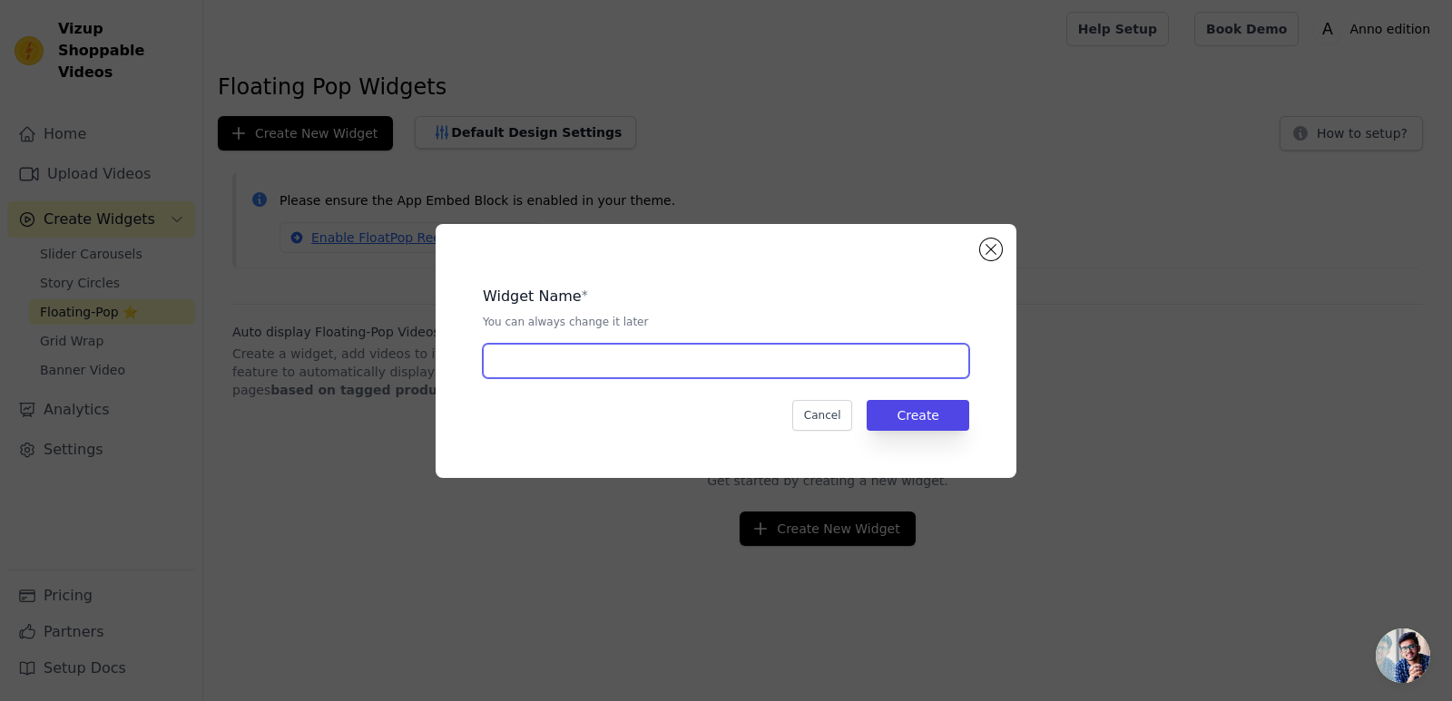
click at [611, 344] on input "text" at bounding box center [726, 361] width 486 height 34
type input "new"
click at [912, 410] on button "Create" at bounding box center [918, 415] width 103 height 31
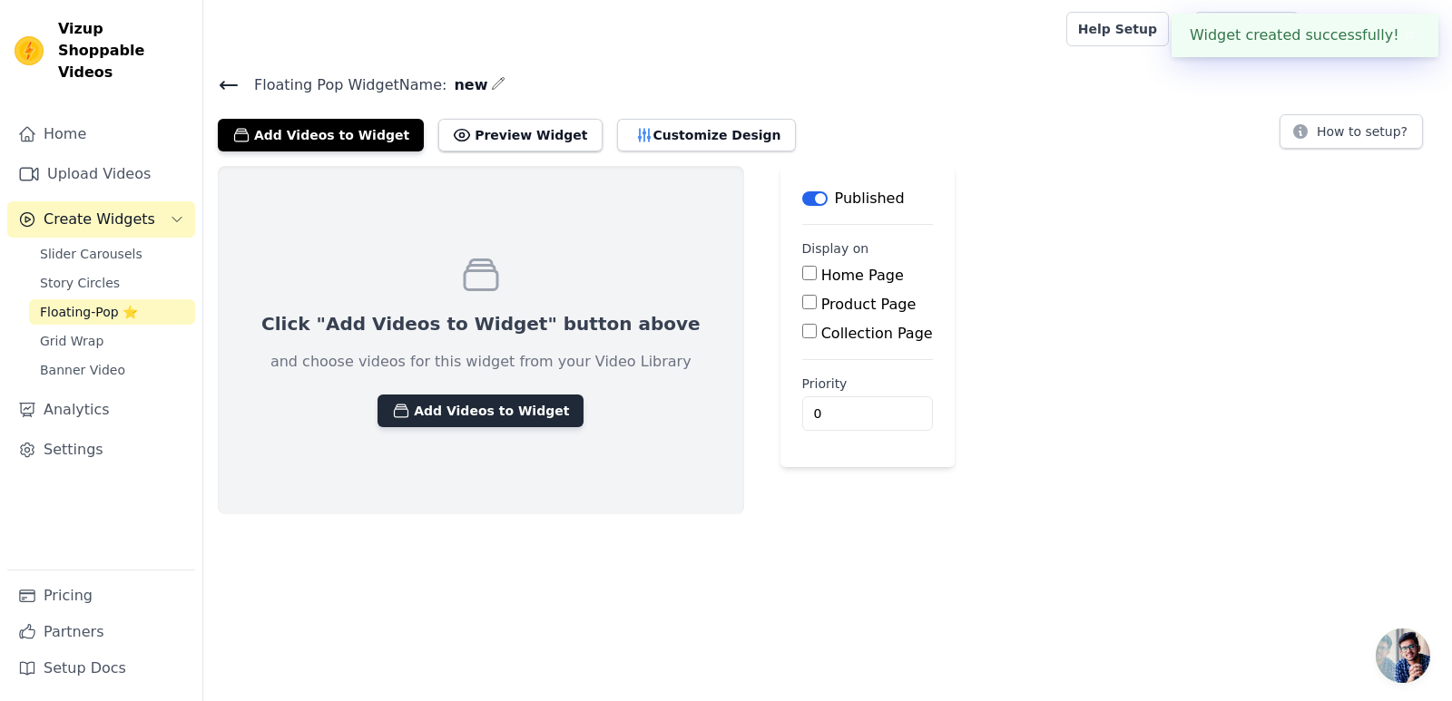
click at [471, 406] on button "Add Videos to Widget" at bounding box center [480, 411] width 206 height 33
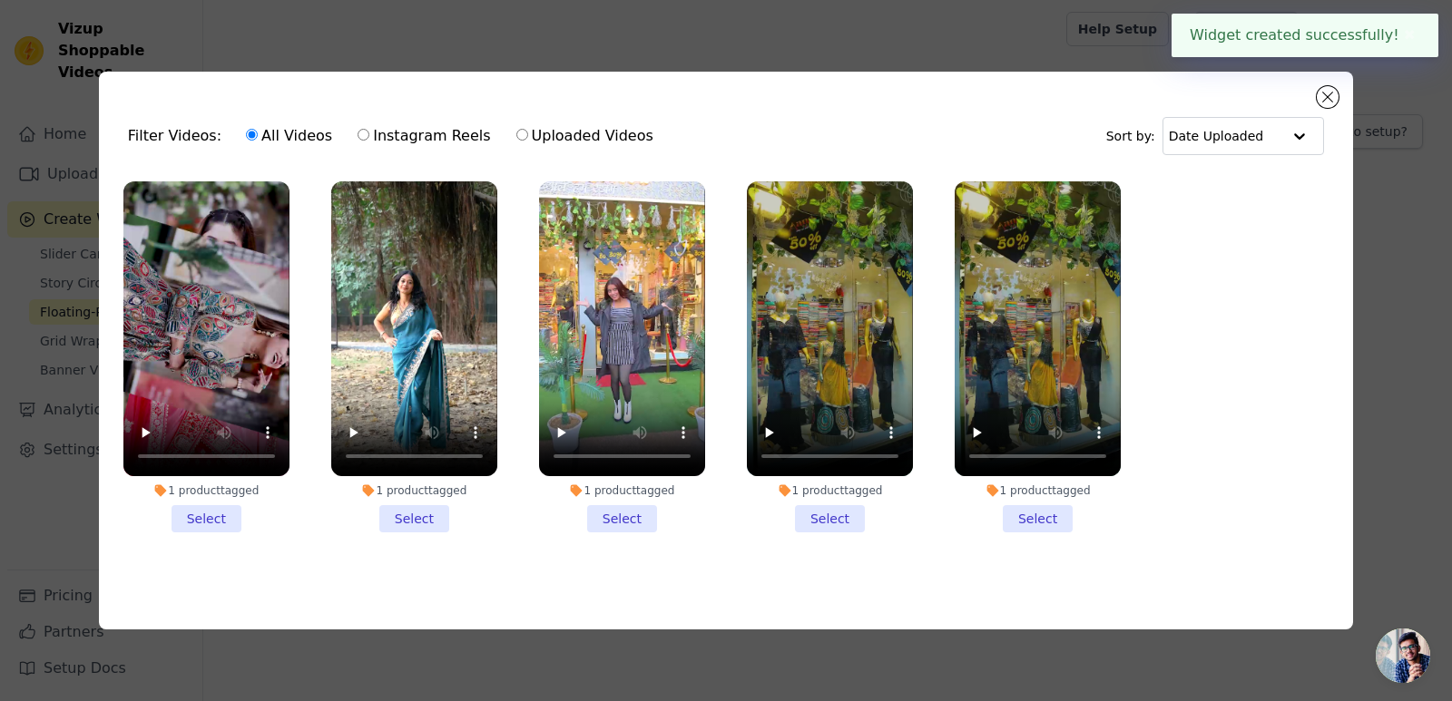
click at [837, 515] on li "1 product tagged Select" at bounding box center [830, 356] width 166 height 351
click at [0, 0] on input "1 product tagged Select" at bounding box center [0, 0] width 0 height 0
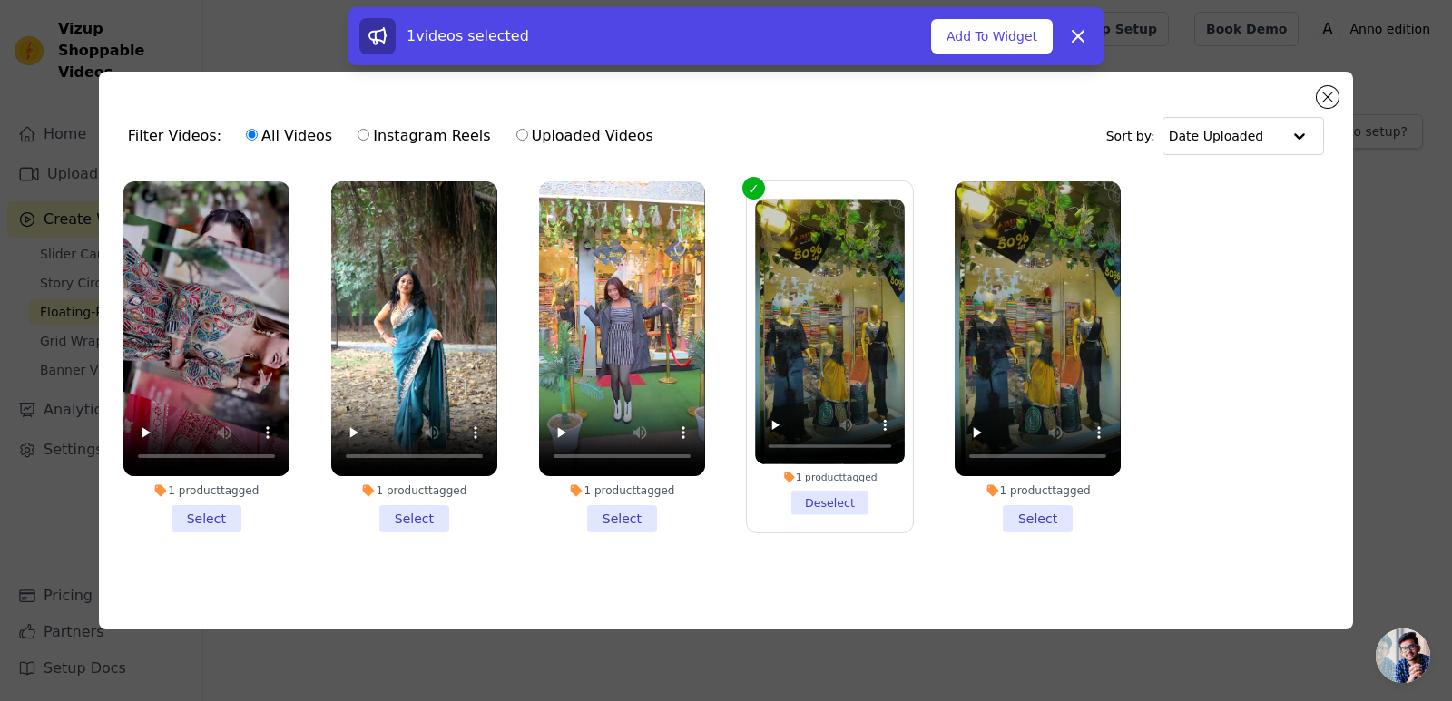
click at [1043, 523] on li "1 product tagged Select" at bounding box center [1038, 356] width 166 height 351
click at [0, 0] on input "1 product tagged Select" at bounding box center [0, 0] width 0 height 0
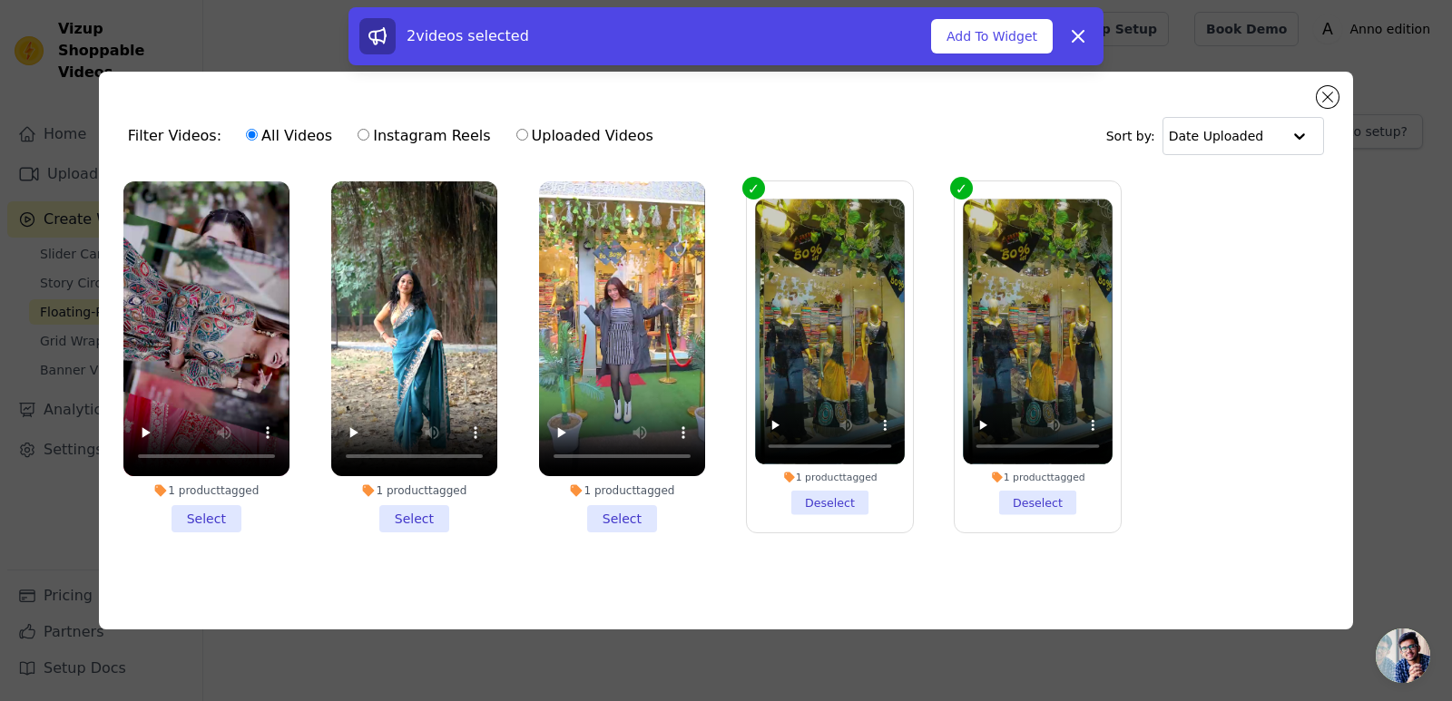
click at [636, 512] on li "1 product tagged Select" at bounding box center [622, 356] width 166 height 351
click at [0, 0] on input "1 product tagged Select" at bounding box center [0, 0] width 0 height 0
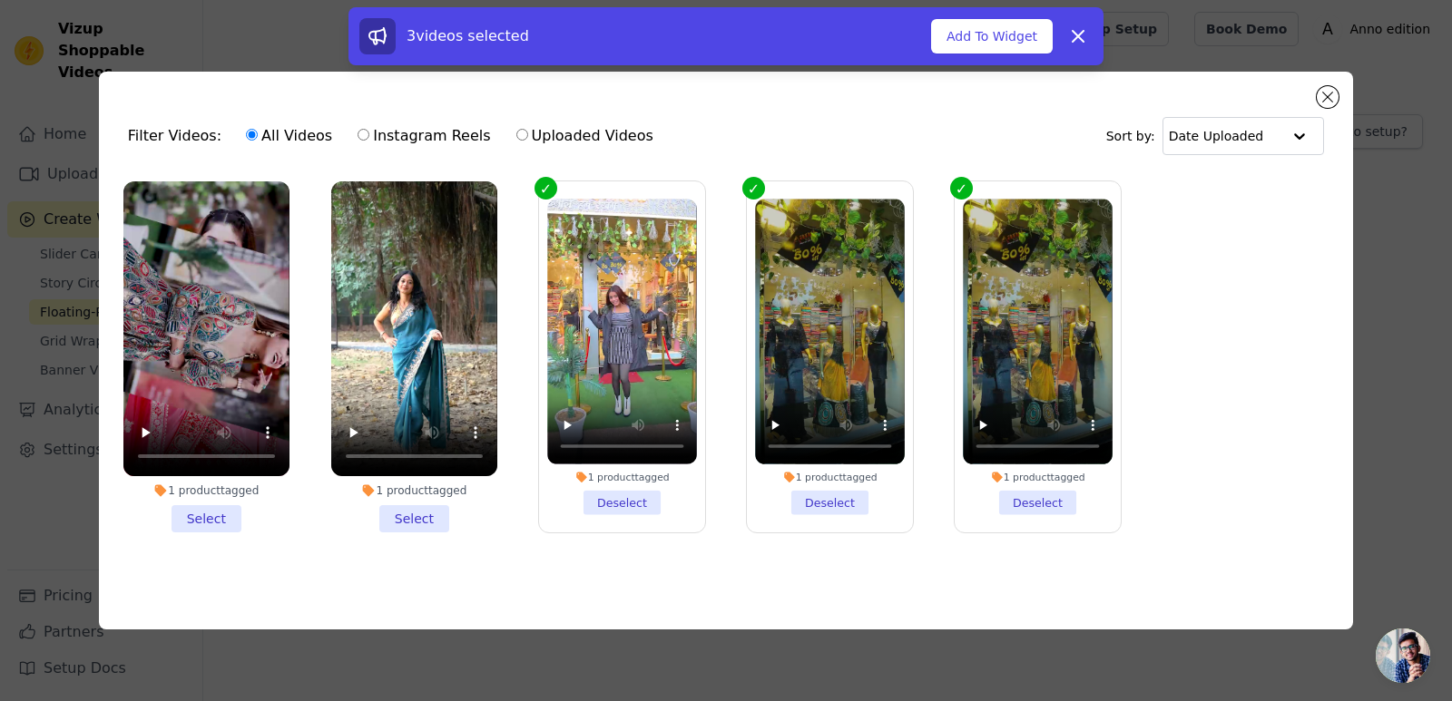
click at [408, 510] on li "1 product tagged Select" at bounding box center [414, 356] width 166 height 351
click at [0, 0] on input "1 product tagged Select" at bounding box center [0, 0] width 0 height 0
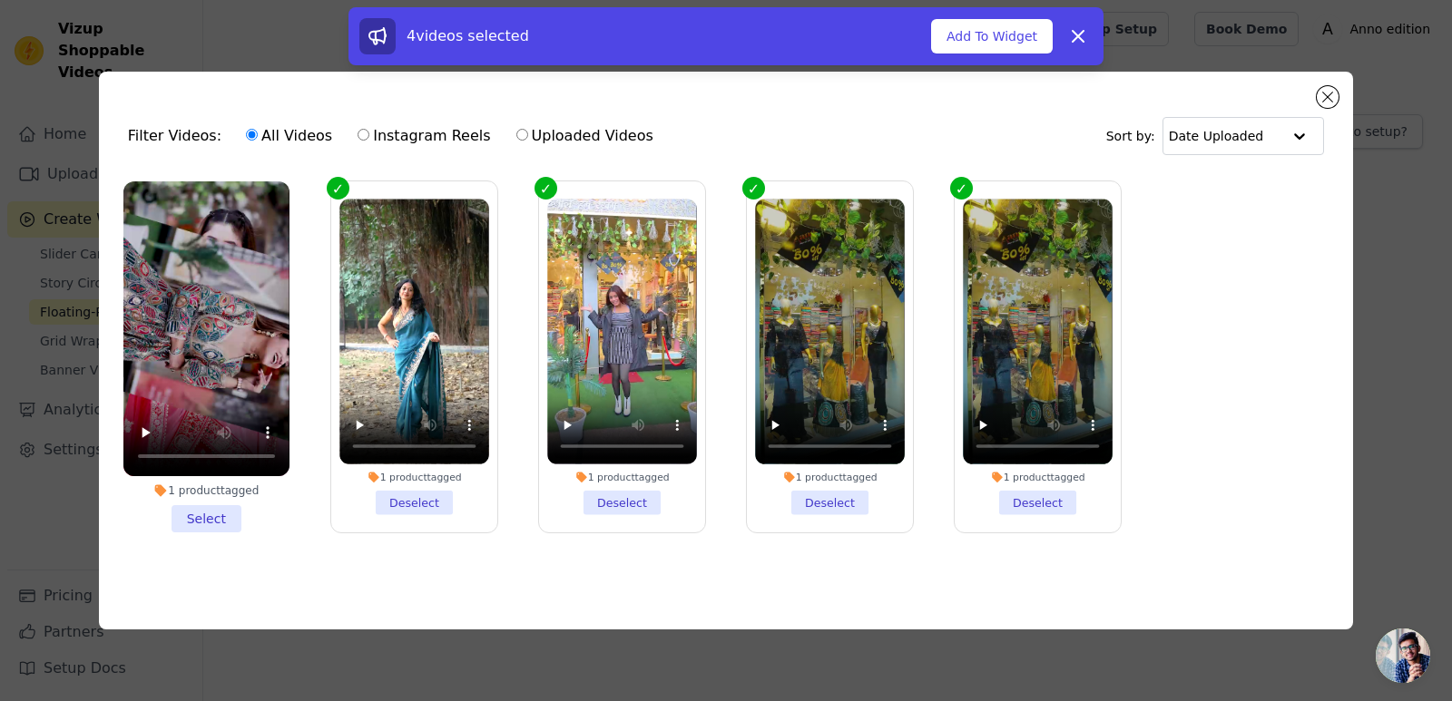
drag, startPoint x: 246, startPoint y: 512, endPoint x: 224, endPoint y: 512, distance: 21.8
click at [245, 512] on li "1 product tagged Select" at bounding box center [206, 356] width 166 height 351
click at [0, 0] on input "1 product tagged Select" at bounding box center [0, 0] width 0 height 0
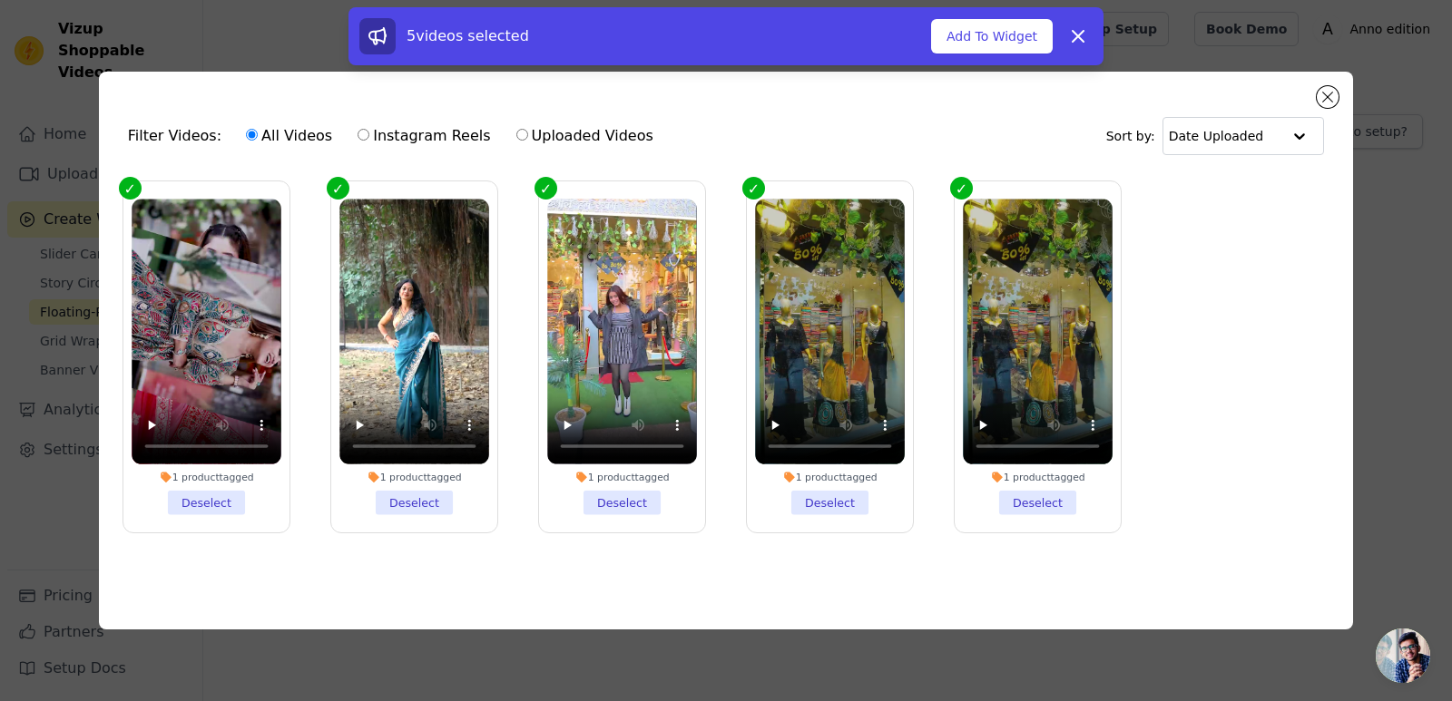
click at [224, 512] on label "1 product tagged Deselect" at bounding box center [206, 357] width 168 height 353
click at [0, 0] on input "1 product tagged Deselect" at bounding box center [0, 0] width 0 height 0
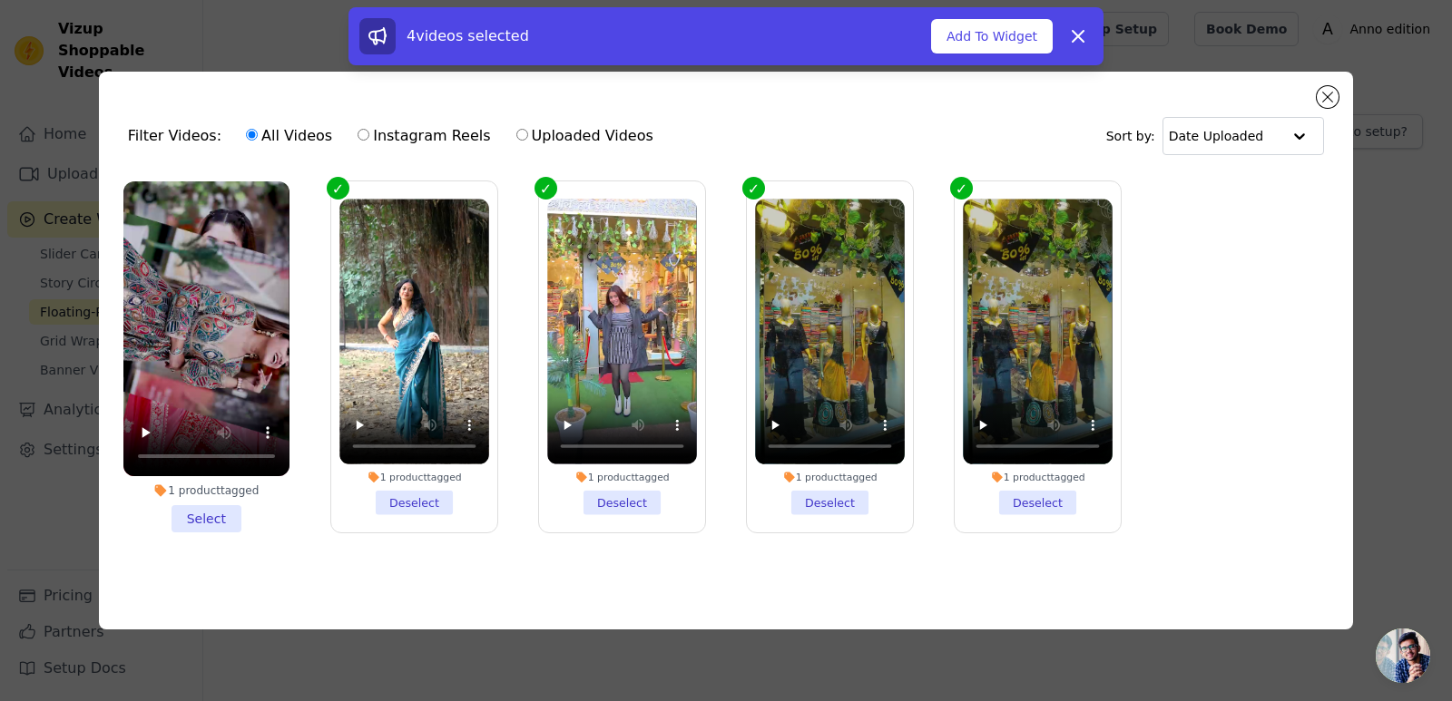
click at [224, 512] on li "1 product tagged Select" at bounding box center [206, 356] width 166 height 351
click at [0, 0] on input "1 product tagged Select" at bounding box center [0, 0] width 0 height 0
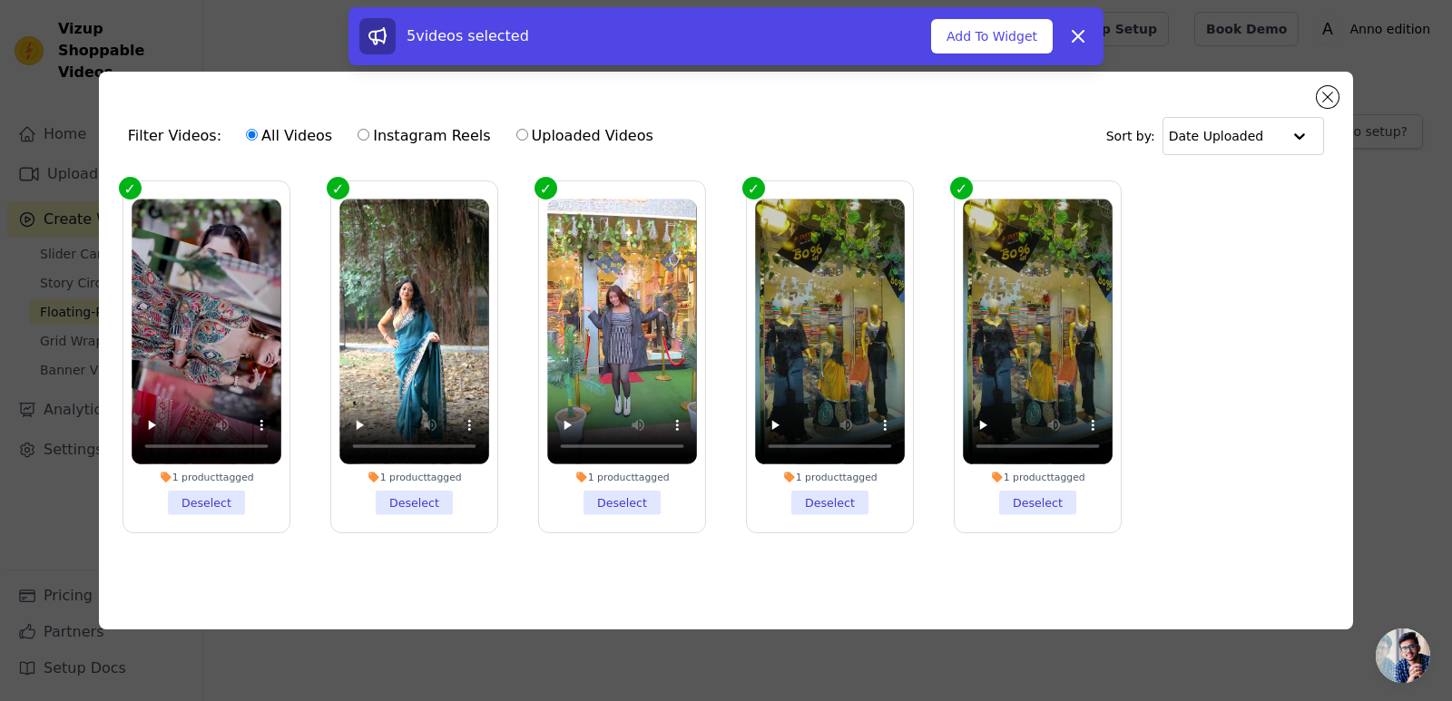
click at [1337, 87] on div "Filter Videos: All Videos Instagram Reels Uploaded Videos Sort by: Date Uploade…" at bounding box center [726, 351] width 1254 height 558
click at [995, 44] on button "Add To Widget" at bounding box center [992, 36] width 122 height 34
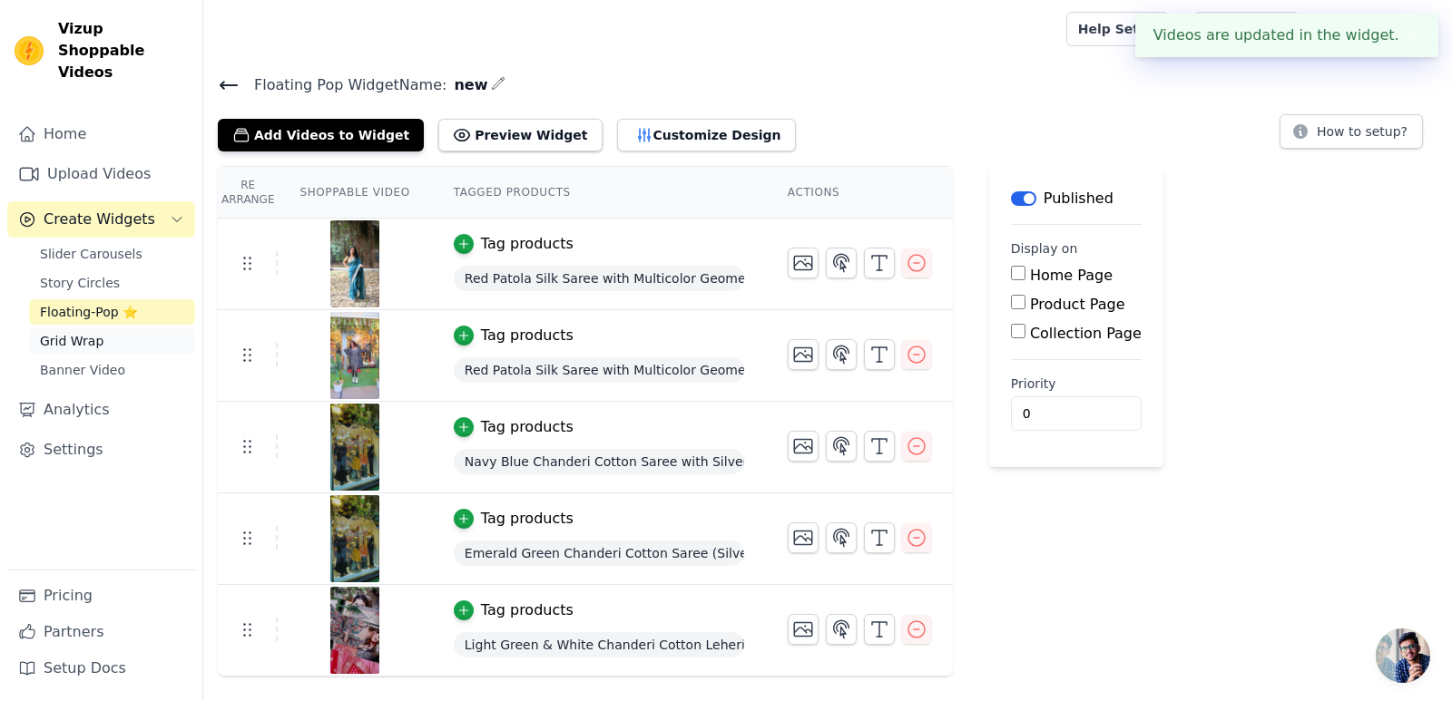
click at [60, 332] on span "Grid Wrap" at bounding box center [72, 341] width 64 height 18
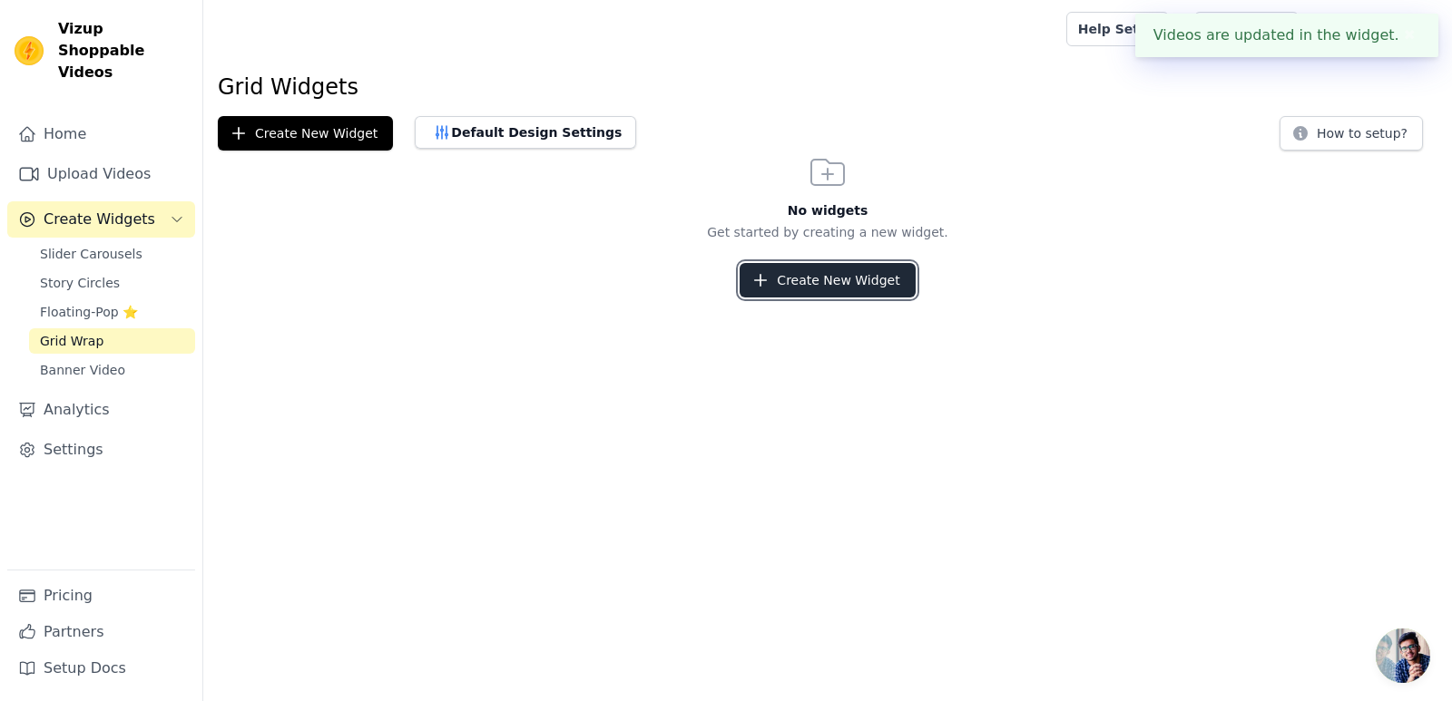
click at [787, 285] on button "Create New Widget" at bounding box center [826, 280] width 175 height 34
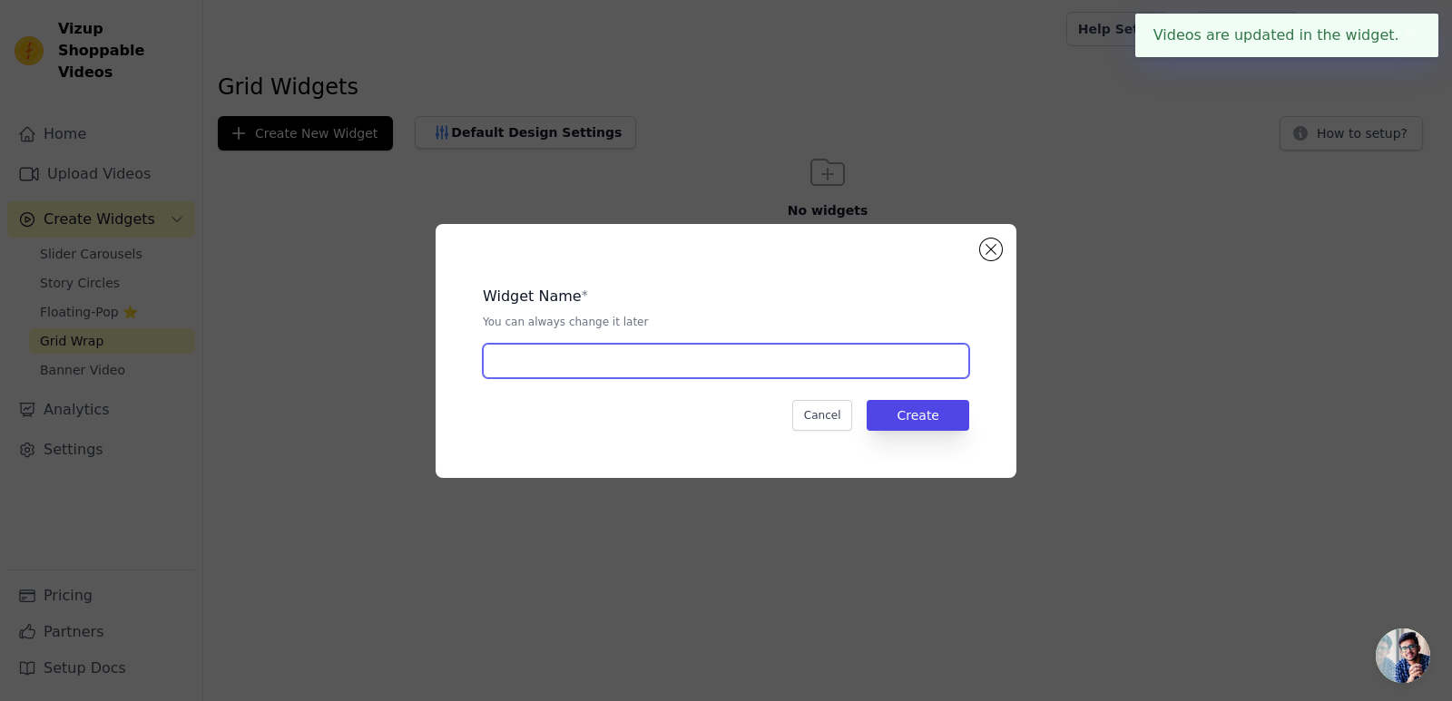
click at [550, 367] on input "text" at bounding box center [726, 361] width 486 height 34
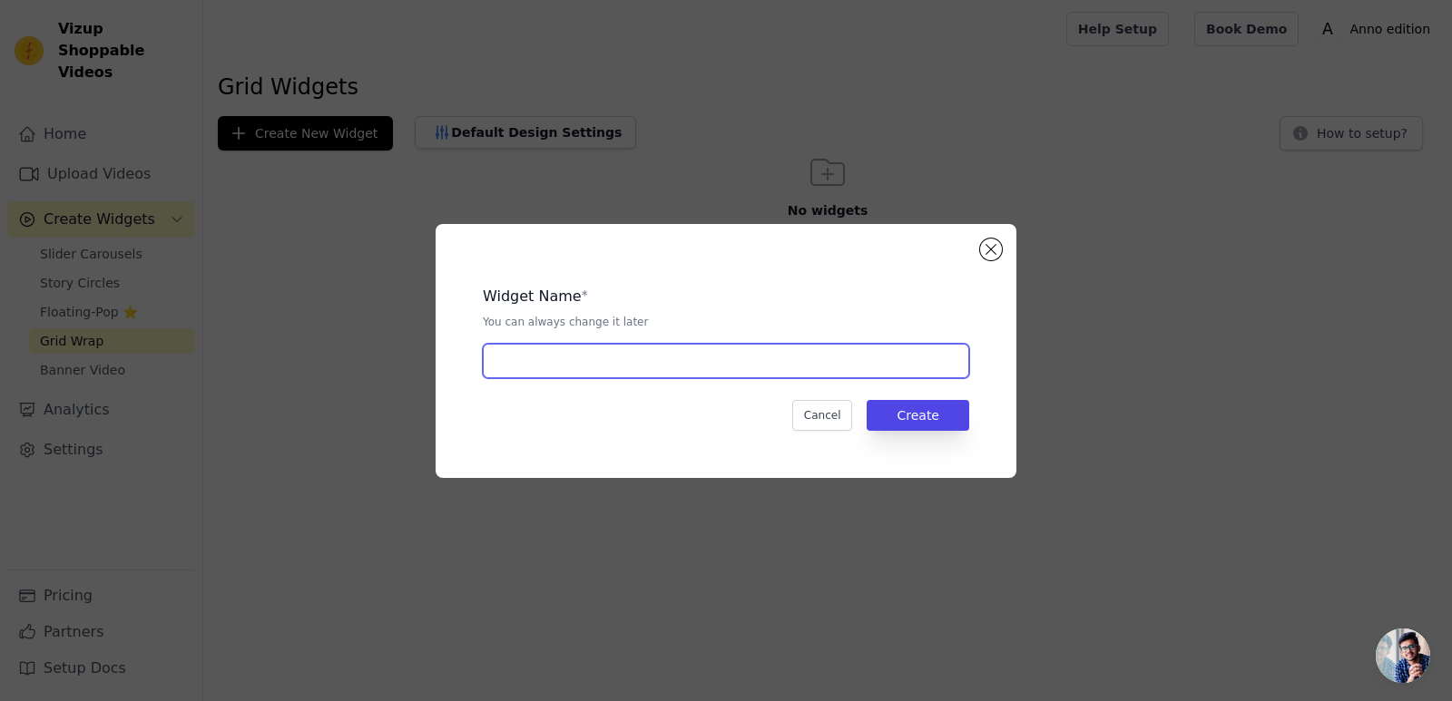
type input "new"
click at [938, 413] on button "Create" at bounding box center [918, 415] width 103 height 31
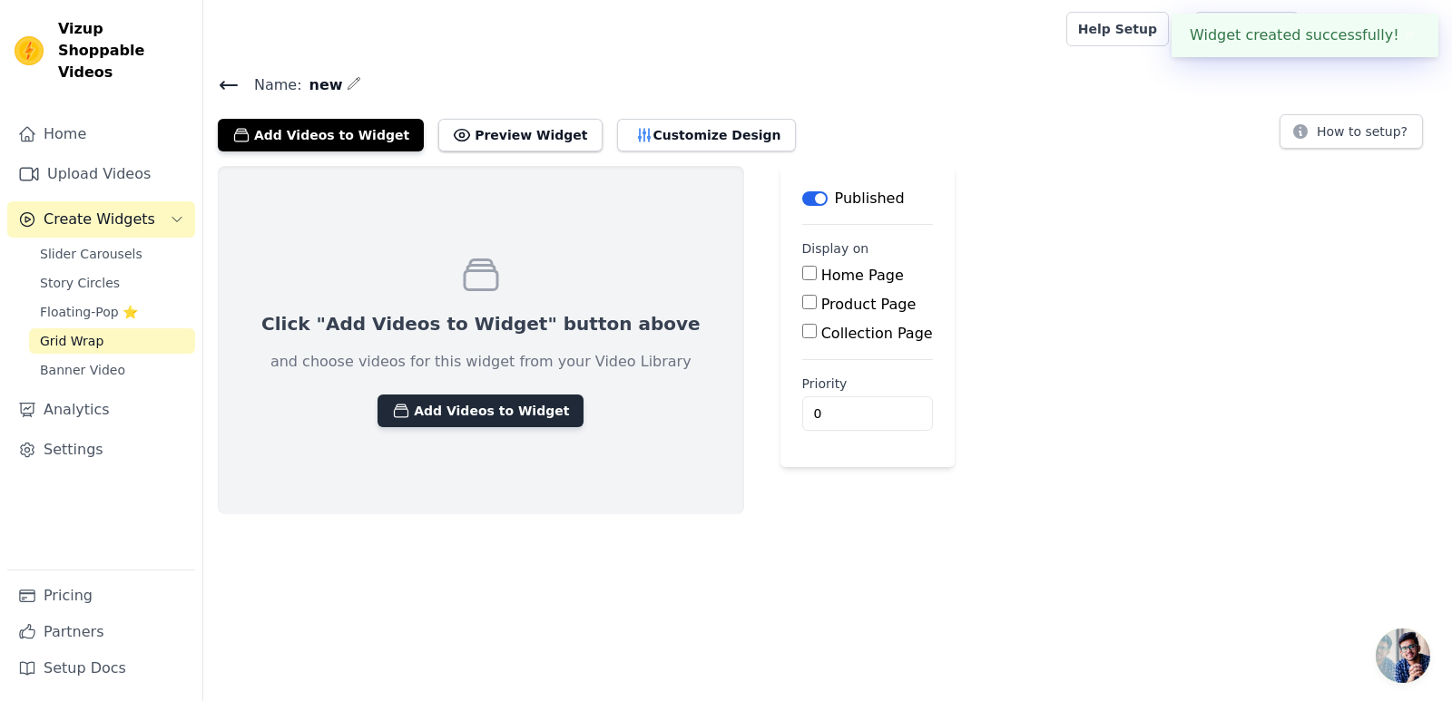
click at [475, 417] on button "Add Videos to Widget" at bounding box center [480, 411] width 206 height 33
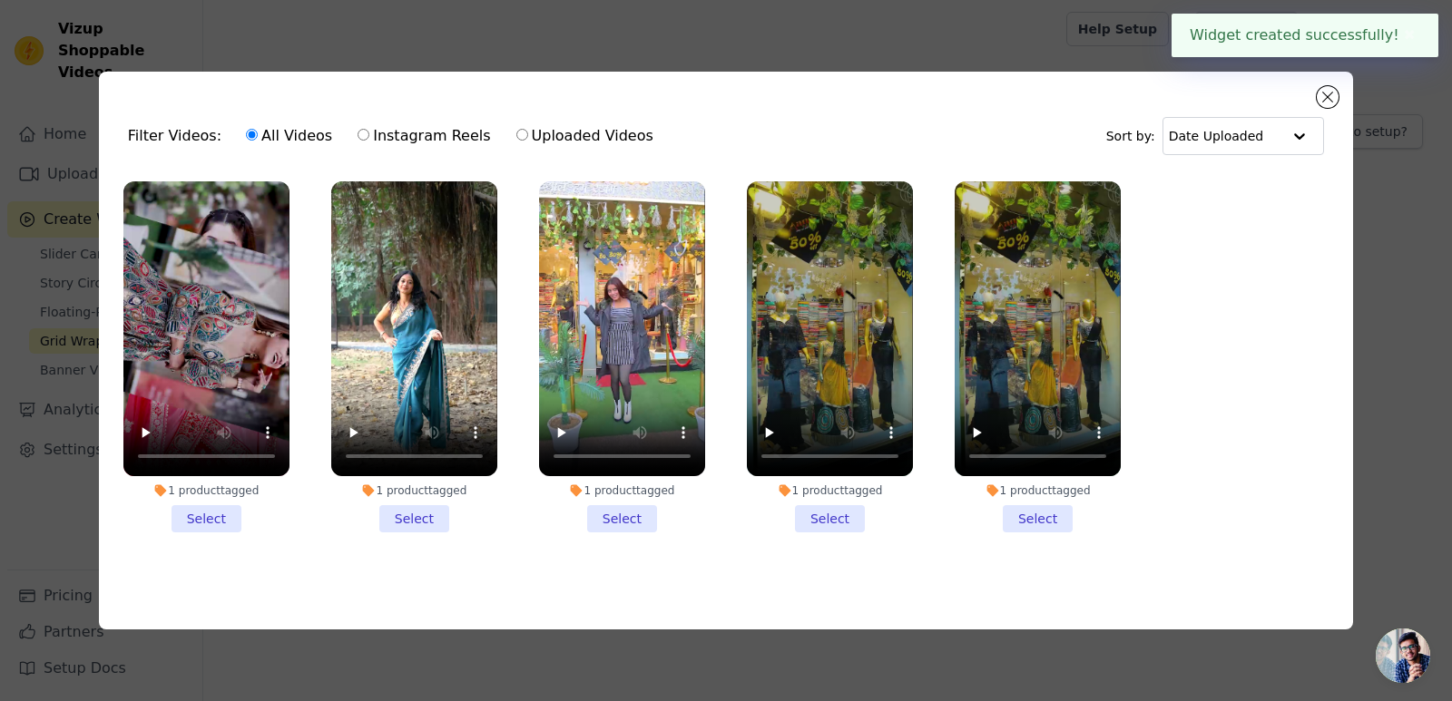
click at [211, 498] on li "1 product tagged Select" at bounding box center [206, 356] width 166 height 351
click at [0, 0] on input "1 product tagged Select" at bounding box center [0, 0] width 0 height 0
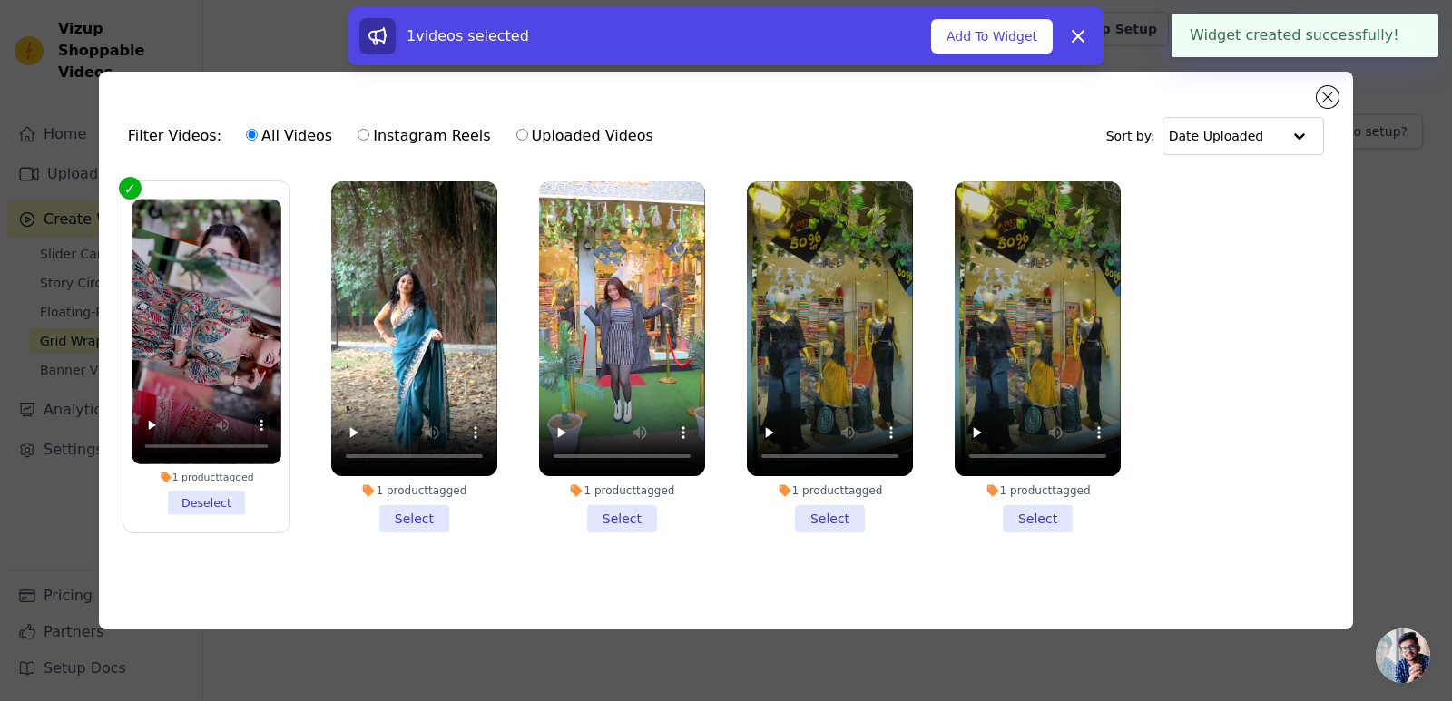
click at [400, 506] on li "1 product tagged Select" at bounding box center [414, 356] width 166 height 351
click at [0, 0] on input "1 product tagged Select" at bounding box center [0, 0] width 0 height 0
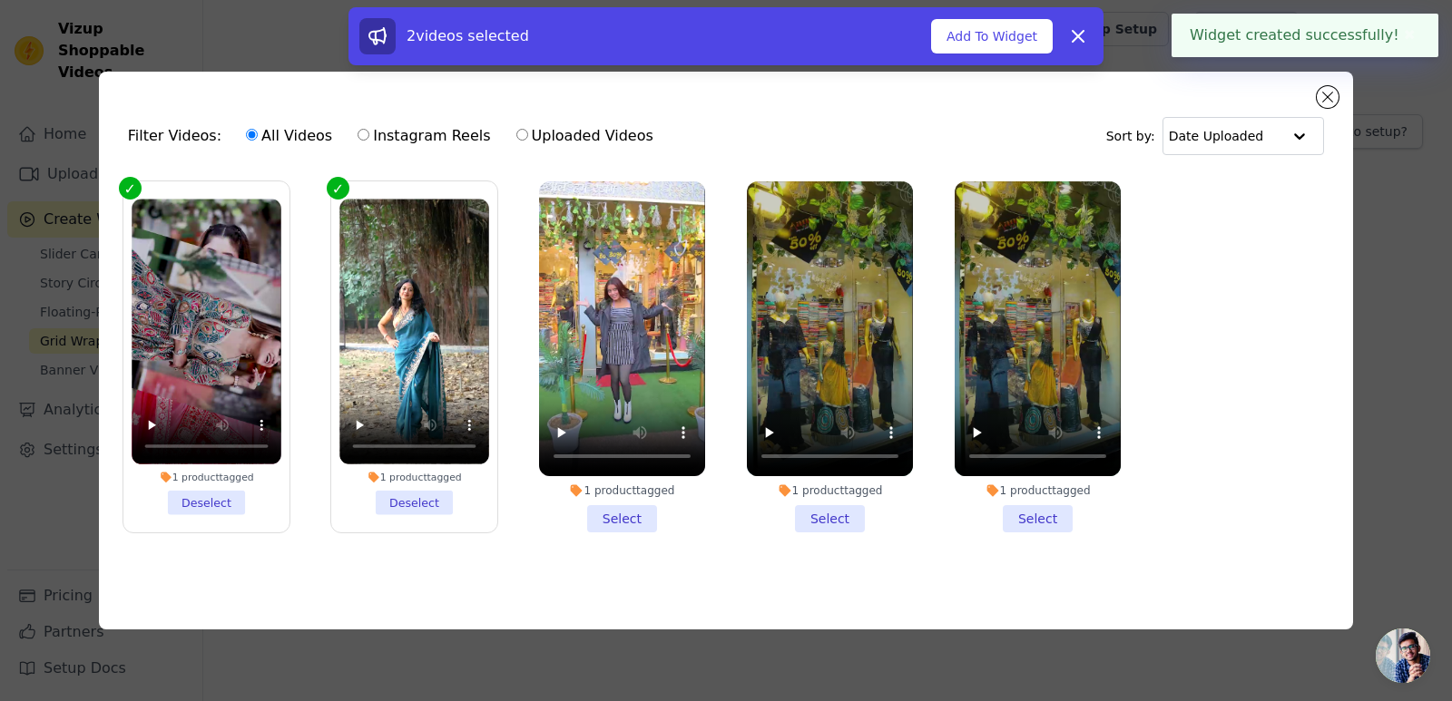
click at [632, 514] on li "1 product tagged Select" at bounding box center [622, 356] width 166 height 351
click at [0, 0] on input "1 product tagged Select" at bounding box center [0, 0] width 0 height 0
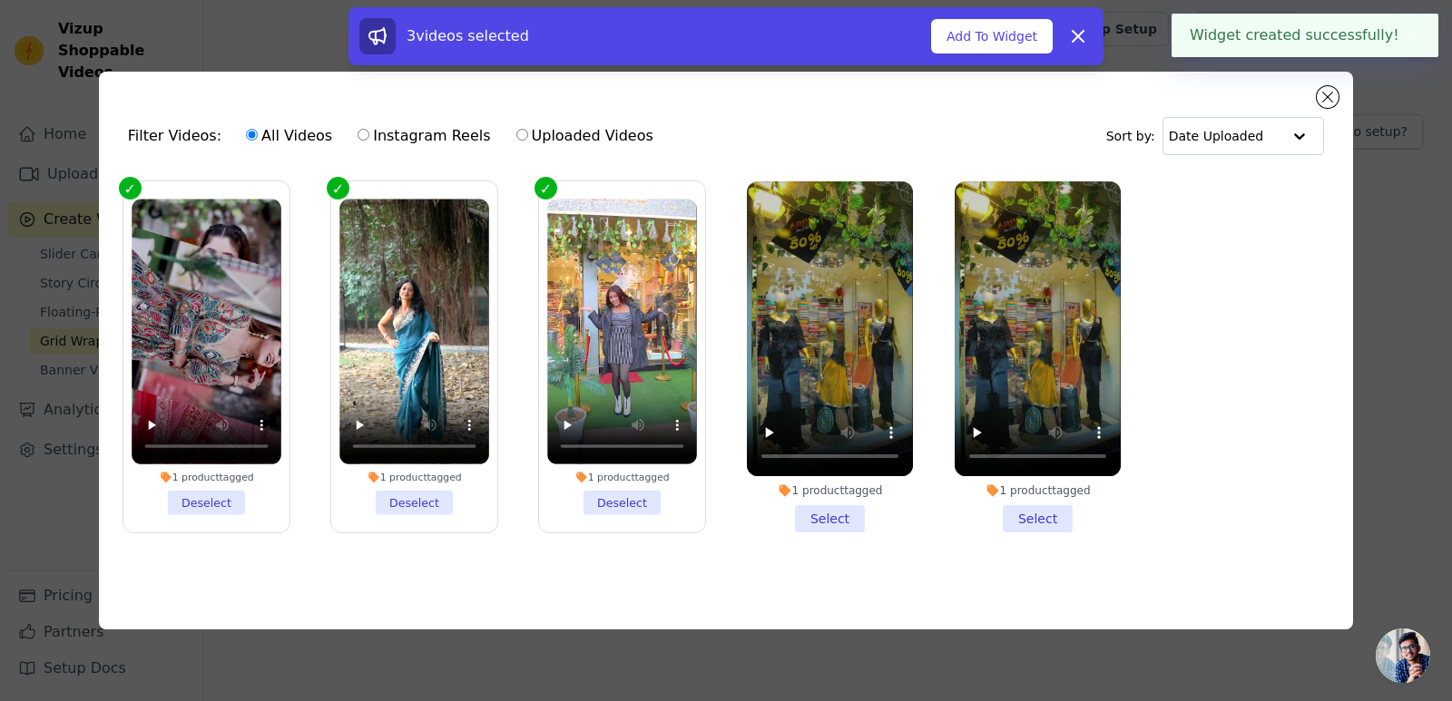
click at [866, 519] on li "1 product tagged Select" at bounding box center [830, 356] width 166 height 351
click at [0, 0] on input "1 product tagged Select" at bounding box center [0, 0] width 0 height 0
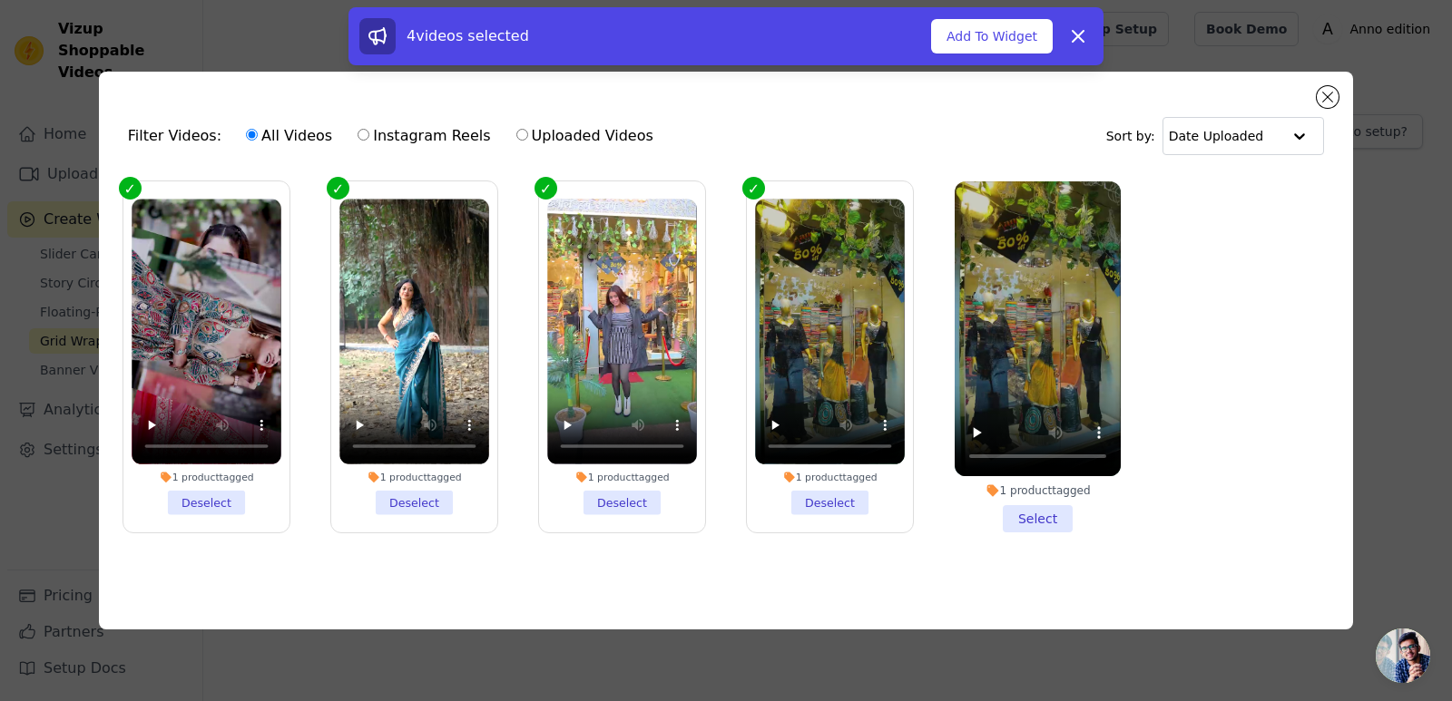
click at [1023, 513] on li "1 product tagged Select" at bounding box center [1038, 356] width 166 height 351
click at [0, 0] on input "1 product tagged Select" at bounding box center [0, 0] width 0 height 0
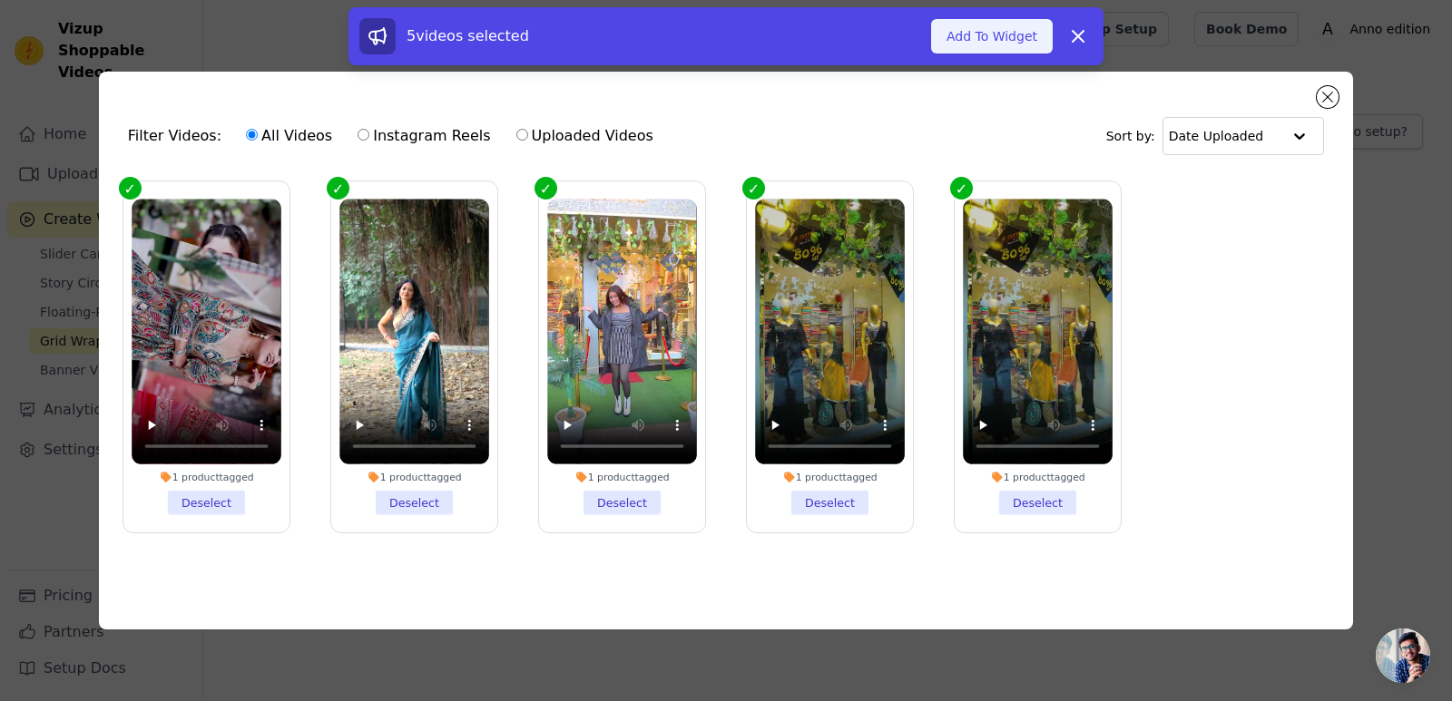
click at [1026, 40] on button "Add To Widget" at bounding box center [992, 36] width 122 height 34
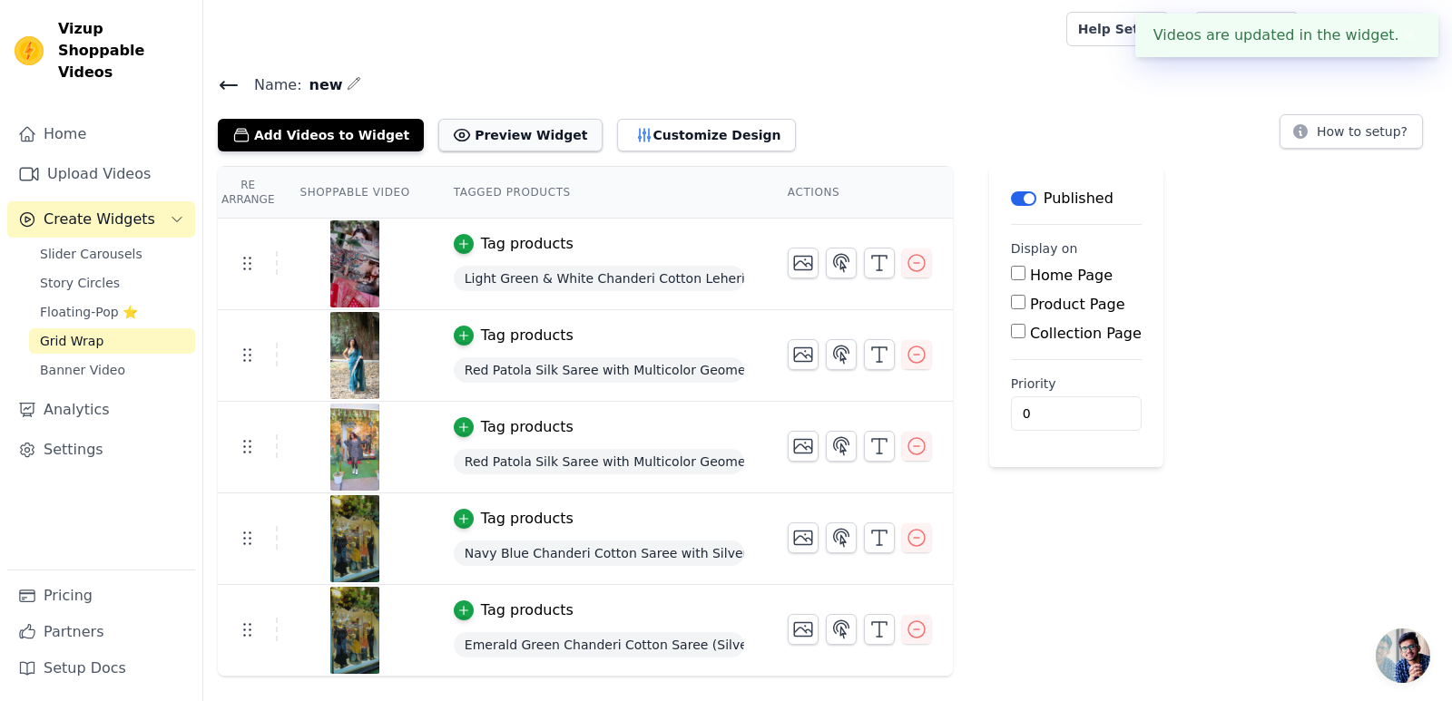
click at [483, 132] on button "Preview Widget" at bounding box center [519, 135] width 163 height 33
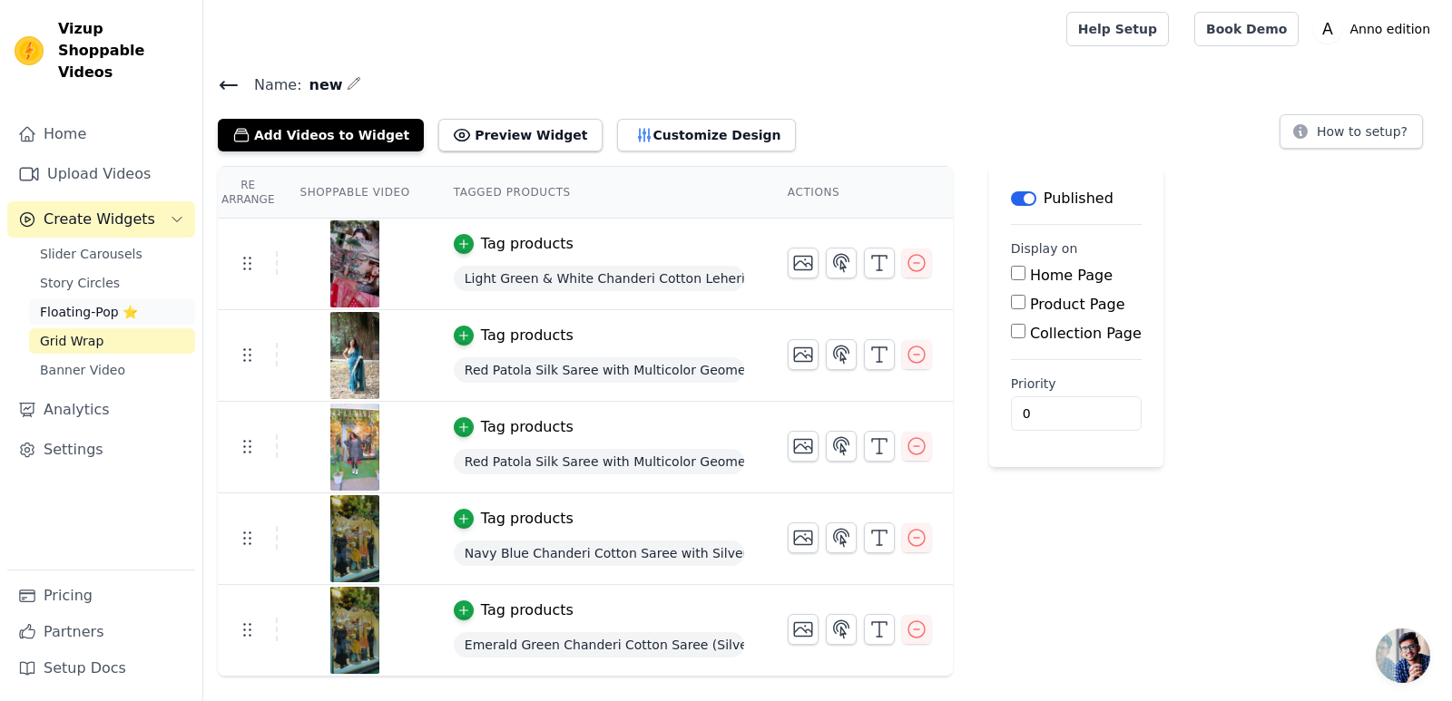
click at [122, 303] on span "Floating-Pop ⭐" at bounding box center [89, 312] width 98 height 18
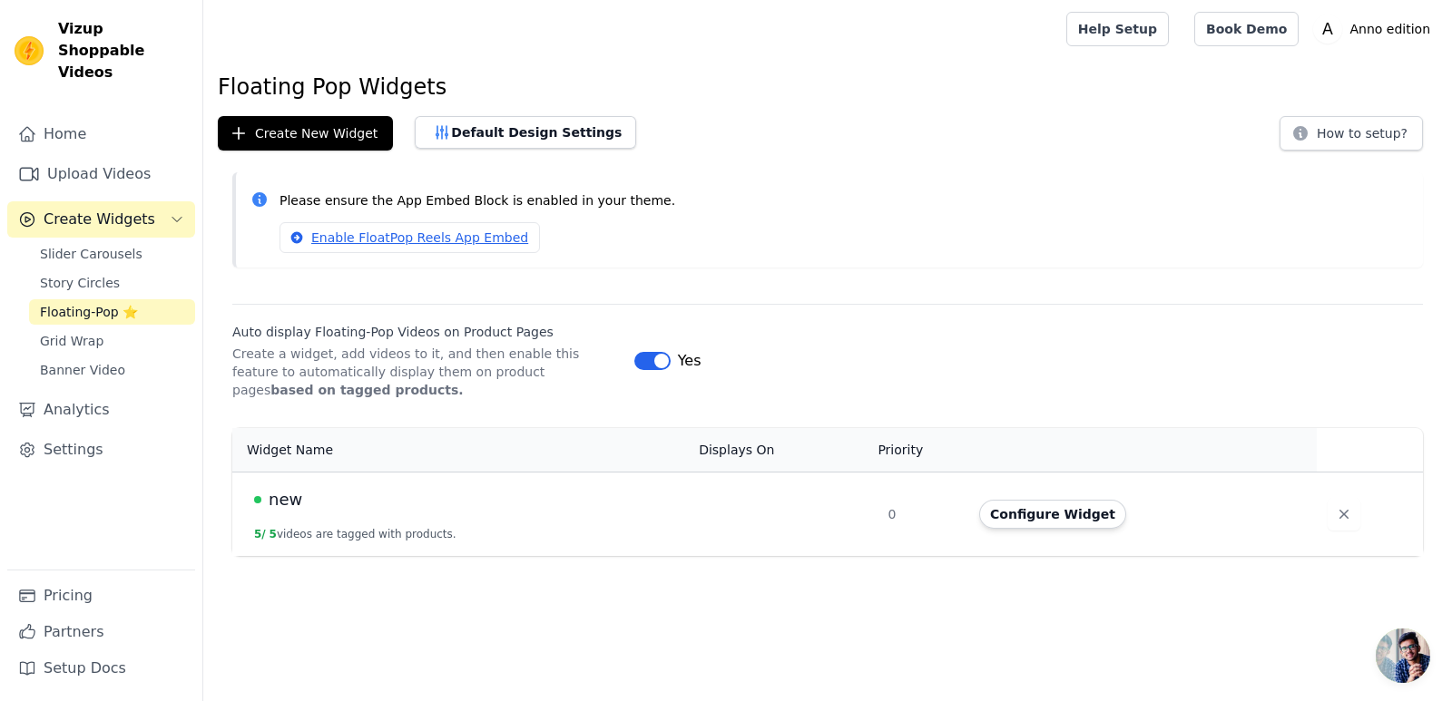
click at [681, 511] on td "new 5 / 5 videos are tagged with products." at bounding box center [459, 514] width 455 height 84
click at [1062, 521] on button "Configure Widget" at bounding box center [1052, 514] width 147 height 29
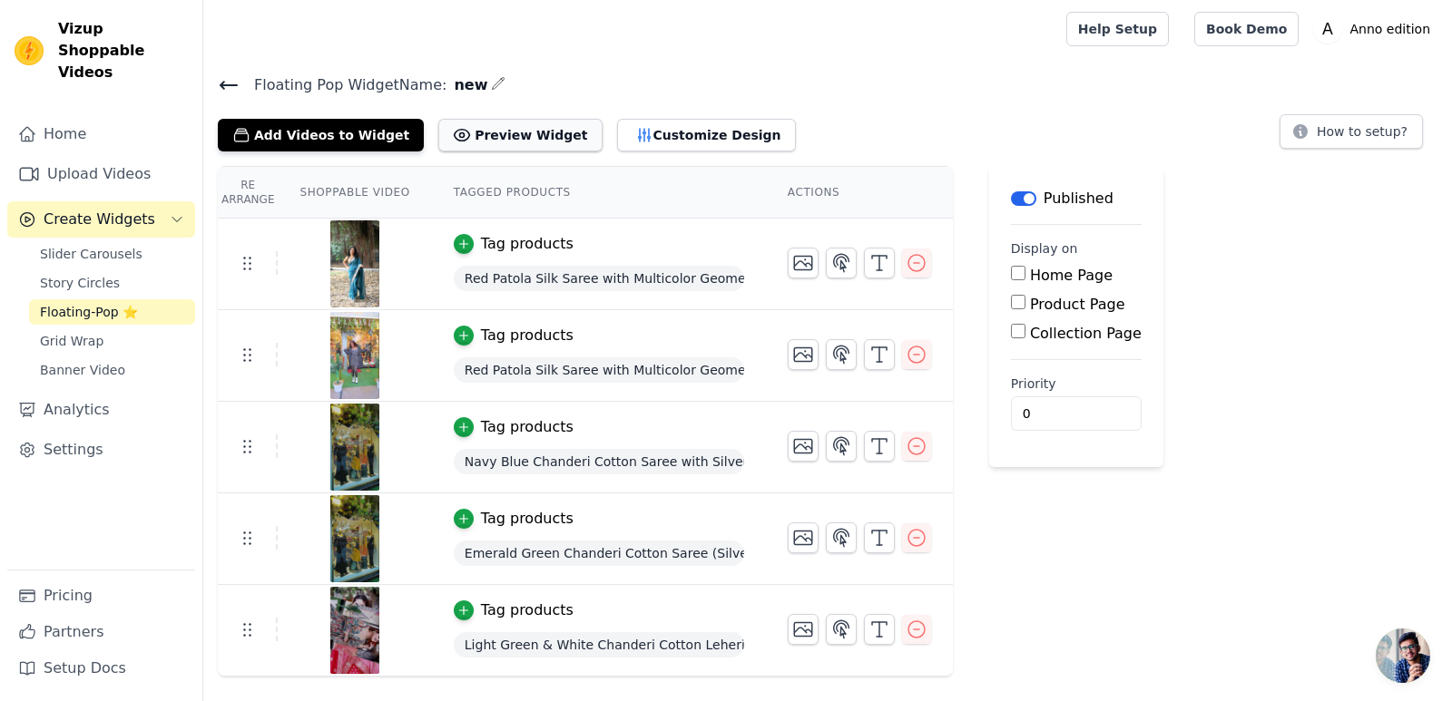
click at [499, 142] on button "Preview Widget" at bounding box center [519, 135] width 163 height 33
click at [1011, 303] on input "Product Page" at bounding box center [1018, 302] width 15 height 15
checkbox input "true"
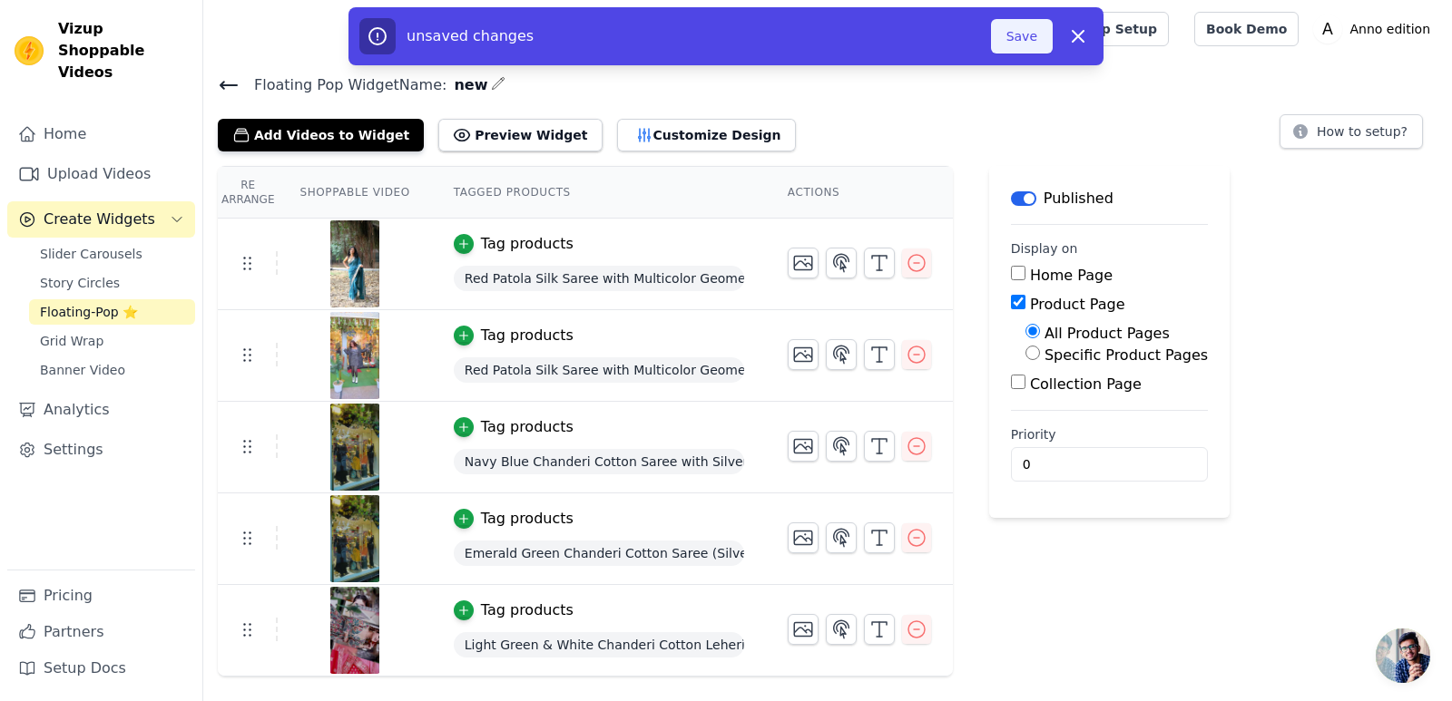
click at [1011, 45] on button "Save" at bounding box center [1022, 36] width 62 height 34
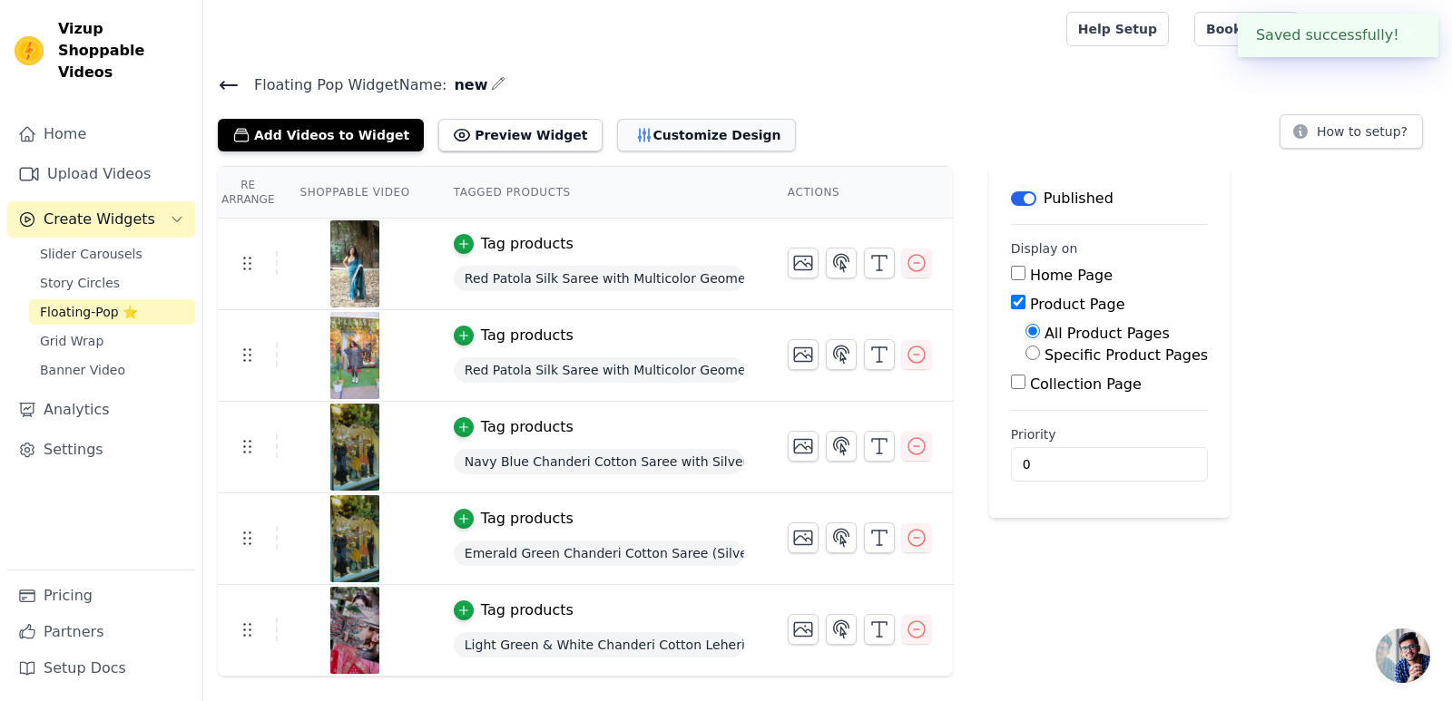
click at [646, 122] on button "Customize Design" at bounding box center [706, 135] width 179 height 33
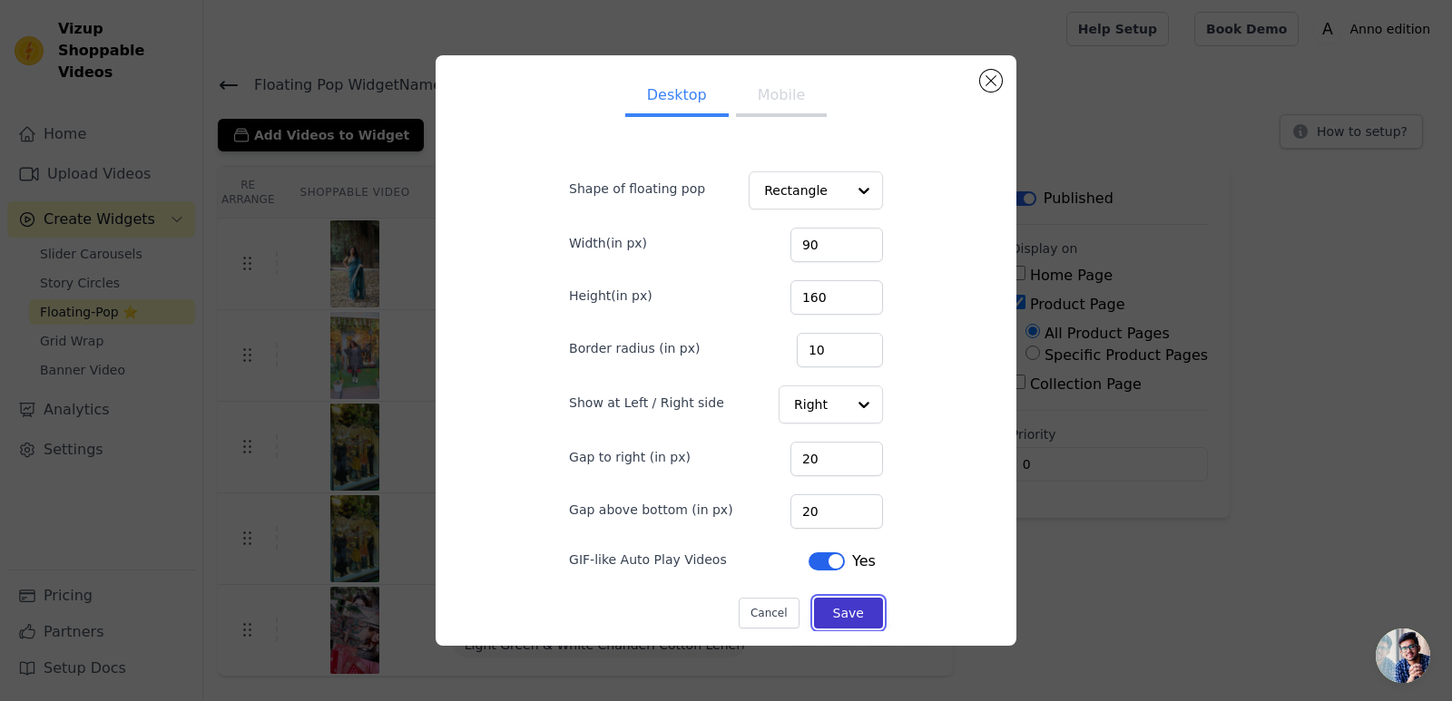
click at [839, 622] on button "Save" at bounding box center [848, 613] width 69 height 31
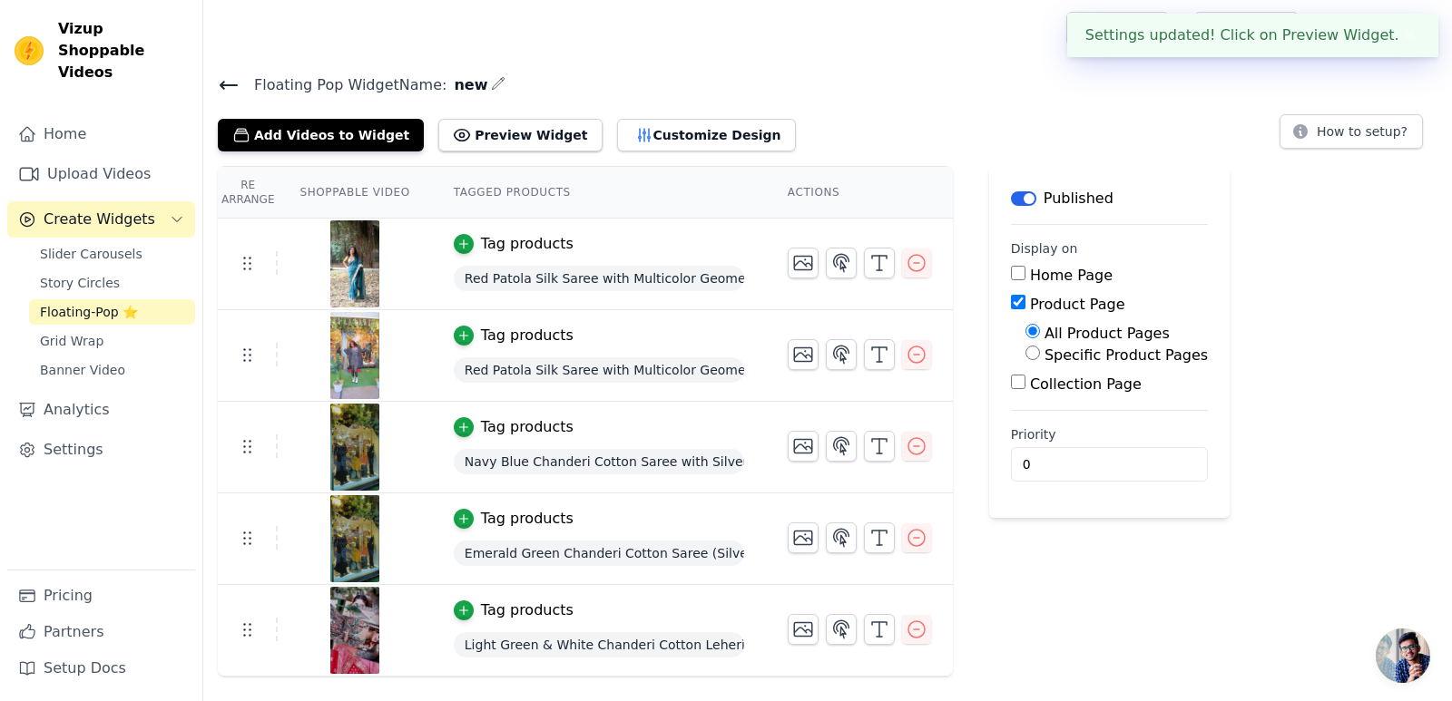
click at [1011, 382] on input "Collection Page" at bounding box center [1018, 382] width 15 height 15
checkbox input "true"
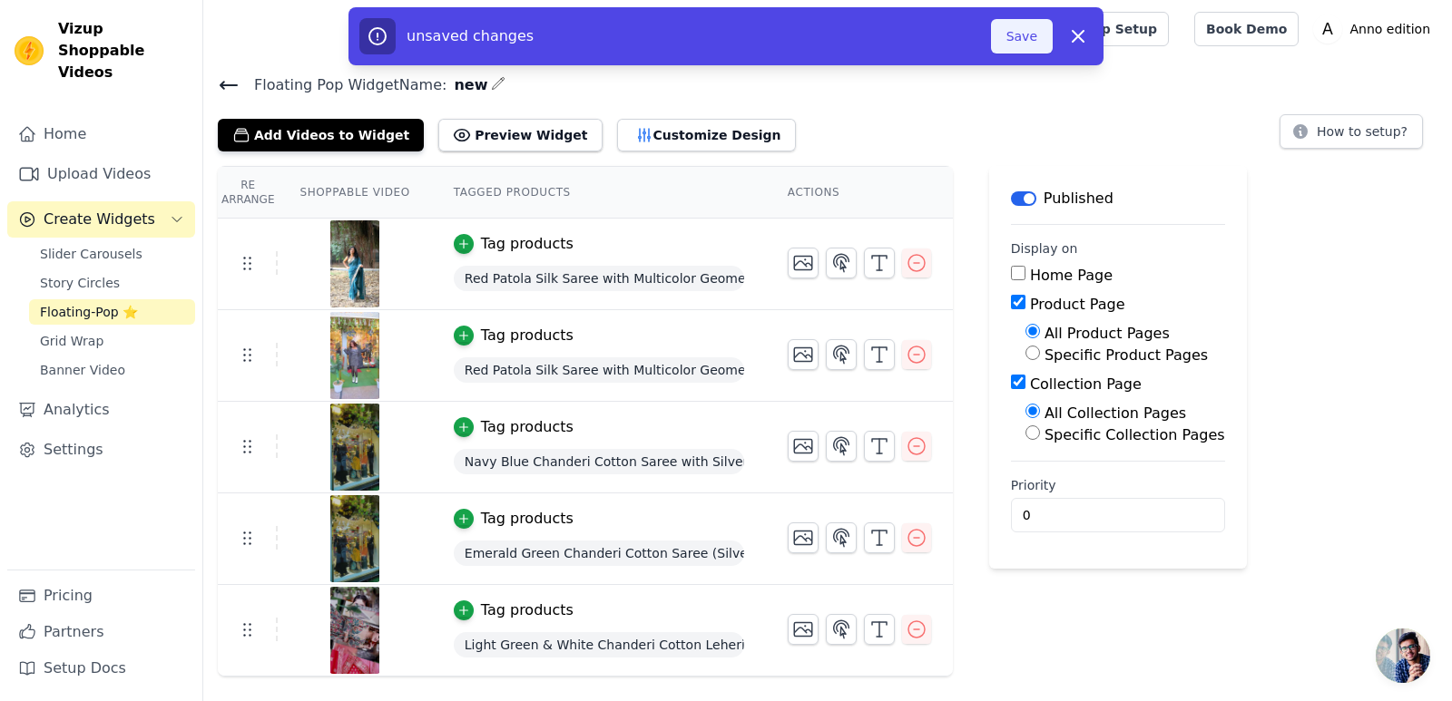
click at [1006, 43] on button "Save" at bounding box center [1022, 36] width 62 height 34
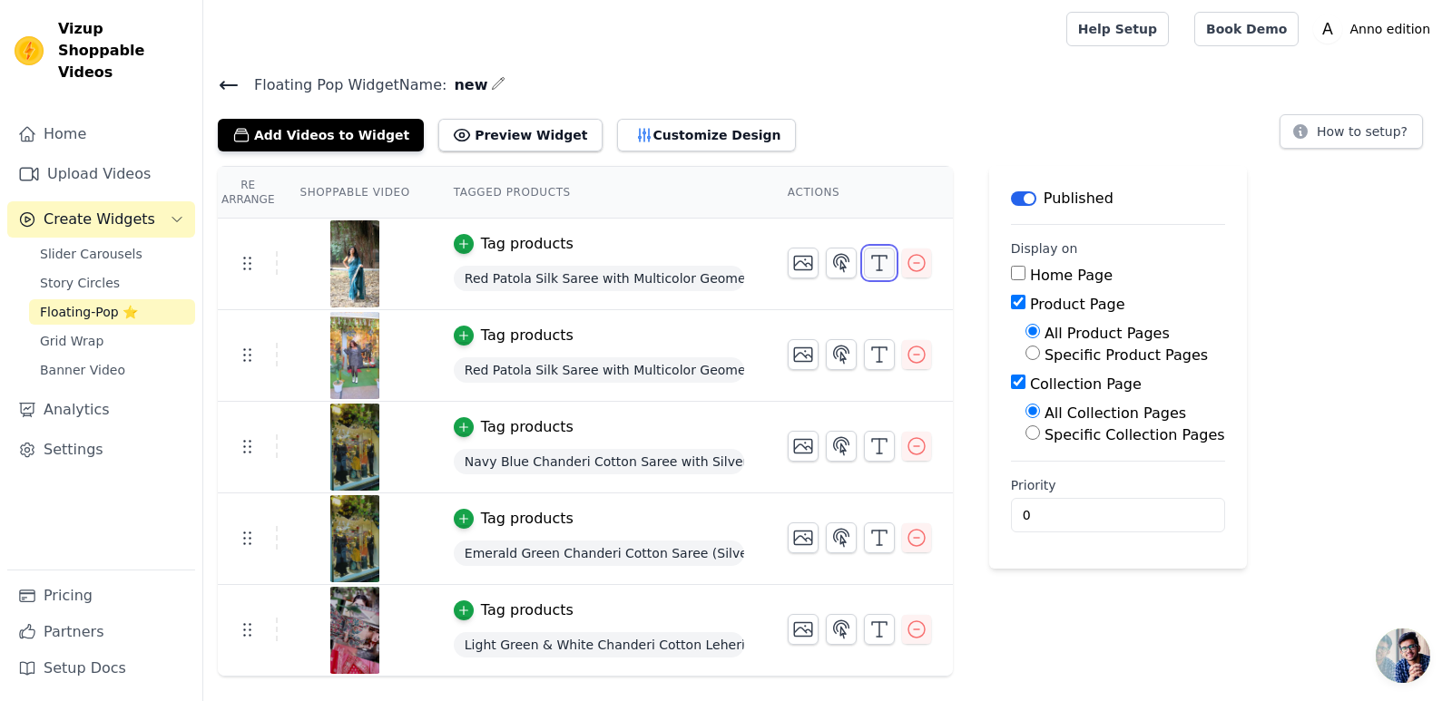
click at [876, 260] on icon "button" at bounding box center [879, 263] width 22 height 22
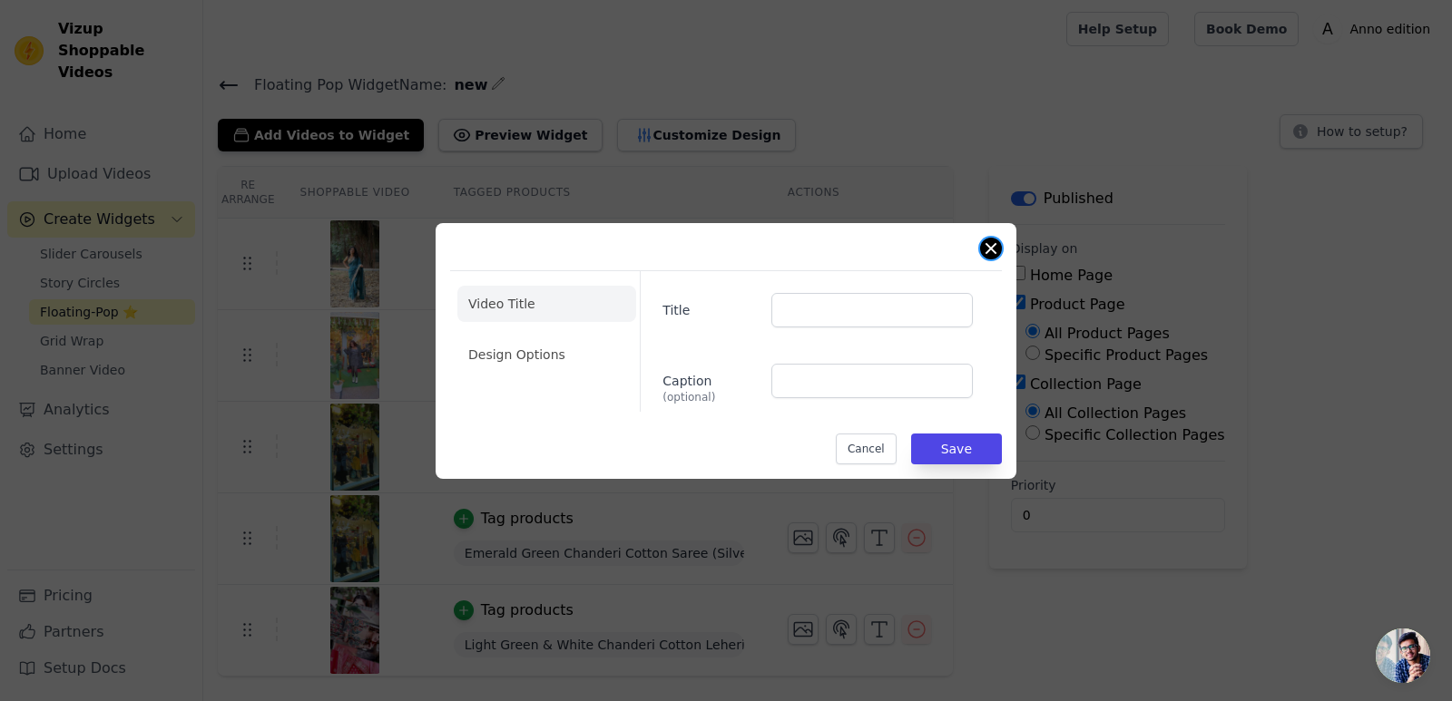
click at [989, 254] on button "Close modal" at bounding box center [991, 249] width 22 height 22
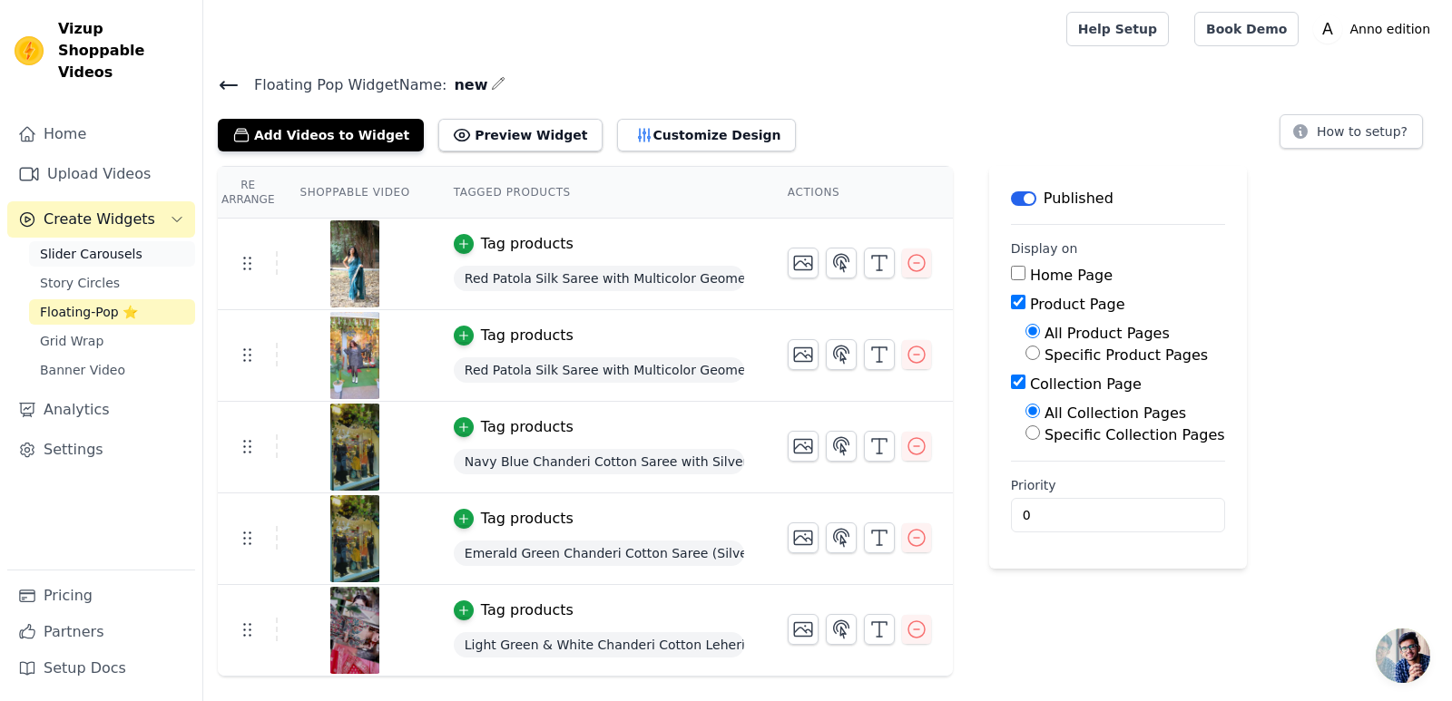
click at [106, 241] on link "Slider Carousels" at bounding box center [112, 253] width 166 height 25
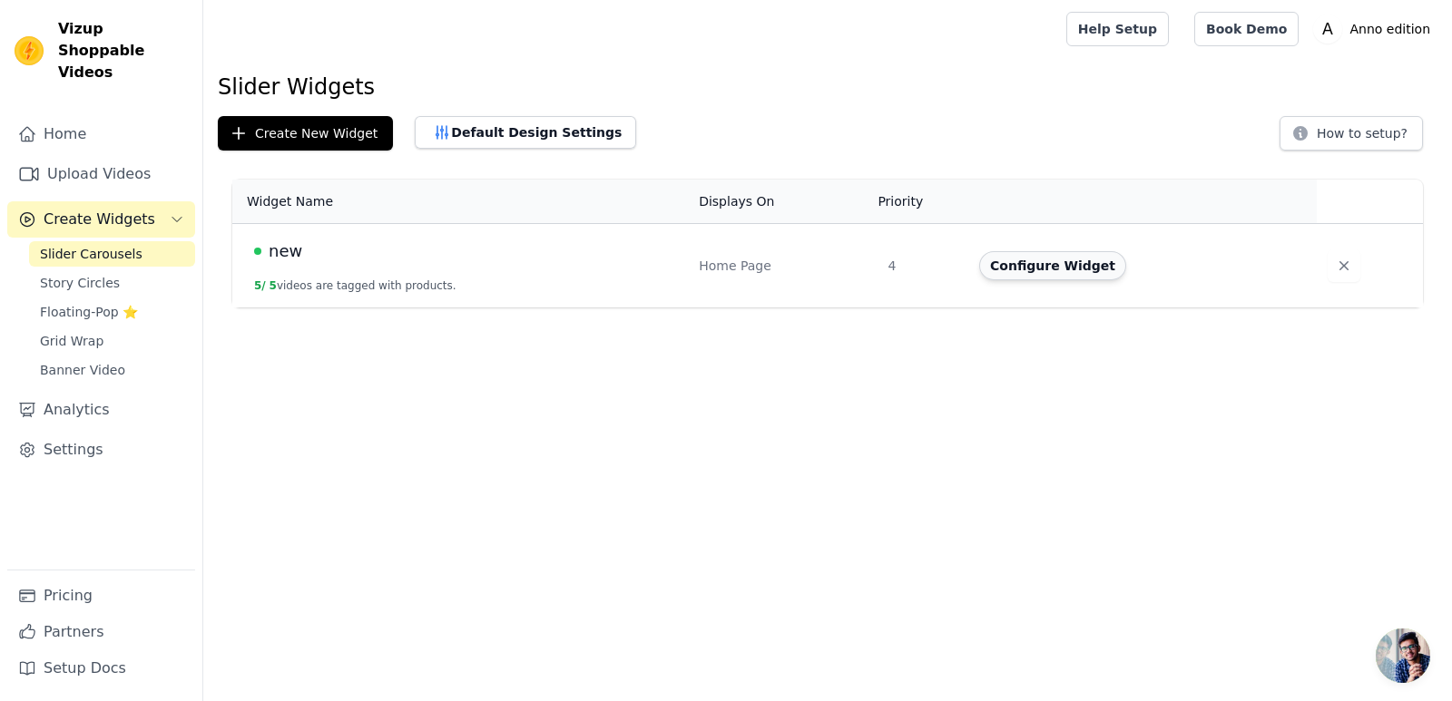
click at [1047, 269] on button "Configure Widget" at bounding box center [1052, 265] width 147 height 29
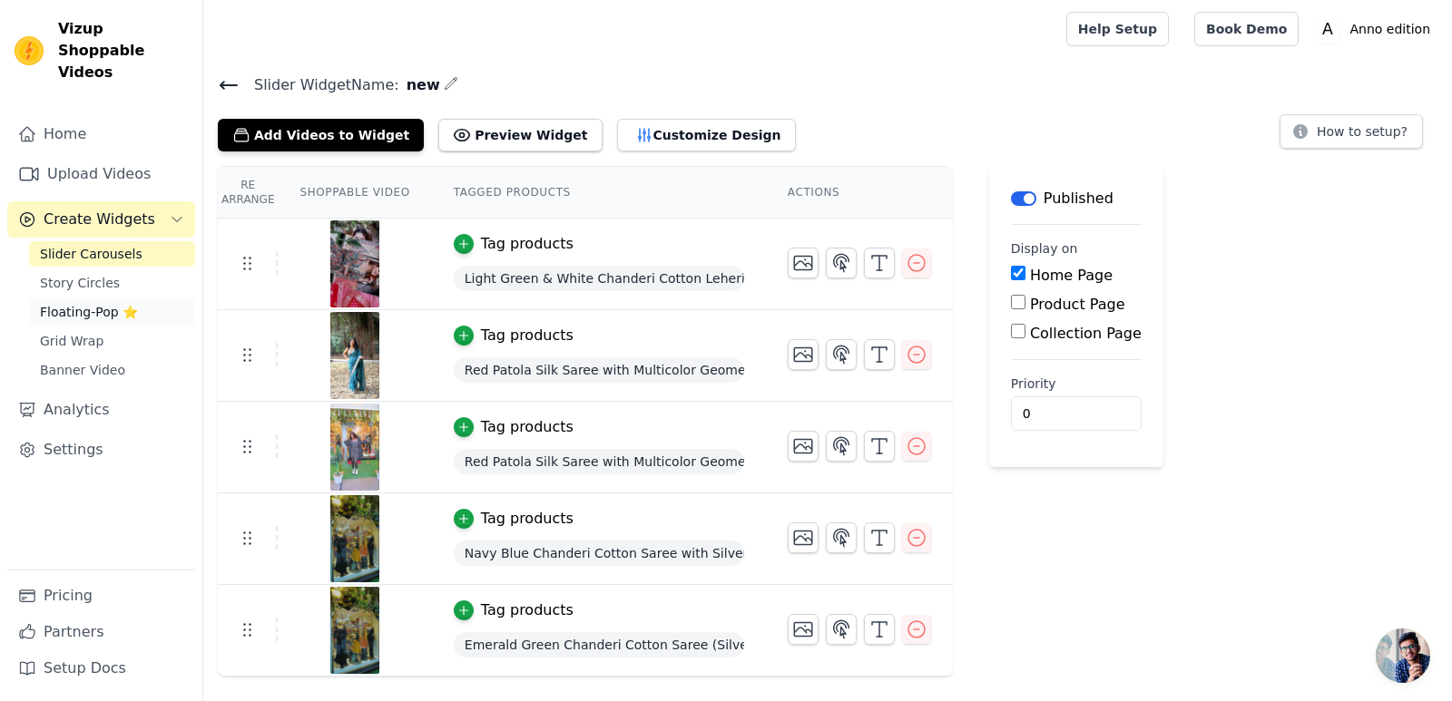
click at [99, 303] on span "Floating-Pop ⭐" at bounding box center [89, 312] width 98 height 18
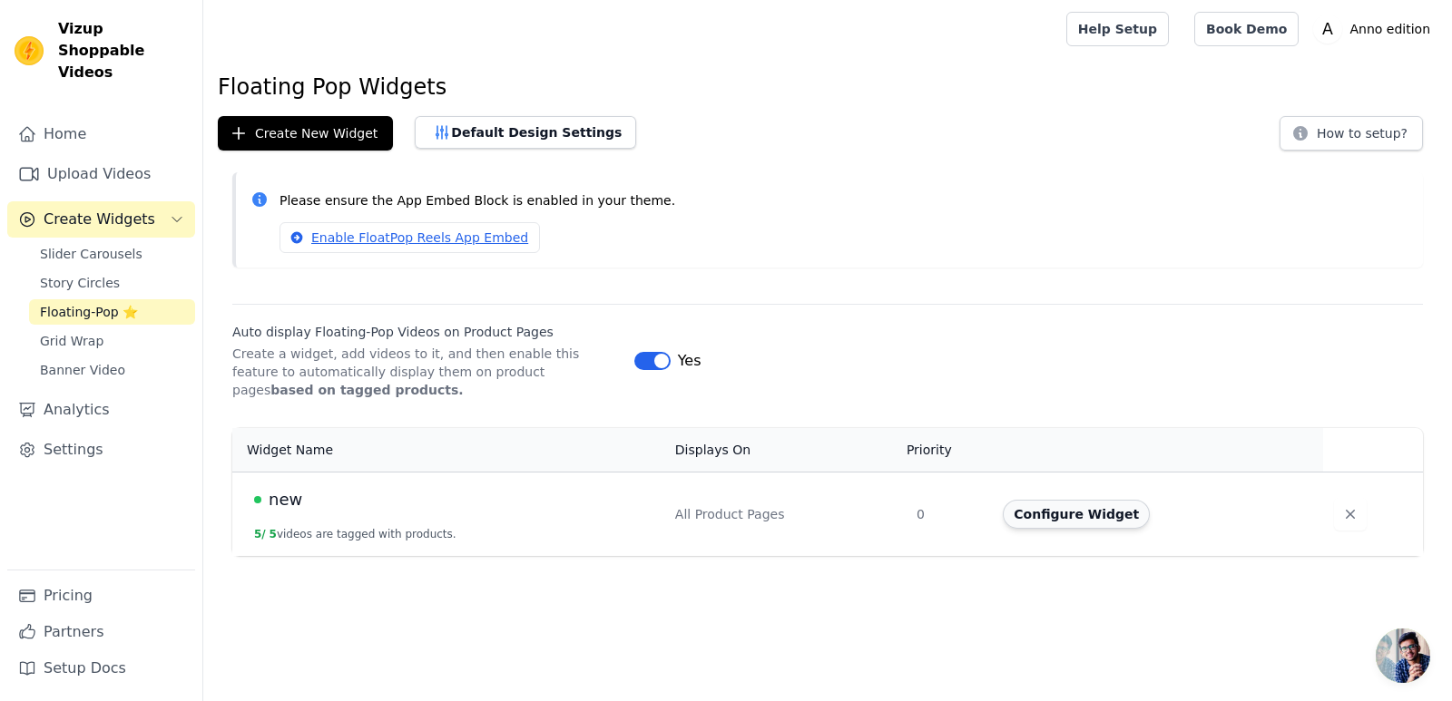
click at [1094, 520] on button "Configure Widget" at bounding box center [1076, 514] width 147 height 29
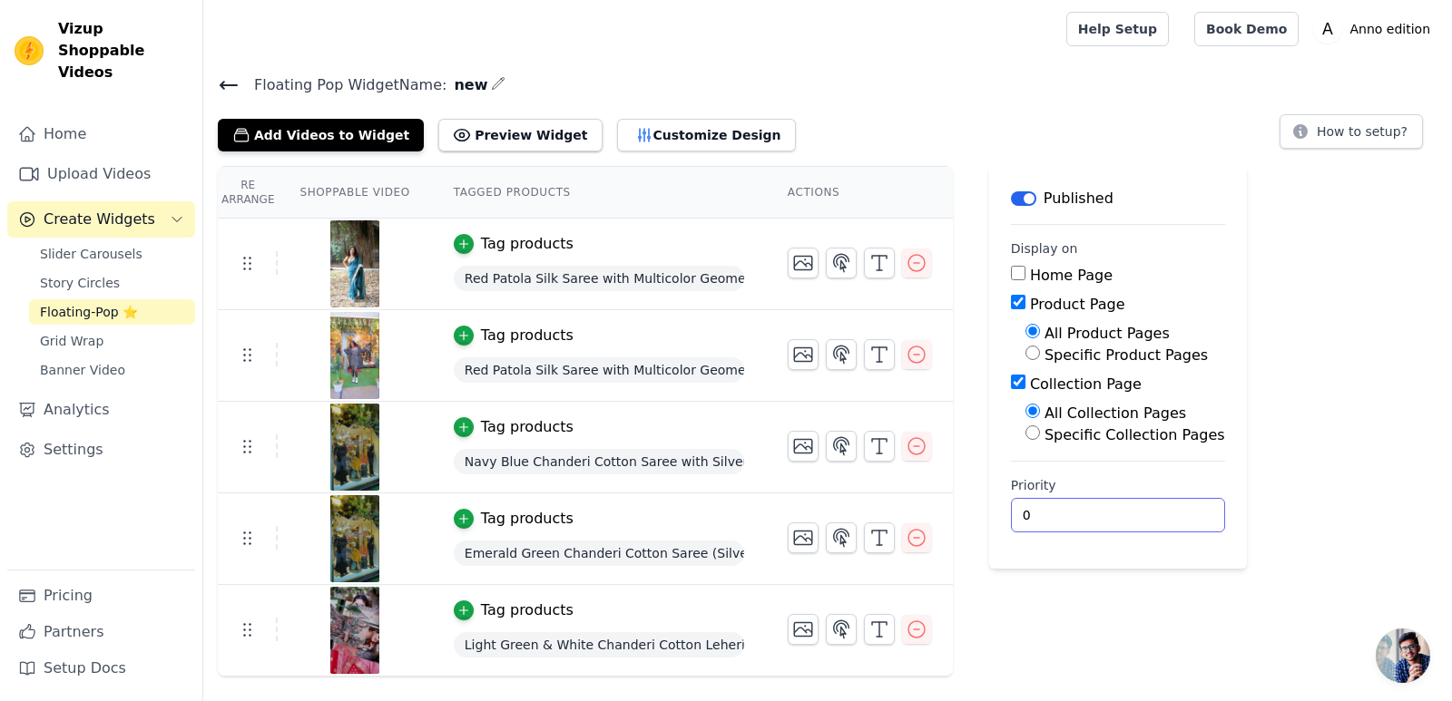
click at [1046, 526] on input "0" at bounding box center [1118, 515] width 214 height 34
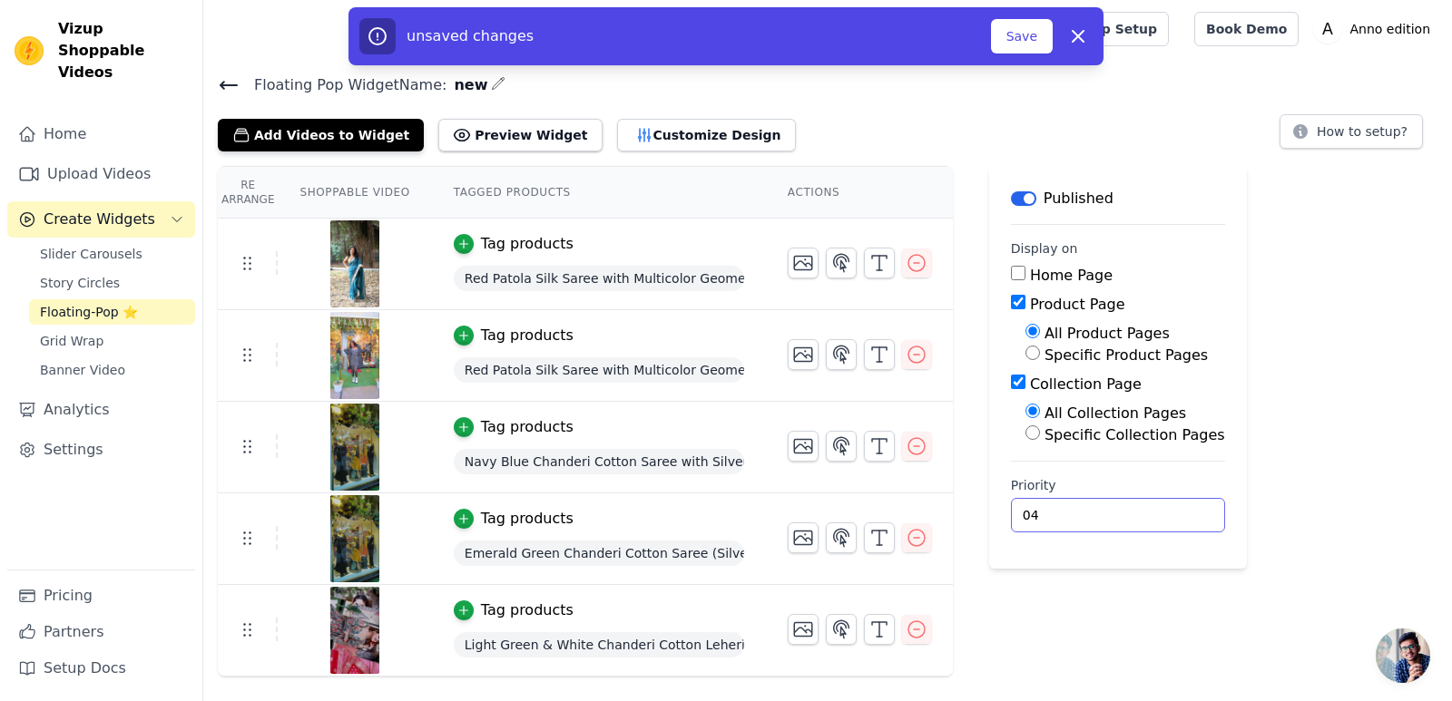
type input "04"
click at [1025, 28] on button "Save" at bounding box center [1022, 36] width 62 height 34
click at [1327, 130] on button "How to setup?" at bounding box center [1350, 131] width 143 height 34
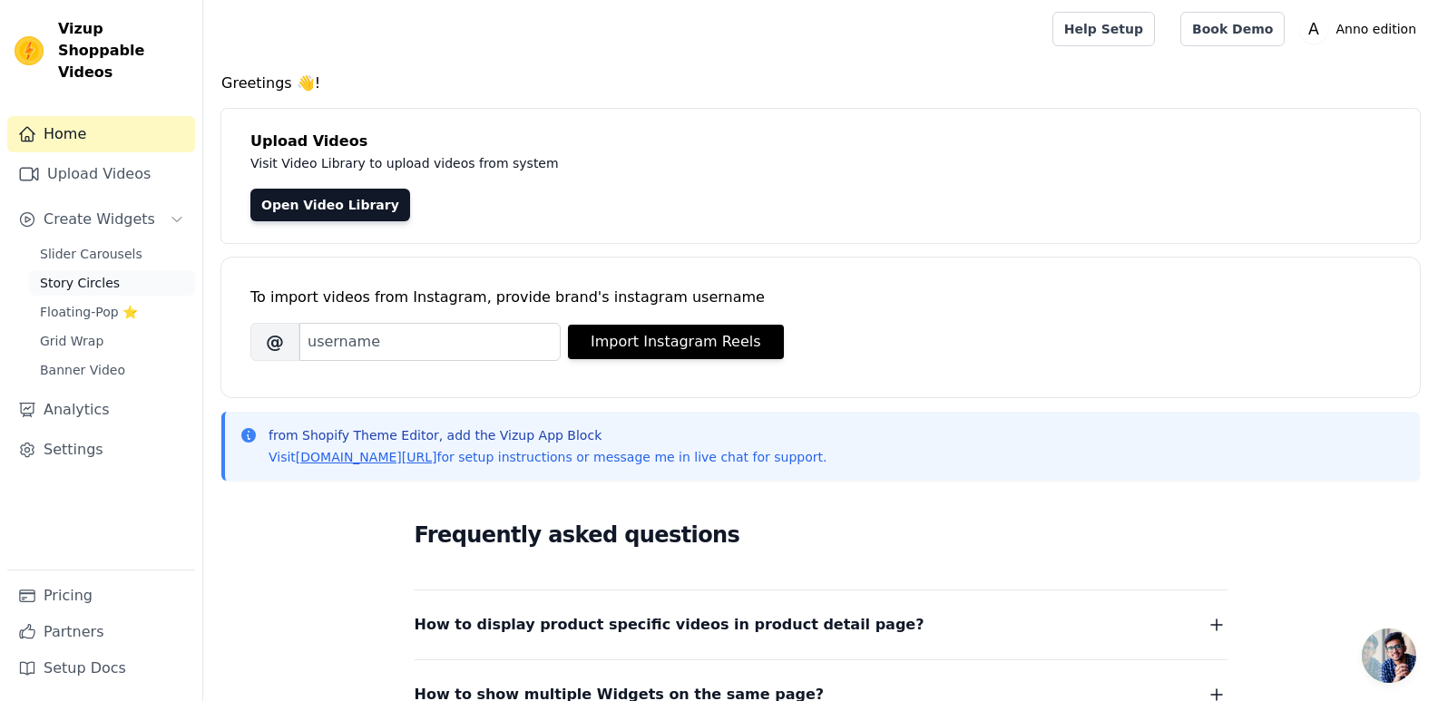
click at [113, 270] on link "Story Circles" at bounding box center [112, 282] width 166 height 25
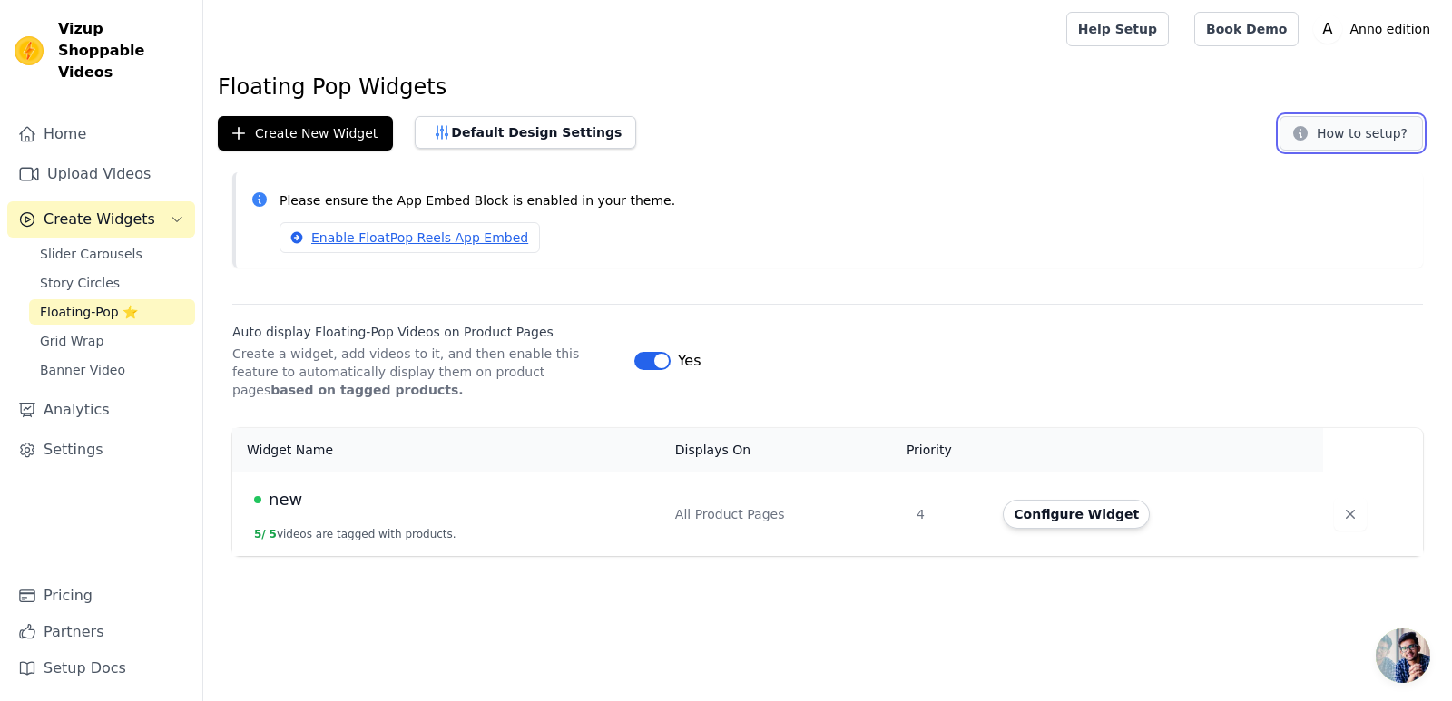
click at [1371, 121] on button "How to setup?" at bounding box center [1350, 133] width 143 height 34
drag, startPoint x: 123, startPoint y: 287, endPoint x: 75, endPoint y: 591, distance: 307.7
click at [75, 591] on link "Pricing" at bounding box center [101, 596] width 188 height 36
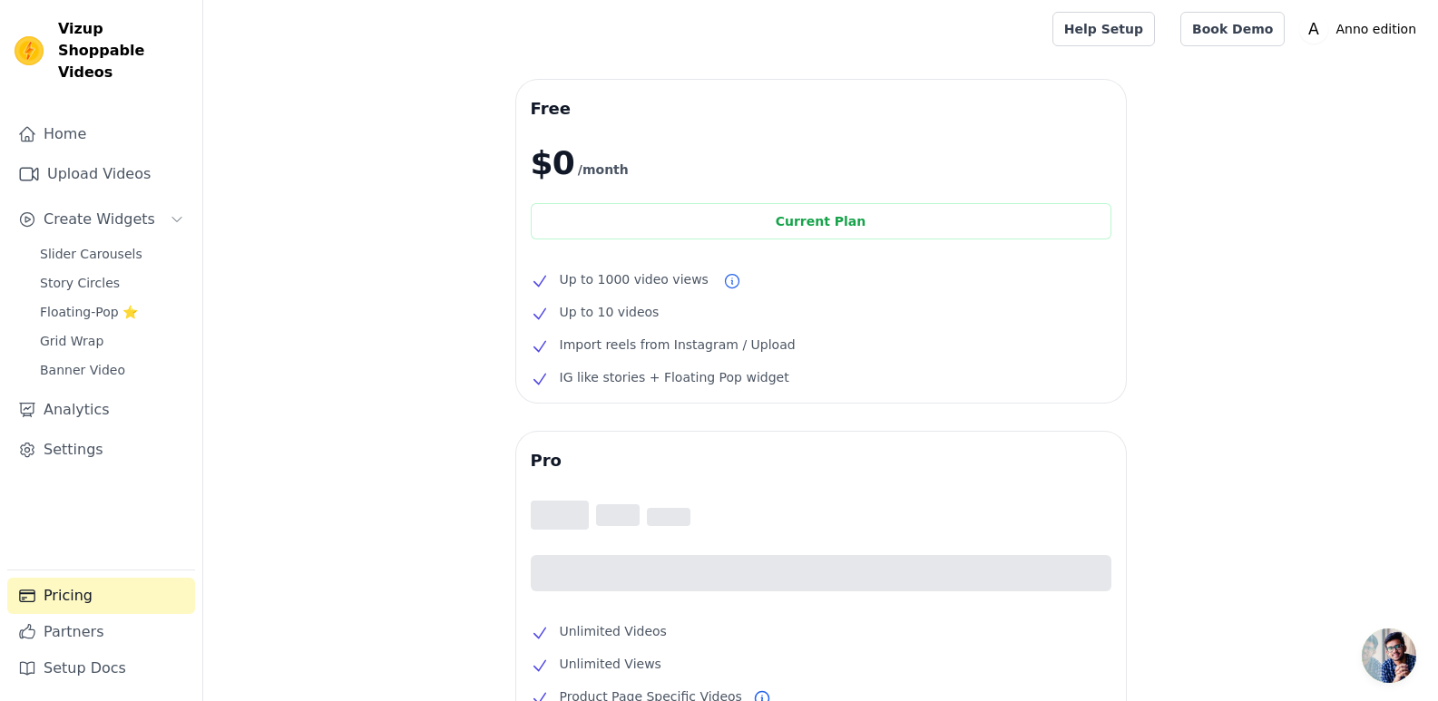
click at [75, 591] on link "Pricing" at bounding box center [101, 596] width 188 height 36
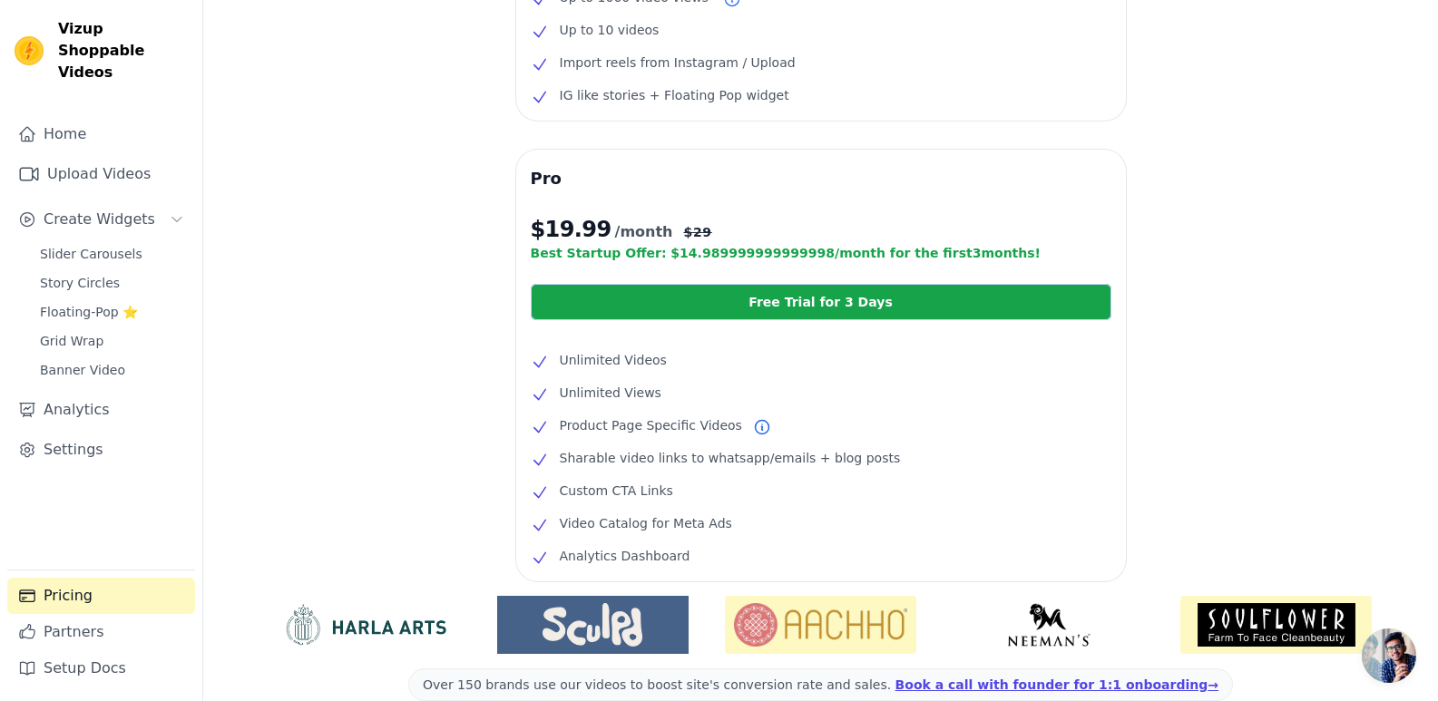
scroll to position [129, 0]
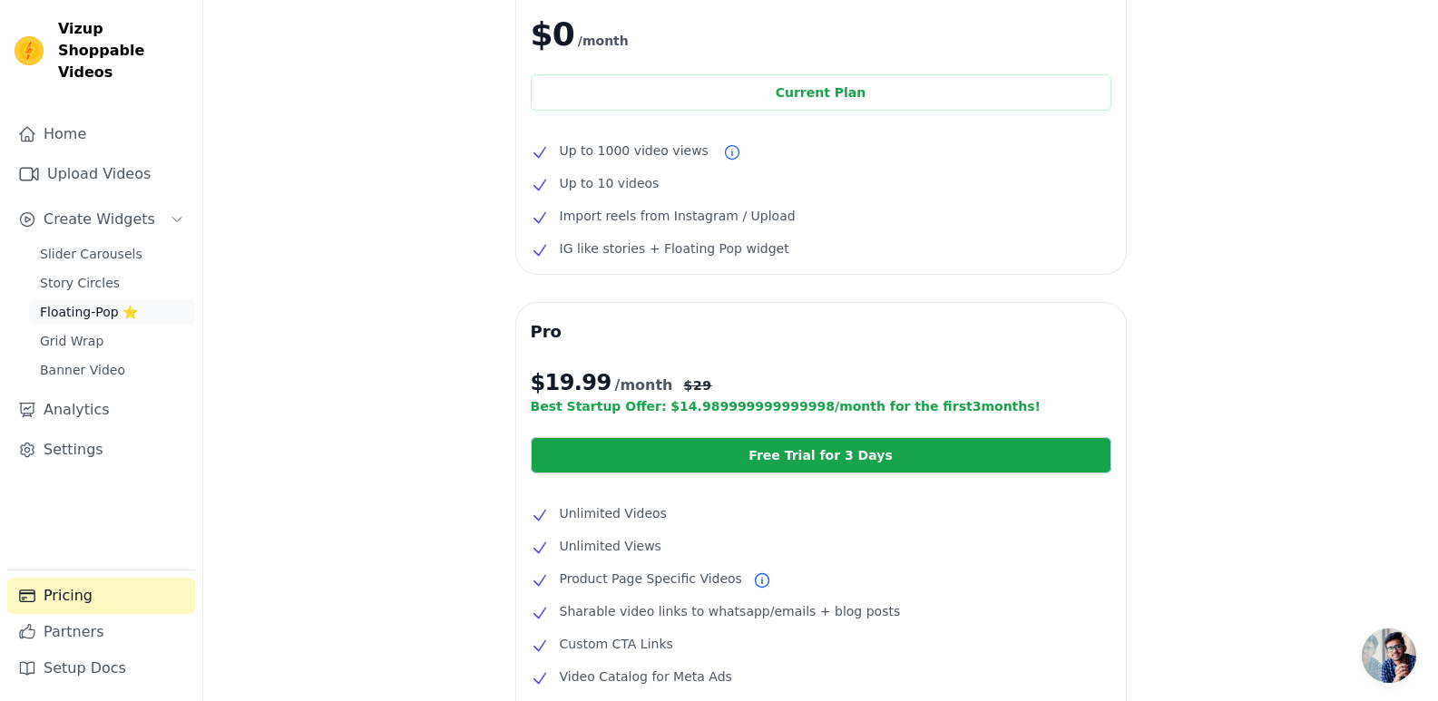
click at [88, 302] on link "Floating-Pop ⭐" at bounding box center [112, 311] width 166 height 25
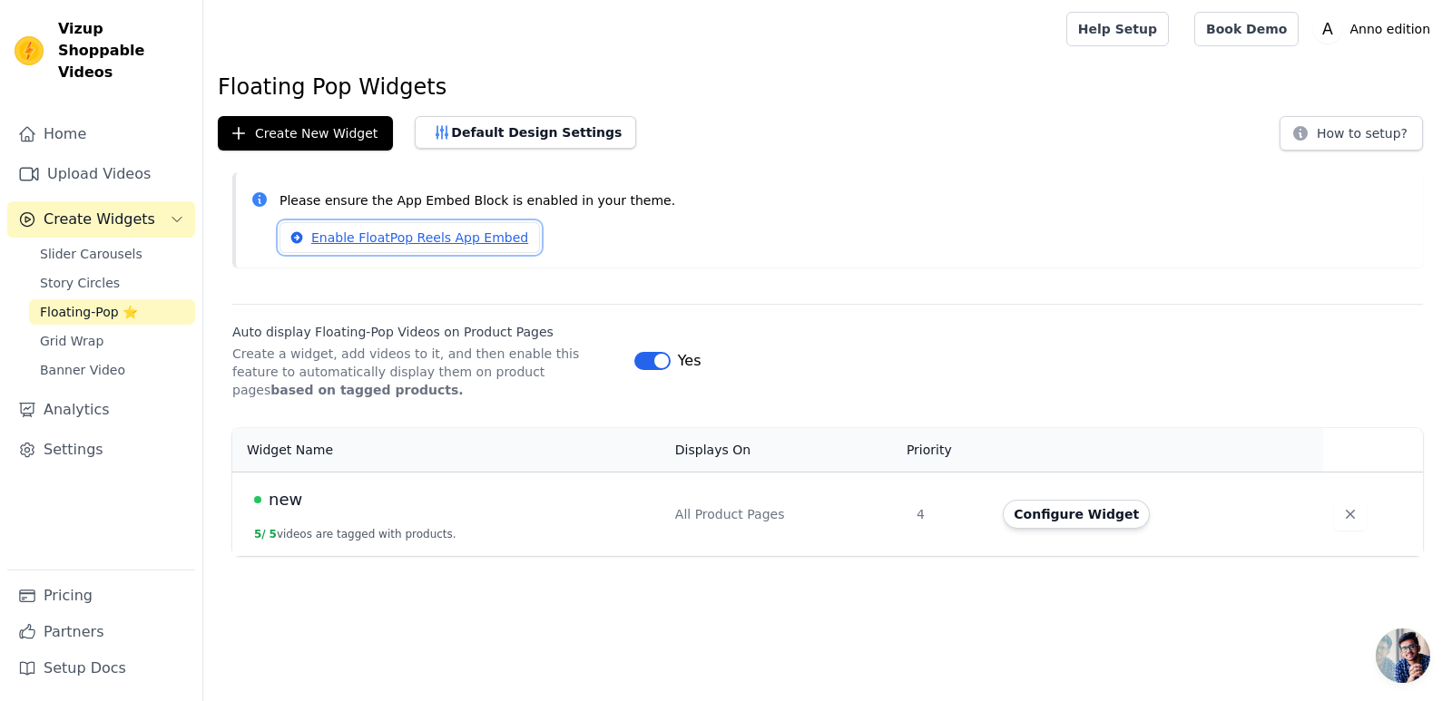
click at [330, 245] on link "Enable FloatPop Reels App Embed" at bounding box center [409, 237] width 260 height 31
click at [565, 527] on td "new 5 / 5 videos are tagged with products." at bounding box center [448, 514] width 432 height 84
click at [1051, 518] on button "Configure Widget" at bounding box center [1076, 514] width 147 height 29
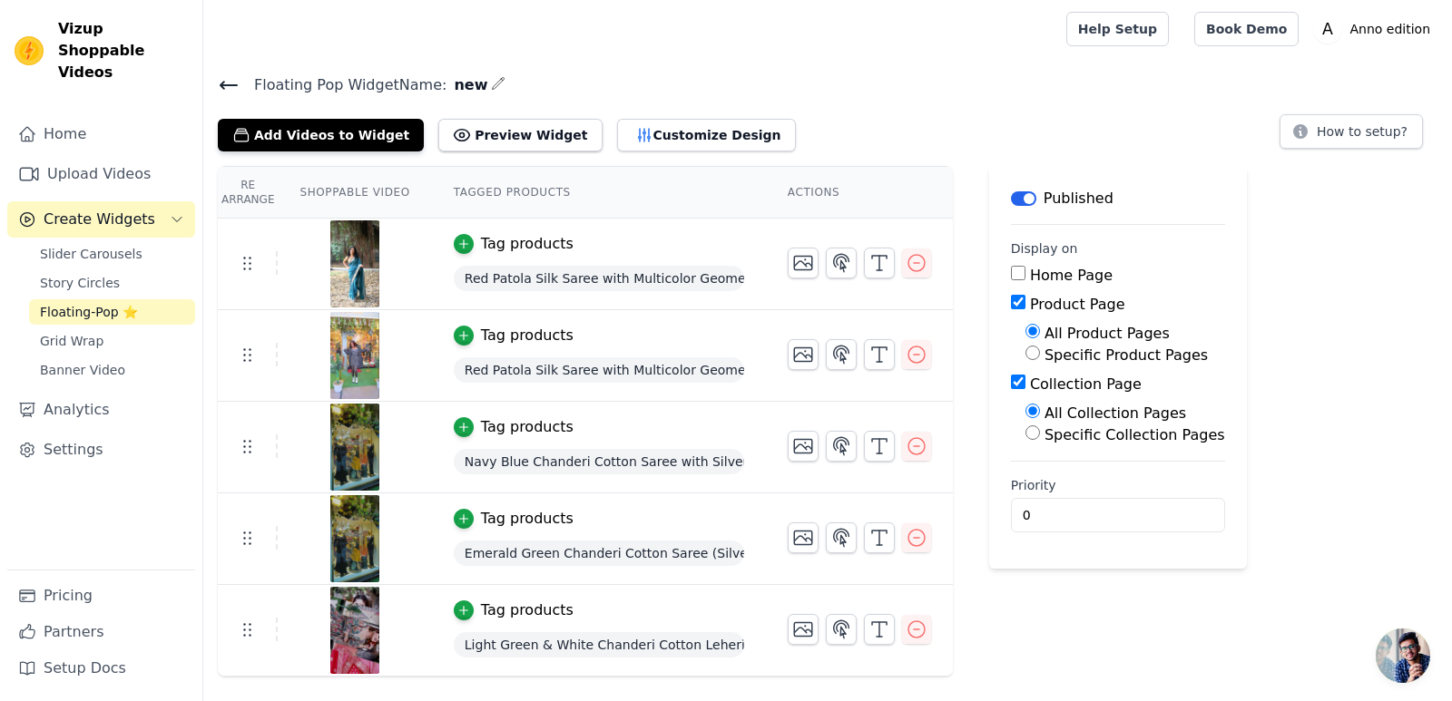
click at [737, 264] on td "Tag products Red Patola Silk Saree with Multicolor Geometric Motifs" at bounding box center [599, 265] width 334 height 92
click at [627, 255] on td "Tag products Red Patola Silk Saree with Multicolor Geometric Motifs" at bounding box center [599, 265] width 334 height 92
click at [359, 267] on img at bounding box center [354, 263] width 51 height 87
click at [792, 258] on icon "button" at bounding box center [803, 263] width 22 height 22
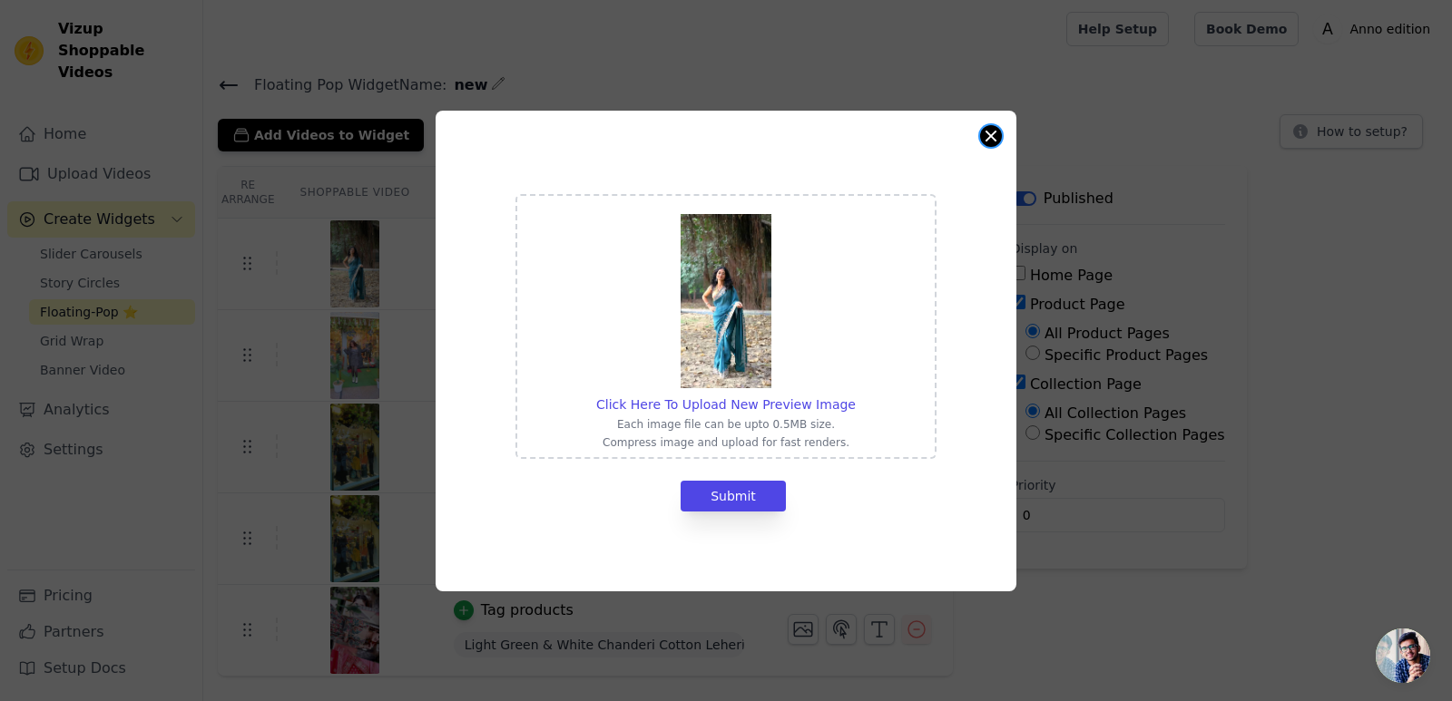
click at [992, 142] on button "Close modal" at bounding box center [991, 136] width 22 height 22
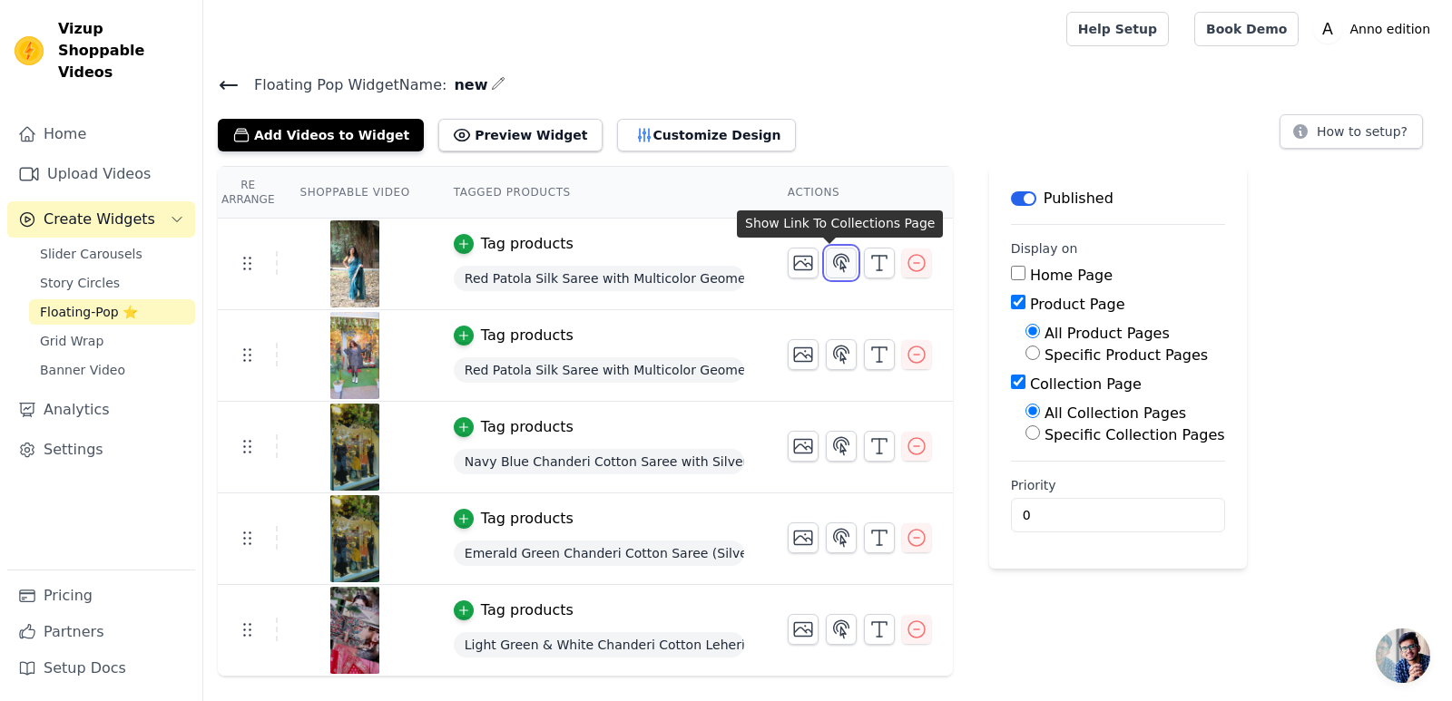
click at [837, 262] on icon "button" at bounding box center [841, 263] width 22 height 22
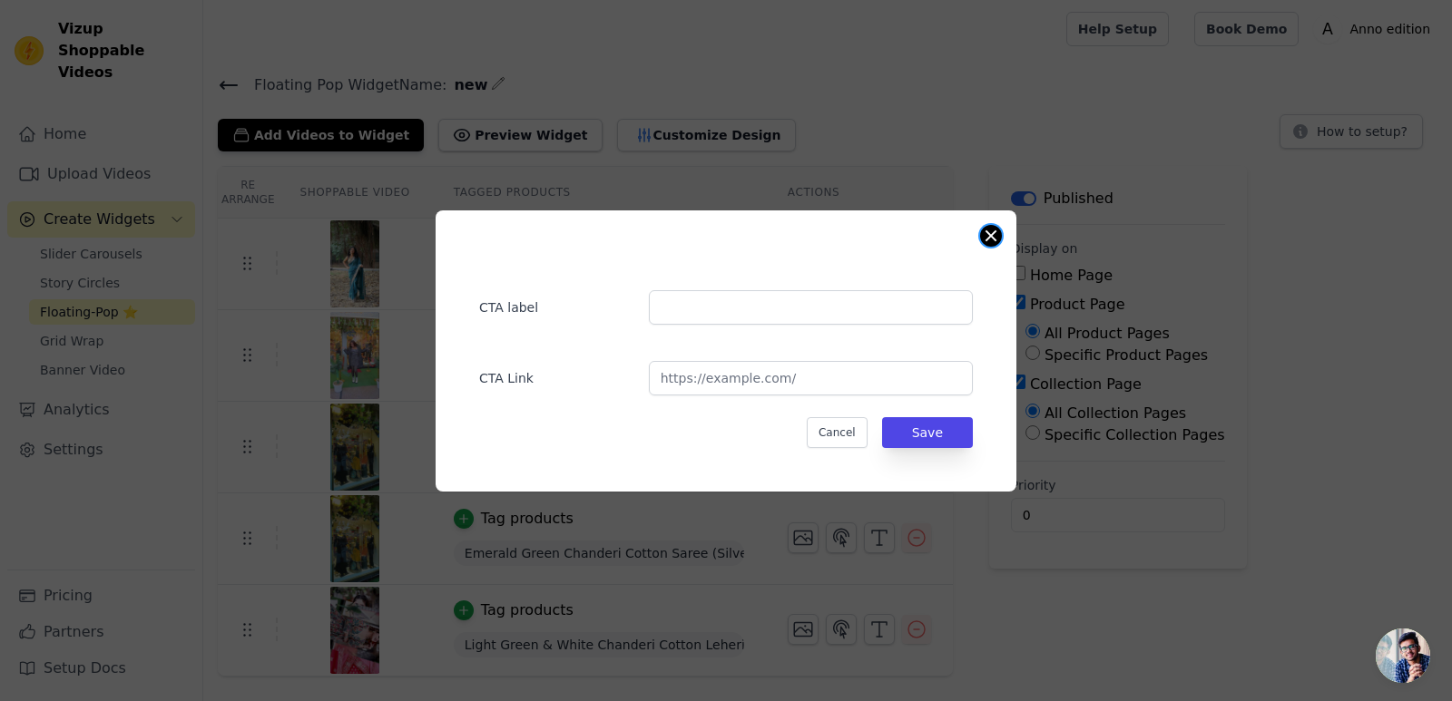
click at [986, 231] on button "Close modal" at bounding box center [991, 236] width 22 height 22
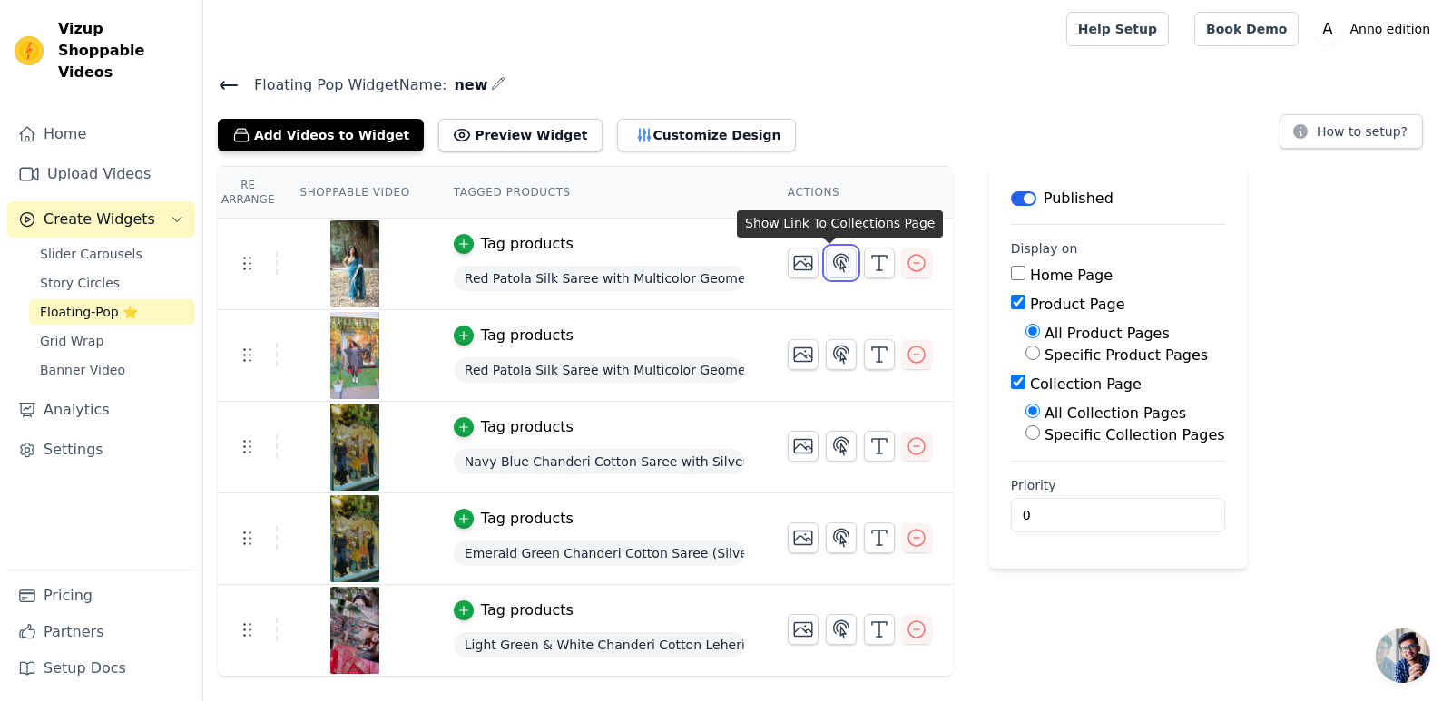
click at [834, 267] on icon "button" at bounding box center [841, 262] width 15 height 17
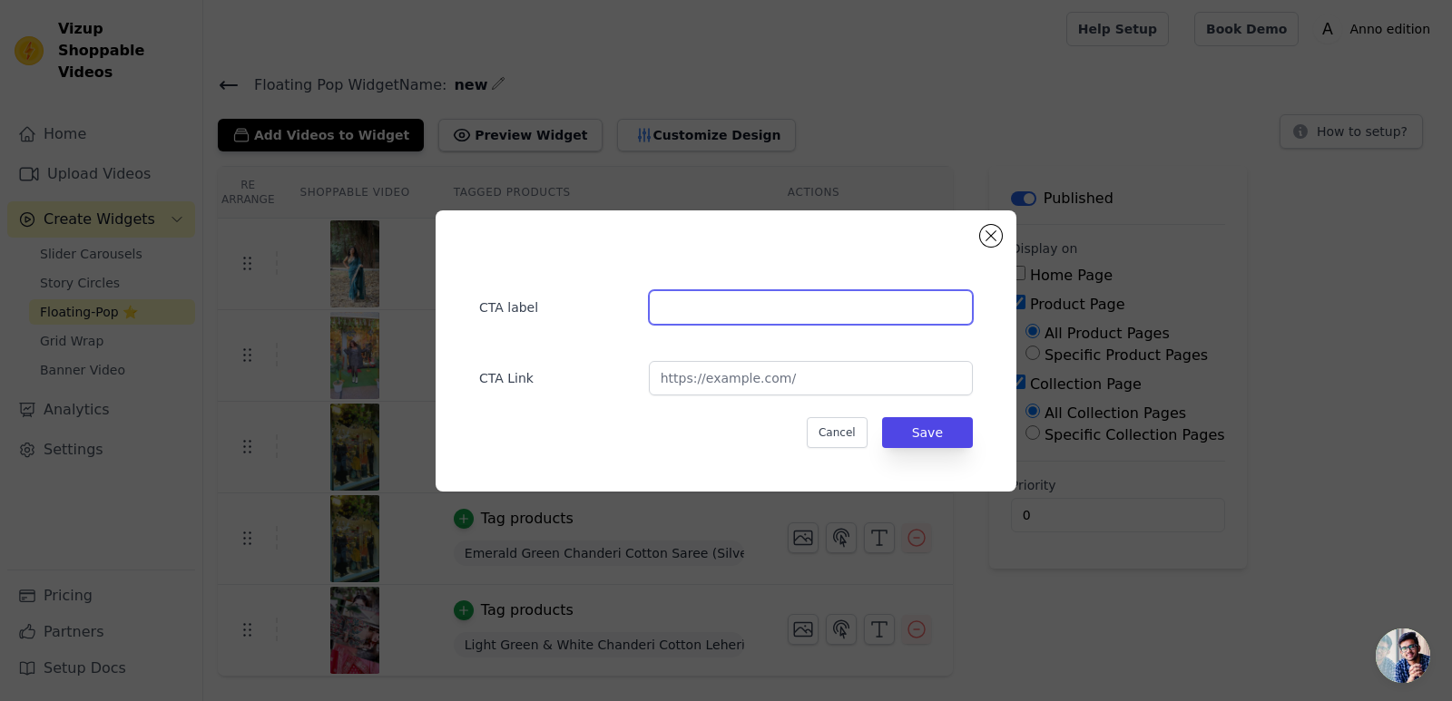
click at [741, 310] on input "text" at bounding box center [811, 307] width 324 height 34
click at [987, 239] on button "Close modal" at bounding box center [991, 236] width 22 height 22
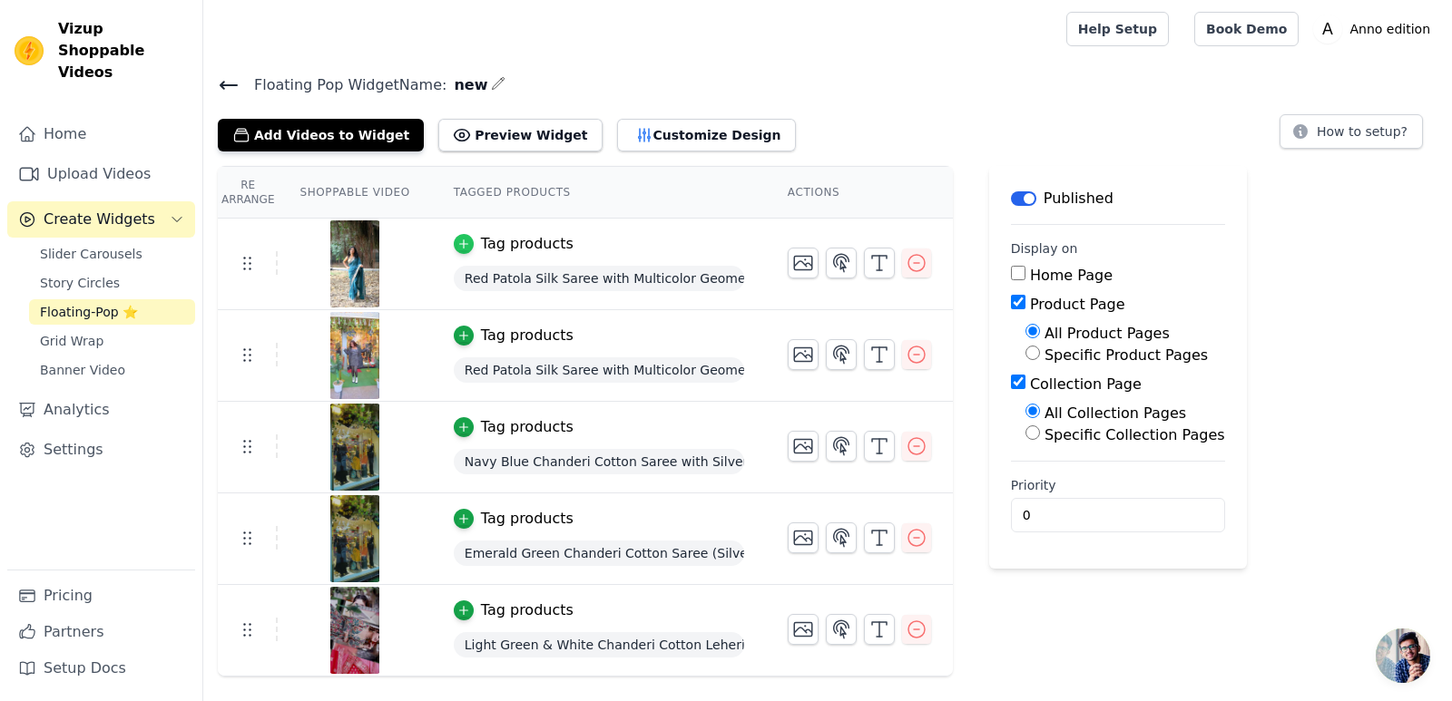
click at [457, 247] on icon "button" at bounding box center [463, 244] width 13 height 13
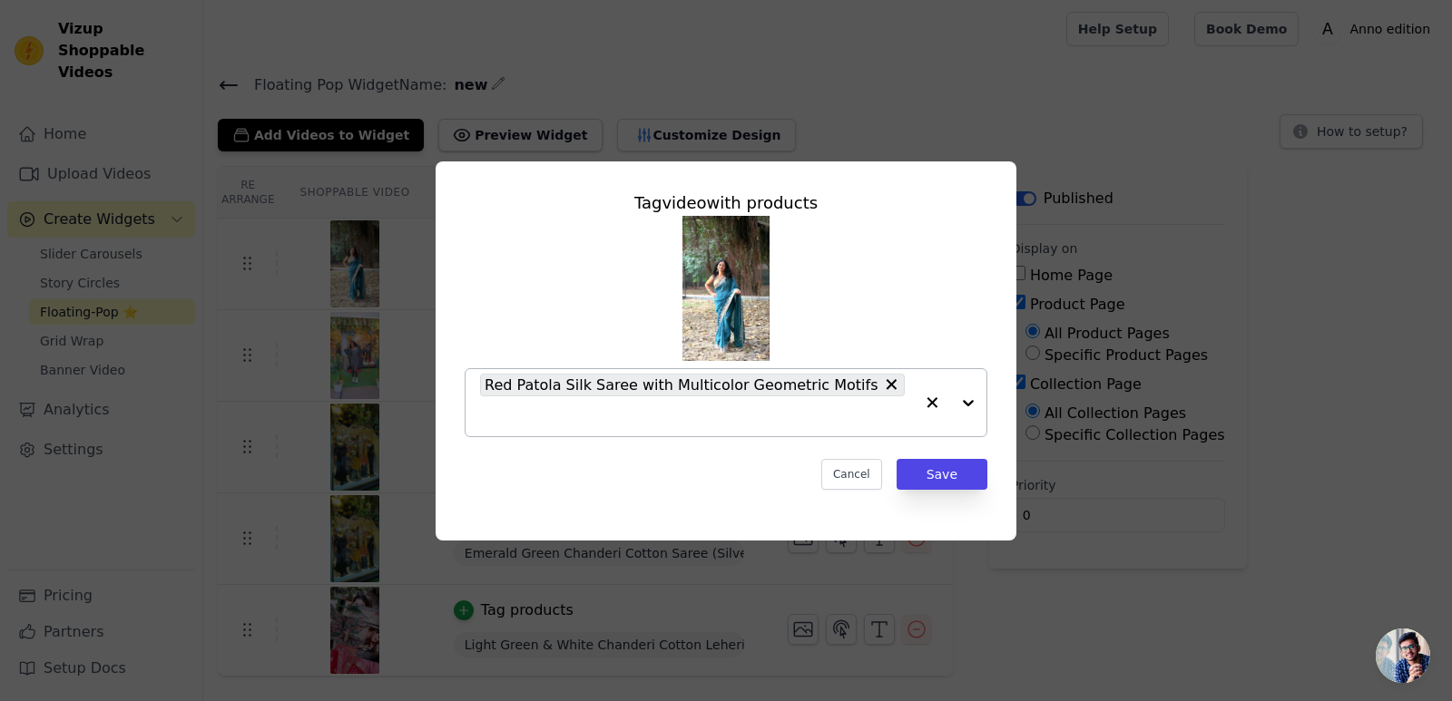
click at [980, 404] on div at bounding box center [950, 402] width 73 height 67
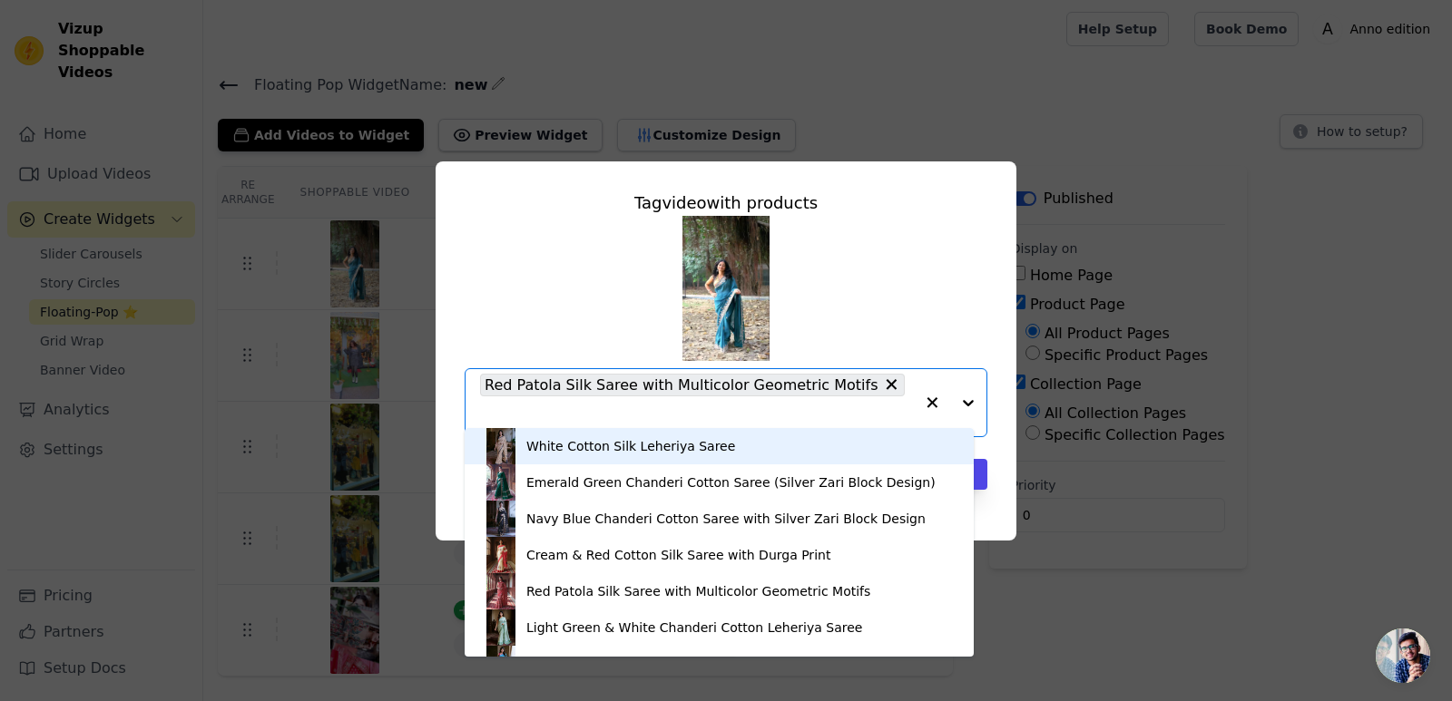
click at [967, 404] on div at bounding box center [950, 402] width 73 height 67
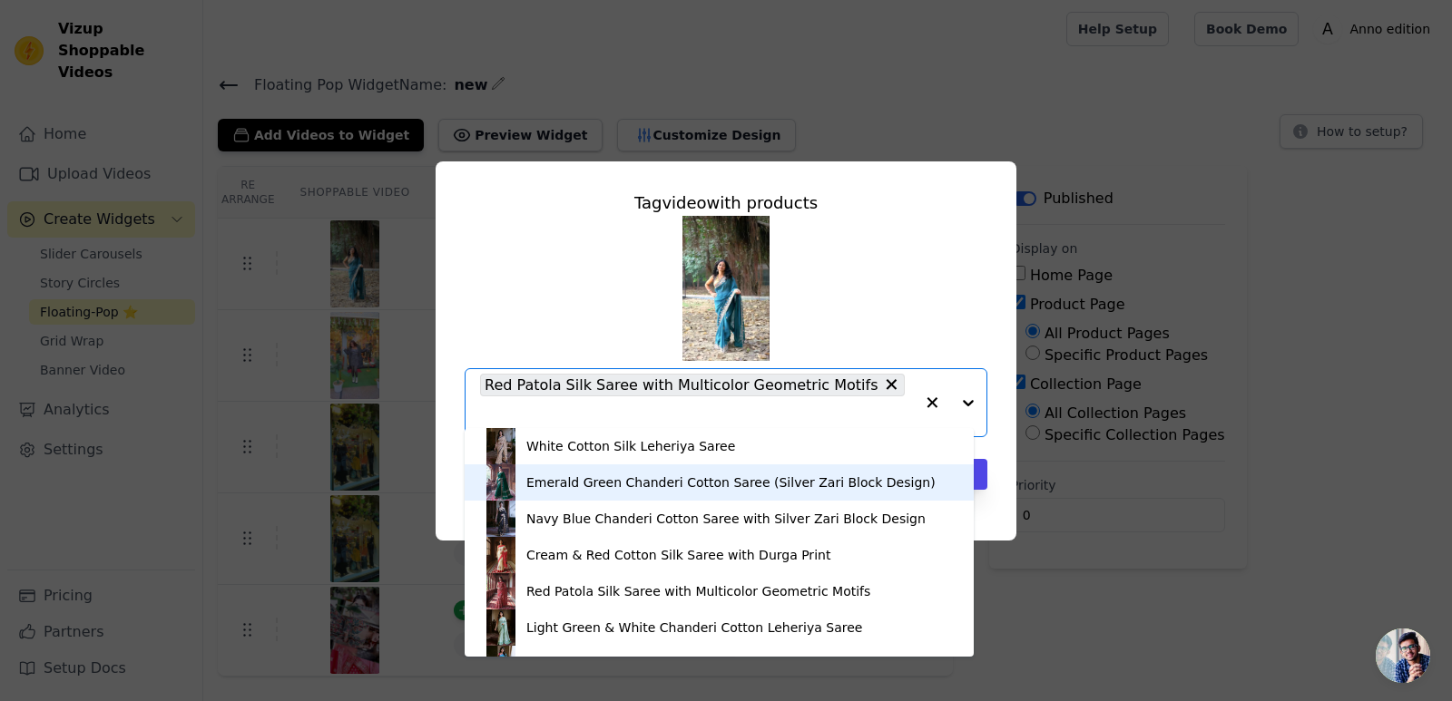
click at [879, 476] on div "Emerald Green Chanderi Cotton Saree (Silver Zari Block Design)" at bounding box center [730, 483] width 409 height 18
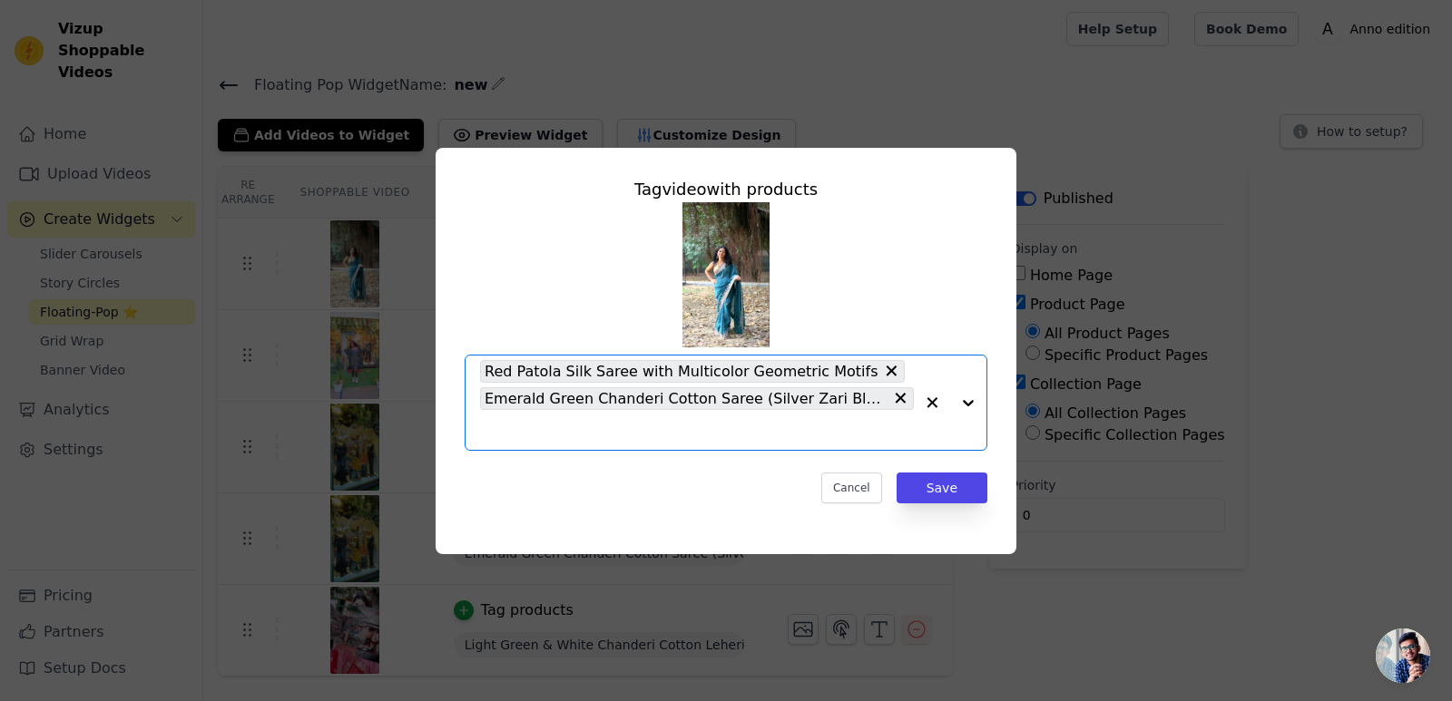
click at [983, 406] on div at bounding box center [950, 403] width 73 height 94
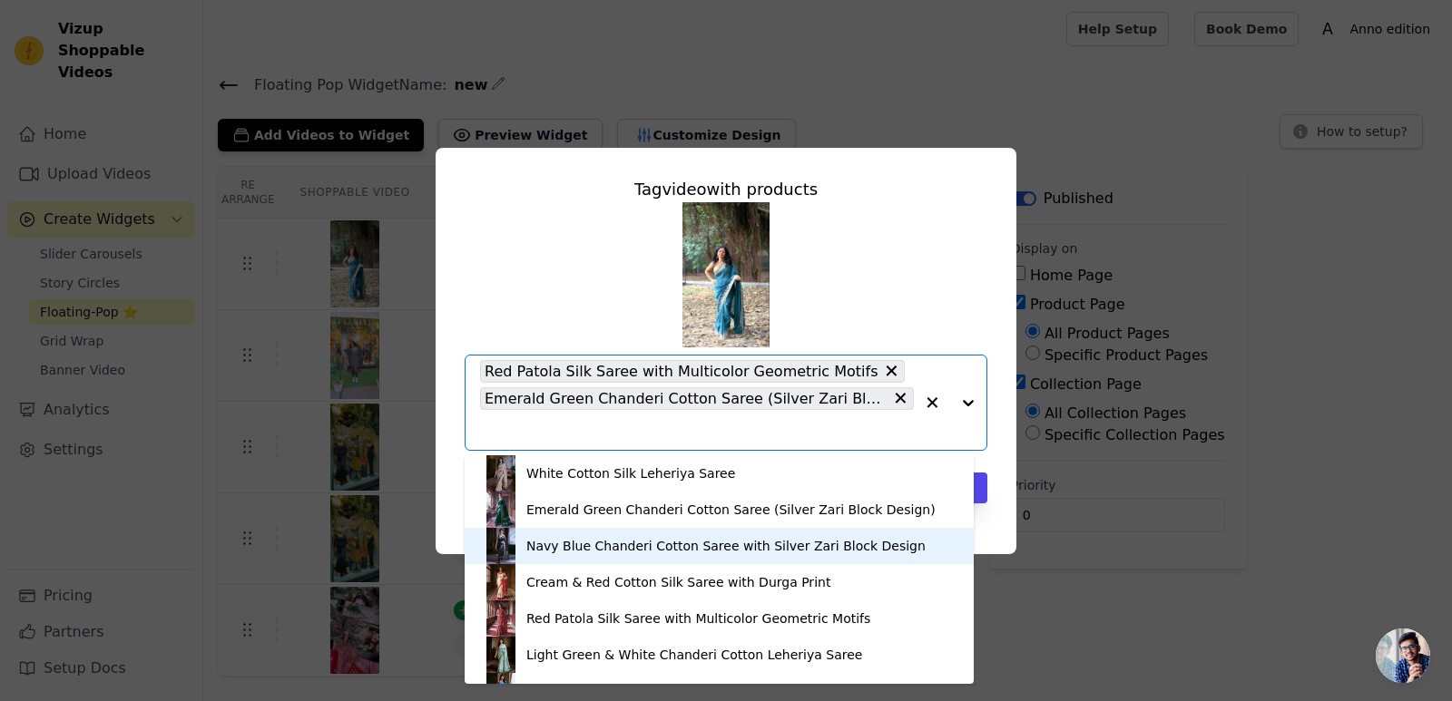
click at [886, 538] on div "Navy Blue Chanderi Cotton Saree with Silver Zari Block Design" at bounding box center [719, 546] width 473 height 36
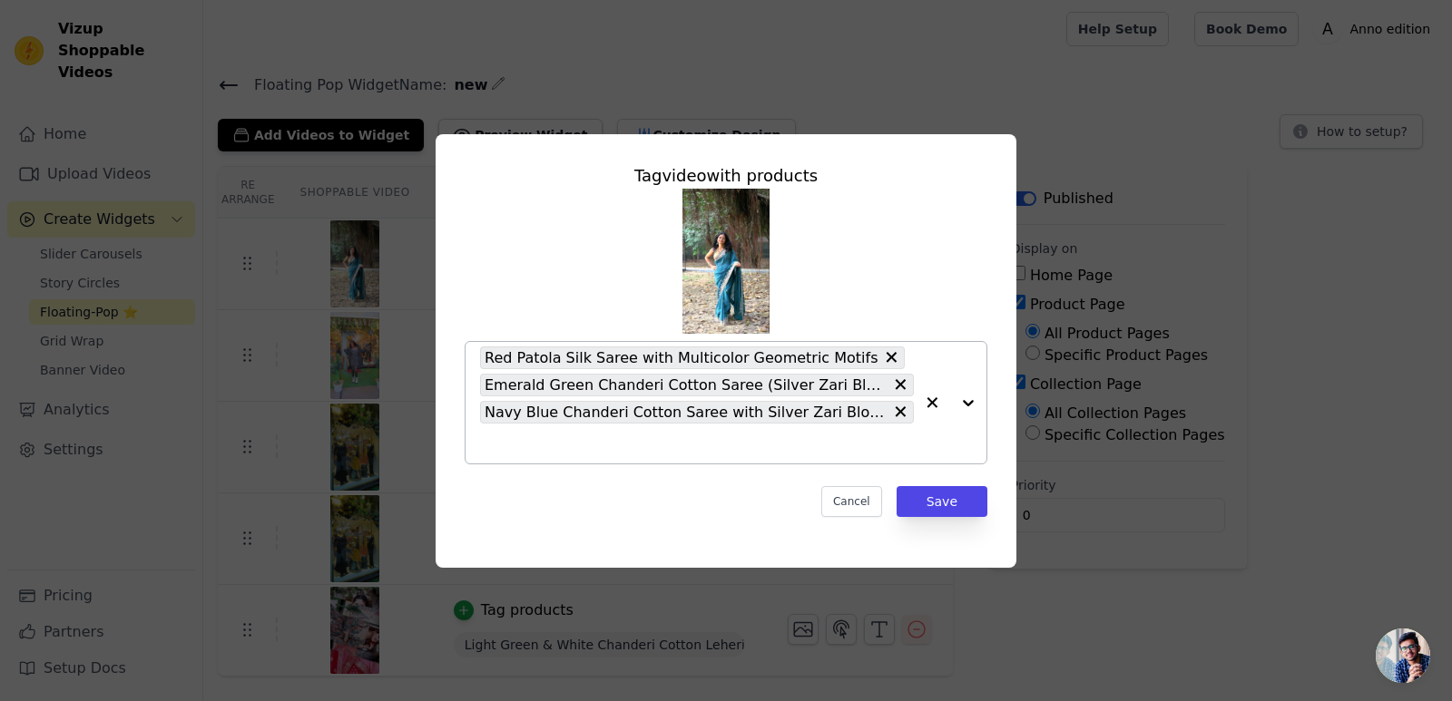
click at [967, 408] on div at bounding box center [950, 403] width 73 height 122
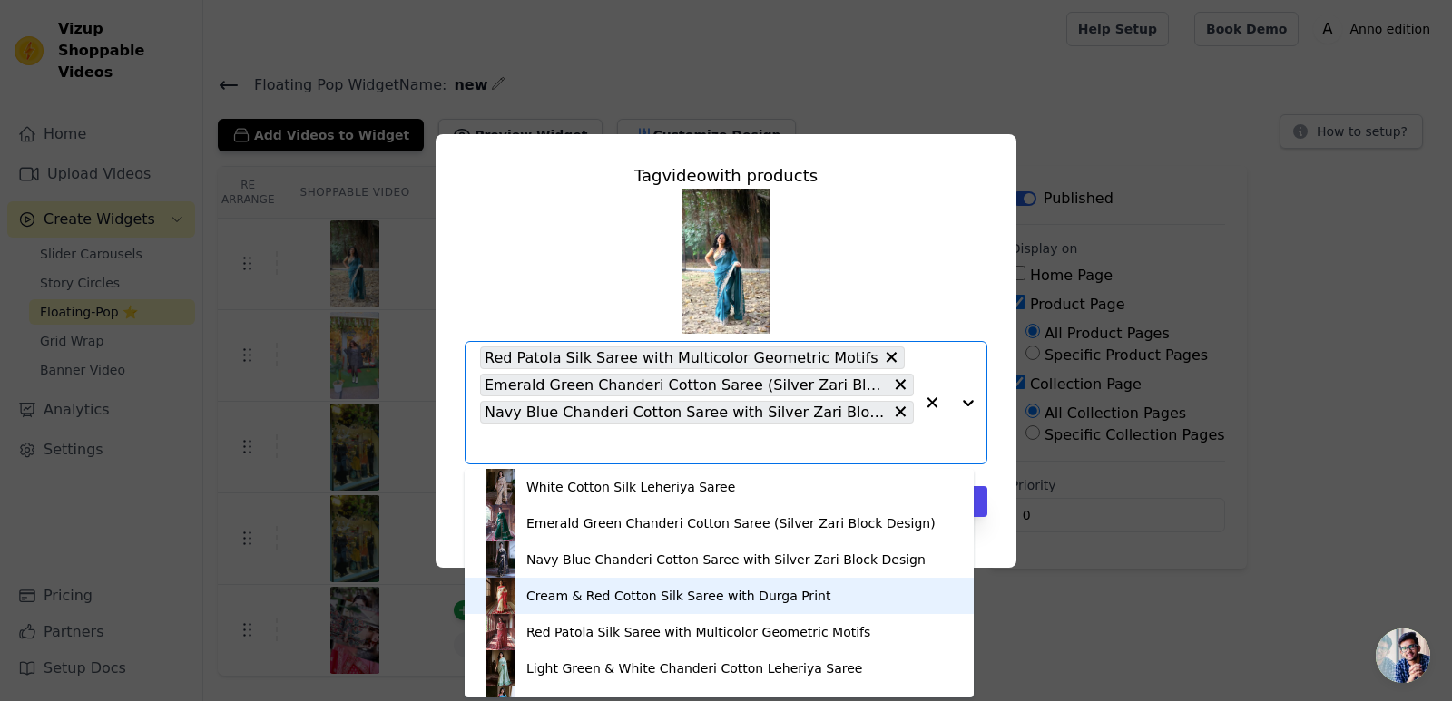
click at [823, 592] on div "Cream & Red Cotton Silk Saree with Durga Print" at bounding box center [719, 596] width 473 height 36
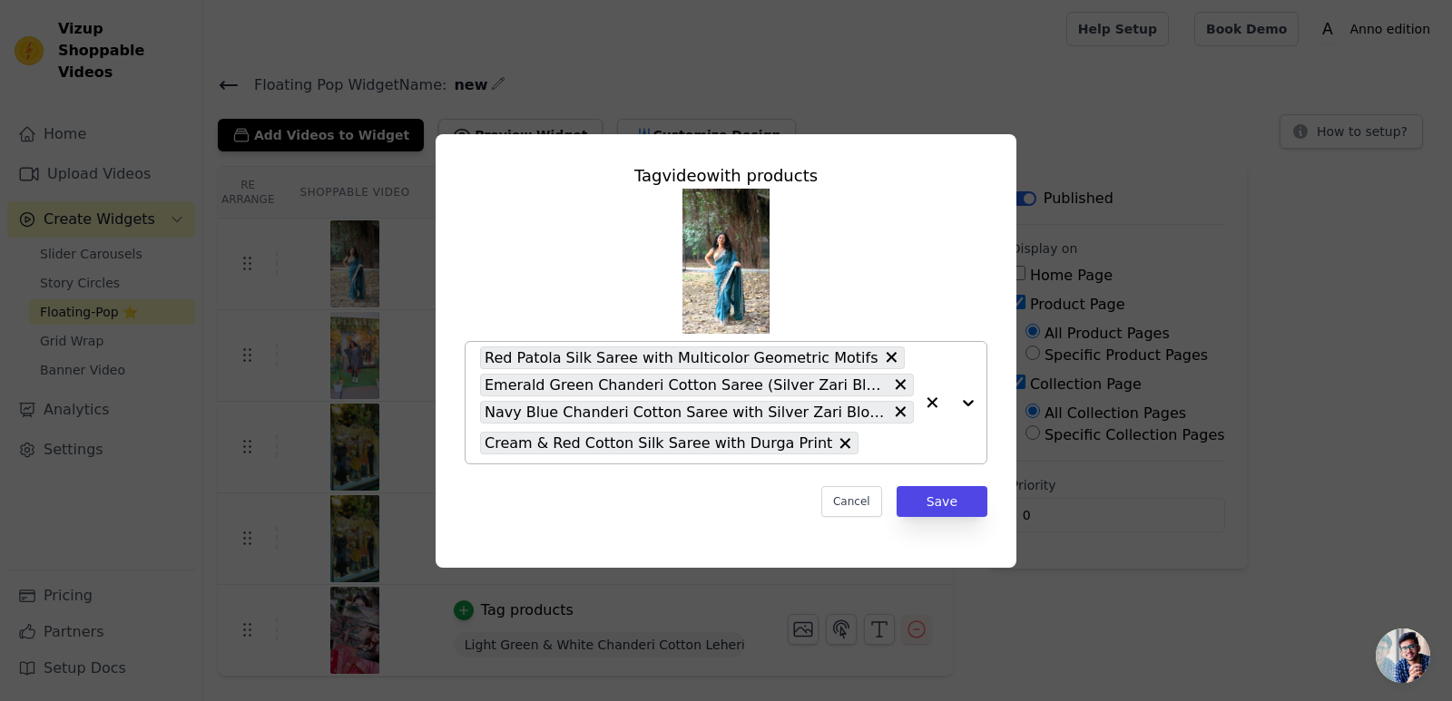
click at [981, 400] on div at bounding box center [950, 403] width 73 height 122
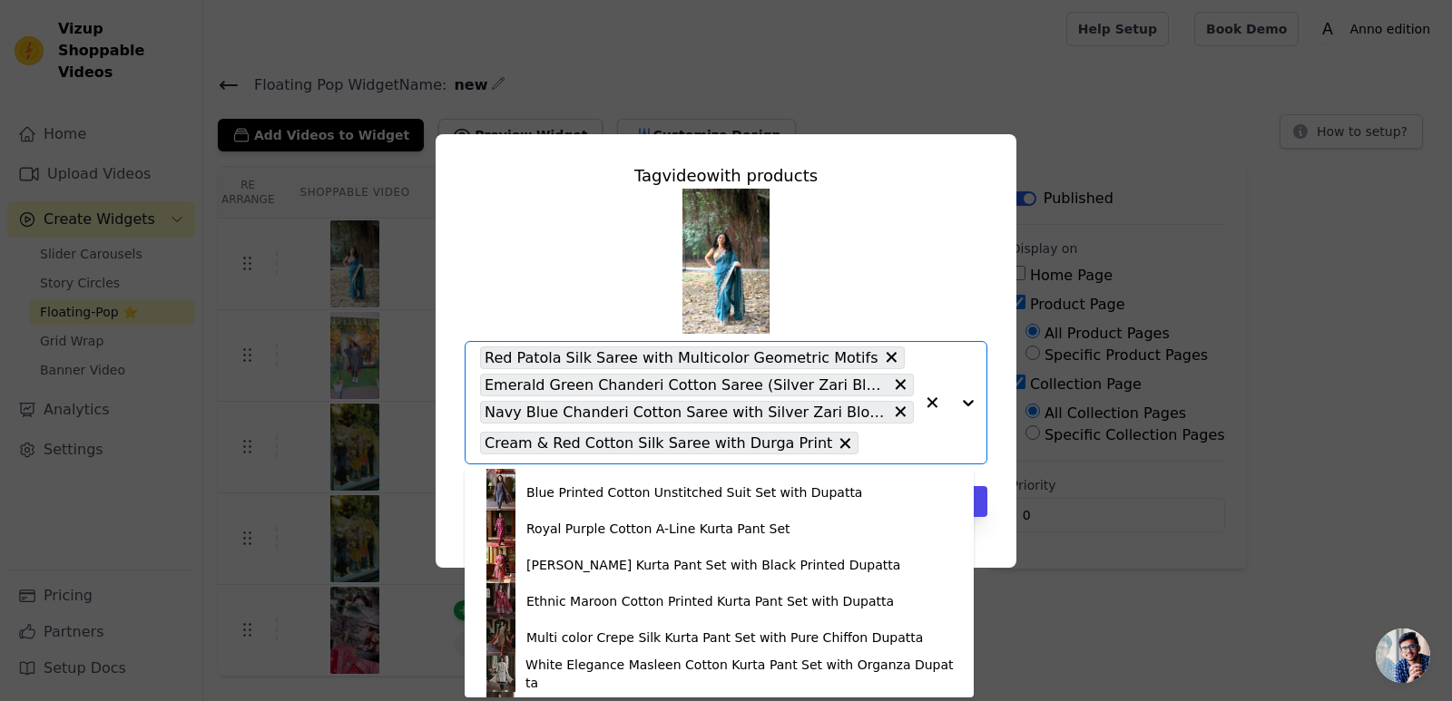
scroll to position [357, 0]
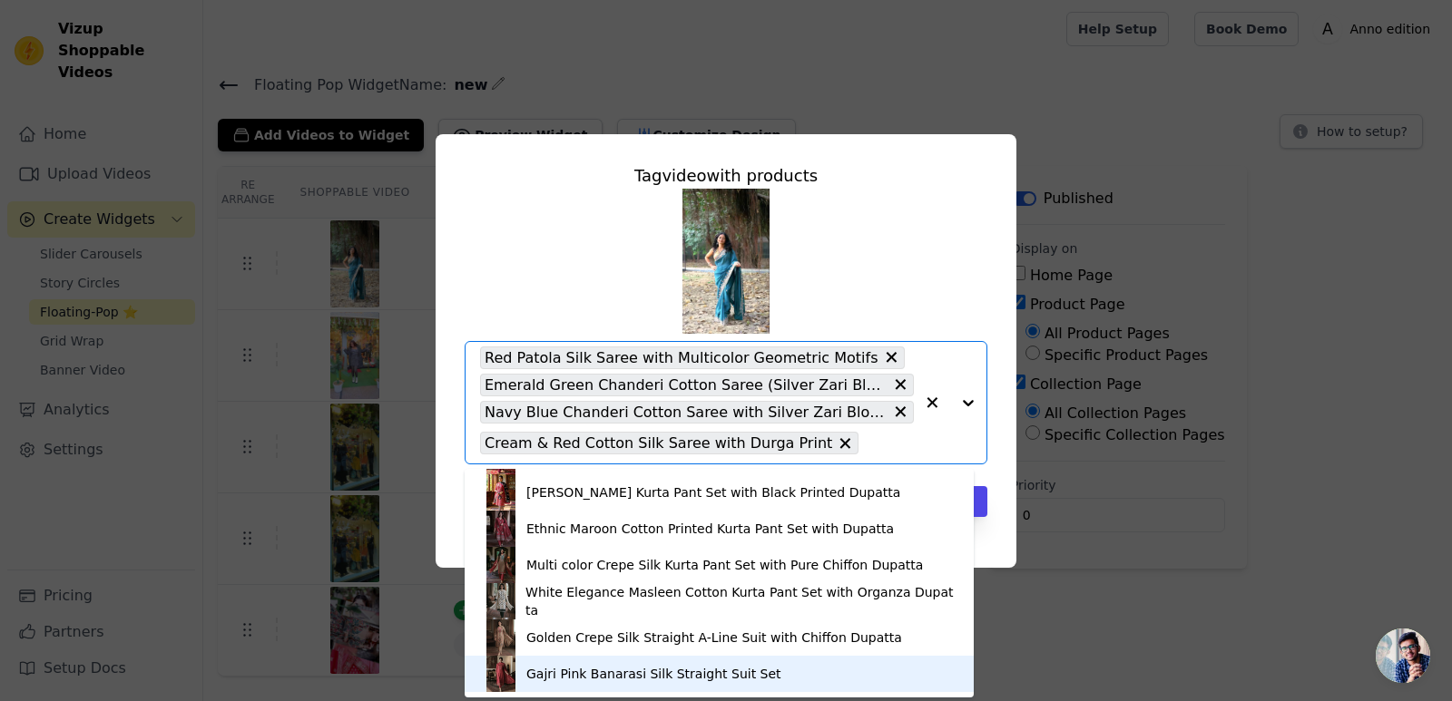
click at [910, 669] on div "Gajri Pink Banarasi Silk Straight Suit Set" at bounding box center [719, 674] width 473 height 36
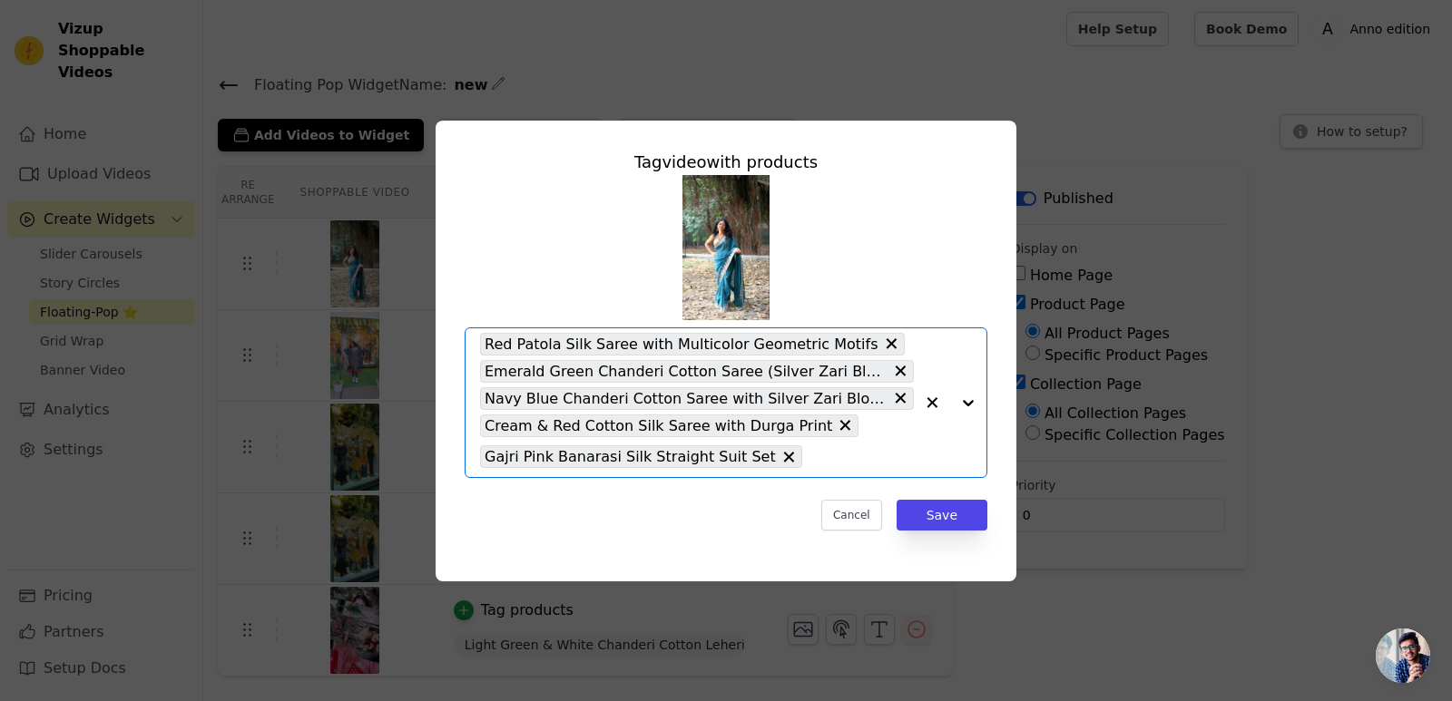
drag, startPoint x: 968, startPoint y: 406, endPoint x: 956, endPoint y: 443, distance: 39.0
click at [968, 405] on div at bounding box center [950, 402] width 73 height 149
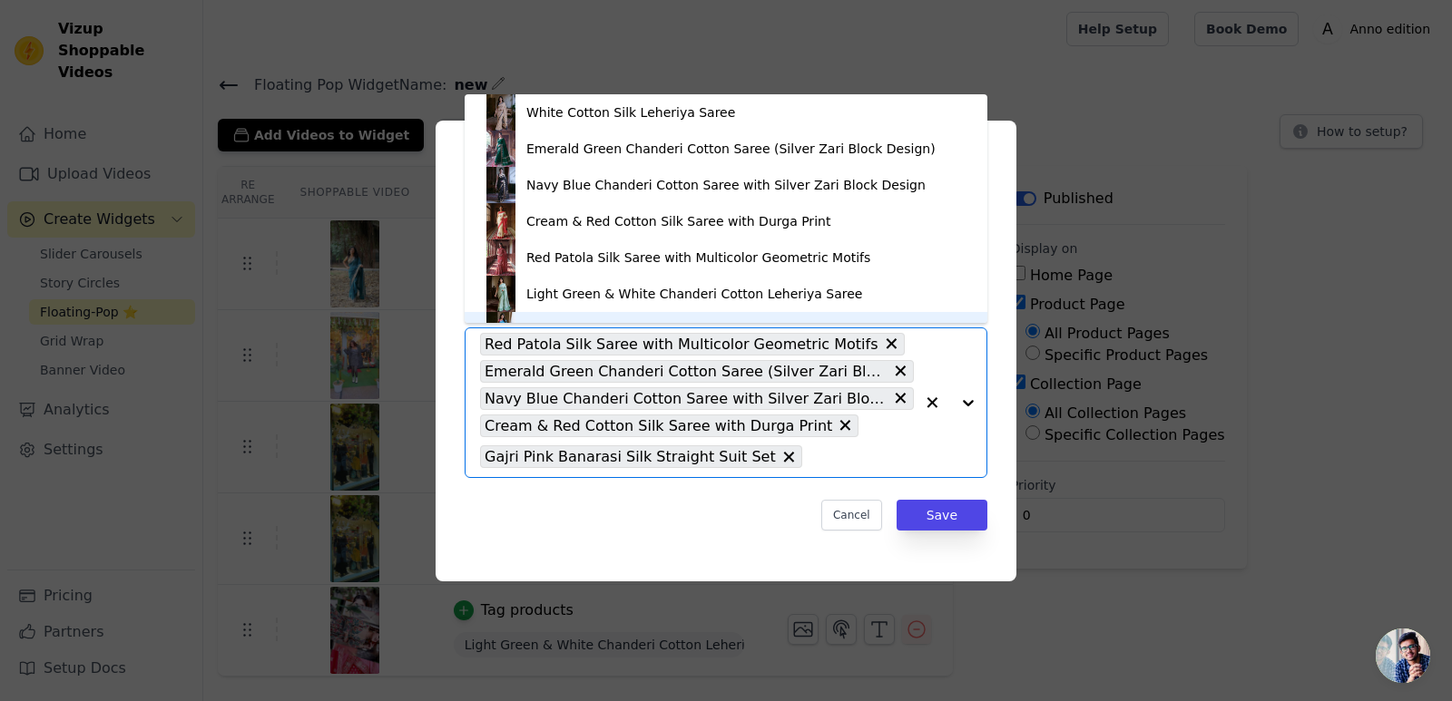
scroll to position [25, 0]
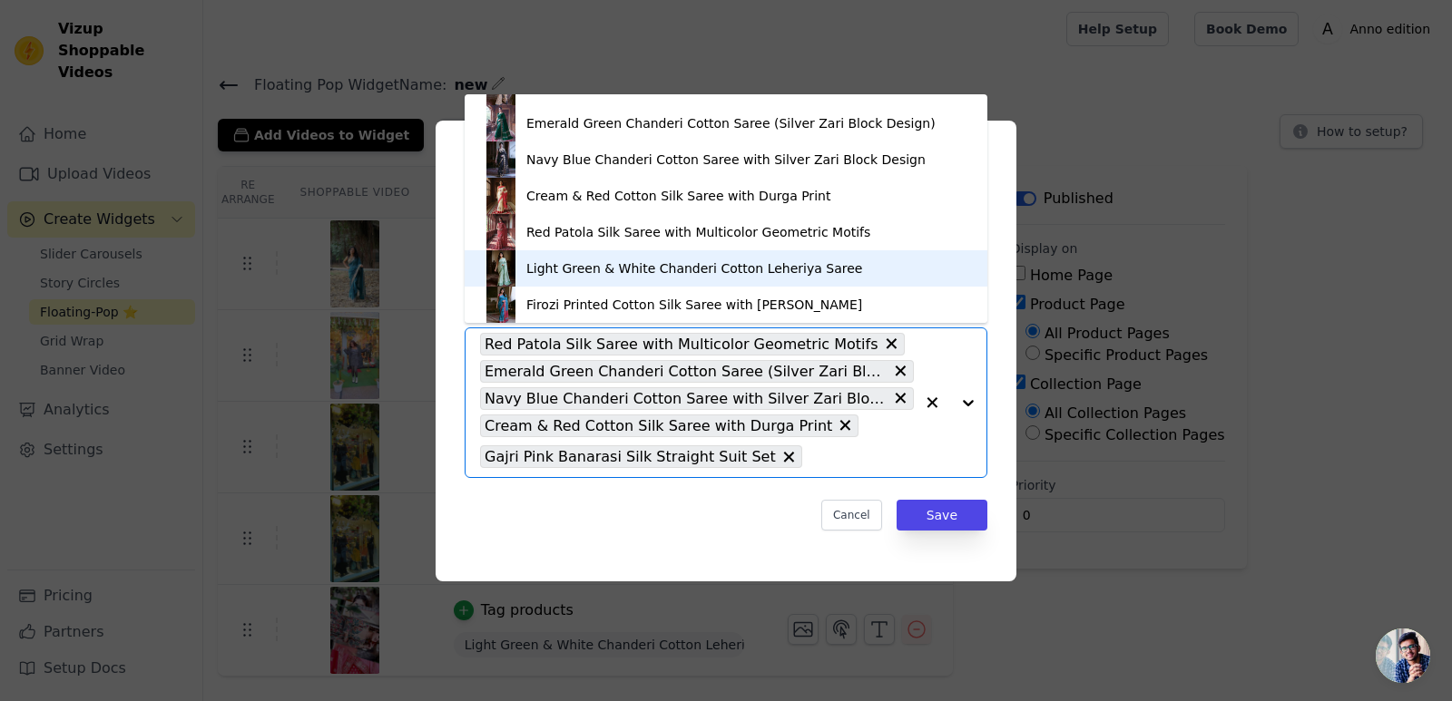
click at [870, 262] on div "Light Green & White Chanderi Cotton Leheriya Saree" at bounding box center [726, 268] width 486 height 36
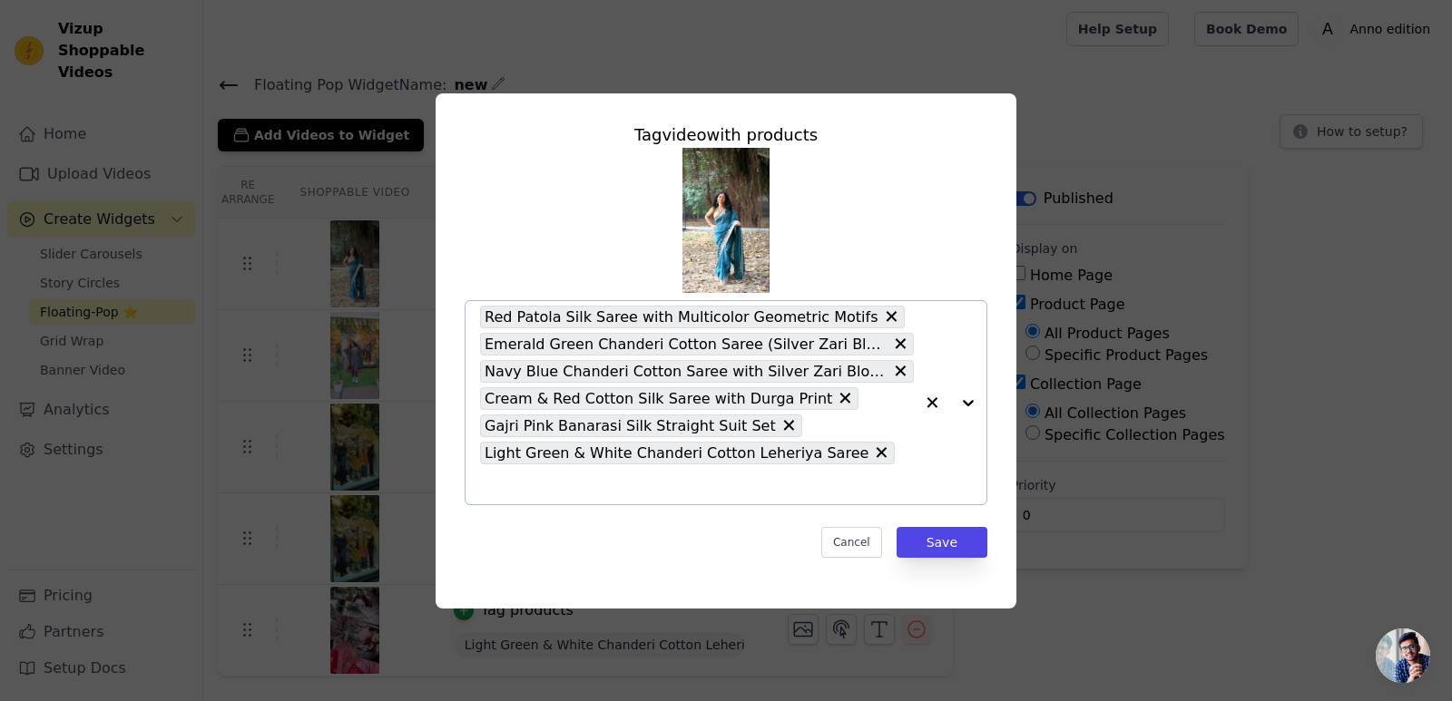
click at [962, 403] on div at bounding box center [950, 402] width 73 height 203
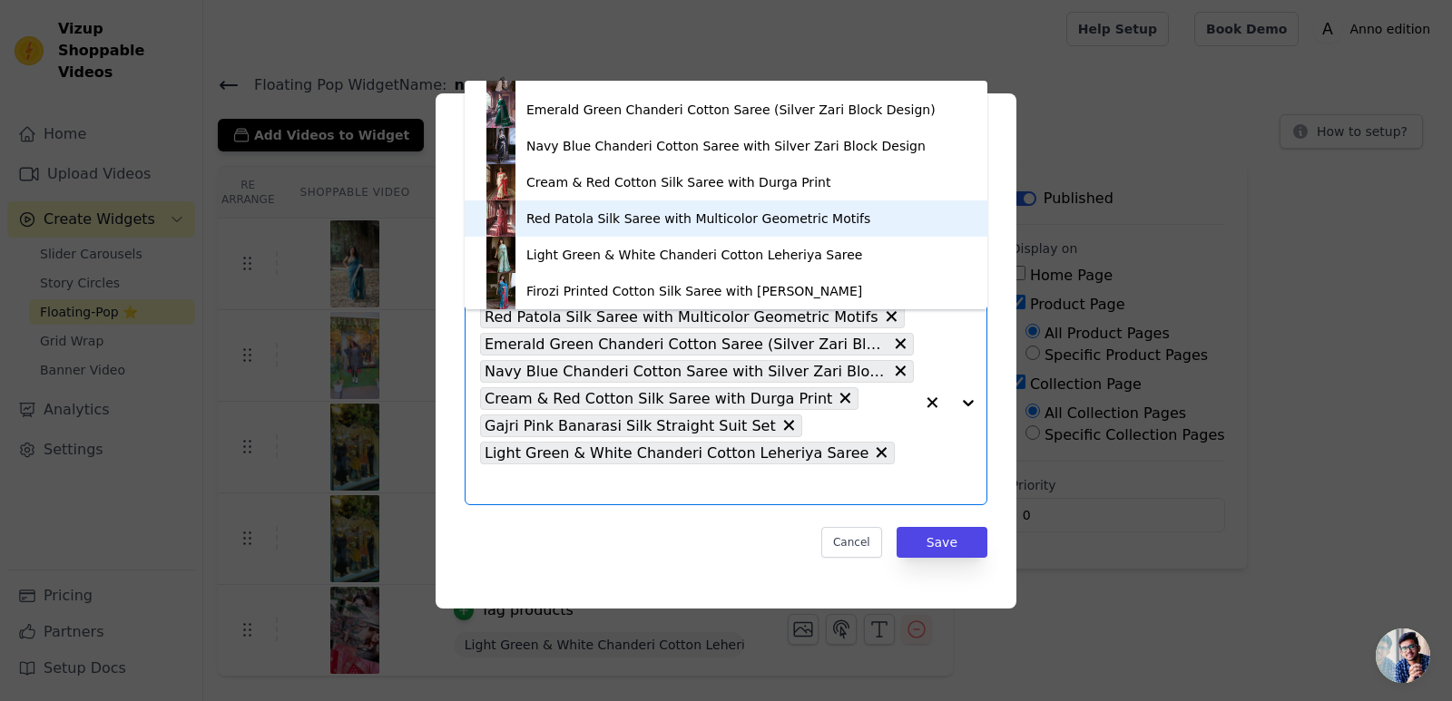
click at [888, 201] on div "Red Patola Silk Saree with Multicolor Geometric Motifs" at bounding box center [726, 219] width 486 height 36
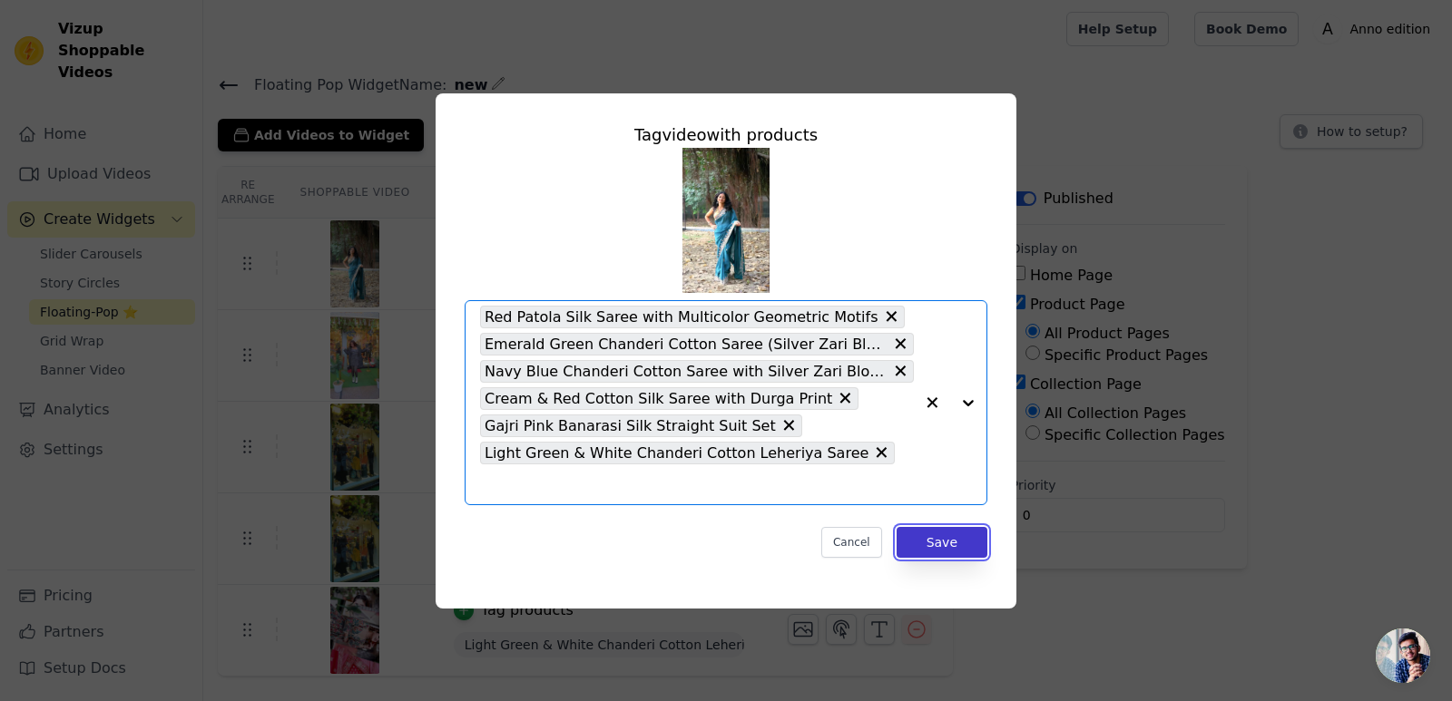
click at [957, 527] on button "Save" at bounding box center [941, 542] width 91 height 31
